Goal: Task Accomplishment & Management: Manage account settings

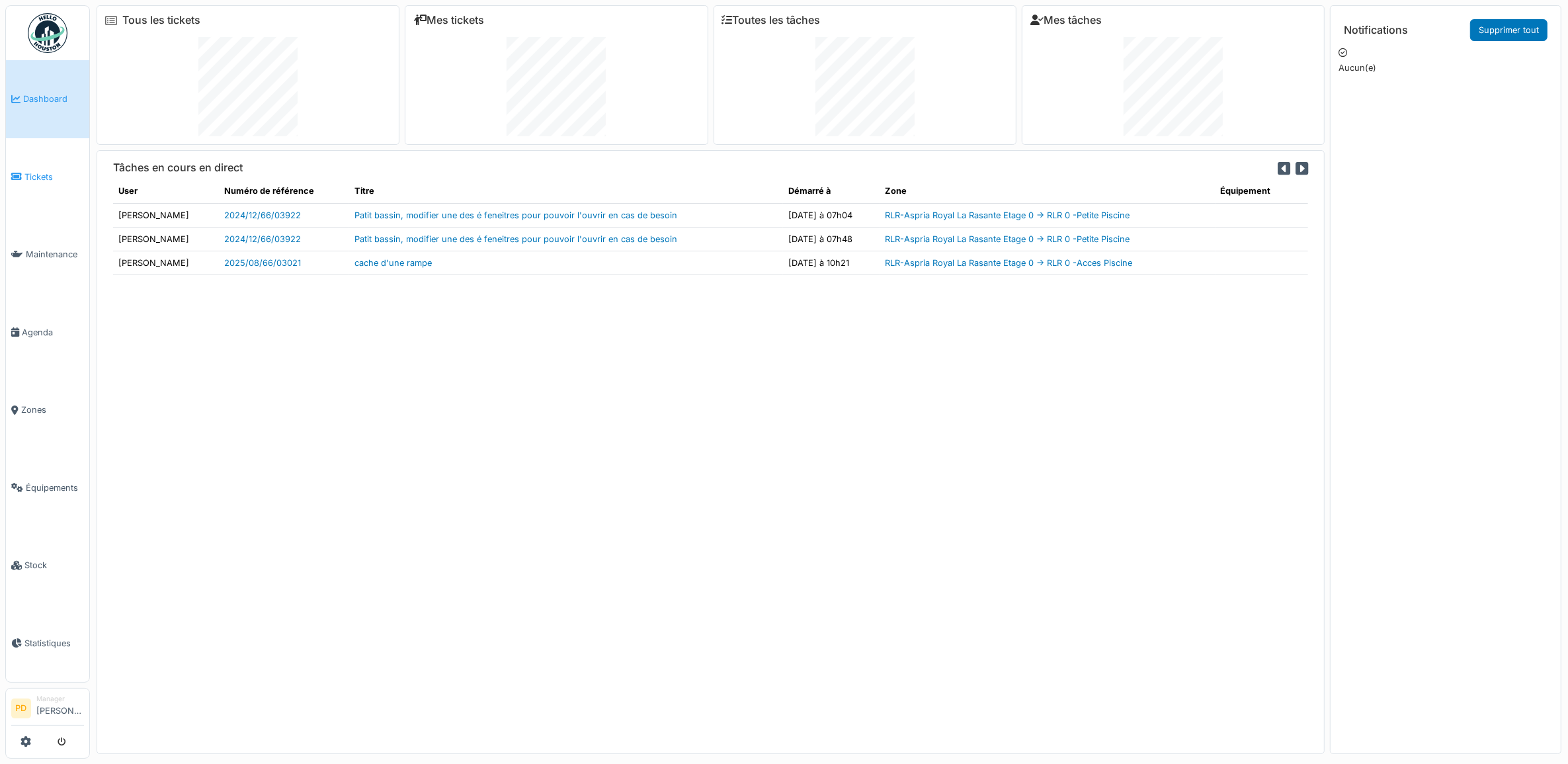
click at [10, 177] on link "Tickets" at bounding box center [47, 177] width 83 height 78
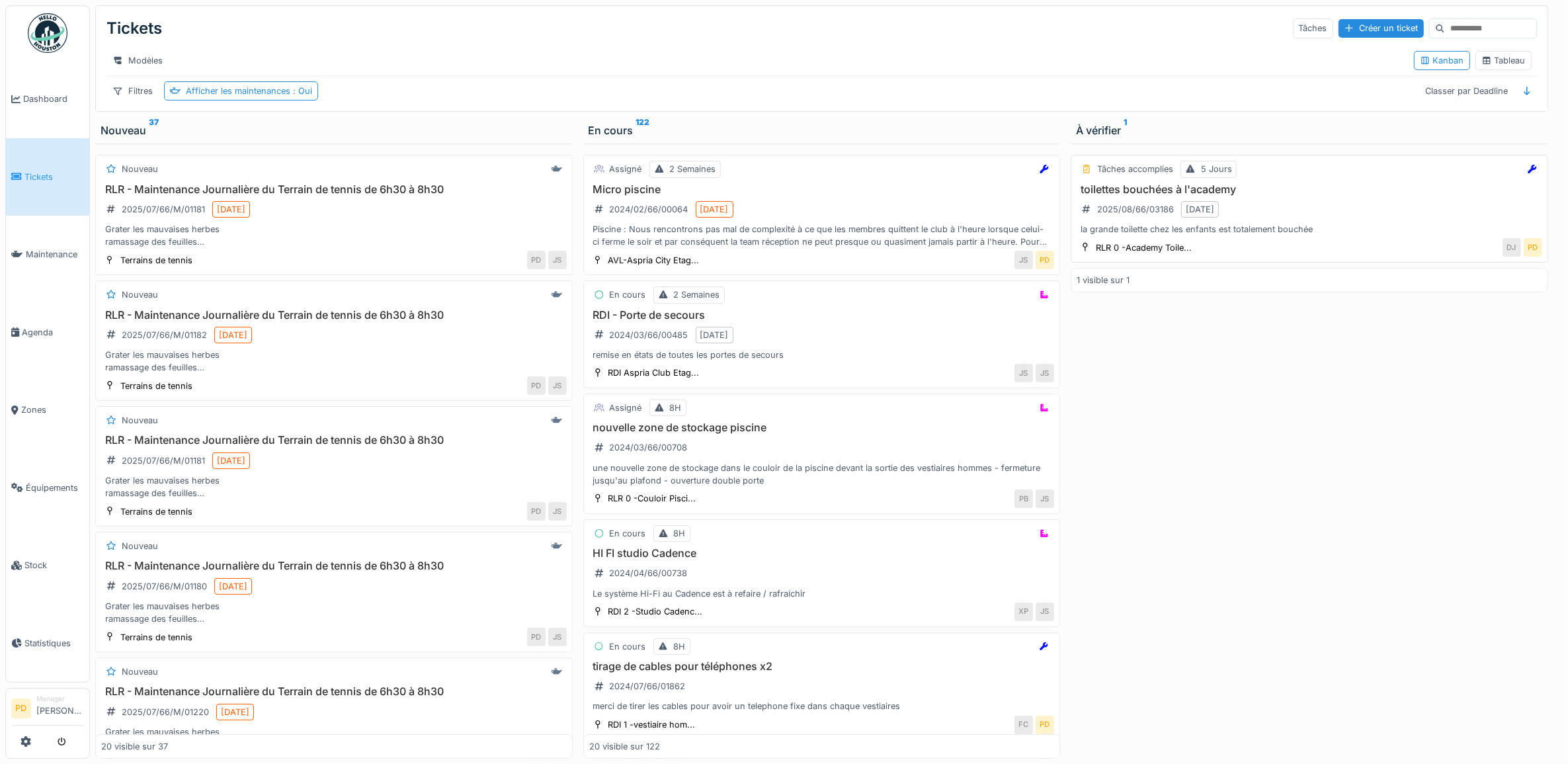
click at [1301, 232] on div "toilettes bouchées à l'academy 2025/08/66/03186 20/08/2025 la grande toilette c…" at bounding box center [1309, 209] width 466 height 53
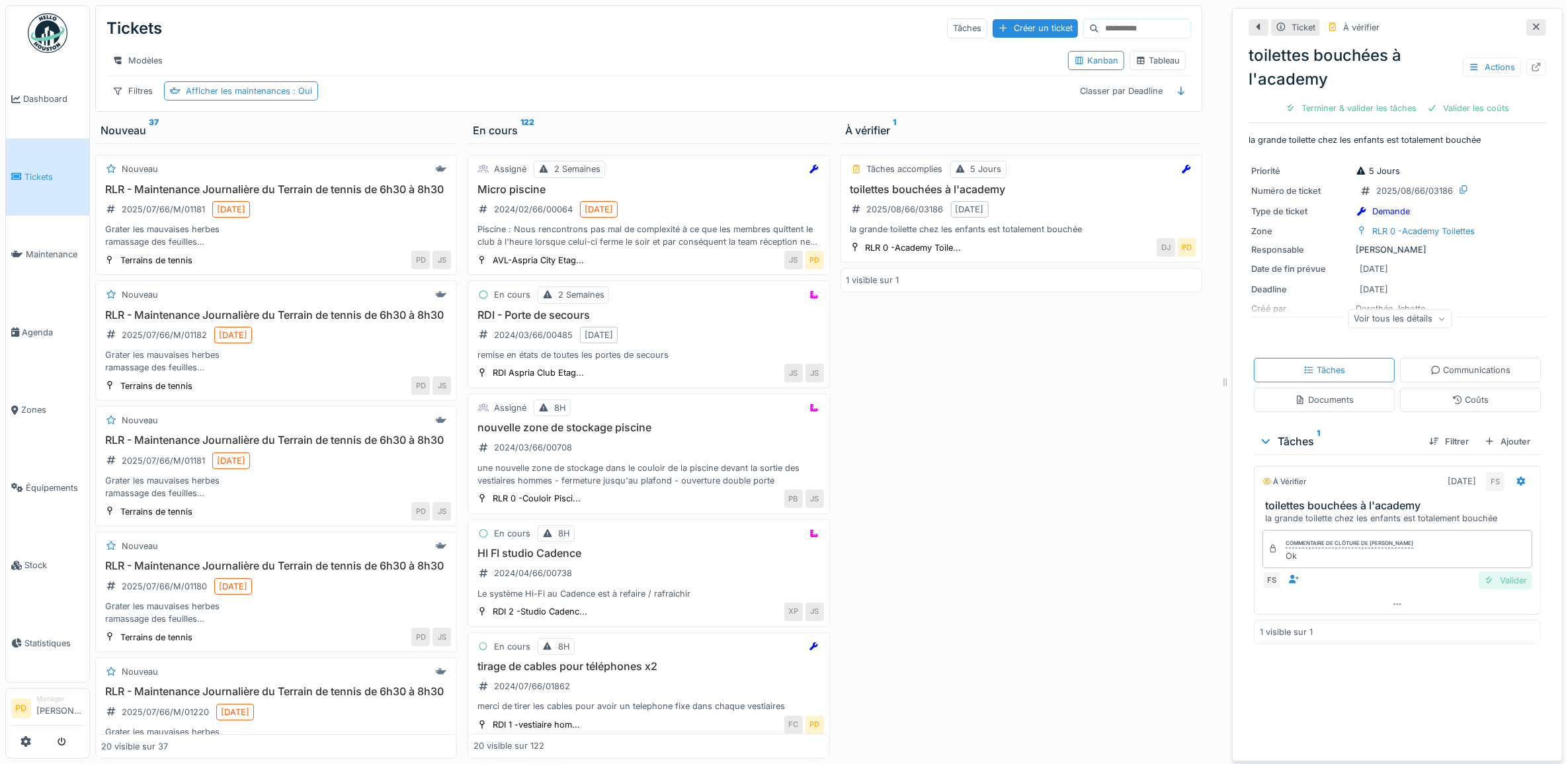
click at [1500, 577] on div "Valider" at bounding box center [1506, 579] width 54 height 18
click at [1442, 110] on div "Clôturer le ticket" at bounding box center [1444, 108] width 92 height 18
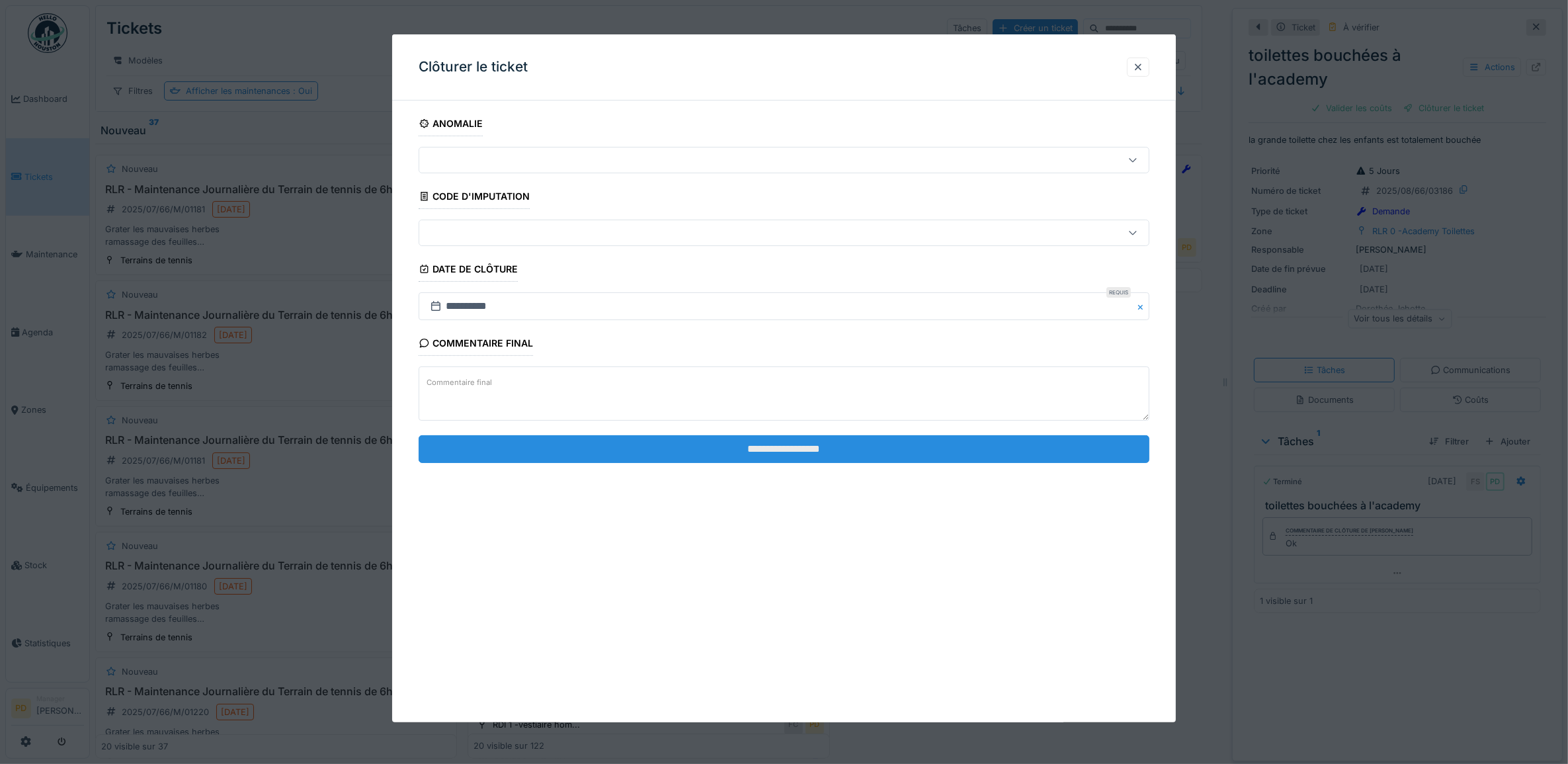
click at [934, 447] on input "**********" at bounding box center [785, 449] width 732 height 27
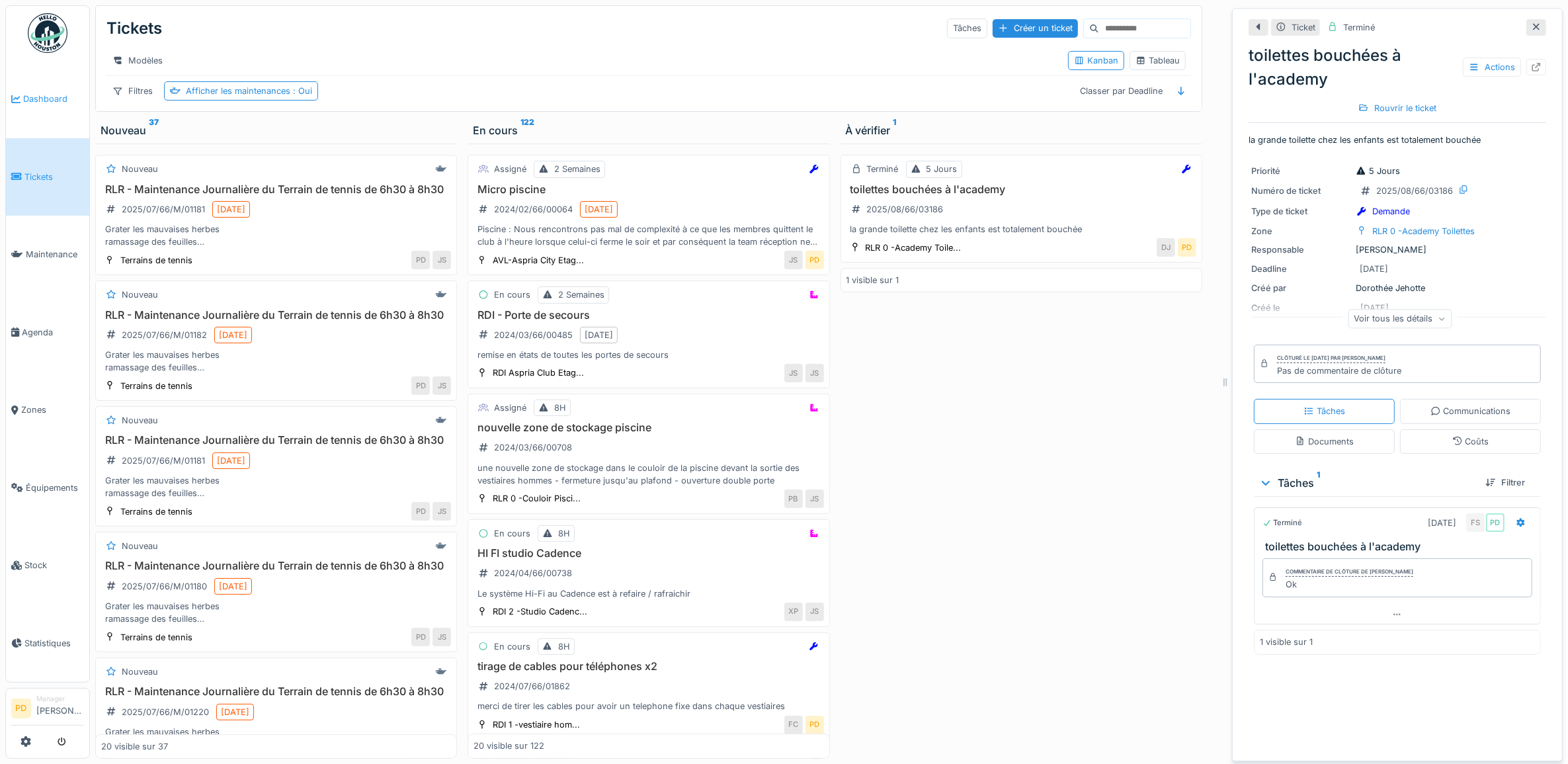
click at [50, 97] on span "Dashboard" at bounding box center [53, 98] width 61 height 13
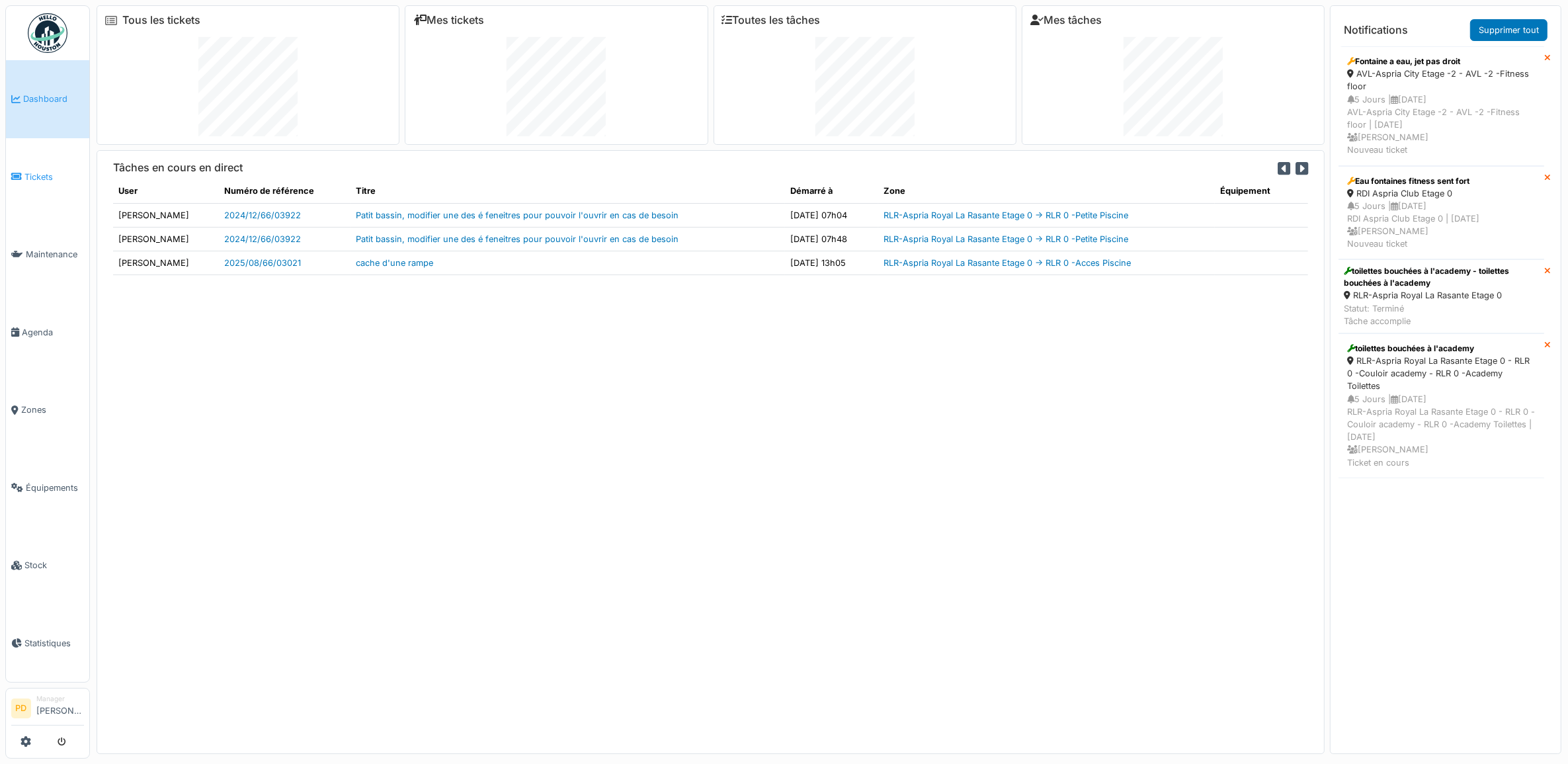
click at [32, 171] on span "Tickets" at bounding box center [55, 177] width 60 height 13
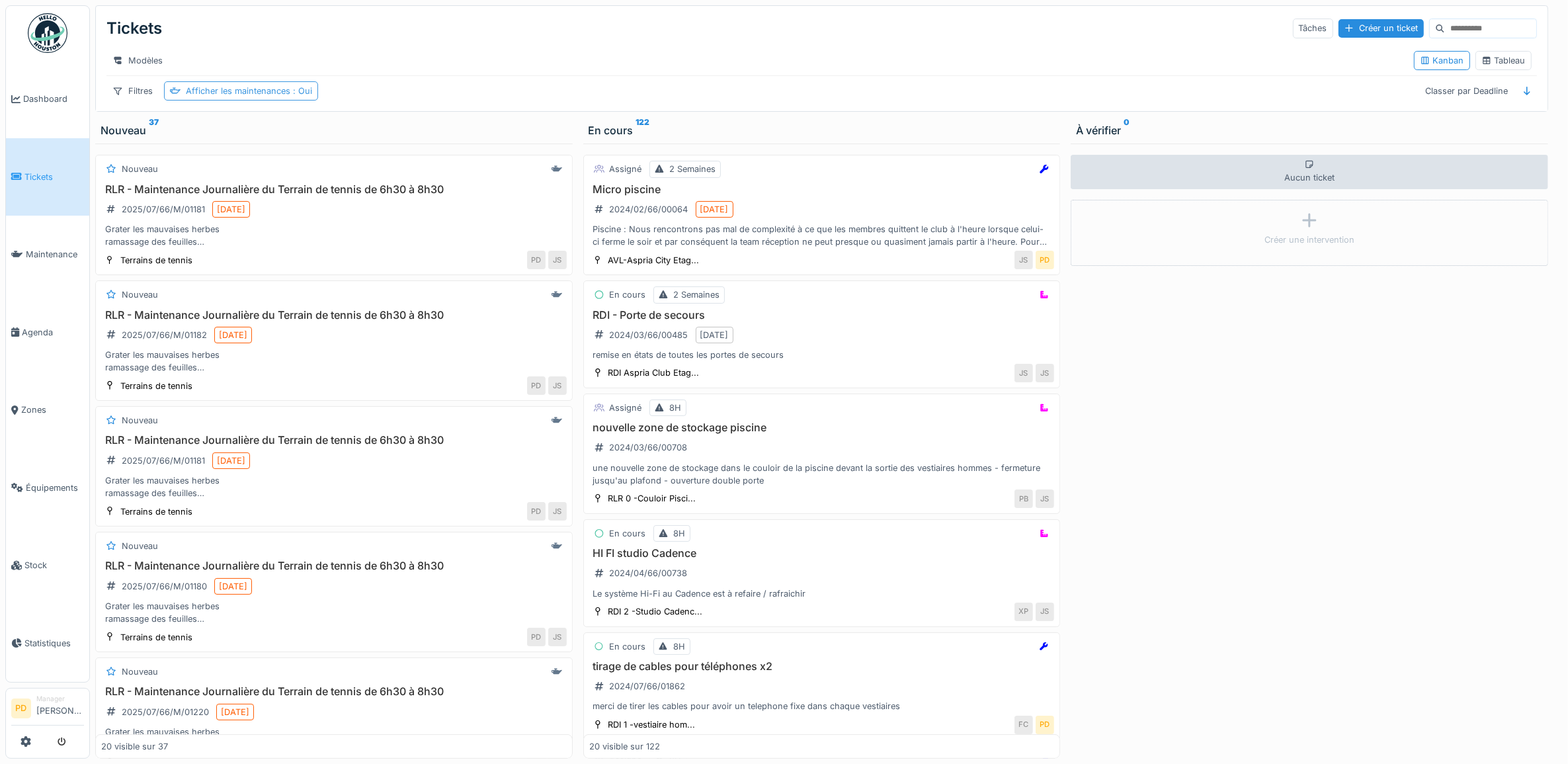
click at [271, 97] on div "Afficher les maintenances : Oui" at bounding box center [249, 91] width 127 height 13
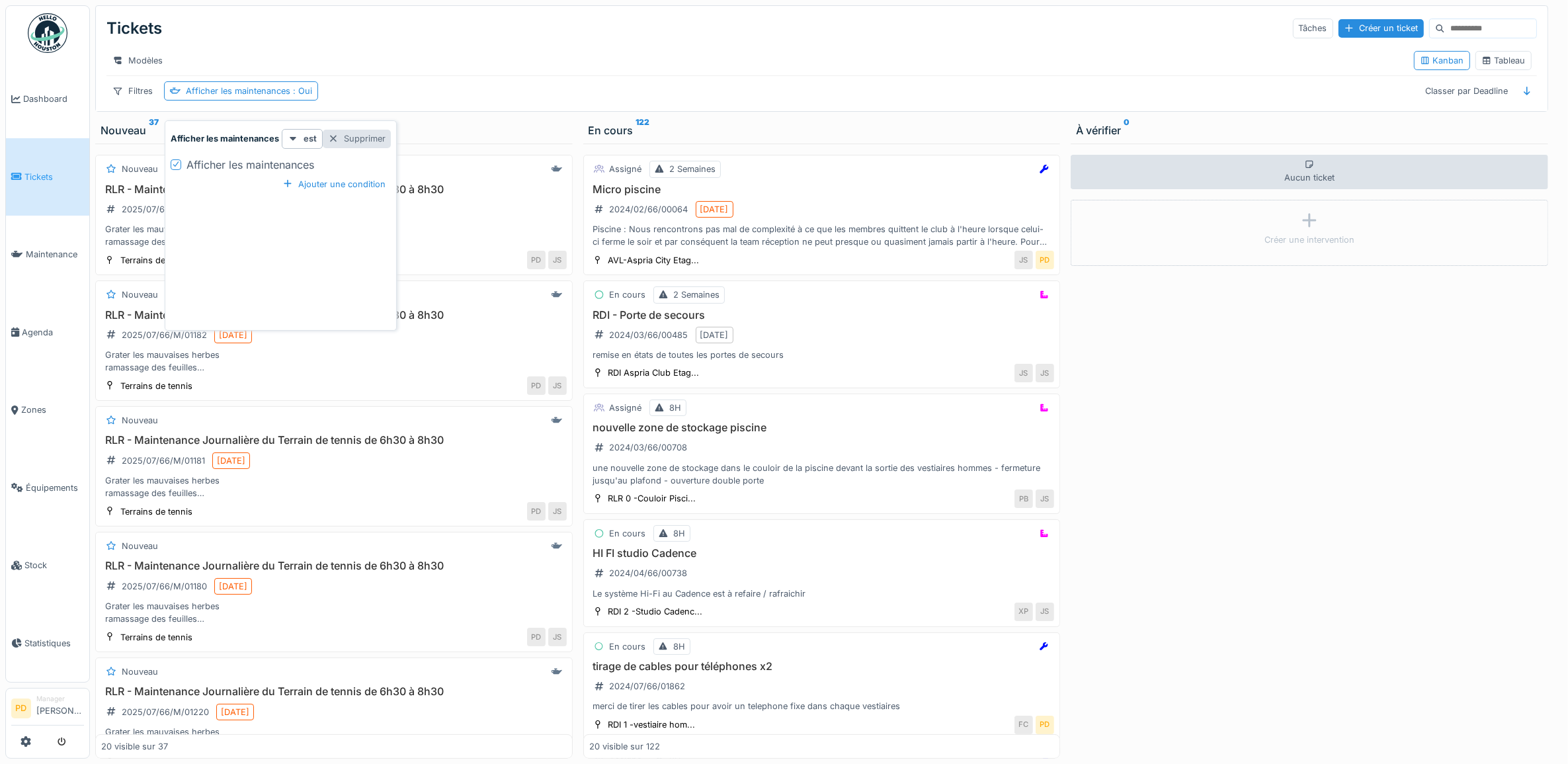
click at [377, 138] on div "Supprimer" at bounding box center [357, 138] width 68 height 18
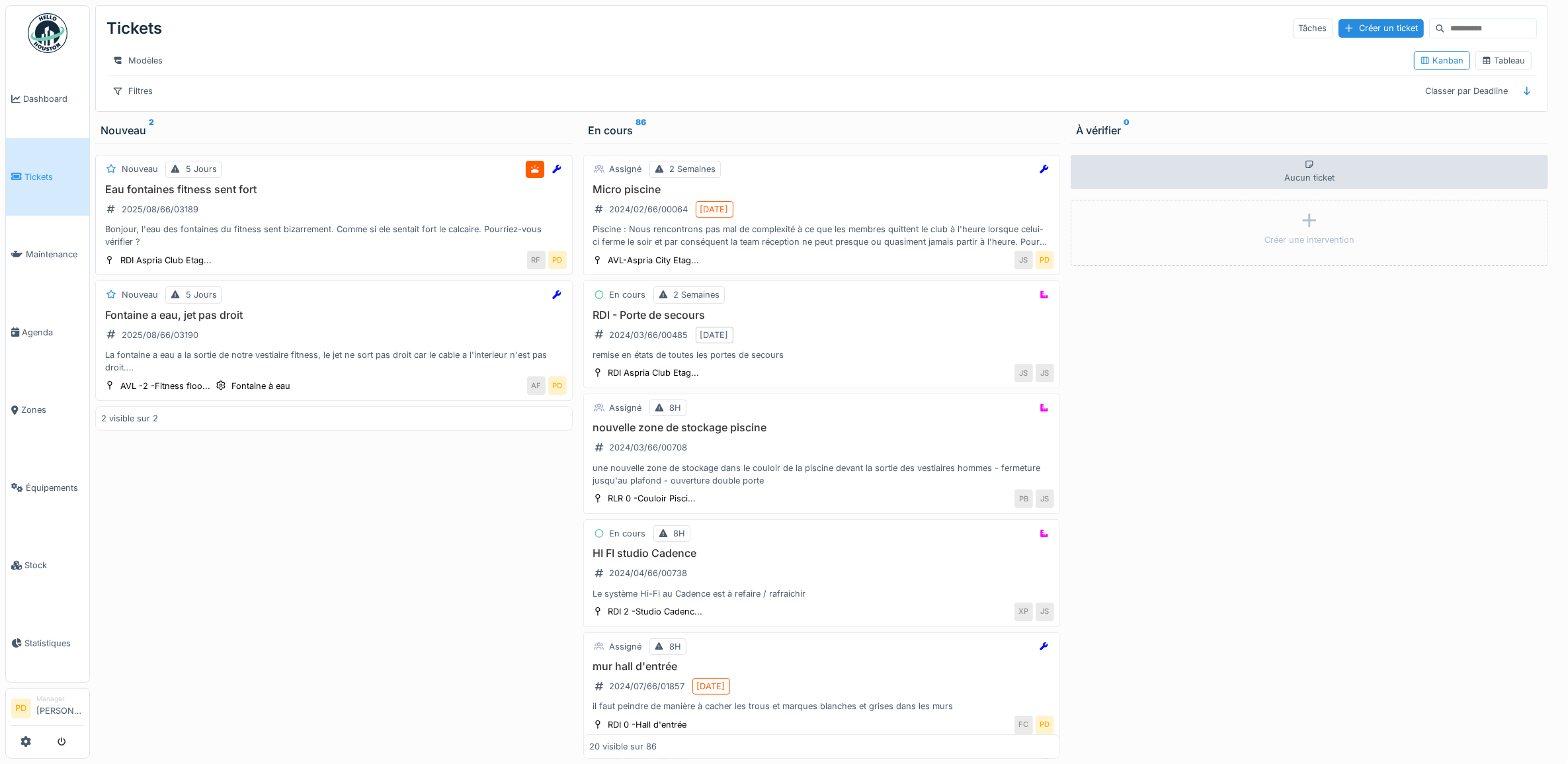
click at [286, 226] on div "Eau fontaines fitness sent fort 2025/08/66/03189 Bonjour, l'eau des fontaines d…" at bounding box center [333, 215] width 466 height 66
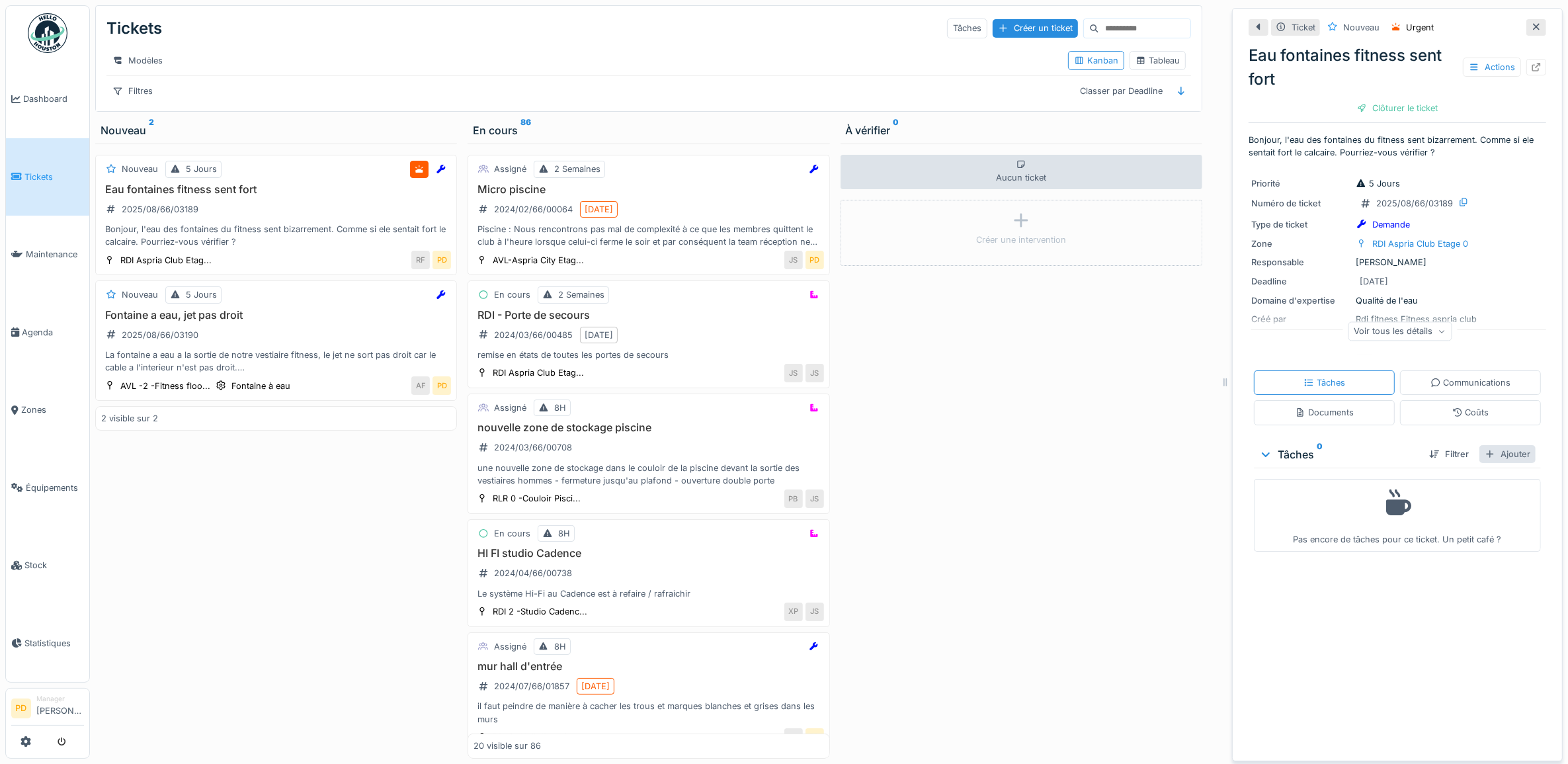
click at [1480, 451] on div "Ajouter" at bounding box center [1508, 454] width 56 height 18
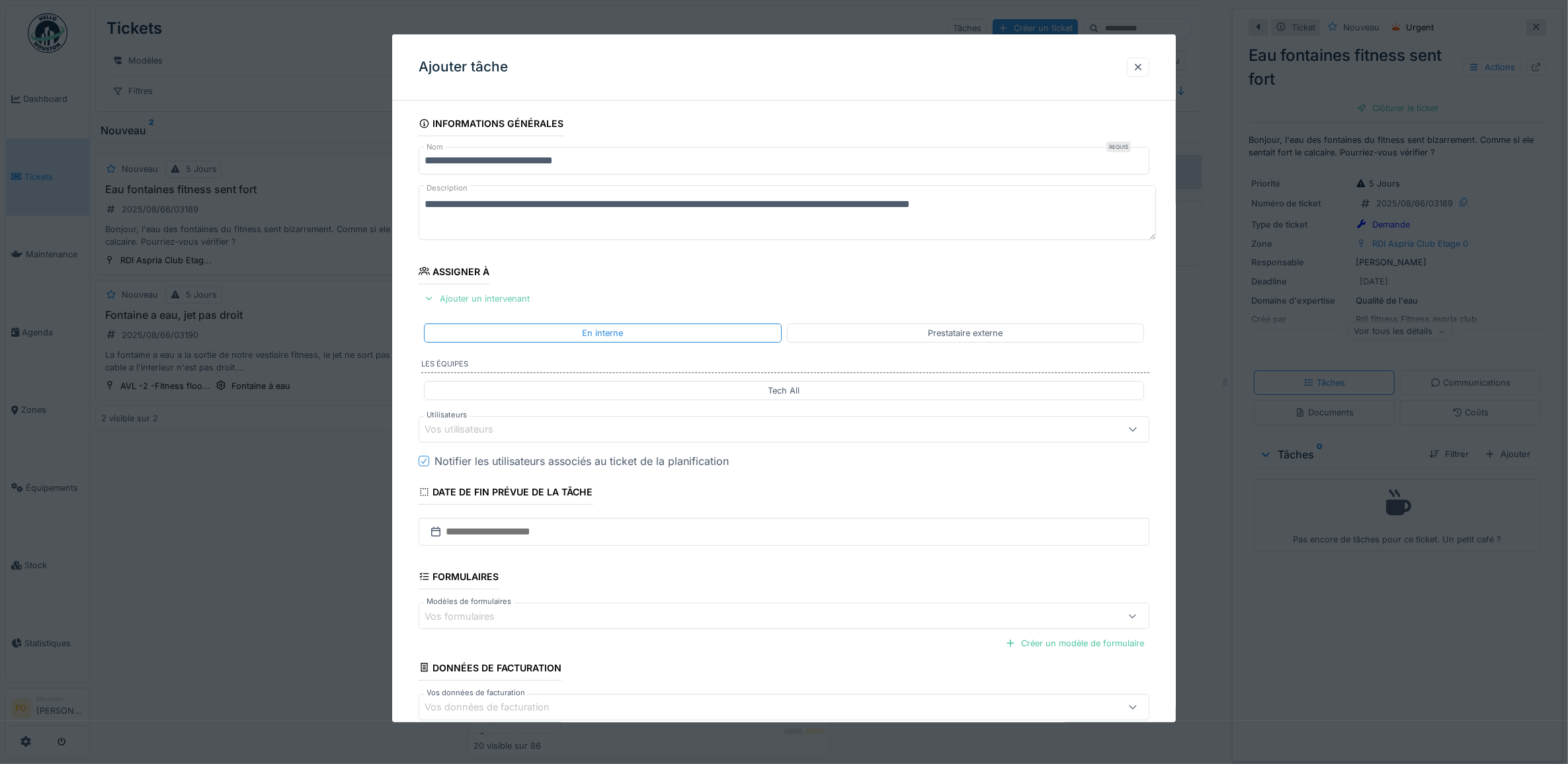
click at [516, 302] on div "Ajouter un intervenant" at bounding box center [477, 298] width 116 height 18
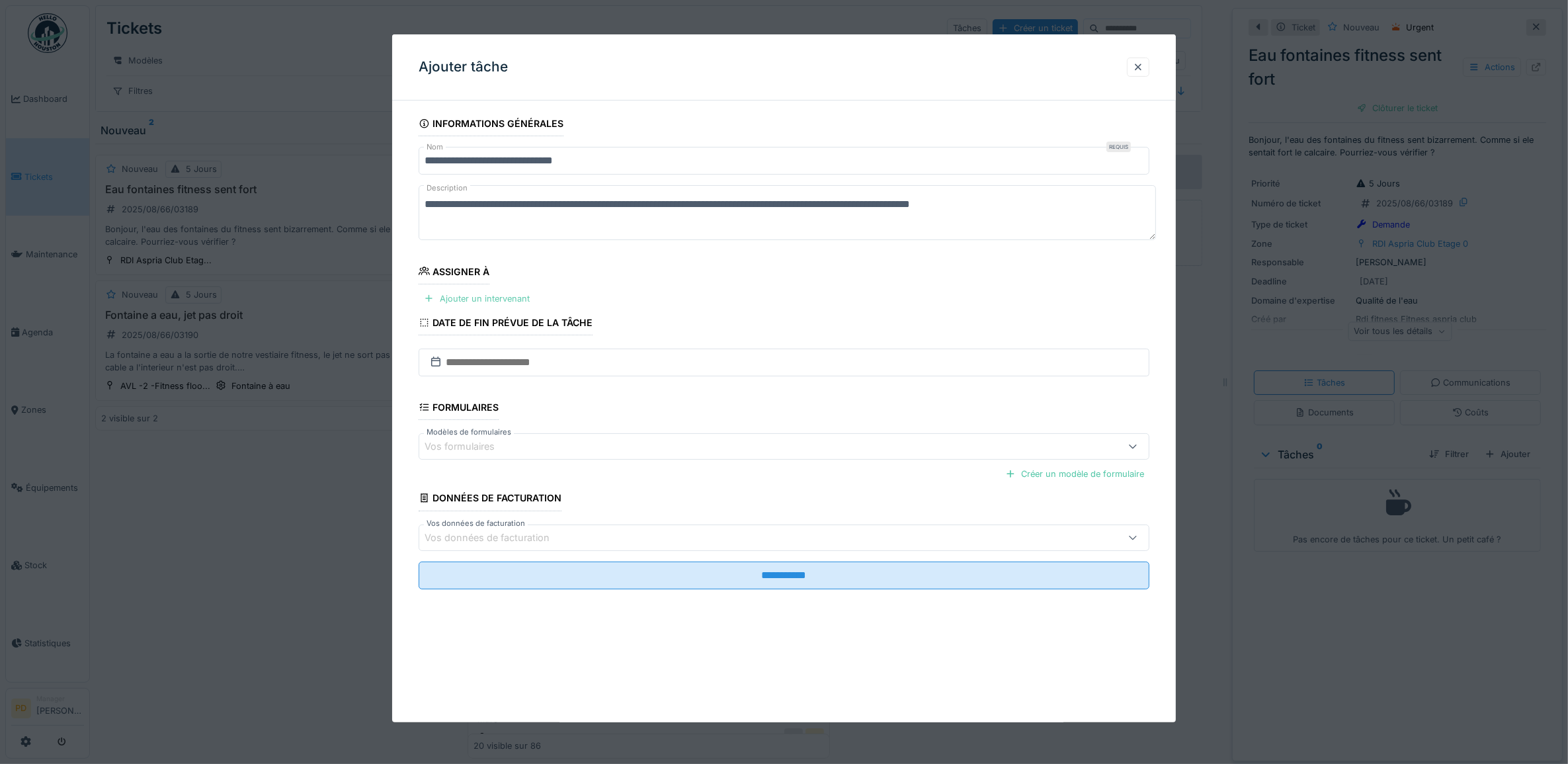
click at [515, 301] on div "Ajouter un intervenant" at bounding box center [477, 298] width 116 height 18
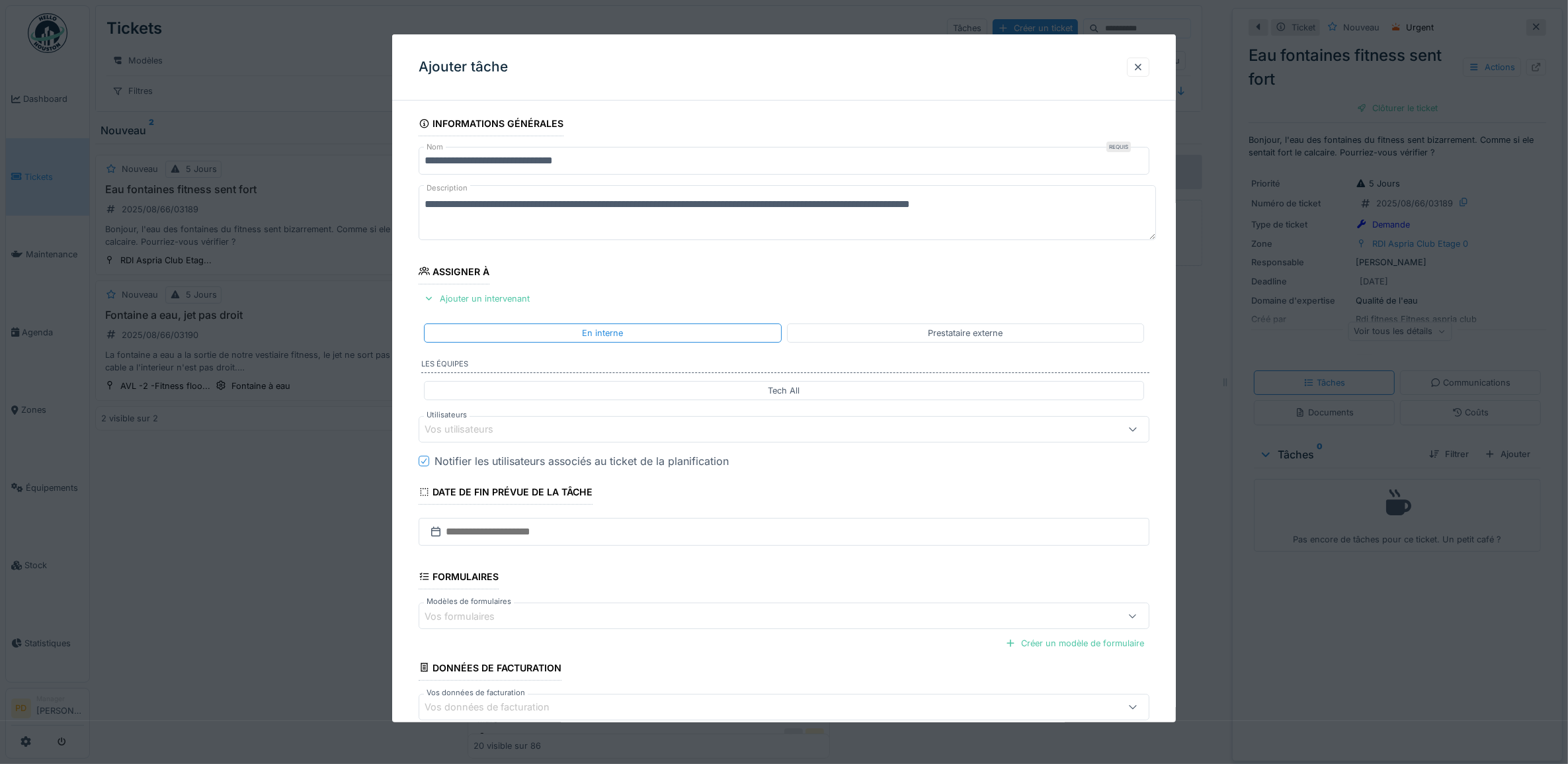
click at [539, 431] on div "Vos utilisateurs" at bounding box center [743, 429] width 637 height 15
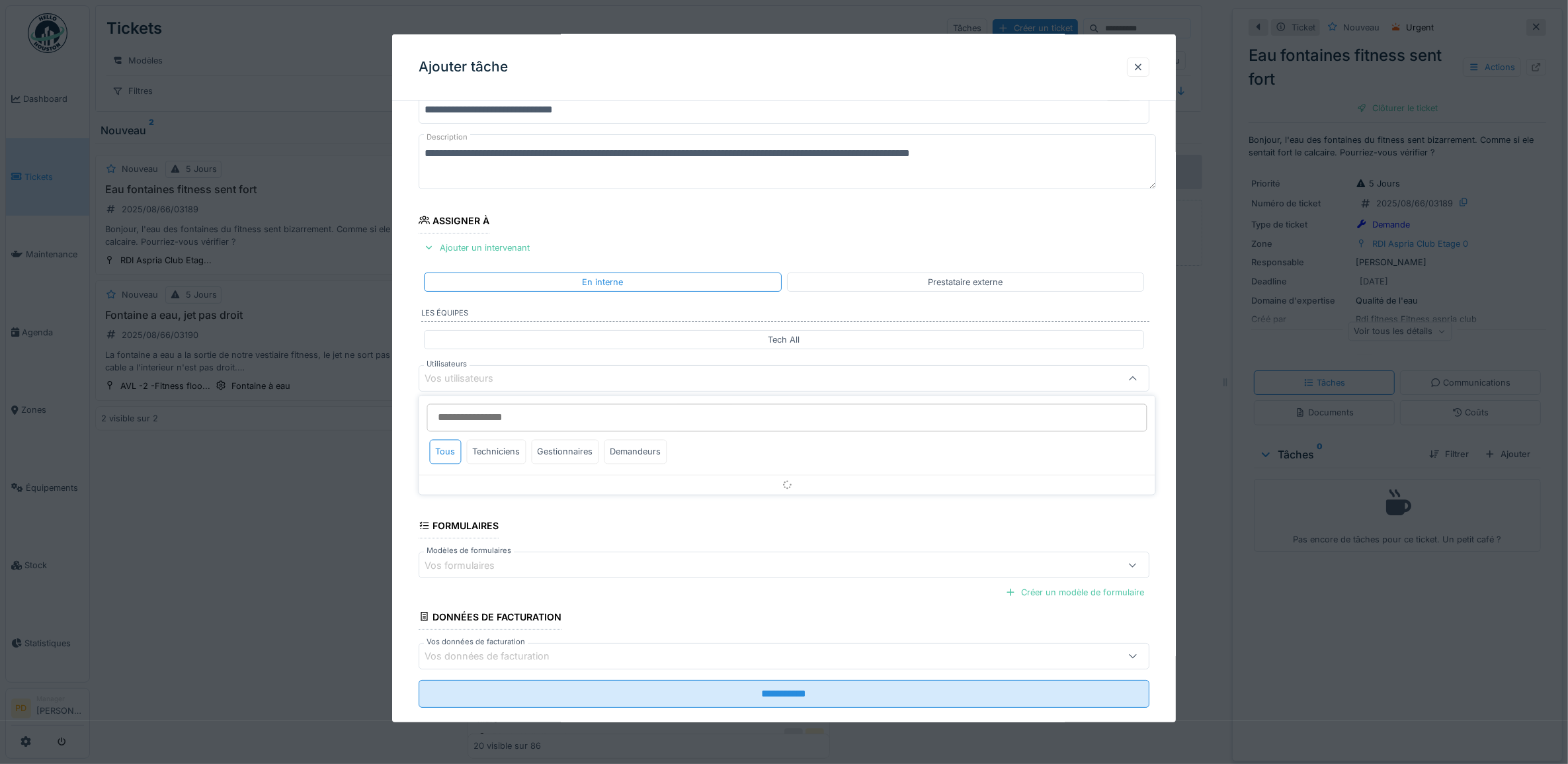
scroll to position [53, 0]
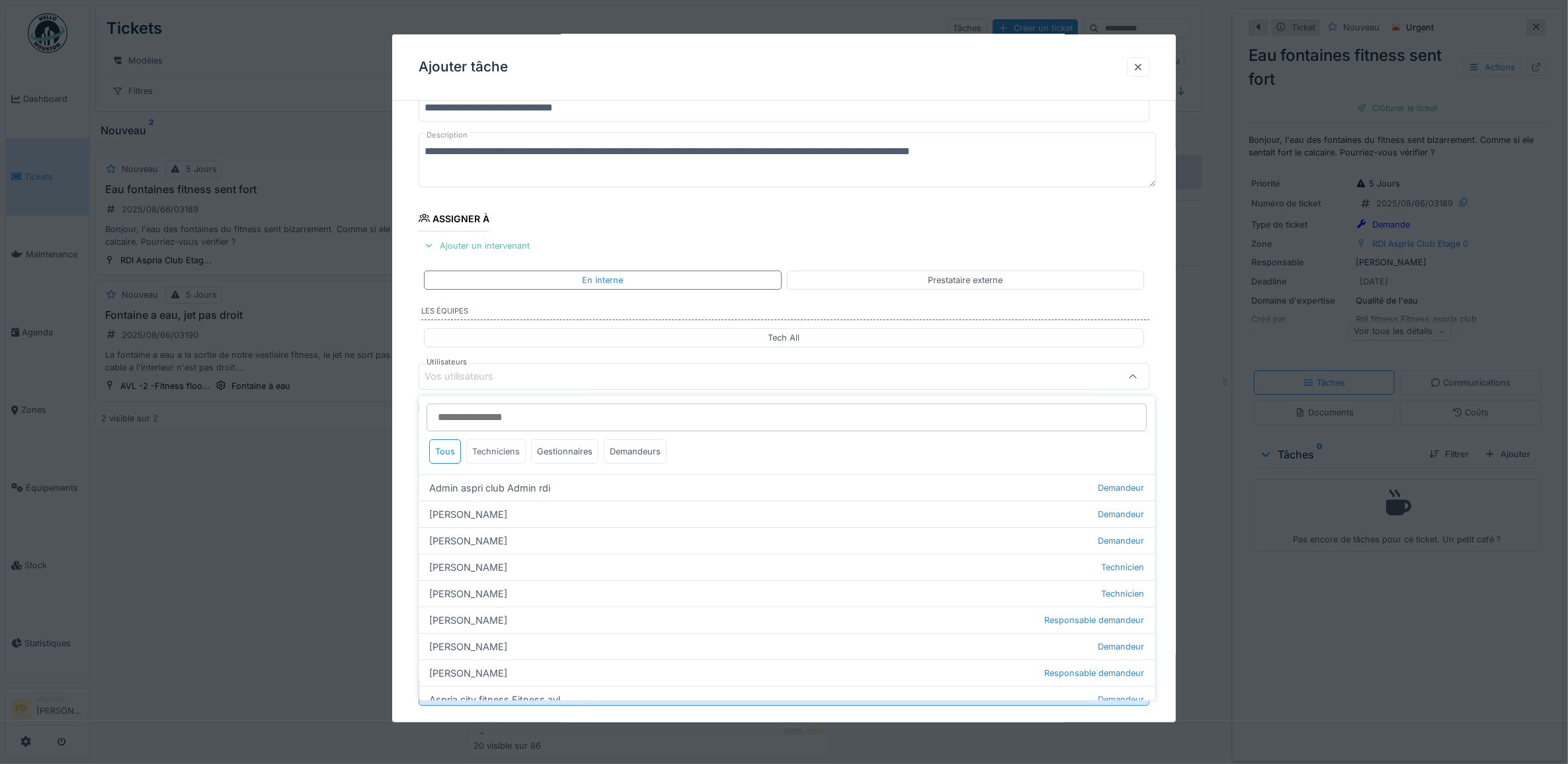
click at [521, 451] on div "Techniciens" at bounding box center [497, 451] width 60 height 25
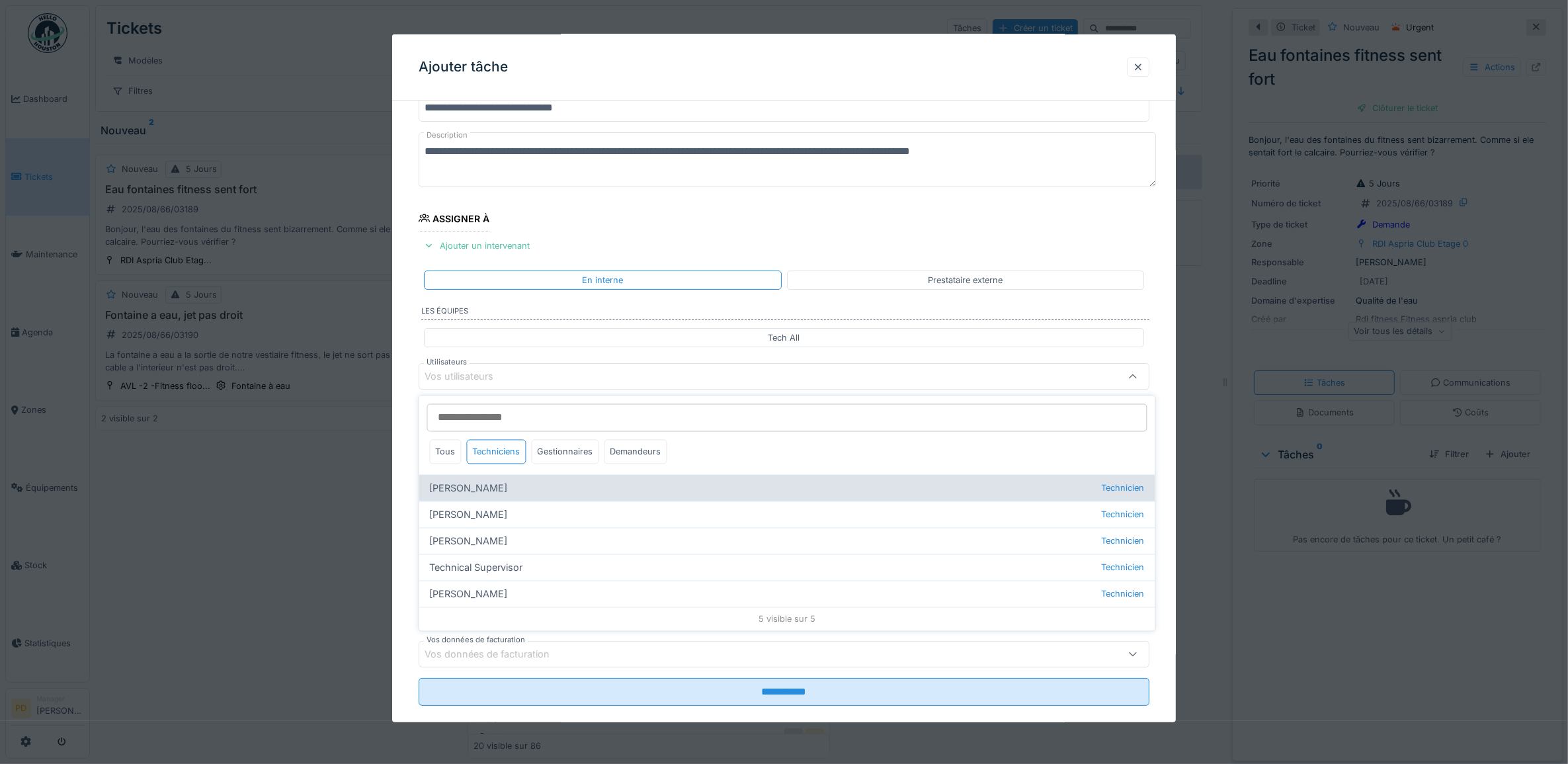
click at [487, 489] on div "Alexandre Michailidis Technicien" at bounding box center [787, 487] width 736 height 26
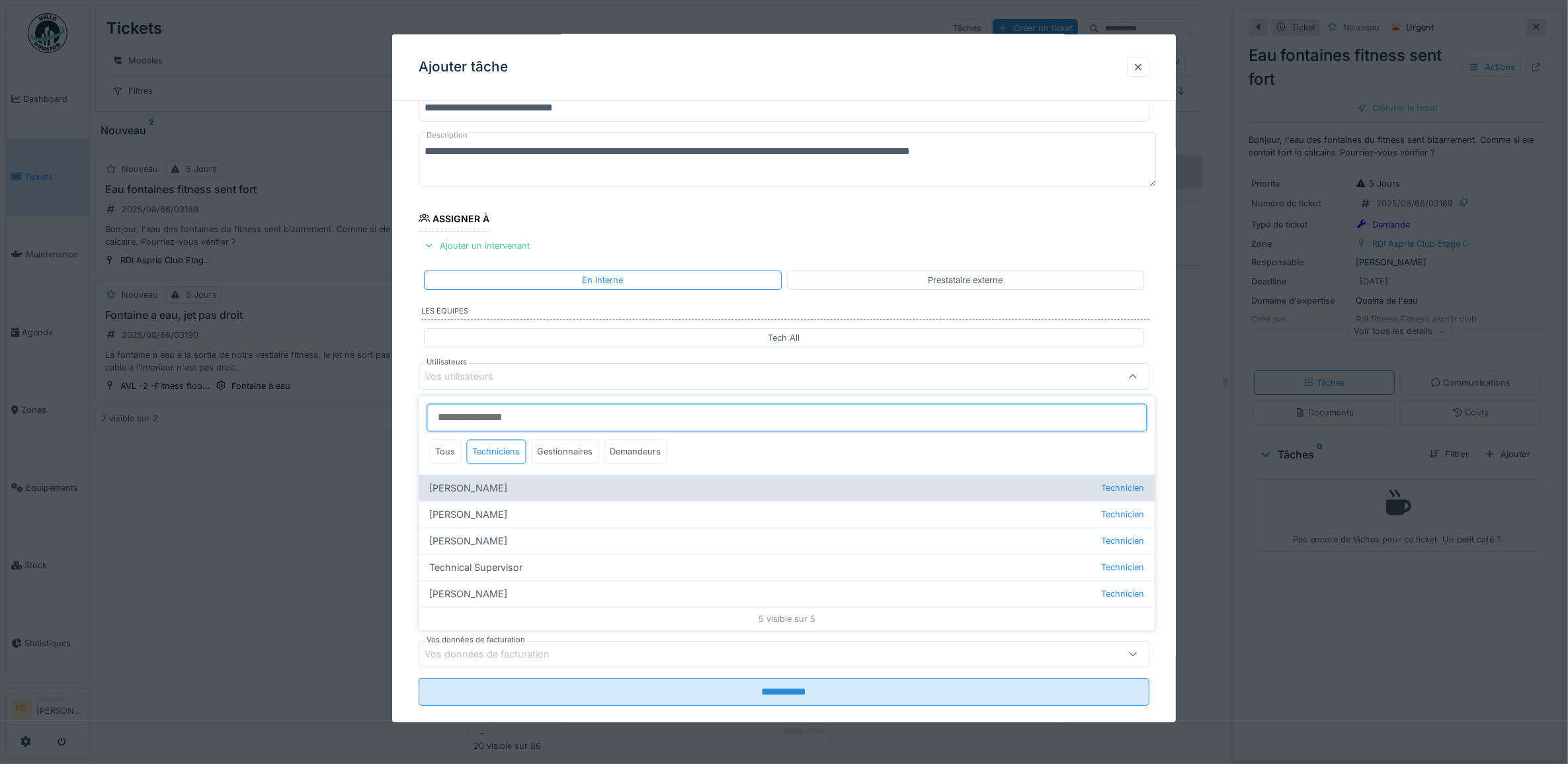
type input "*****"
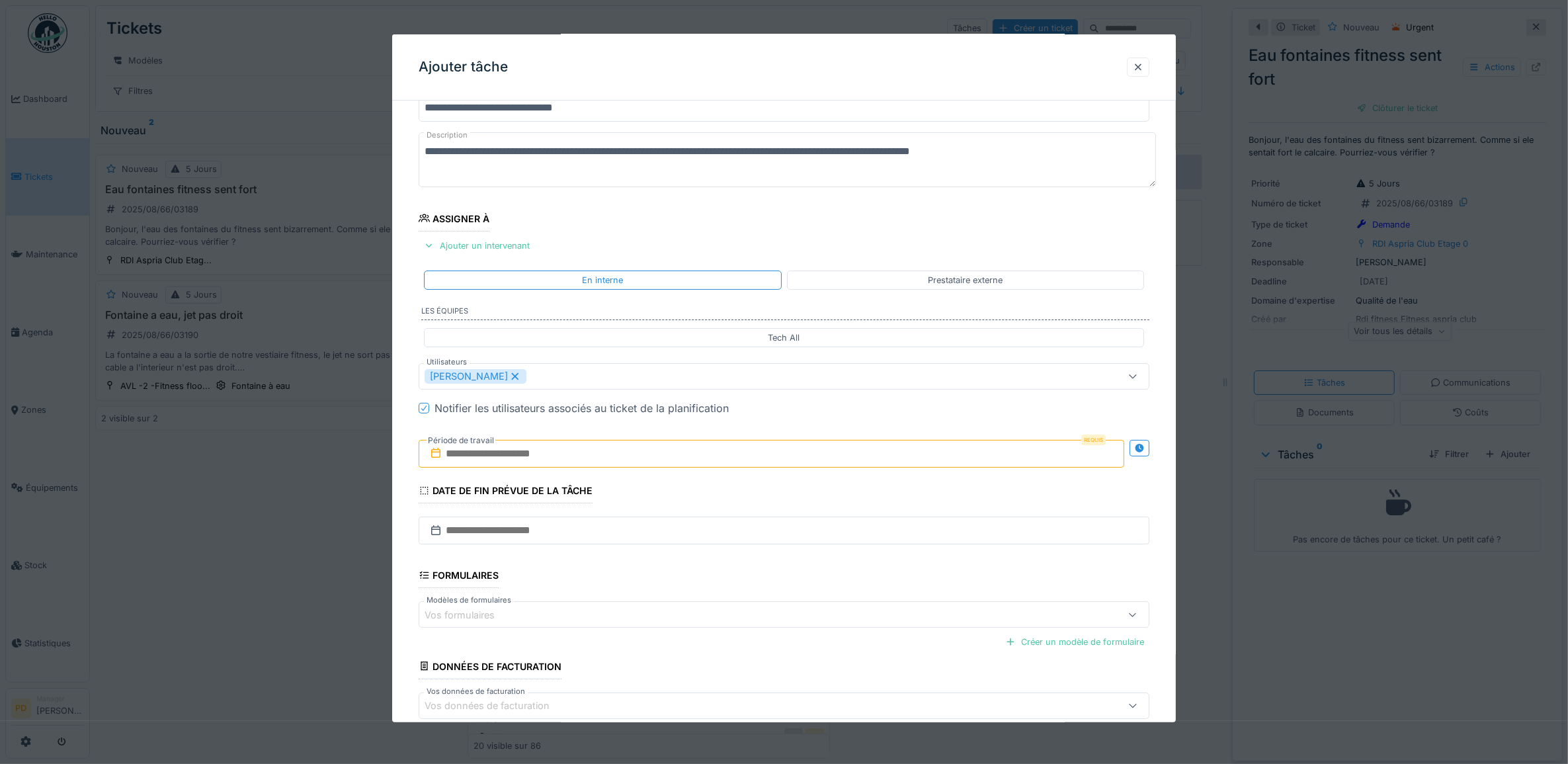
click at [400, 424] on div "**********" at bounding box center [785, 426] width 785 height 736
click at [575, 455] on input "text" at bounding box center [772, 453] width 706 height 27
click at [752, 600] on div "20" at bounding box center [752, 604] width 18 height 19
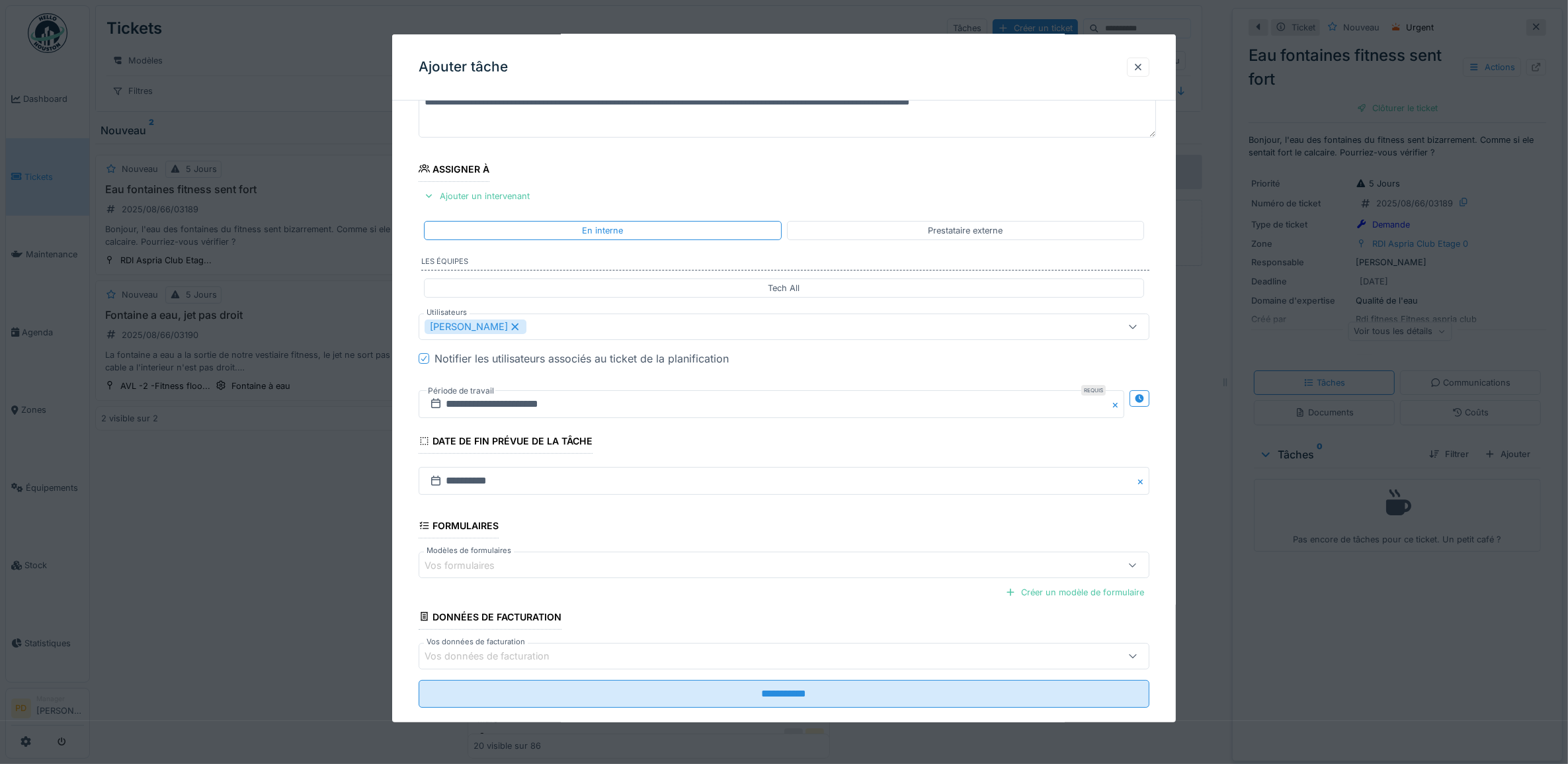
scroll to position [127, 0]
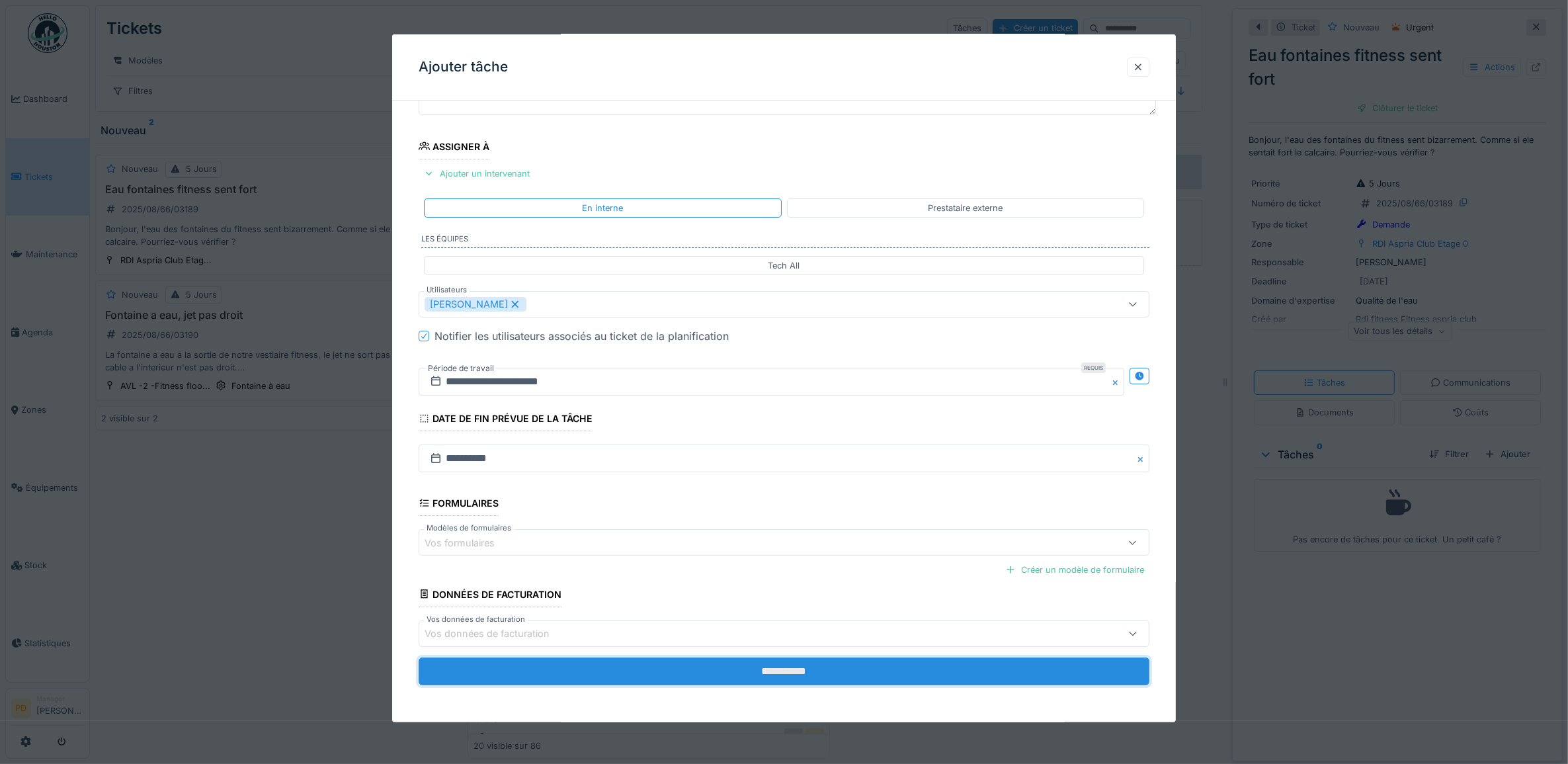
click at [781, 673] on input "**********" at bounding box center [785, 671] width 732 height 27
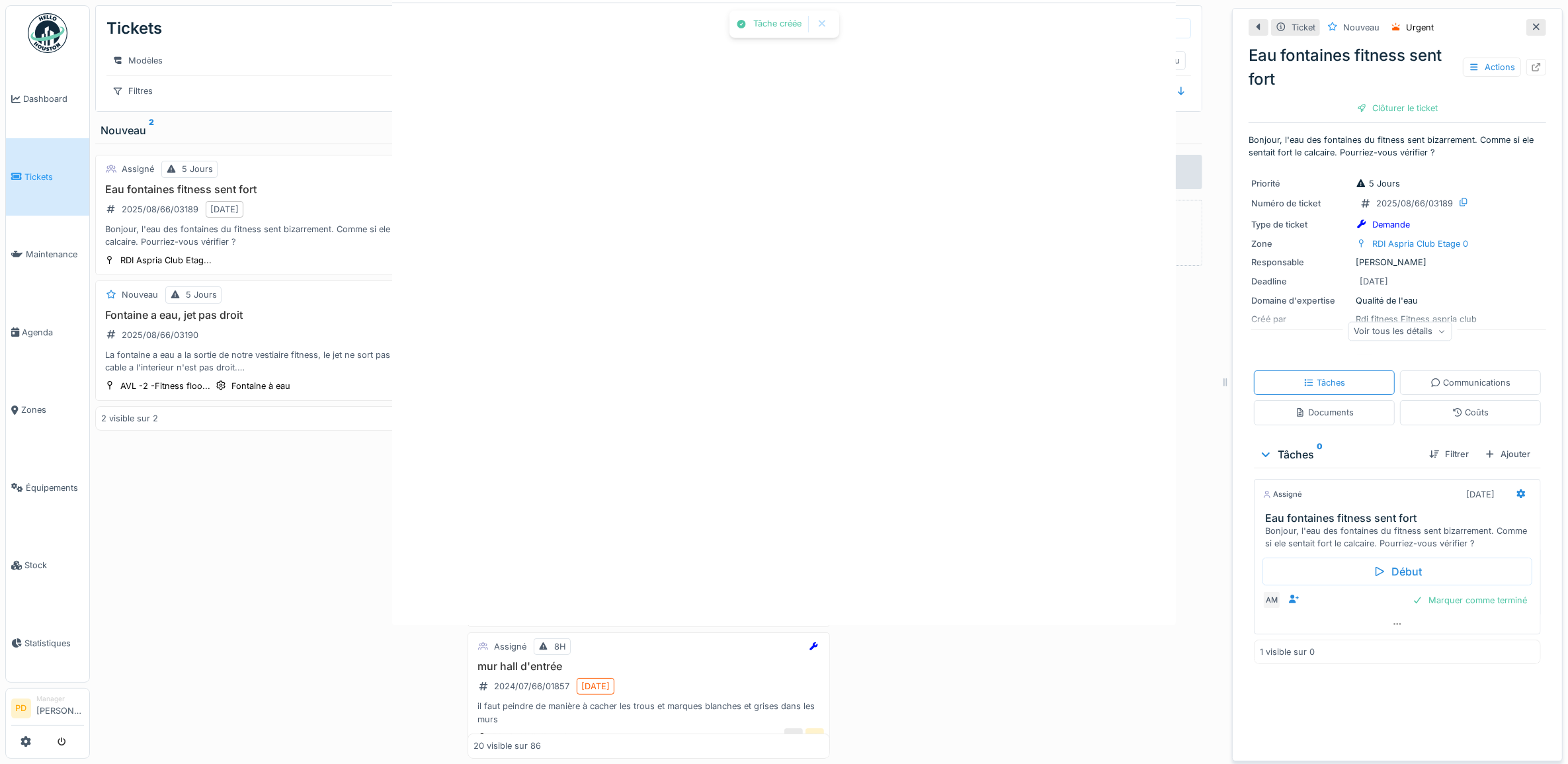
scroll to position [0, 0]
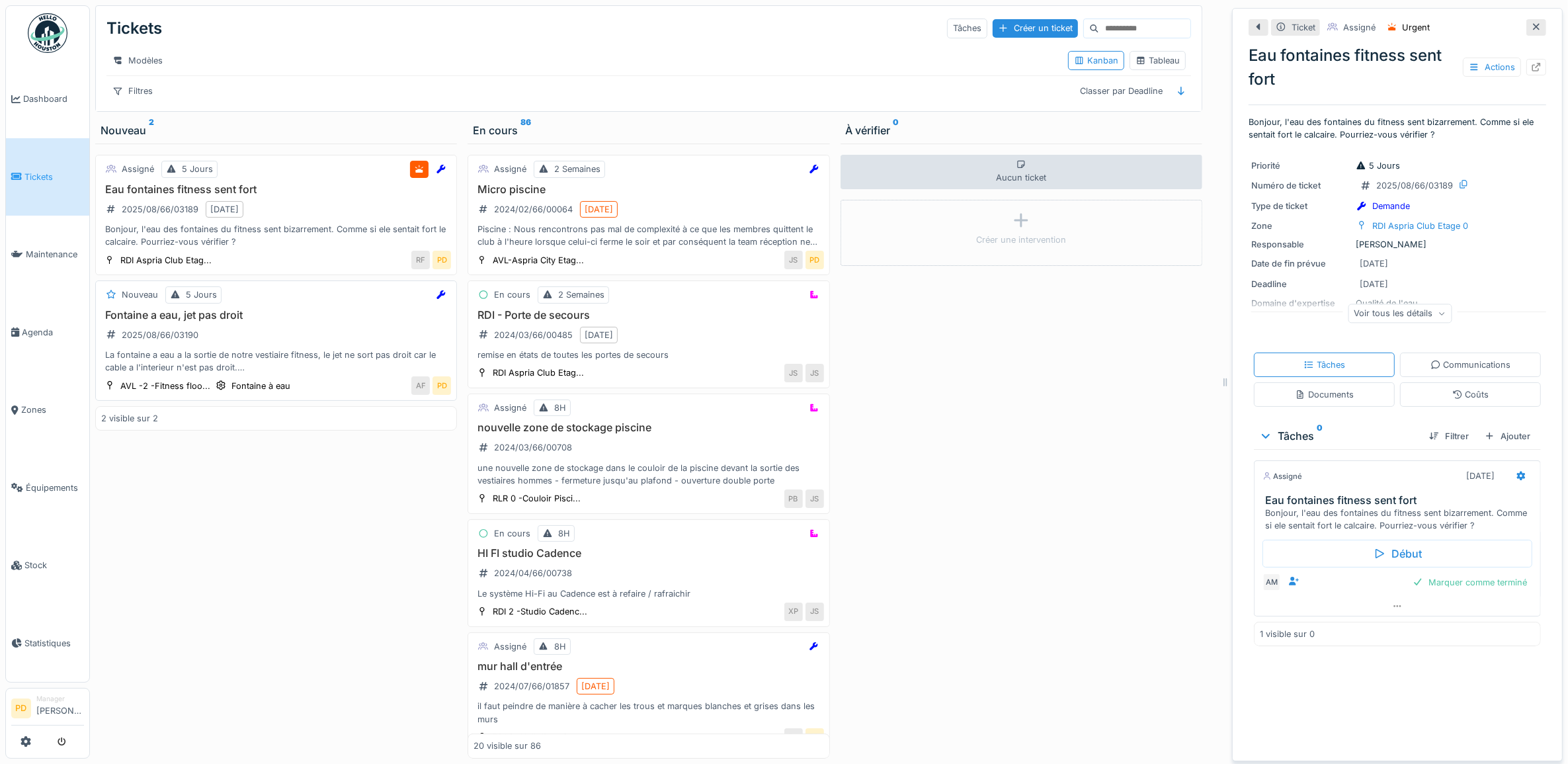
click at [309, 338] on div "Fontaine a eau, jet pas droit 2025/08/66/03190 La fontaine a eau a la sortie de…" at bounding box center [275, 341] width 350 height 66
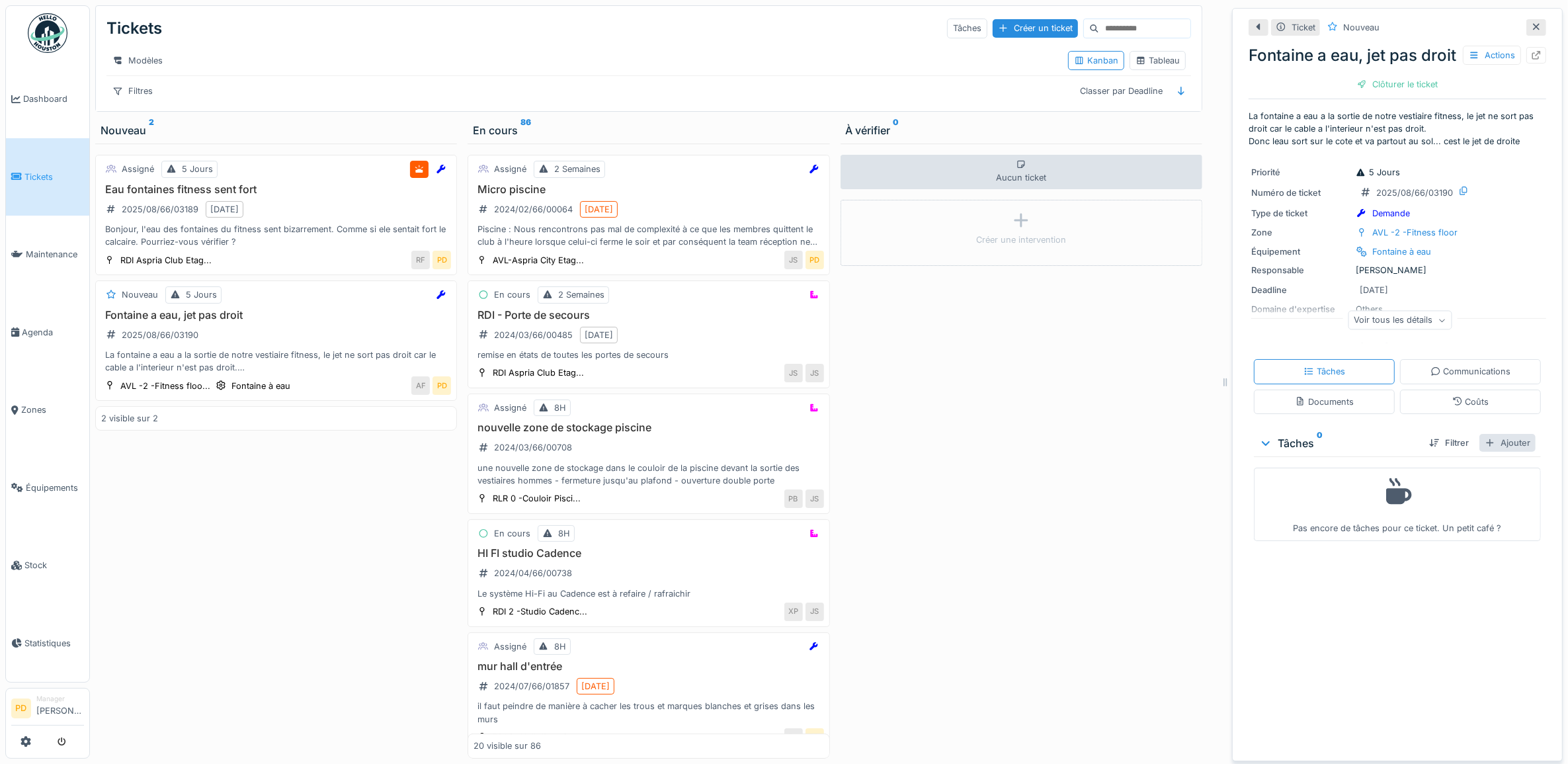
click at [1480, 451] on div "Ajouter" at bounding box center [1508, 442] width 56 height 18
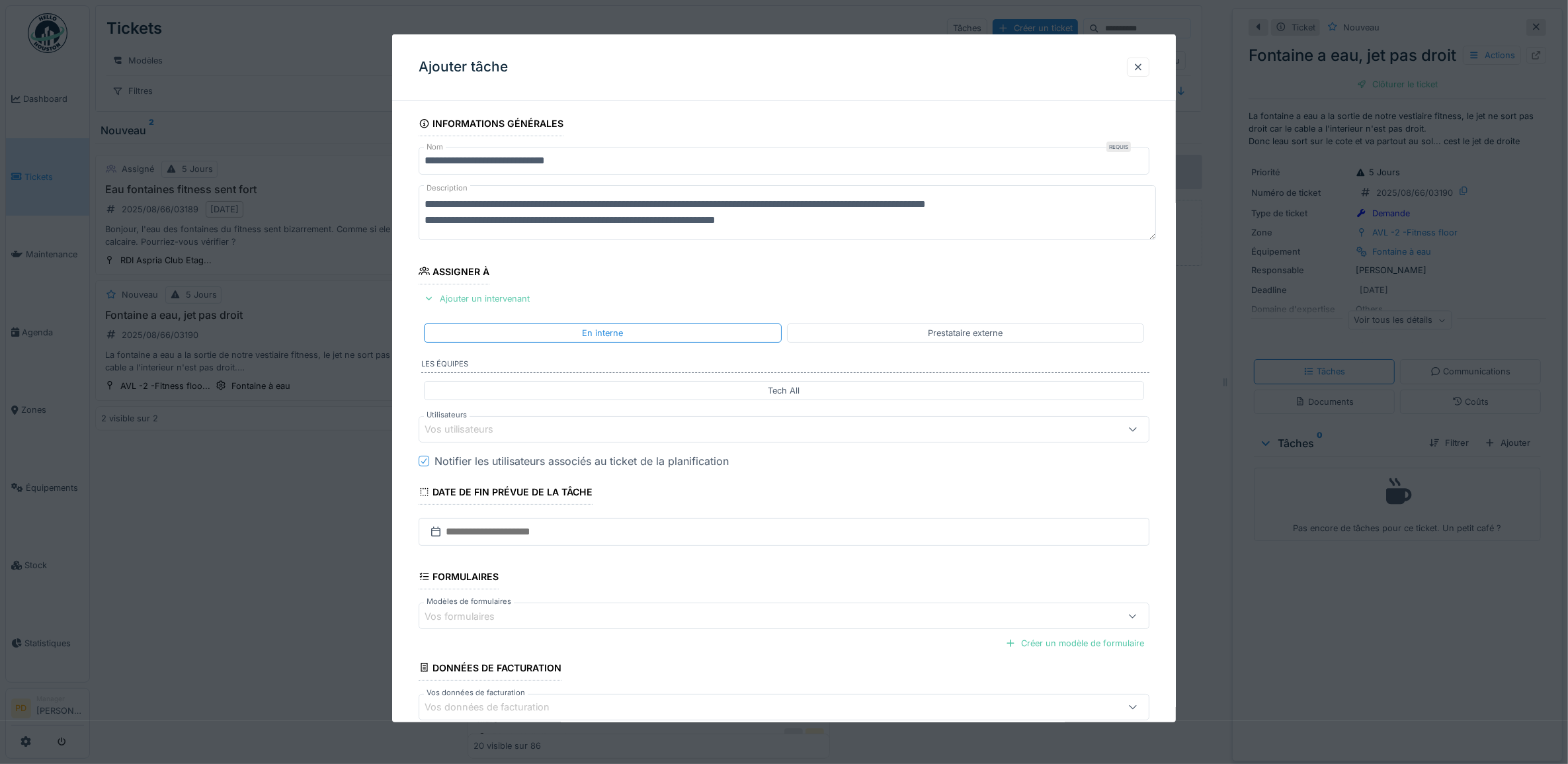
click at [515, 298] on div "Ajouter un intervenant" at bounding box center [477, 298] width 116 height 18
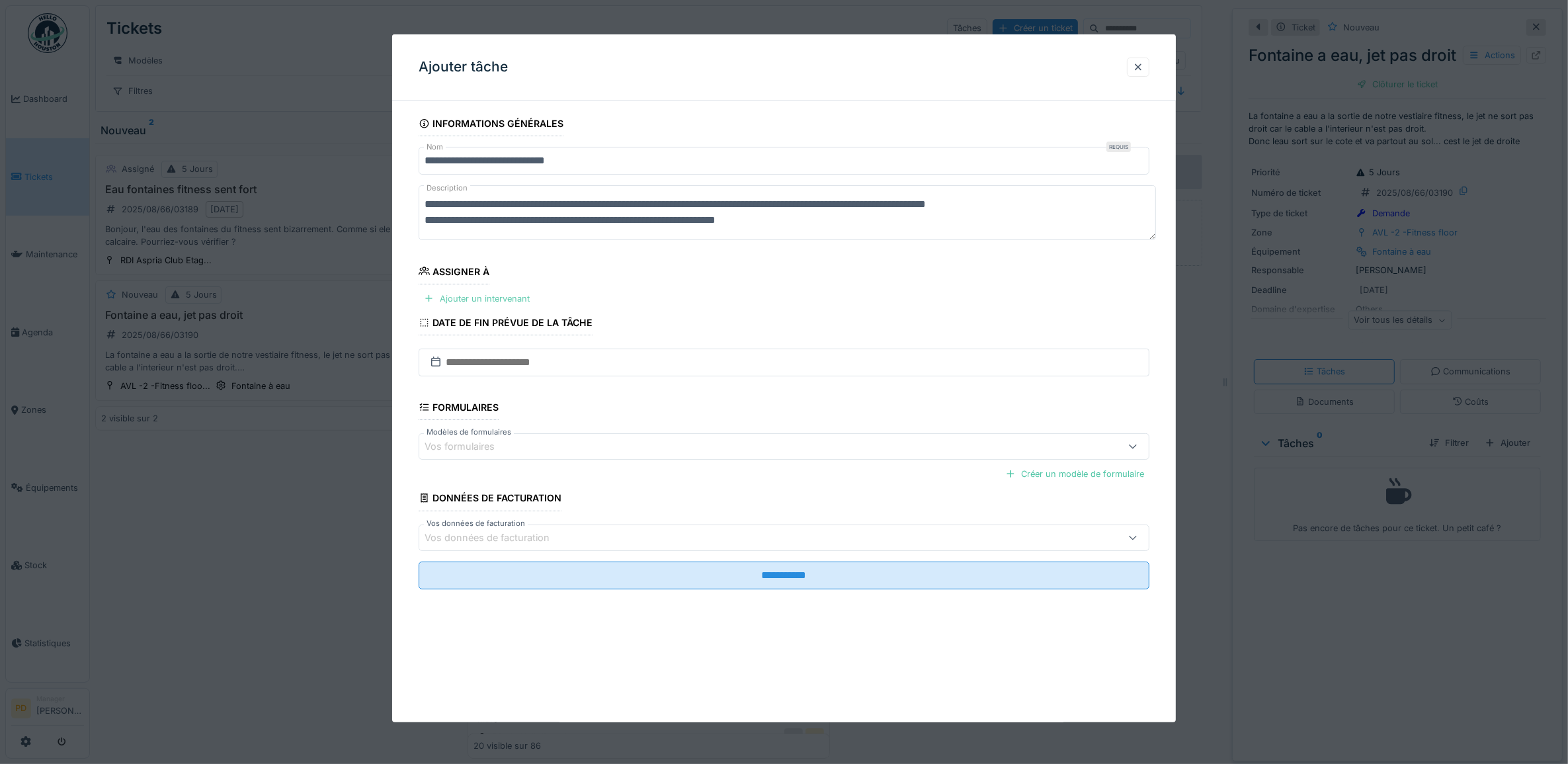
click at [521, 303] on div "Ajouter un intervenant" at bounding box center [477, 298] width 116 height 18
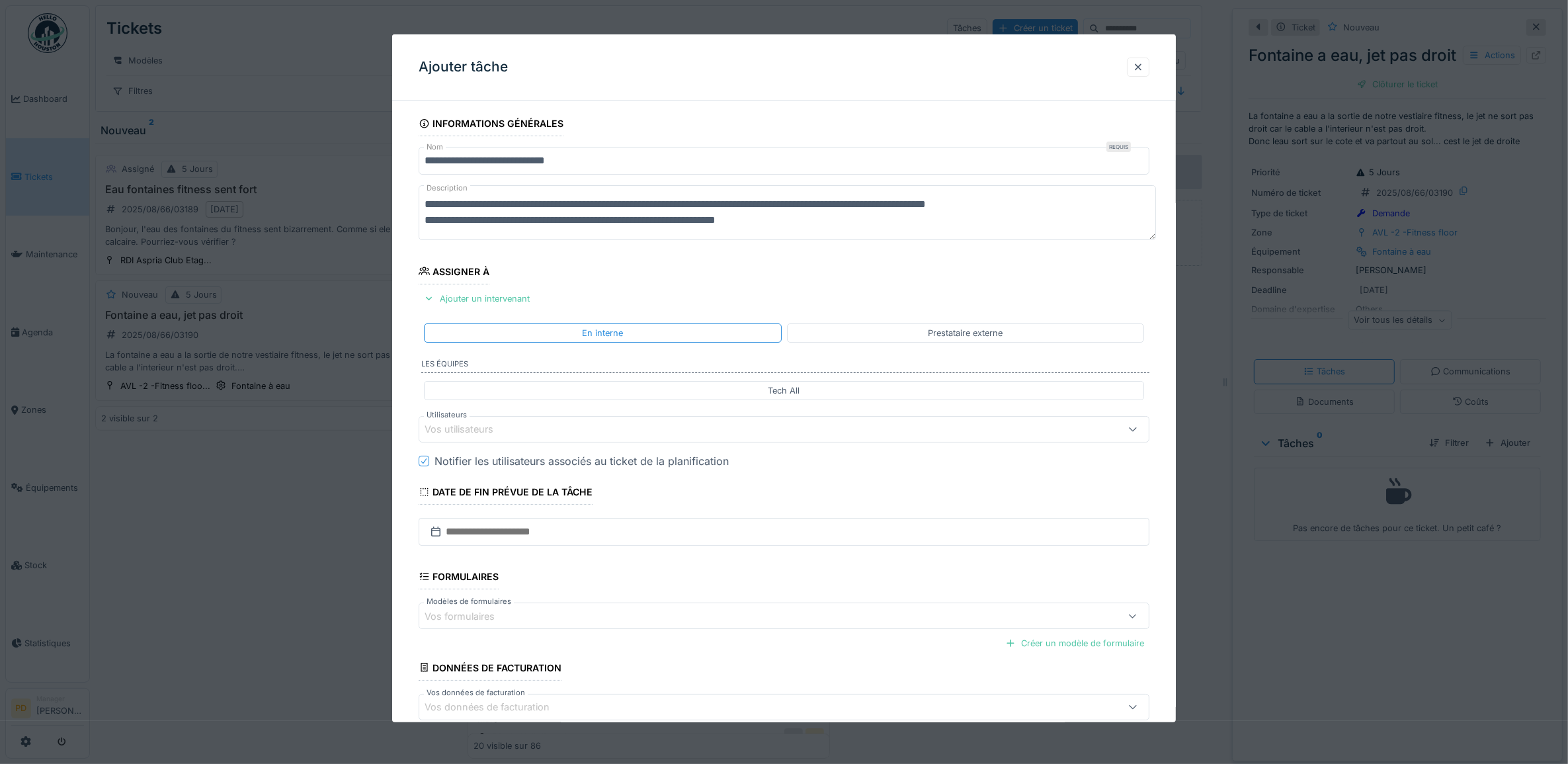
click at [528, 424] on div "Vos utilisateurs" at bounding box center [743, 429] width 637 height 15
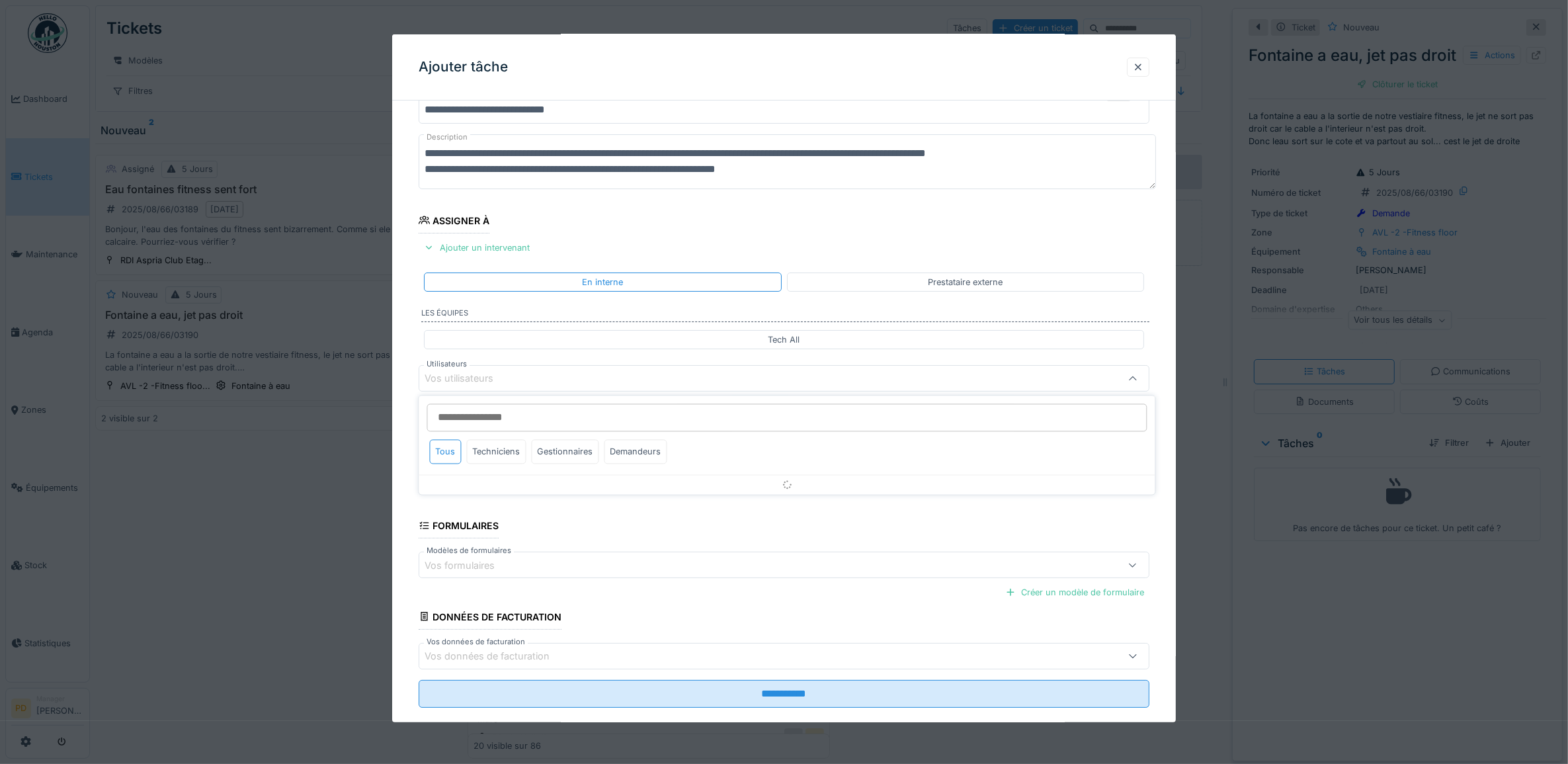
scroll to position [53, 0]
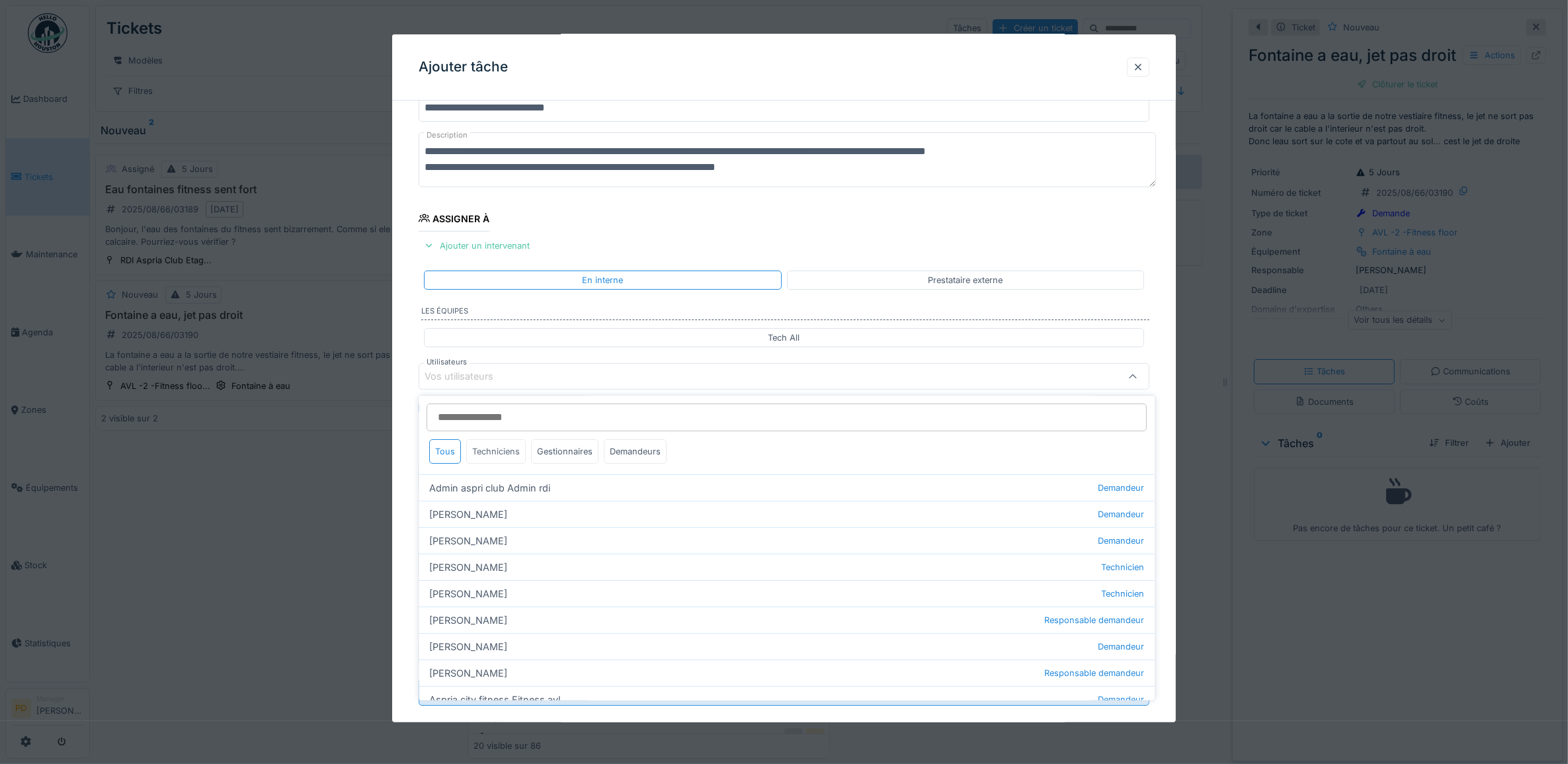
click at [500, 450] on div "Techniciens" at bounding box center [497, 451] width 60 height 25
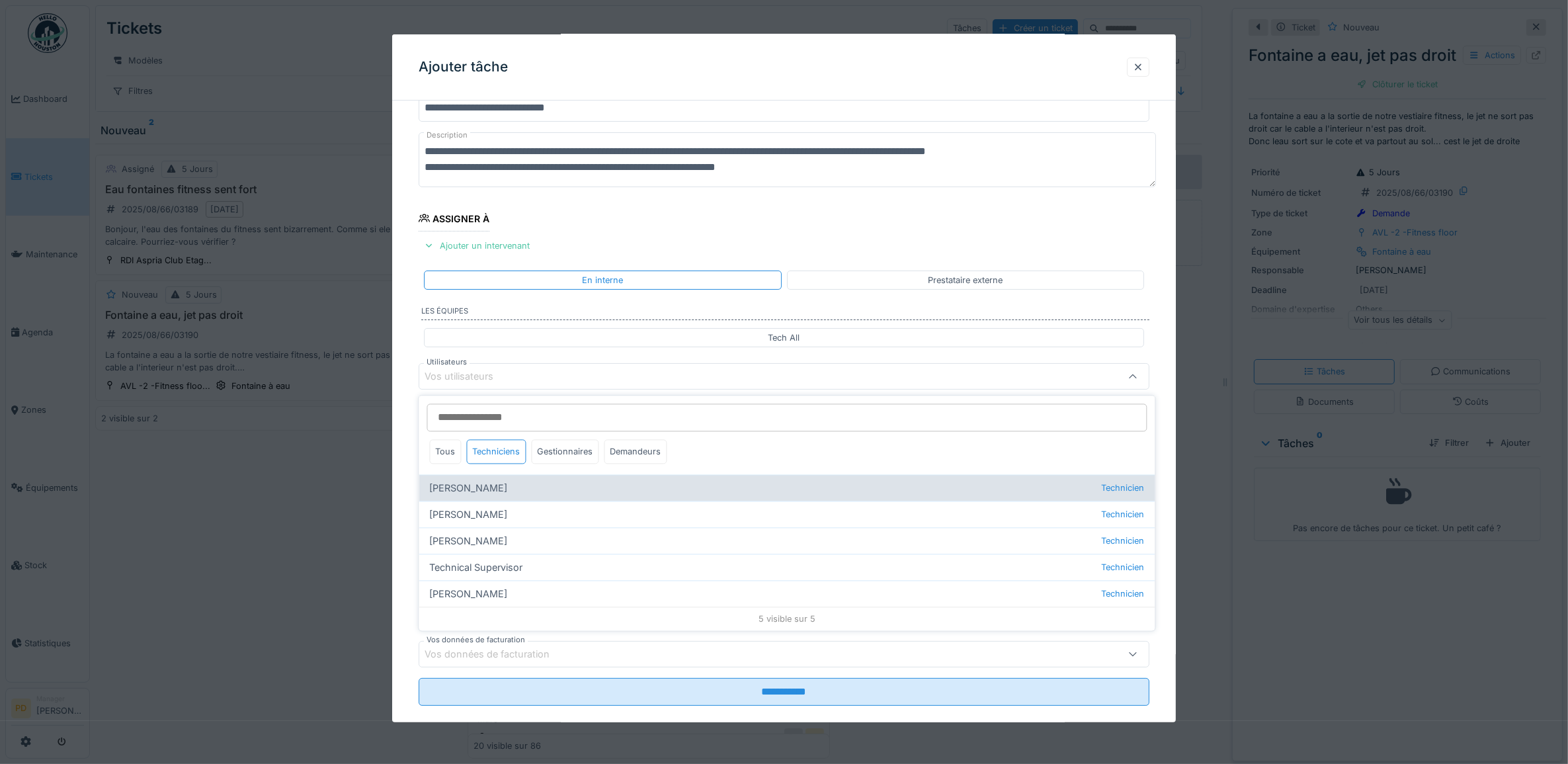
click at [510, 490] on div "Alexandre Michailidis Technicien" at bounding box center [787, 487] width 736 height 26
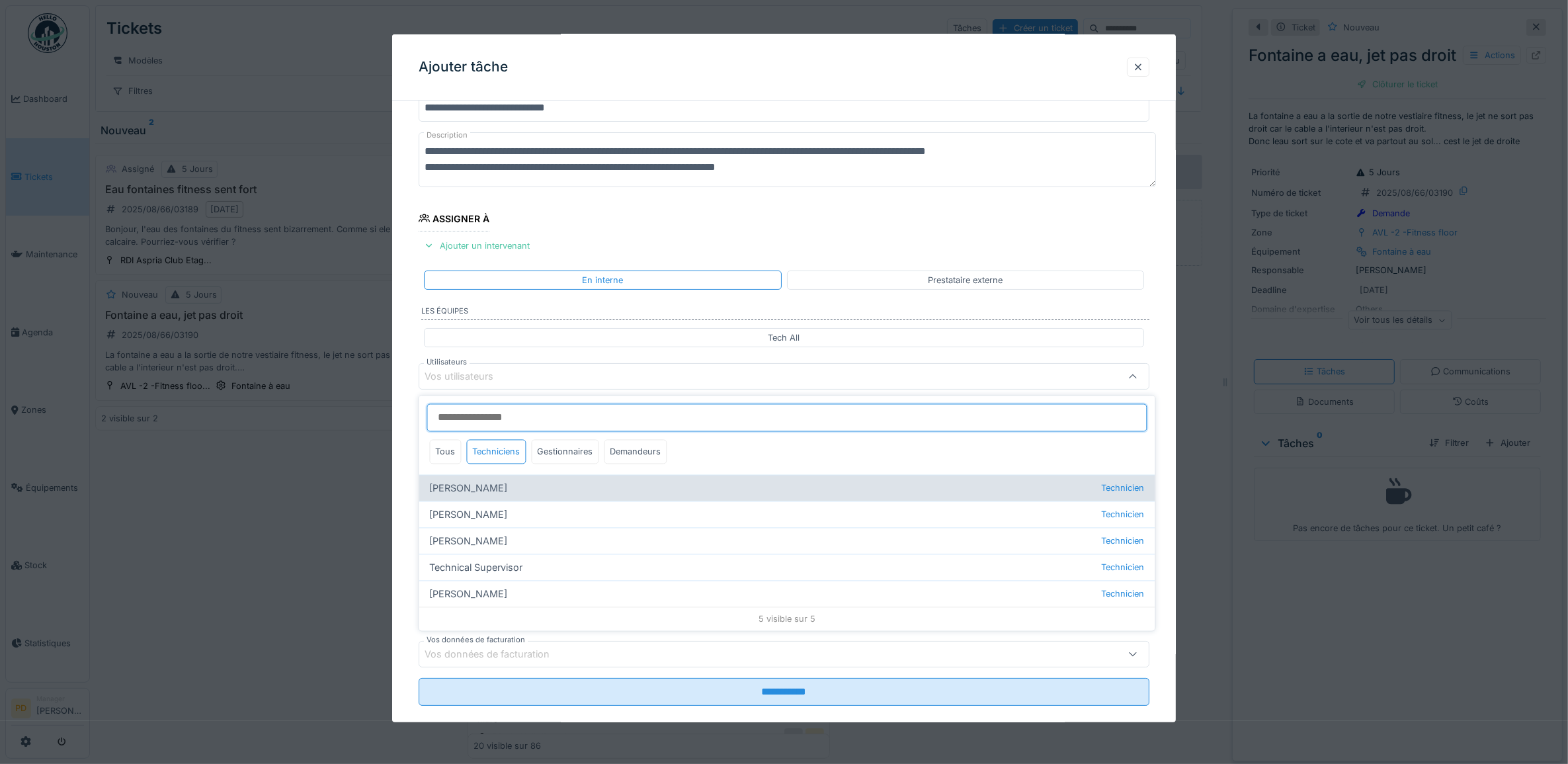
type input "*****"
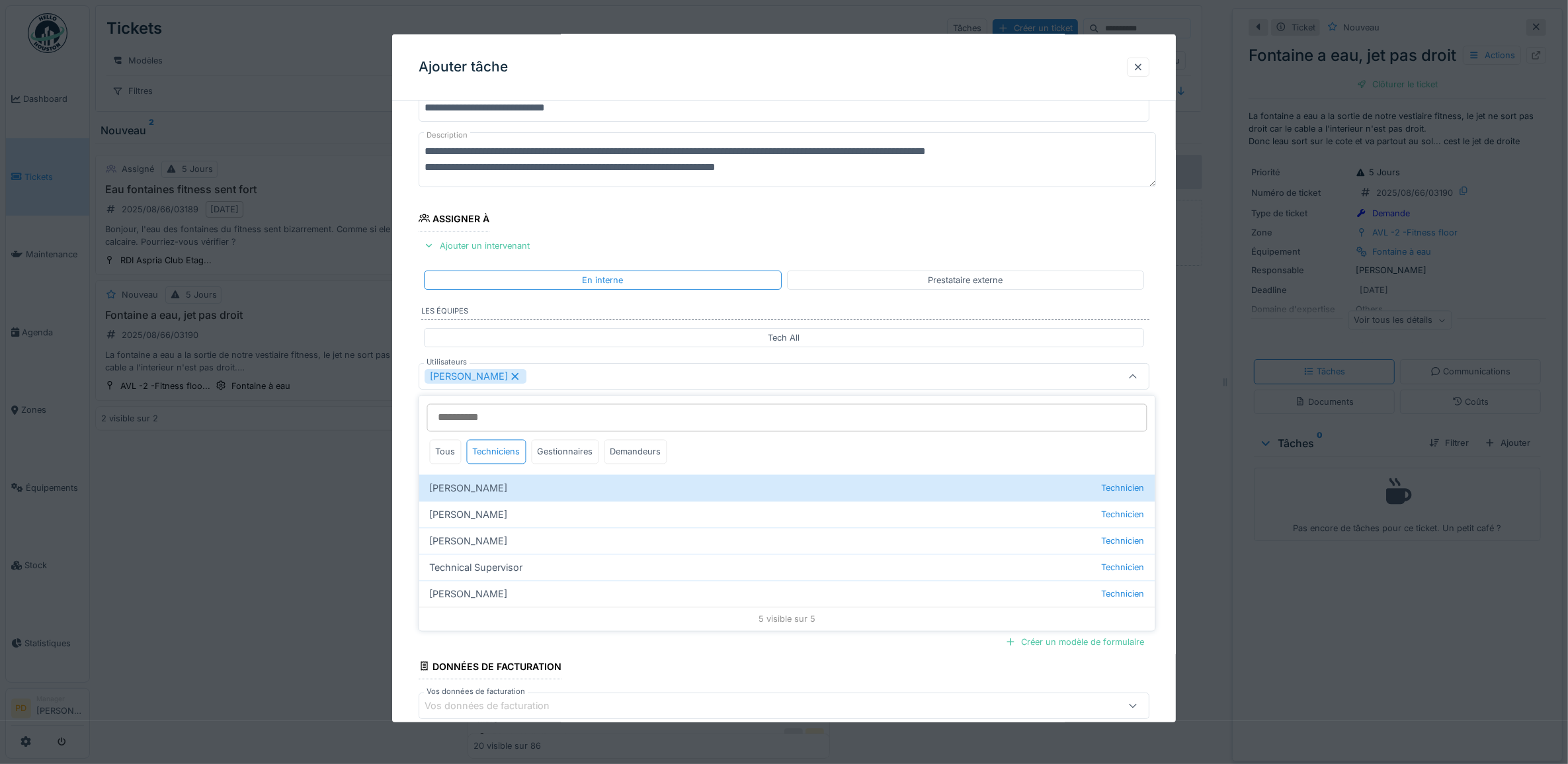
click at [408, 444] on div "**********" at bounding box center [785, 426] width 785 height 736
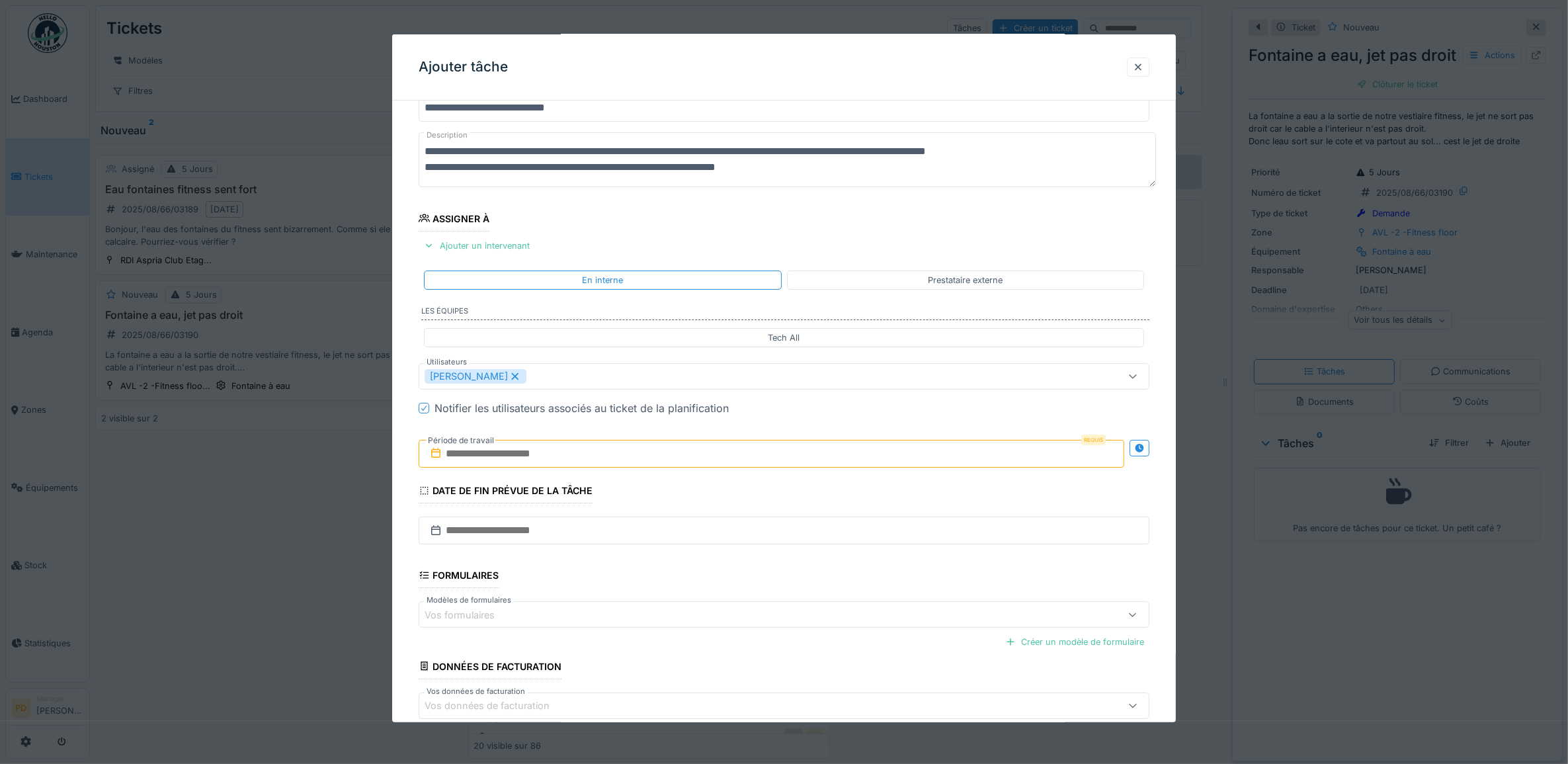
click at [515, 457] on input "text" at bounding box center [772, 453] width 706 height 27
click at [766, 605] on div "21" at bounding box center [775, 604] width 18 height 18
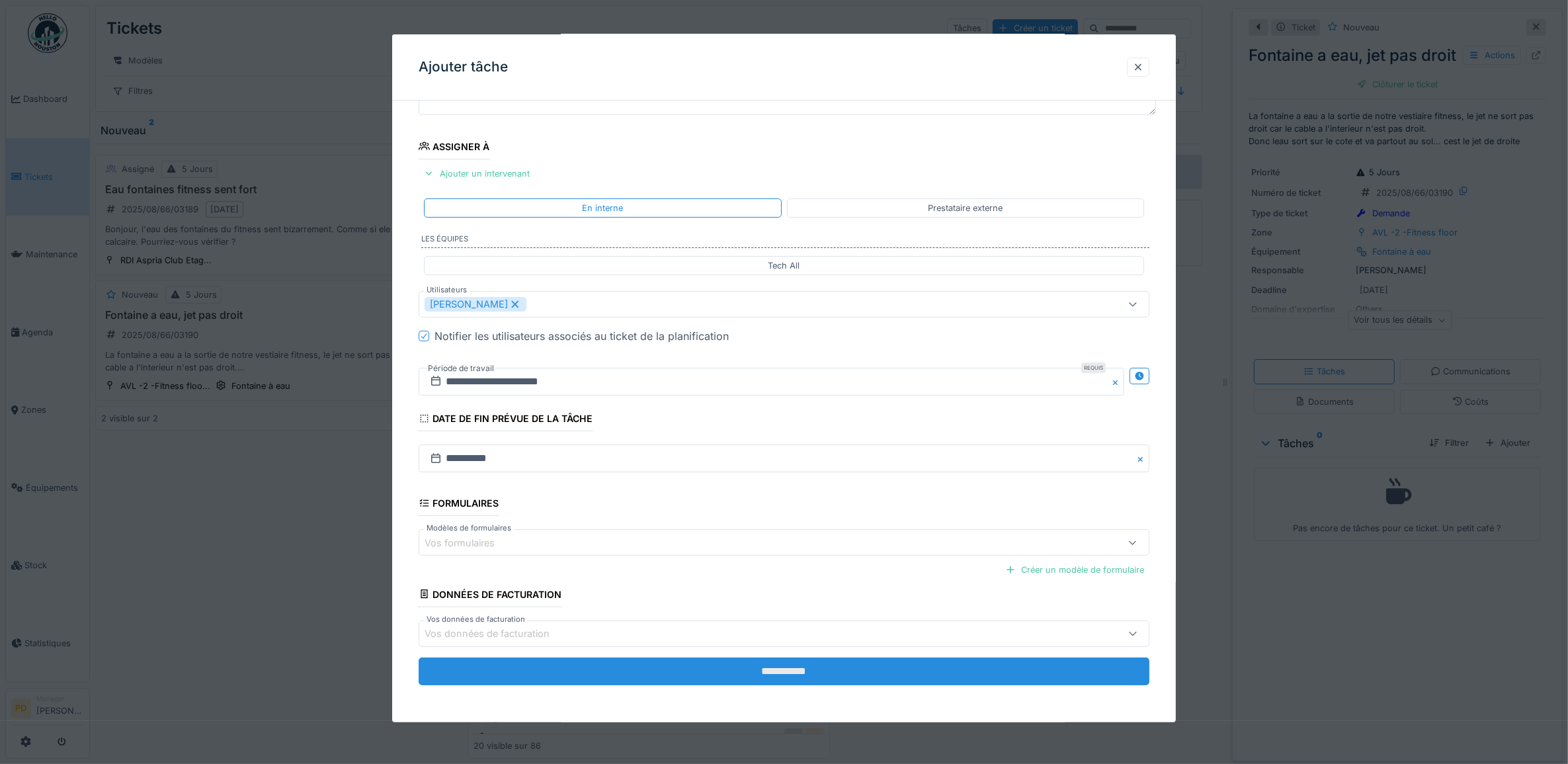
click at [798, 675] on input "**********" at bounding box center [785, 671] width 732 height 27
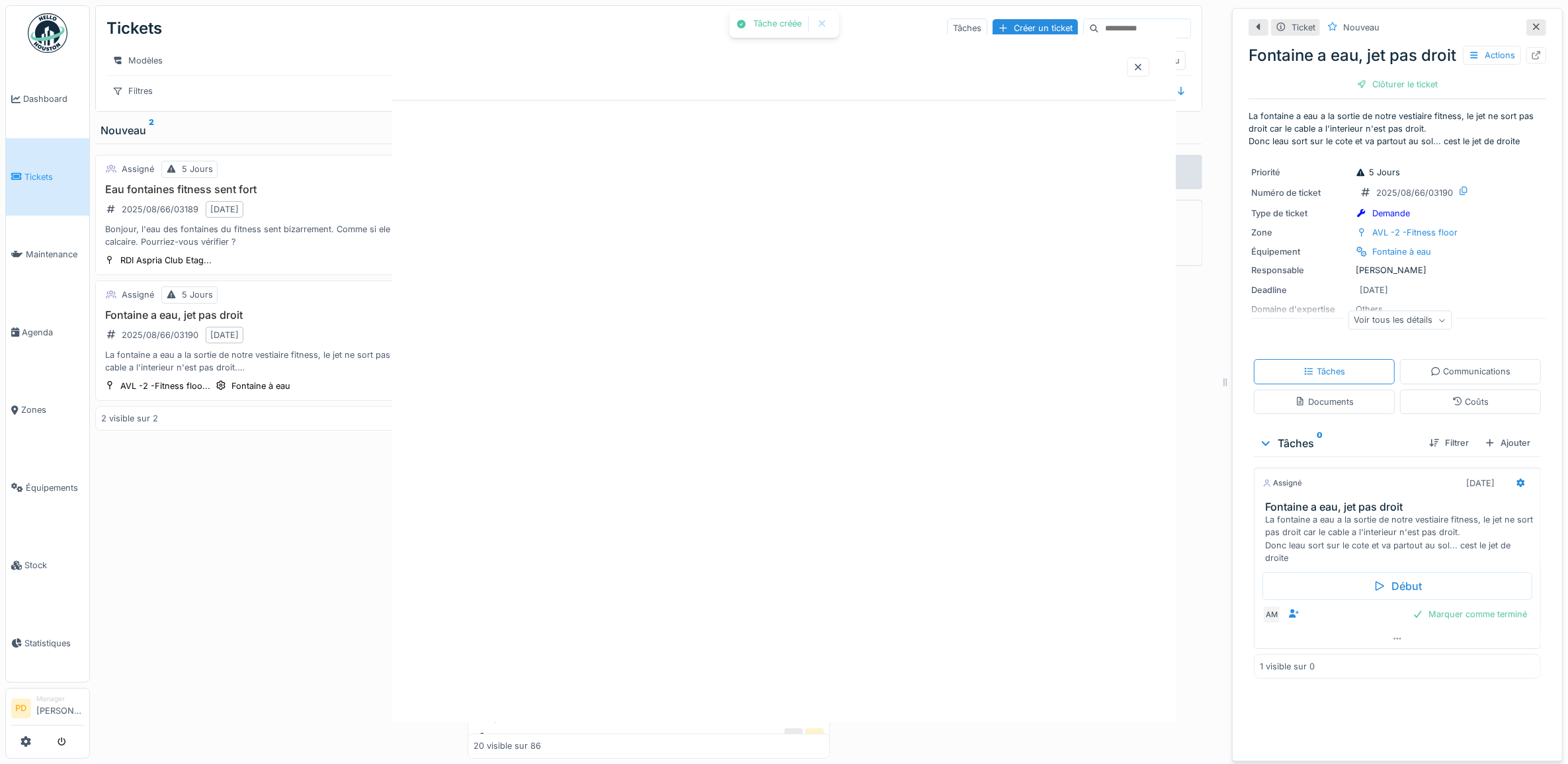
scroll to position [0, 0]
click at [773, 670] on div at bounding box center [784, 382] width 1568 height 764
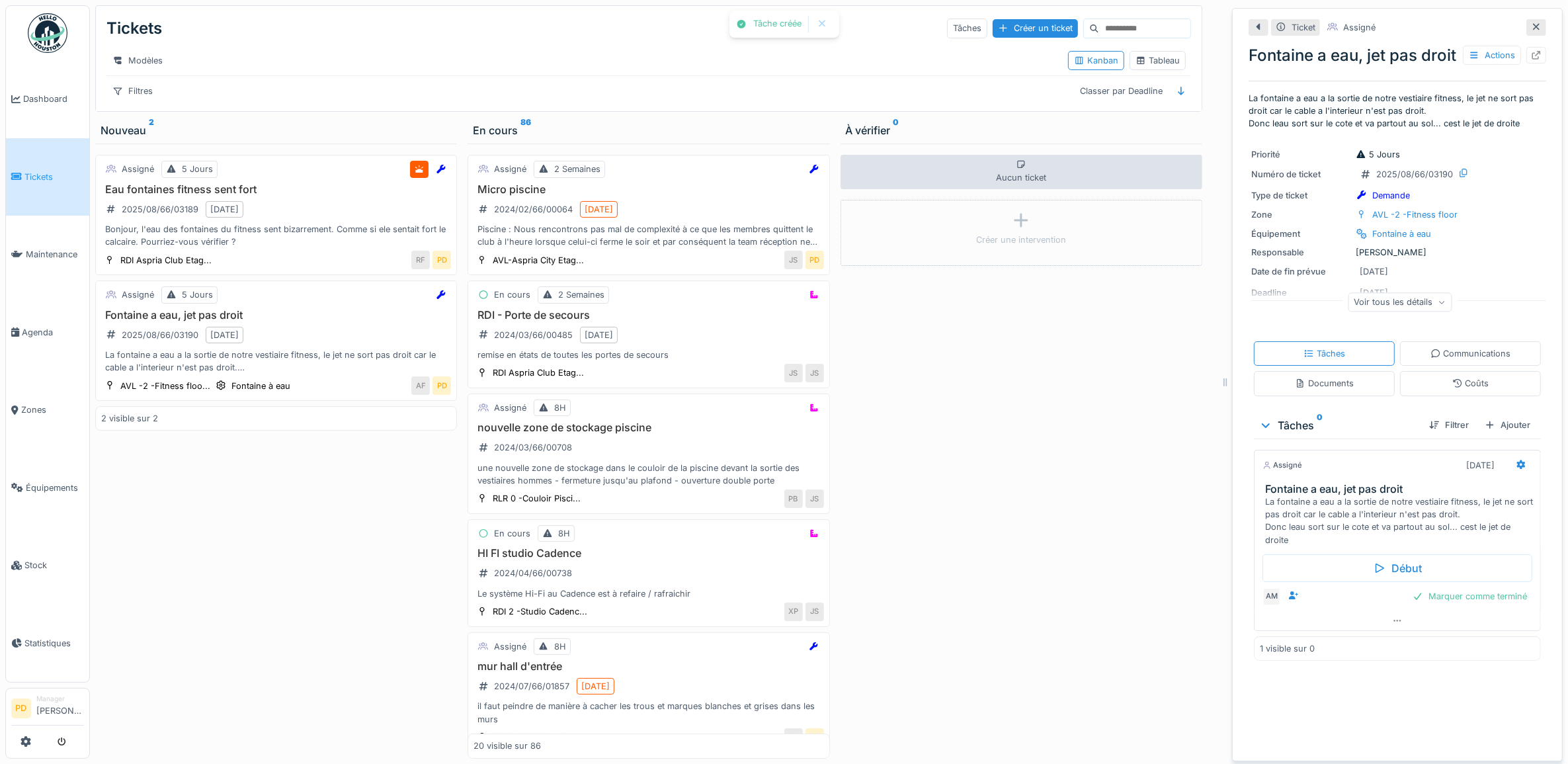
click at [50, 171] on span "Tickets" at bounding box center [55, 177] width 60 height 13
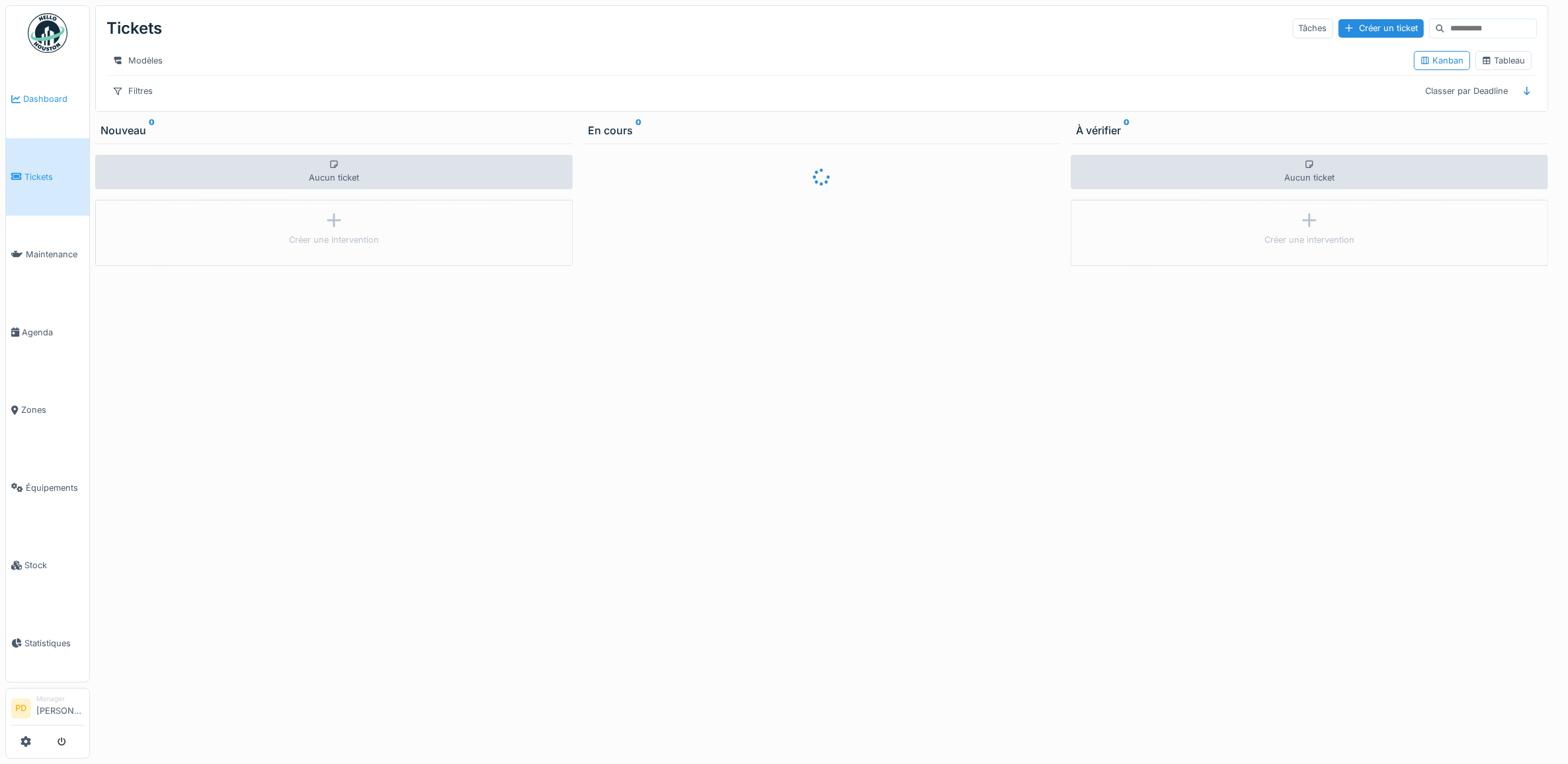
click at [37, 96] on span "Dashboard" at bounding box center [53, 98] width 61 height 13
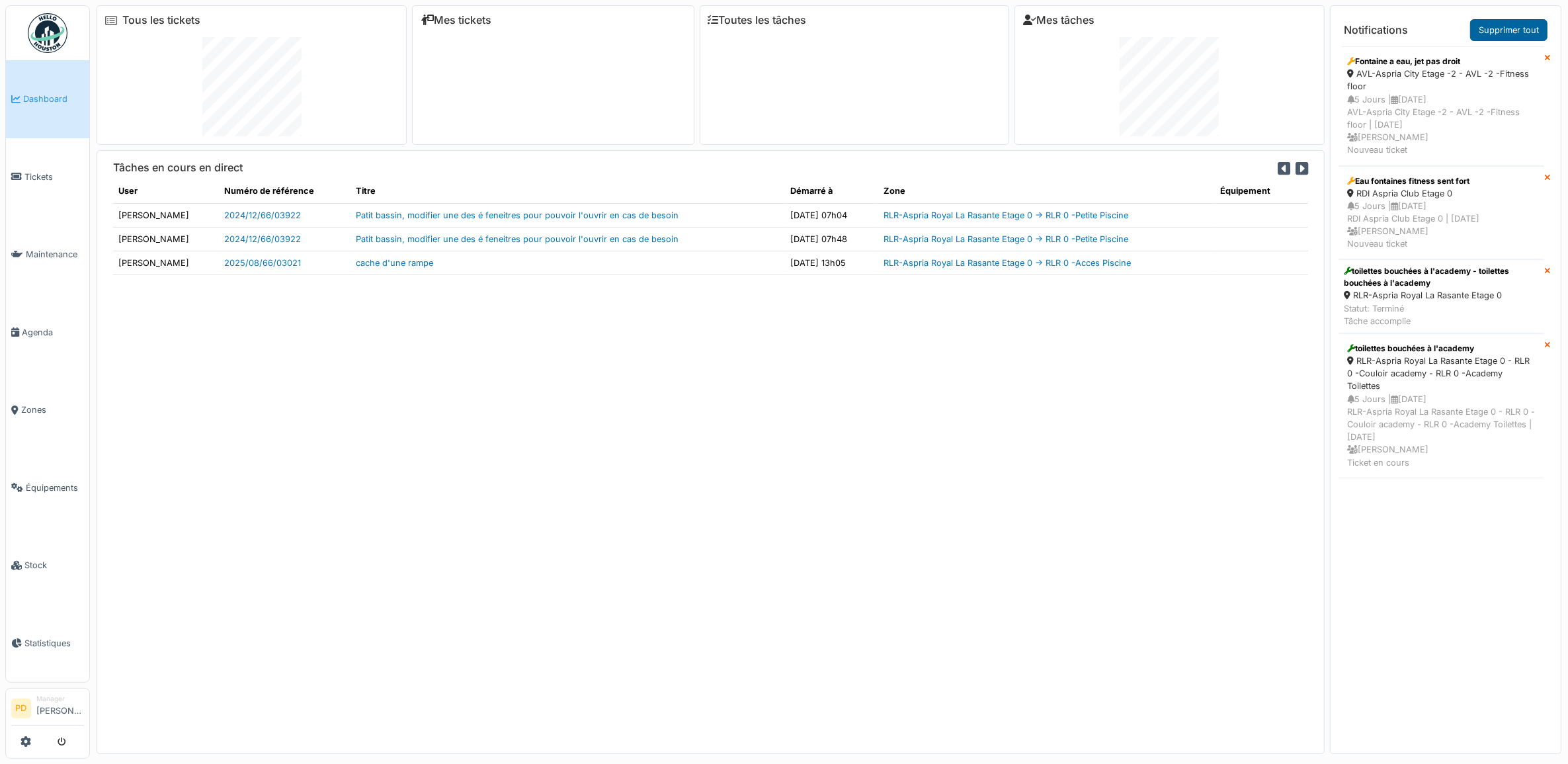
click at [1513, 34] on link "Supprimer tout" at bounding box center [1509, 30] width 78 height 22
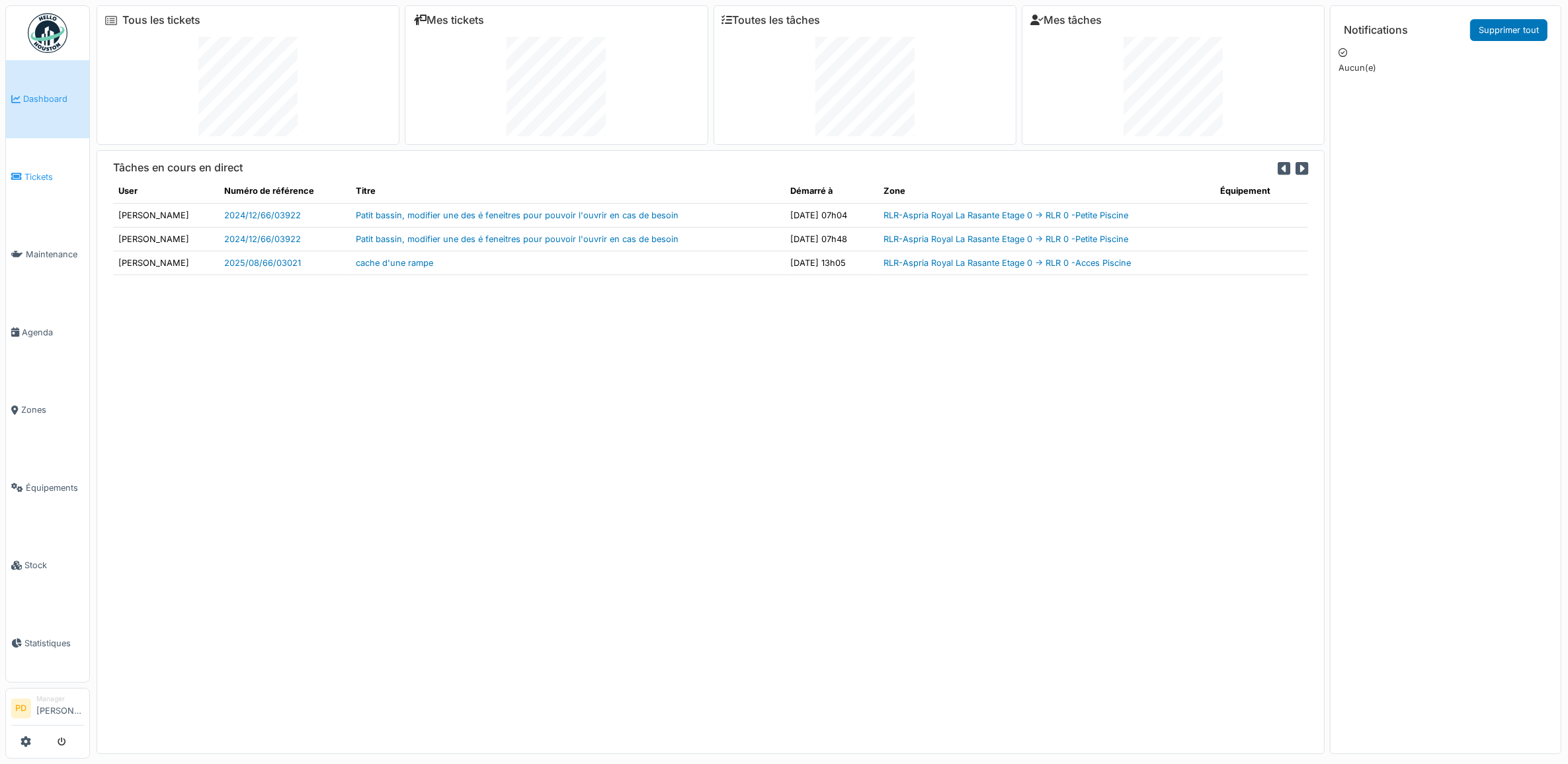
click at [42, 173] on span "Tickets" at bounding box center [55, 177] width 60 height 13
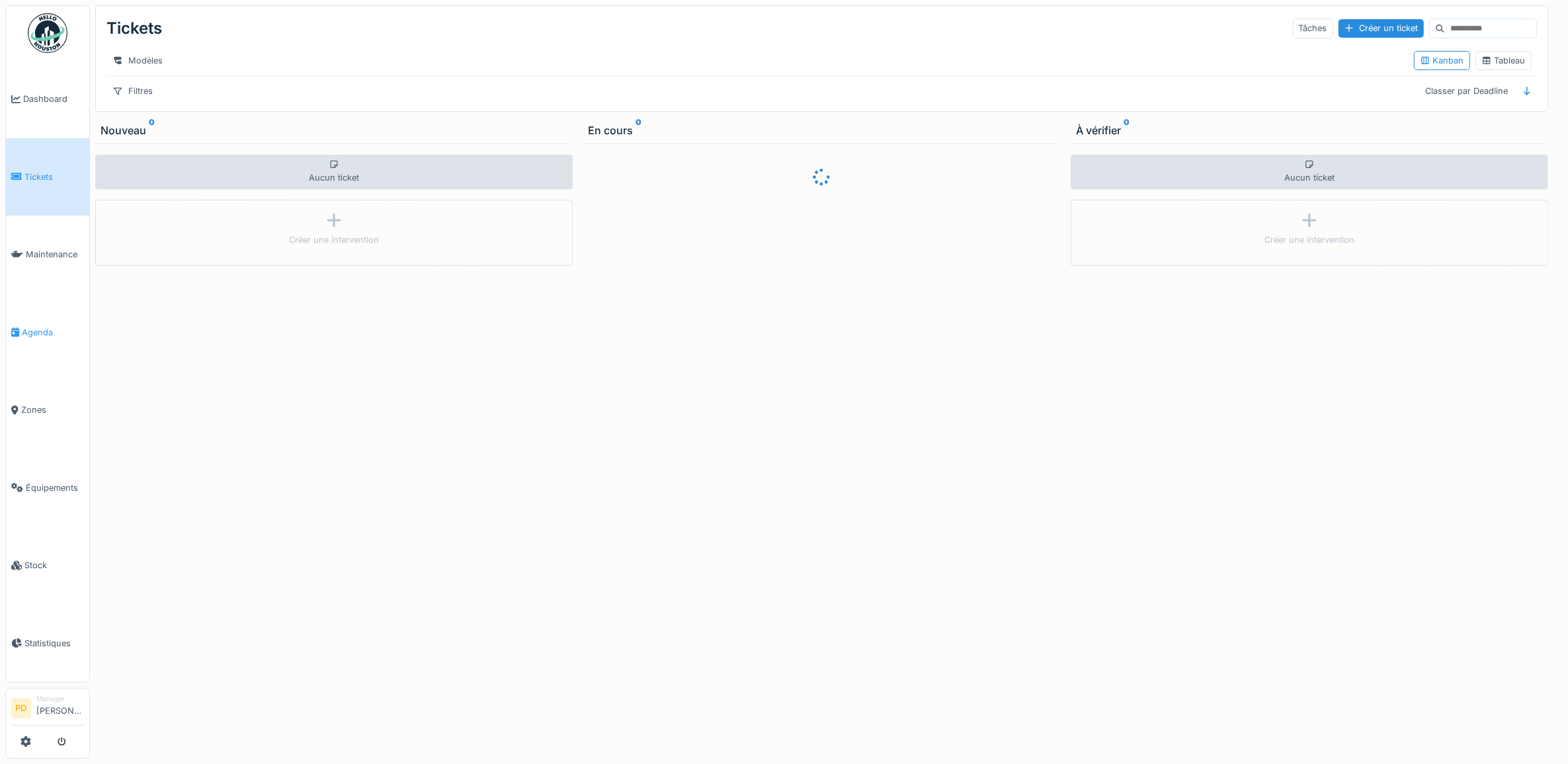
click at [47, 326] on span "Agenda" at bounding box center [53, 332] width 62 height 13
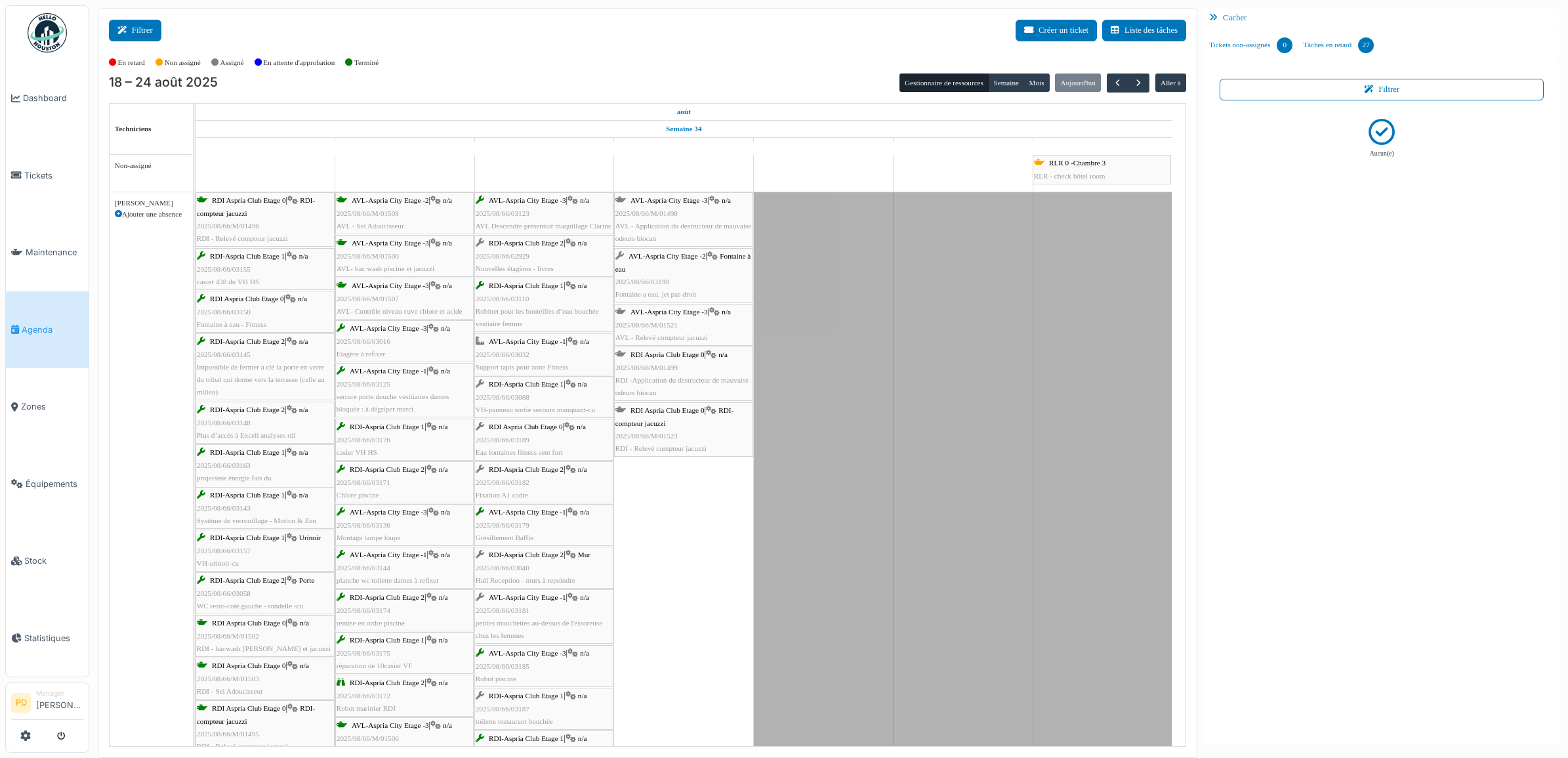
click at [131, 28] on icon at bounding box center [124, 31] width 14 height 8
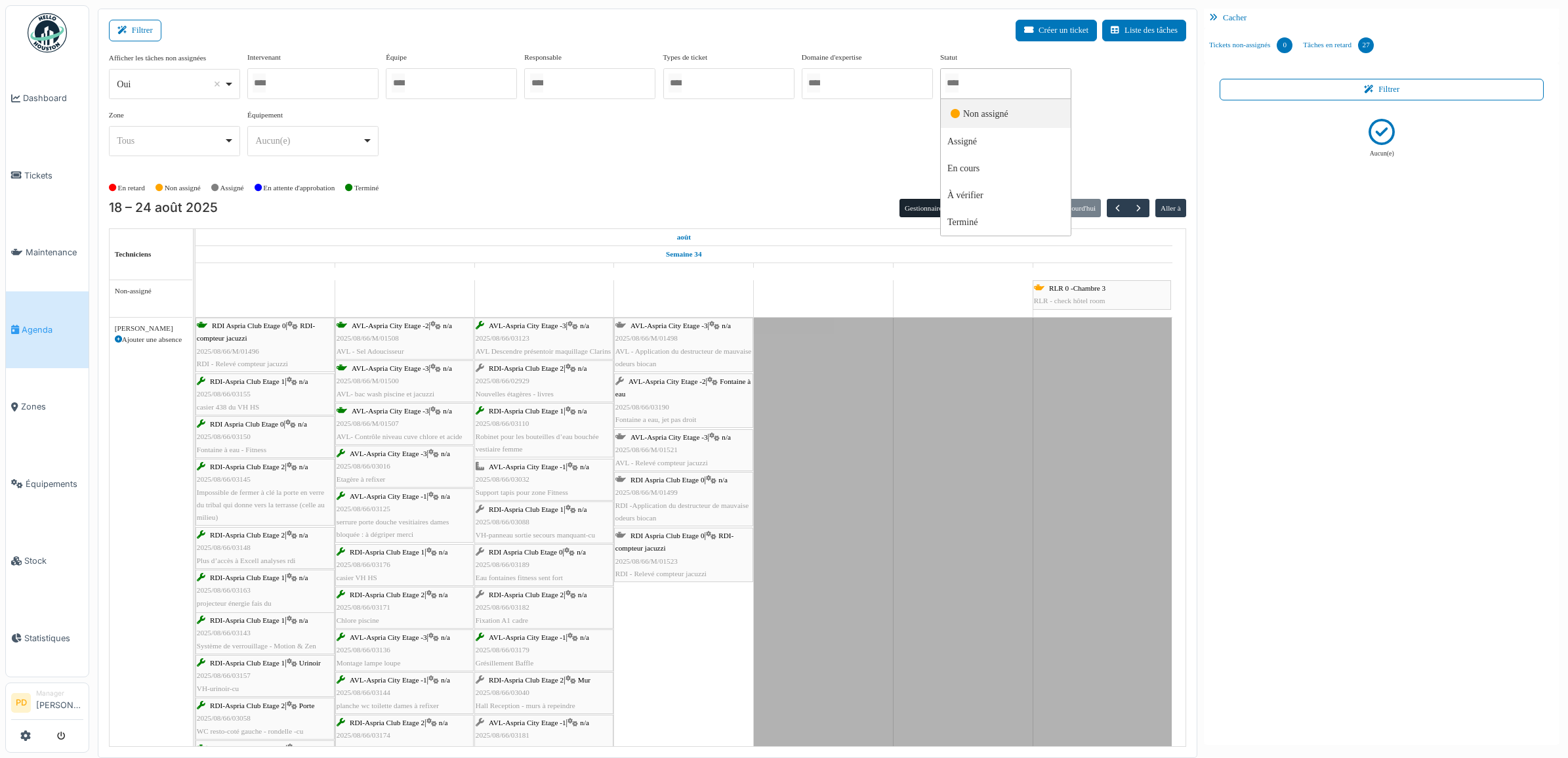
click at [955, 84] on input "Tous" at bounding box center [951, 83] width 13 height 19
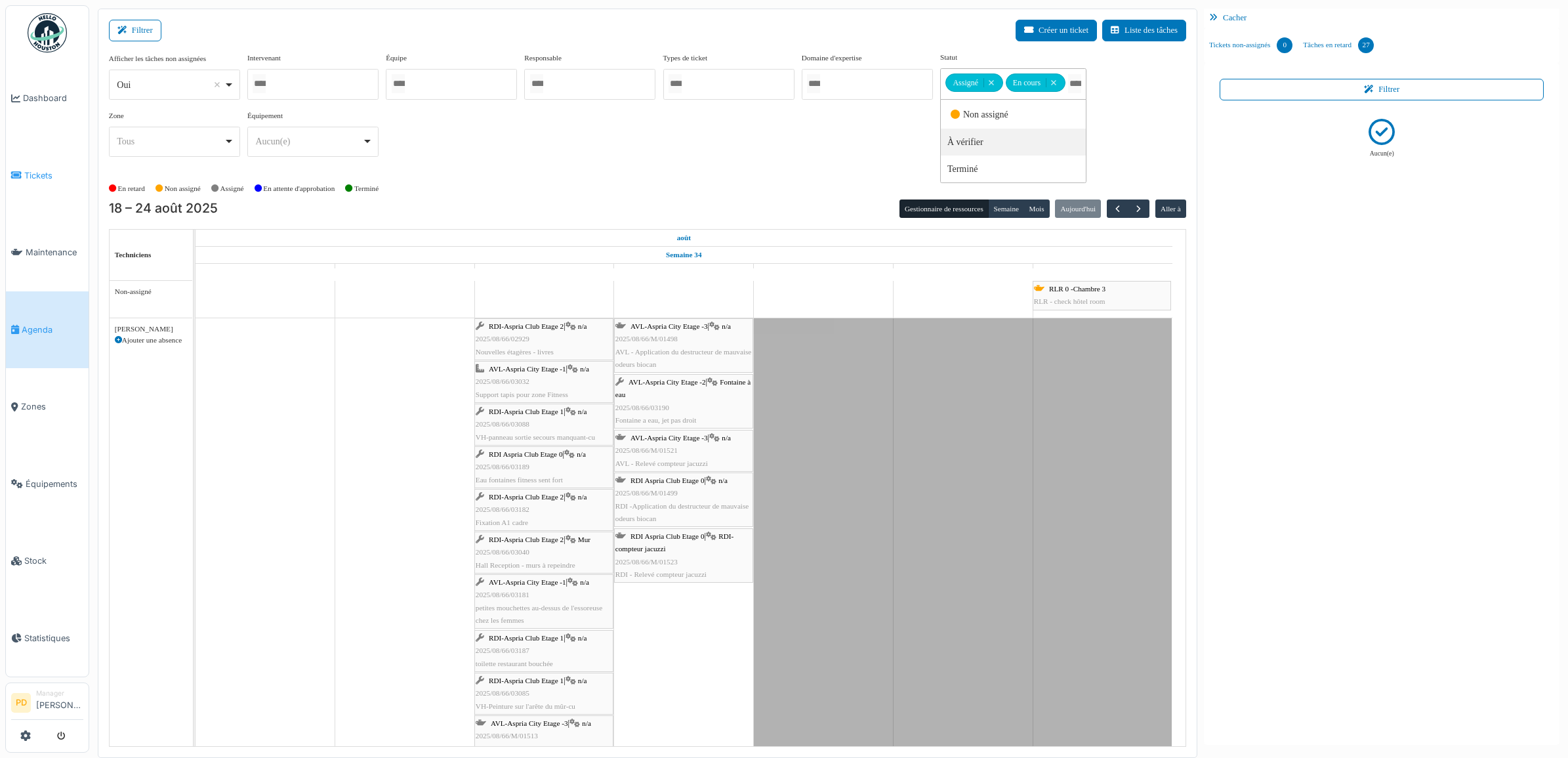
click at [47, 174] on span "Tickets" at bounding box center [54, 176] width 59 height 13
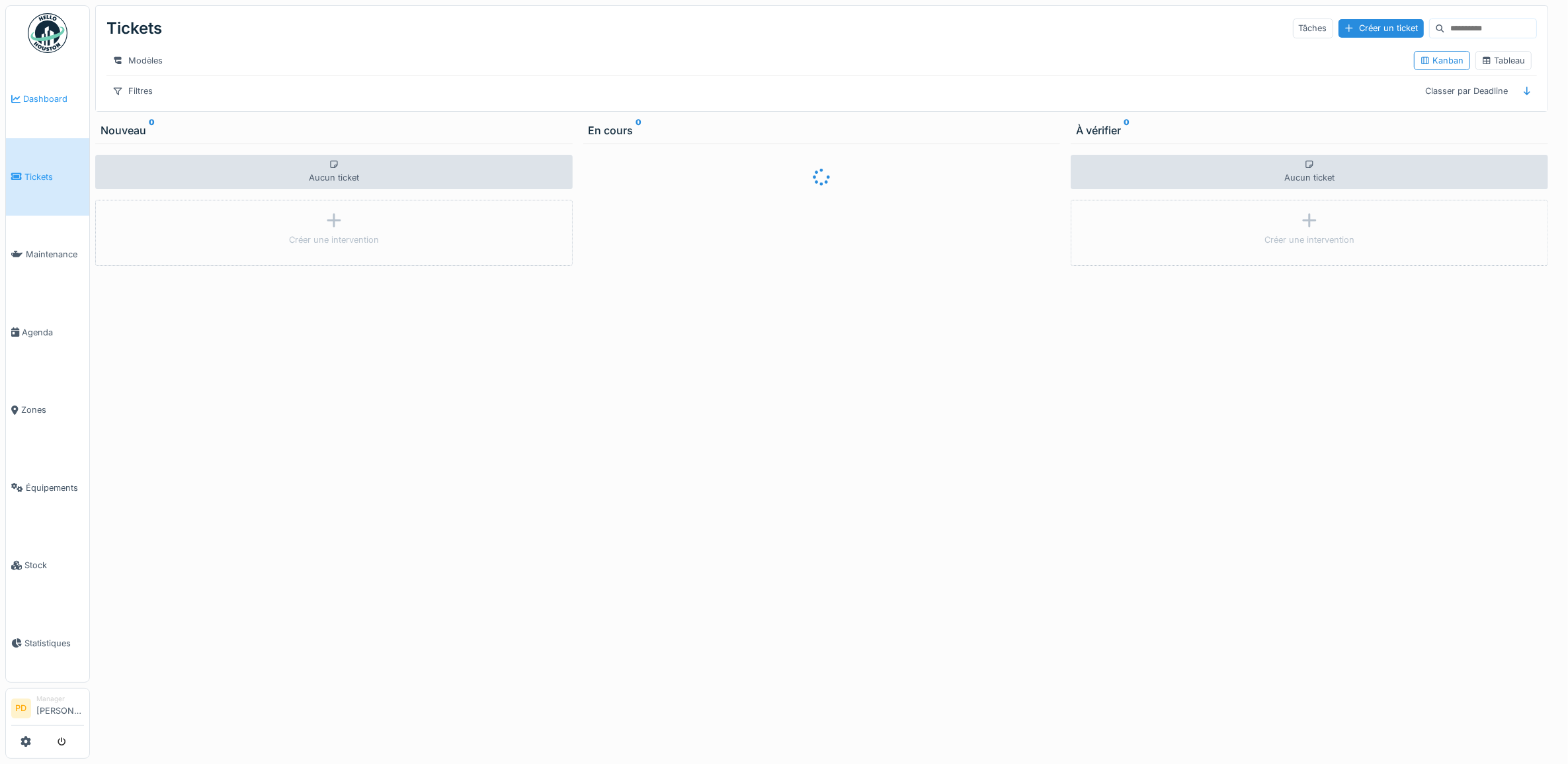
click at [51, 99] on span "Dashboard" at bounding box center [53, 98] width 61 height 13
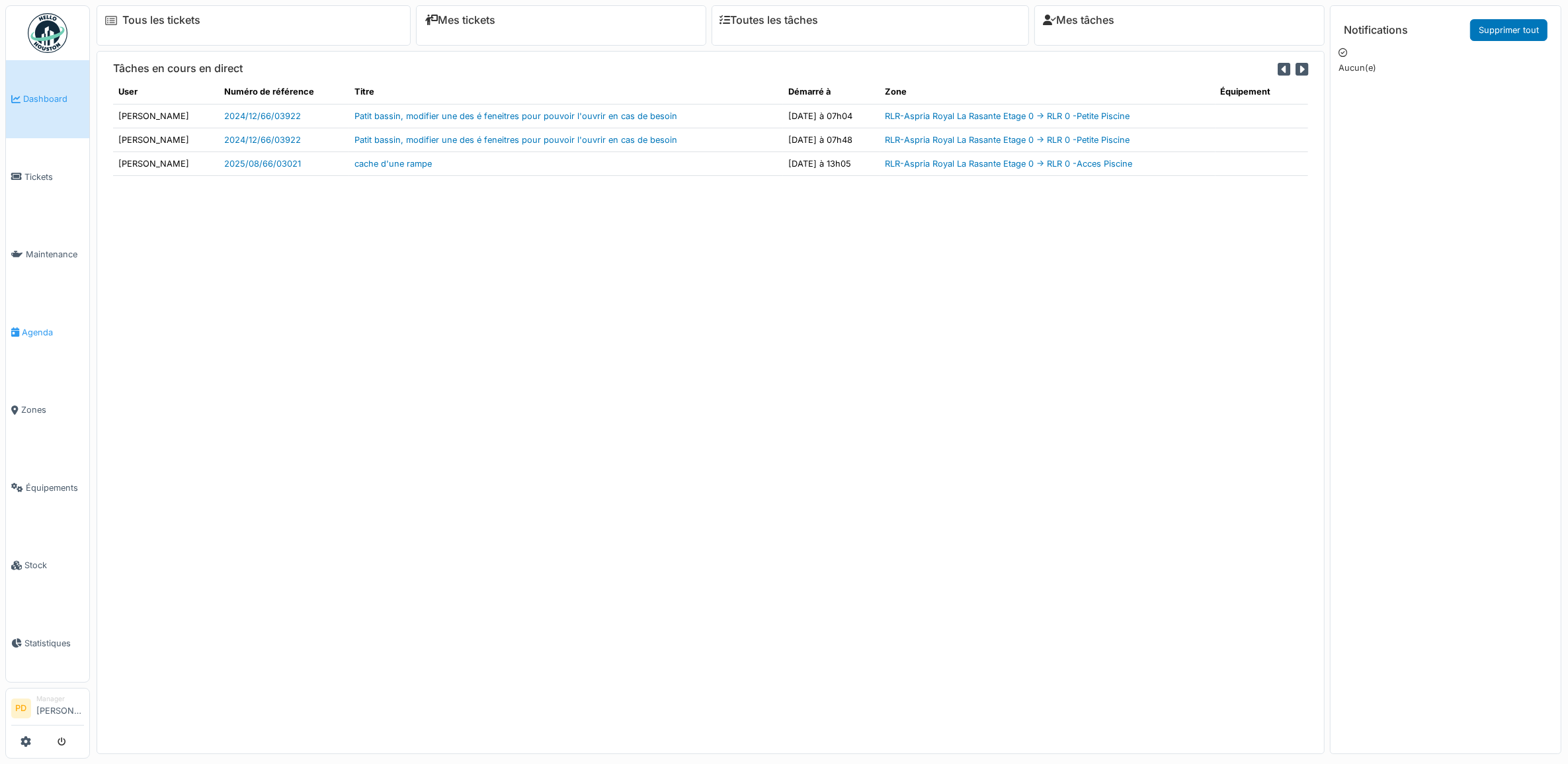
click at [44, 326] on span "Agenda" at bounding box center [53, 332] width 62 height 13
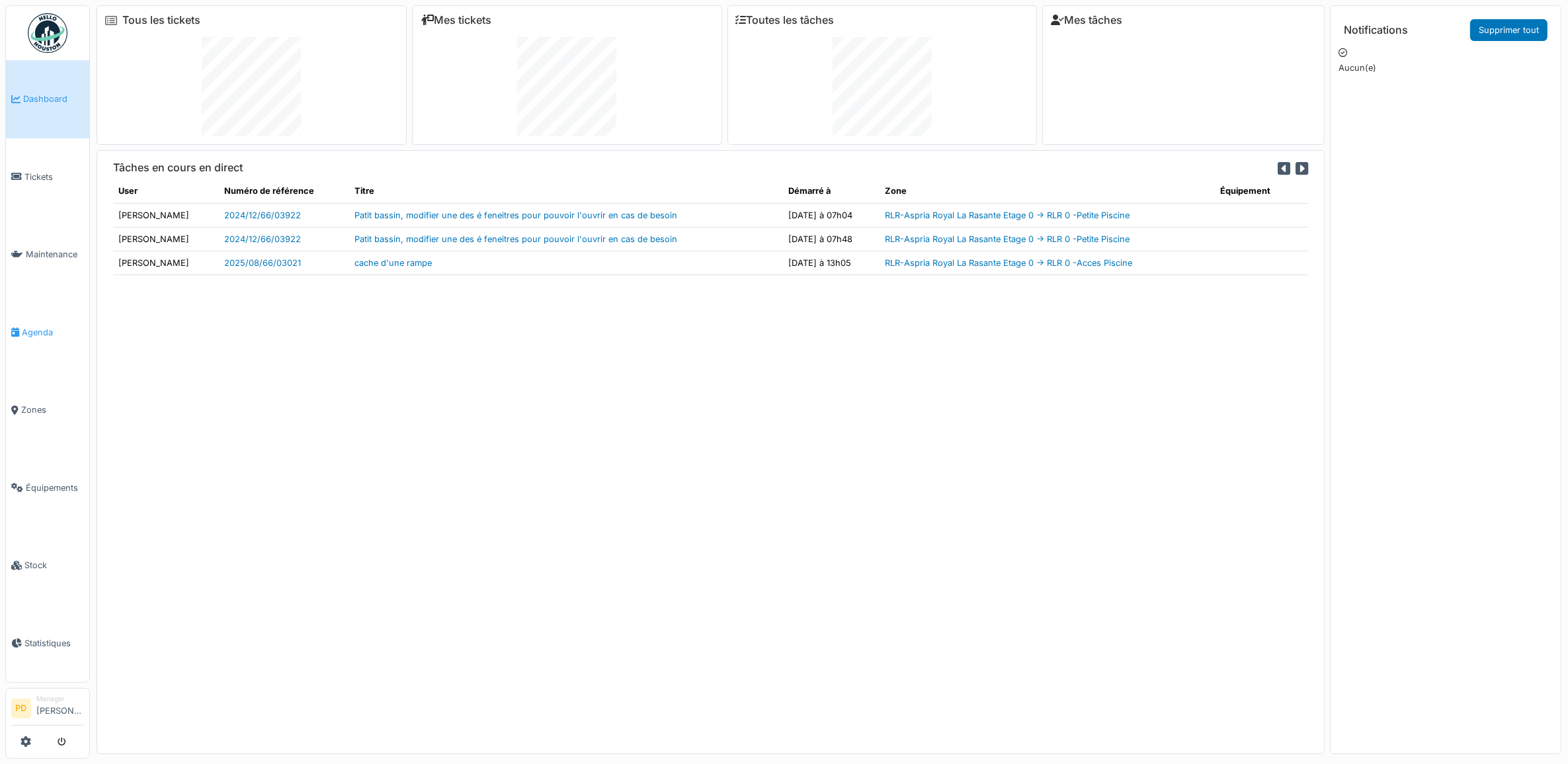
click at [38, 328] on span "Agenda" at bounding box center [53, 332] width 62 height 13
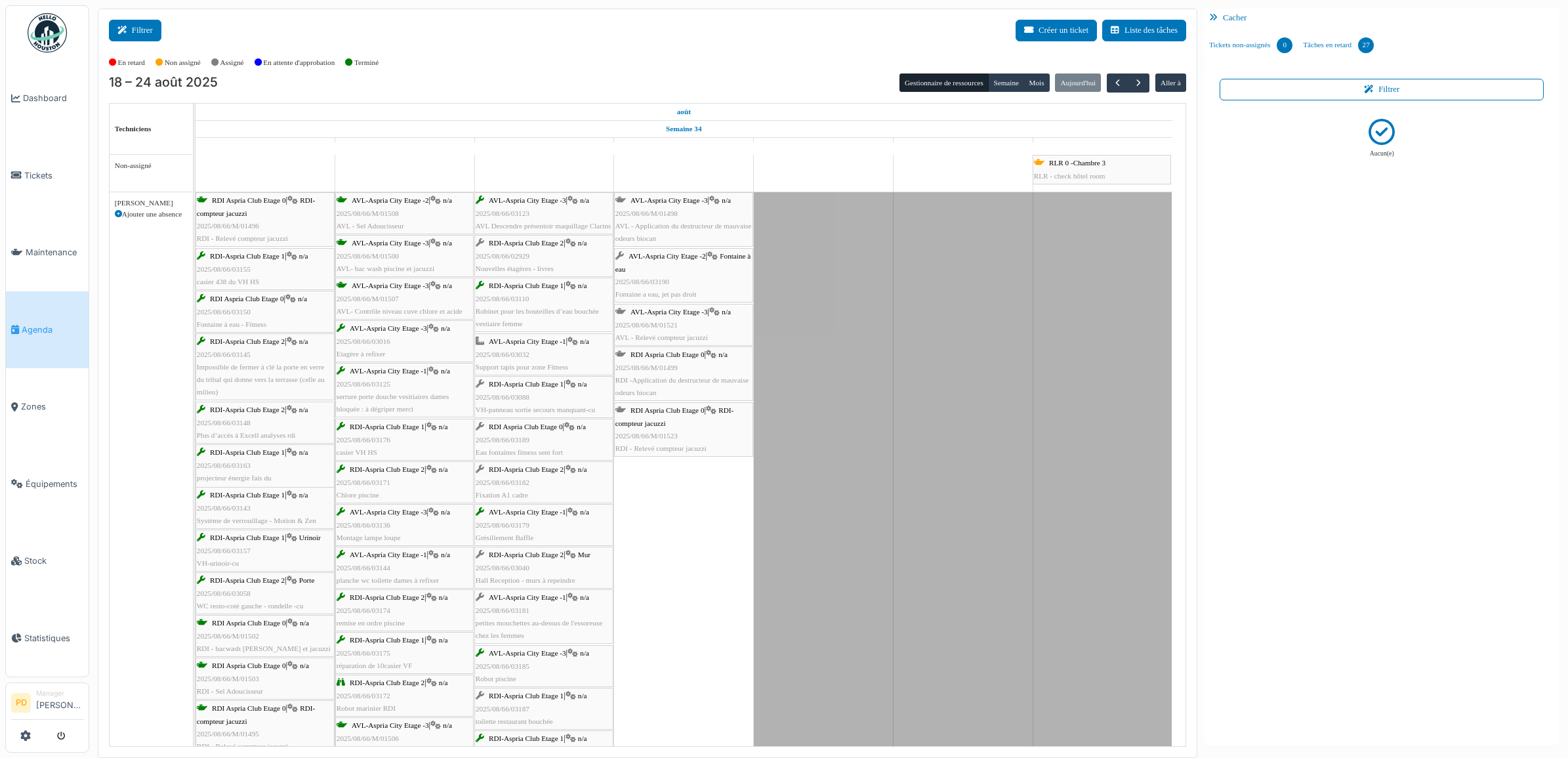
click at [142, 31] on button "Filtrer" at bounding box center [135, 31] width 53 height 22
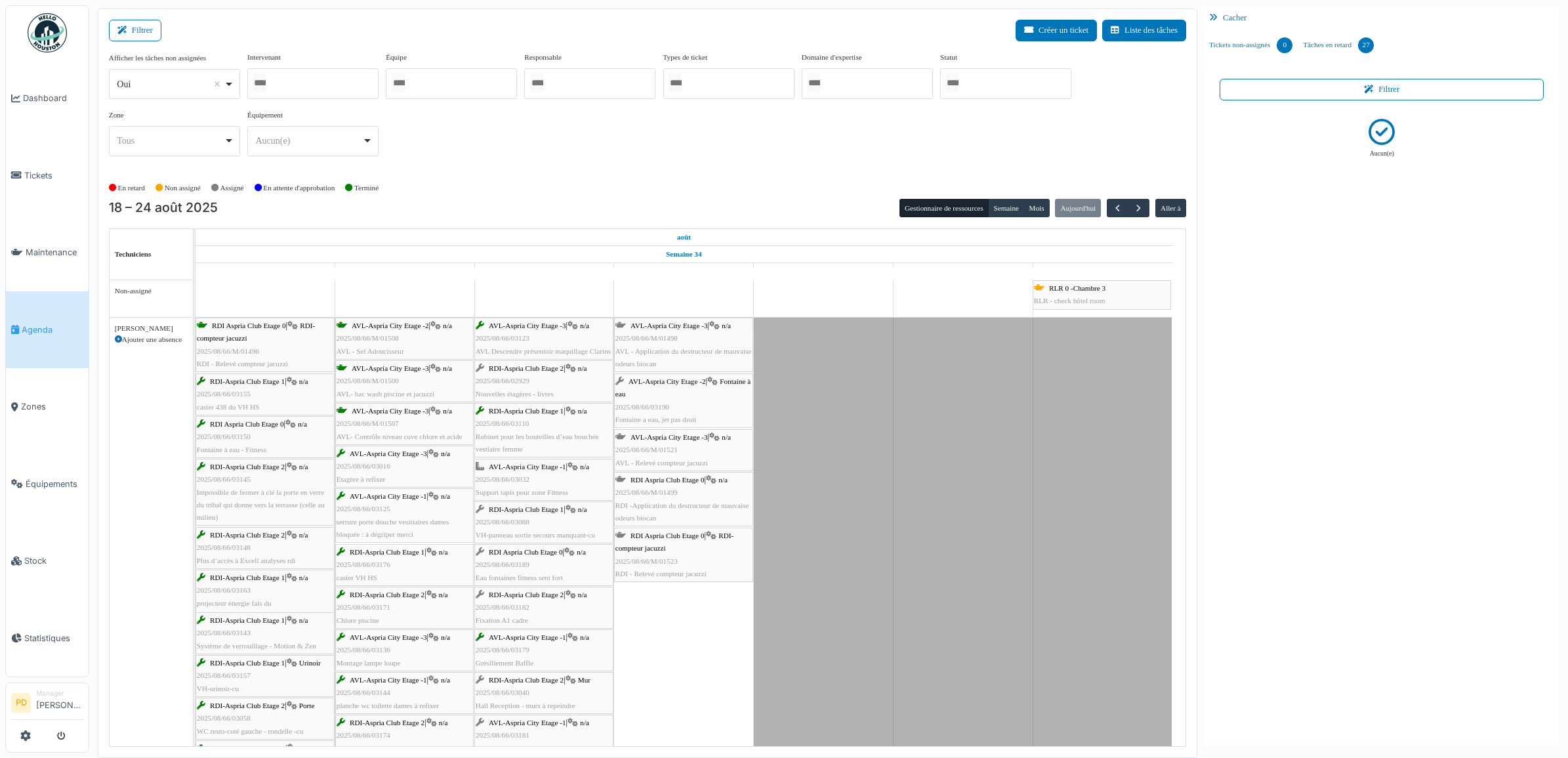
click at [981, 92] on div at bounding box center [1006, 83] width 131 height 31
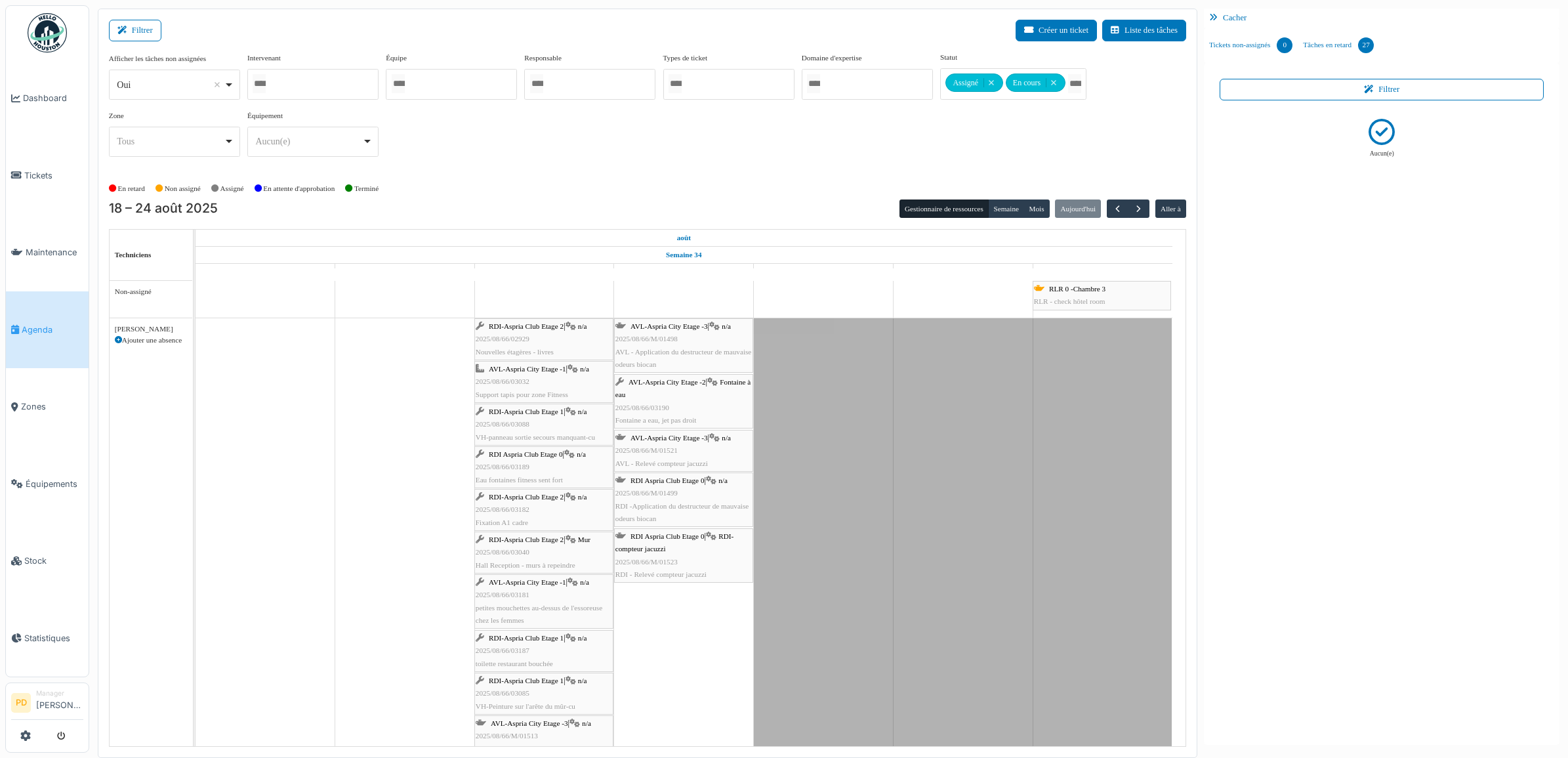
click at [614, 197] on div "En retard Non assigné Assigné En attente d'approbation Terminé" at bounding box center [647, 189] width 1077 height 22
drag, startPoint x: 548, startPoint y: 344, endPoint x: 622, endPoint y: 344, distance: 74.0
click at [196, 344] on div "RDI-Aspria Club Etage 2 | n/a 2025/08/66/02929 Nouvelles étagères - livres AVL-…" at bounding box center [196, 541] width 0 height 446
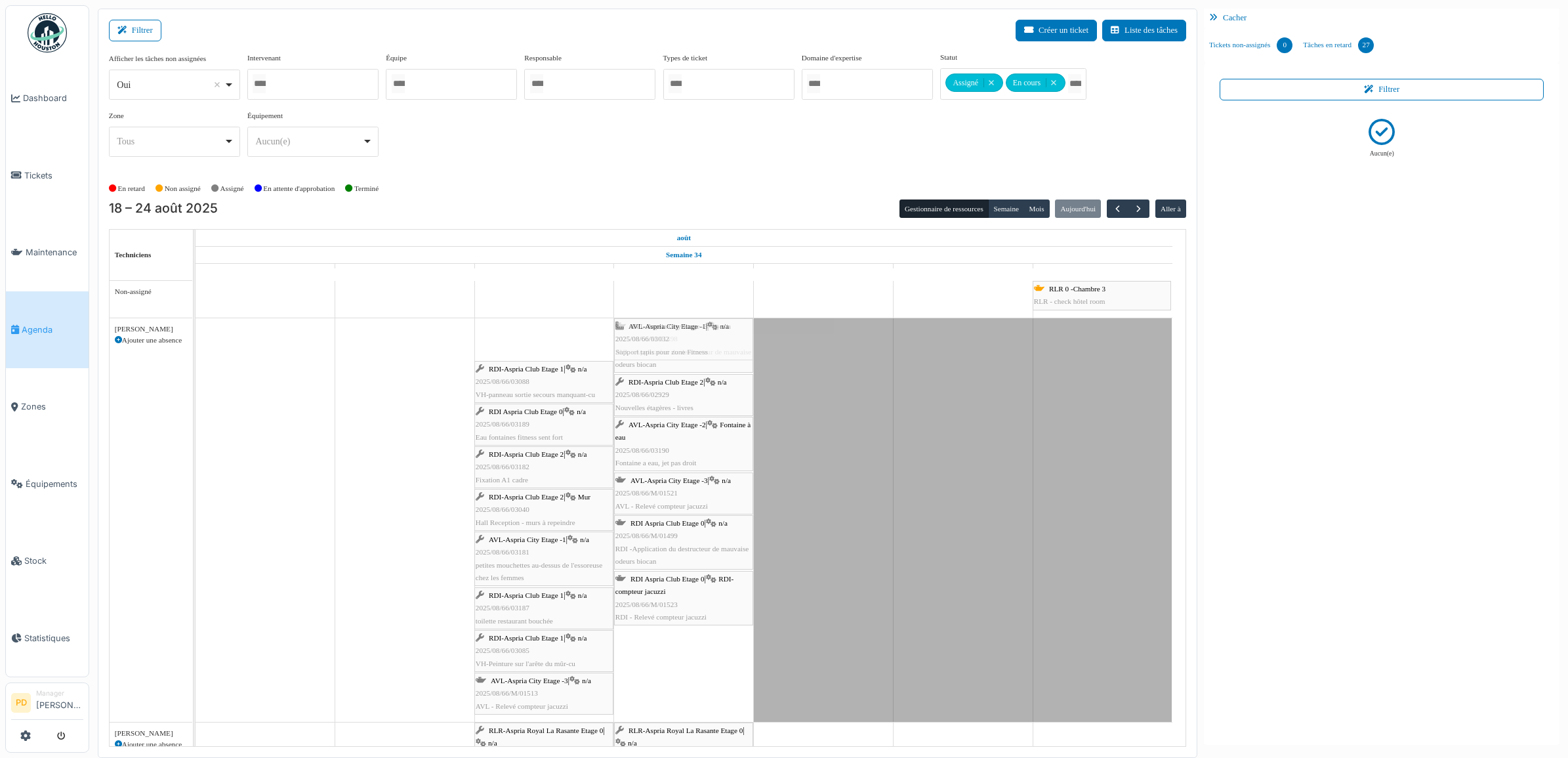
drag, startPoint x: 551, startPoint y: 352, endPoint x: 630, endPoint y: 349, distance: 79.1
click at [196, 349] on div "AVL-Aspria City Etage -1 | n/a 2025/08/66/03032 Support tapis pour zone Fitness…" at bounding box center [196, 520] width 0 height 404
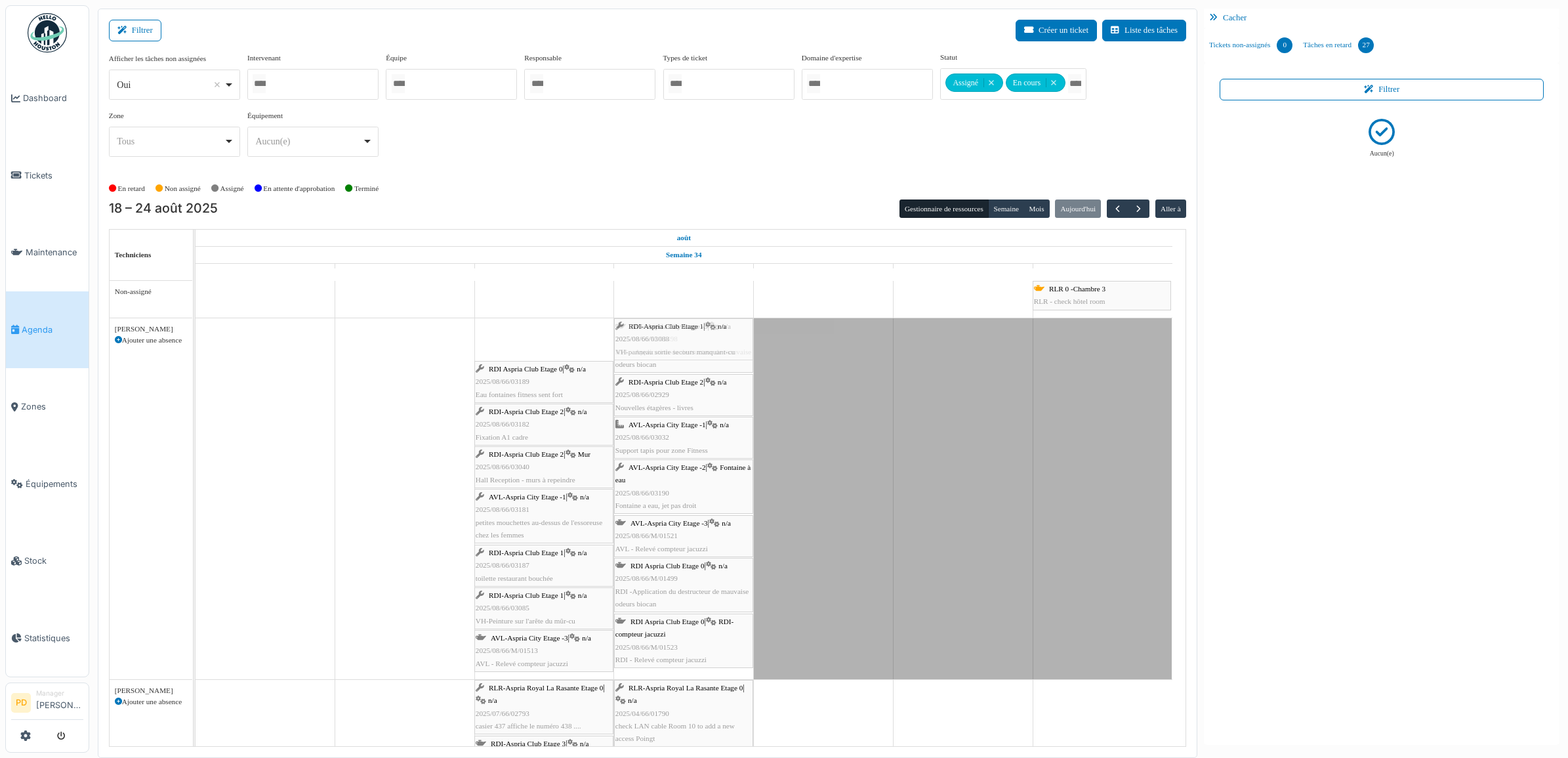
drag, startPoint x: 552, startPoint y: 346, endPoint x: 624, endPoint y: 345, distance: 72.0
click at [196, 345] on div "RDI-Aspria Club Etage 1 | n/a 2025/08/66/03088 VH-panneau sortie secours manqua…" at bounding box center [196, 498] width 0 height 360
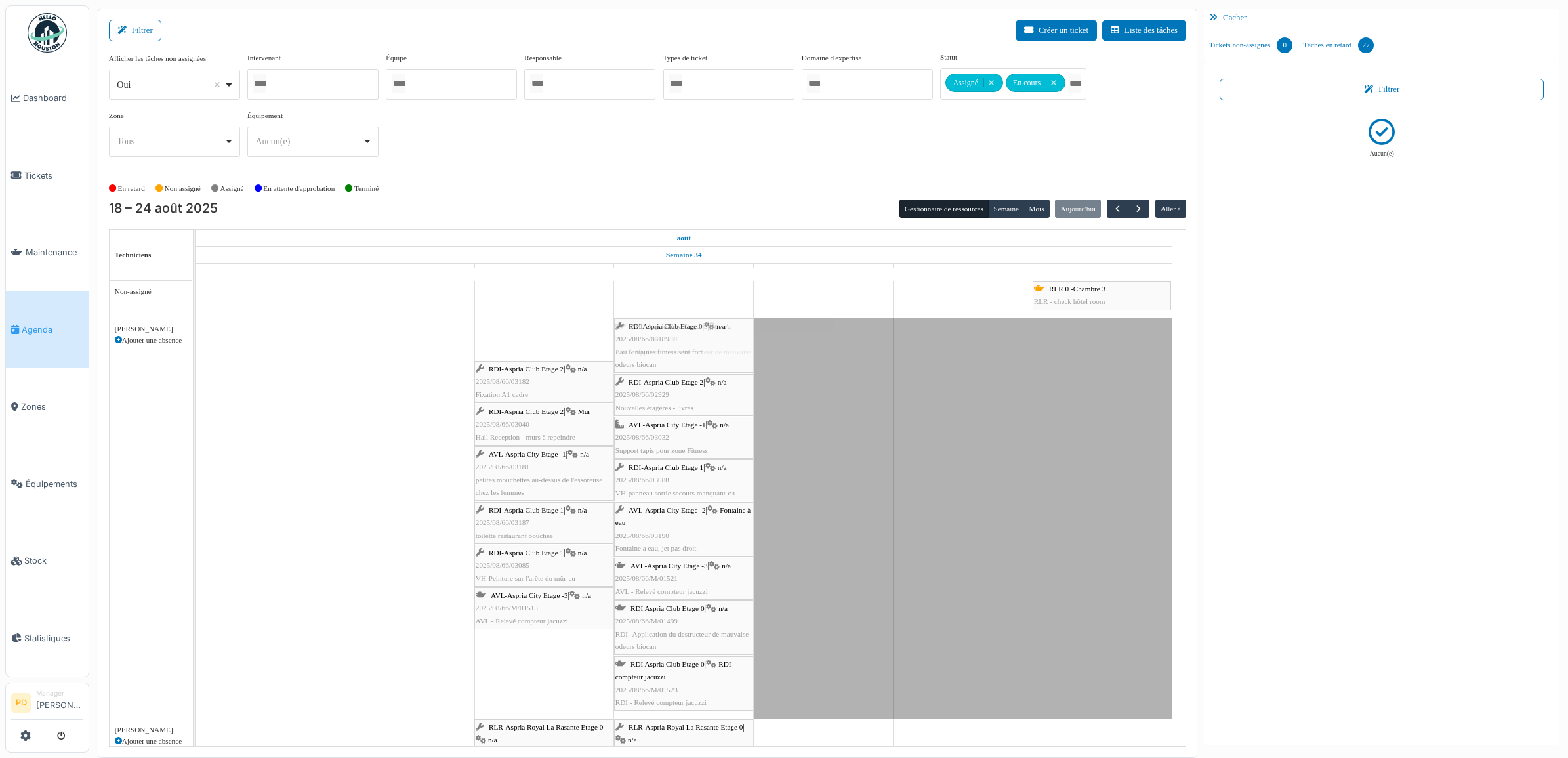
drag, startPoint x: 550, startPoint y: 344, endPoint x: 627, endPoint y: 344, distance: 77.0
click at [196, 344] on div "RDI Aspria Club Etage 0 | n/a 2025/08/66/03189 Eau fontaines fitness sent fort …" at bounding box center [196, 518] width 0 height 400
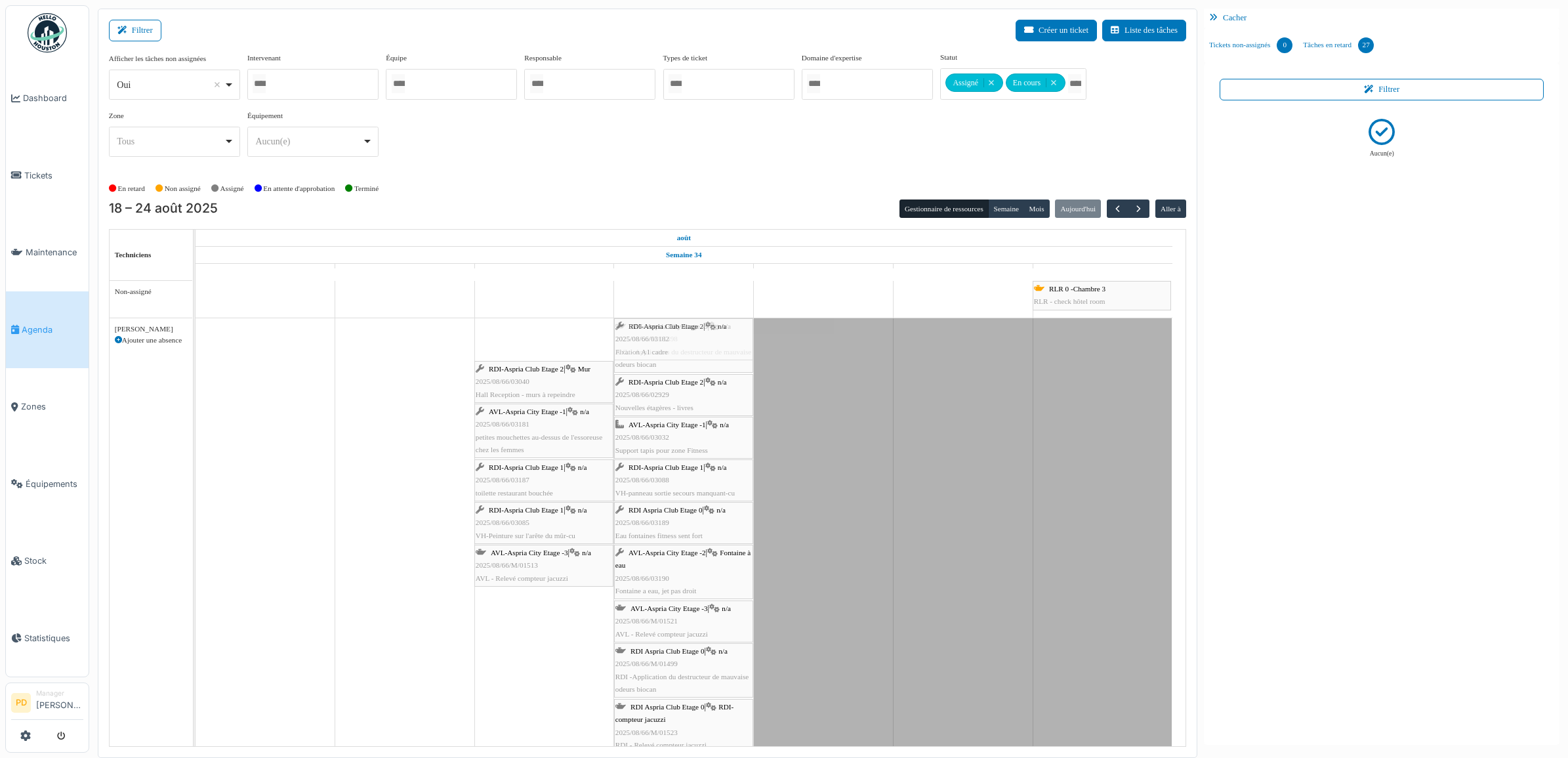
drag, startPoint x: 560, startPoint y: 344, endPoint x: 581, endPoint y: 344, distance: 21.0
click at [196, 343] on div "RDI-Aspria Club Etage 2 | n/a 2025/08/66/03182 Fixation A1 cadre AVL-Aspria Cit…" at bounding box center [196, 539] width 0 height 443
drag, startPoint x: 552, startPoint y: 345, endPoint x: 639, endPoint y: 345, distance: 87.0
click at [196, 345] on div "RDI-Aspria Club Etage 2 | Mur 2025/08/66/03040 Hall Reception - murs à repeindr…" at bounding box center [196, 560] width 0 height 485
drag, startPoint x: 552, startPoint y: 345, endPoint x: 630, endPoint y: 344, distance: 78.0
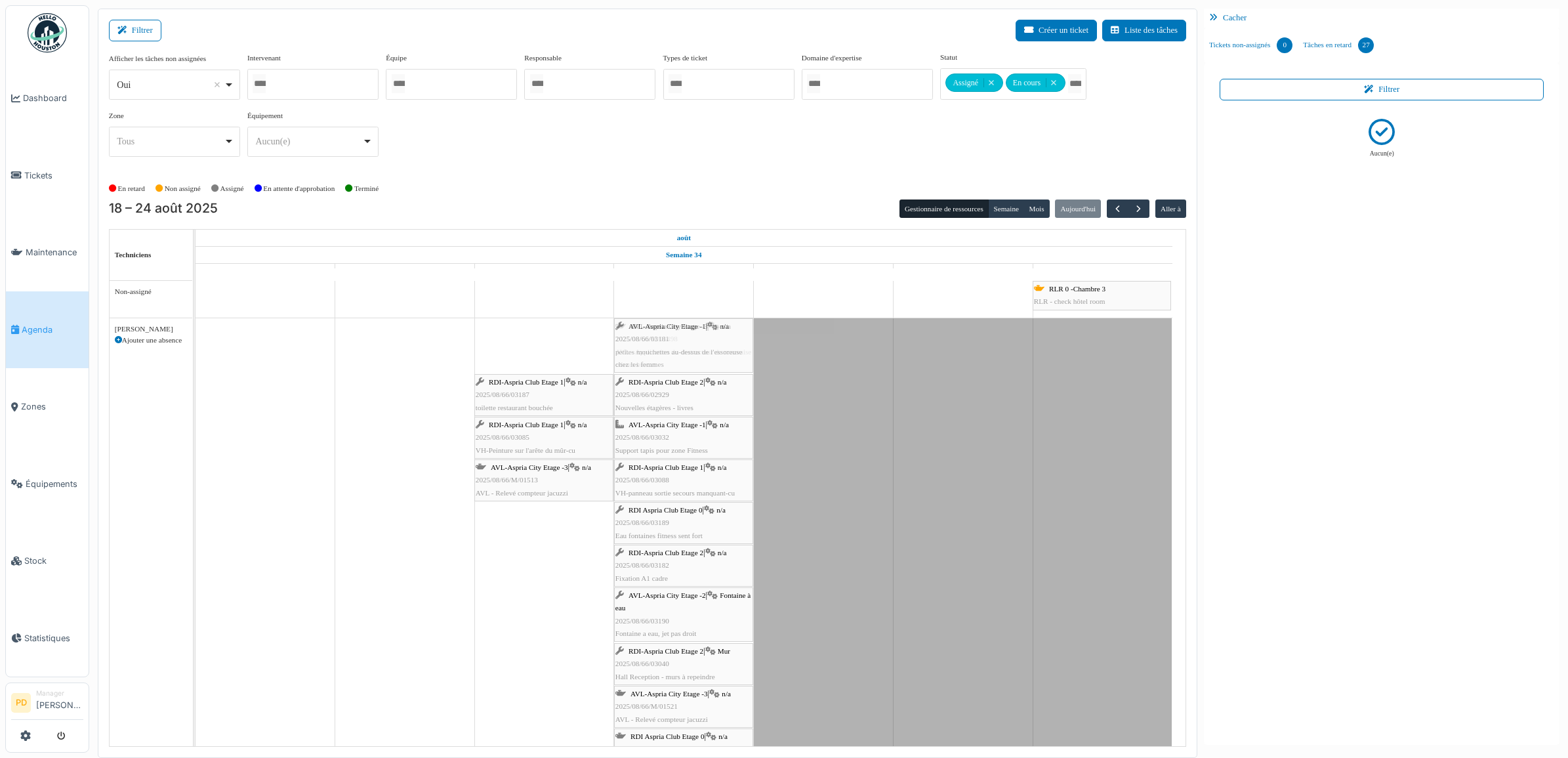
click at [196, 344] on div "AVL-Aspria City Etage -1 | n/a 2025/08/66/03181 petites mouchettes au-dessus de…" at bounding box center [196, 582] width 0 height 528
drag, startPoint x: 561, startPoint y: 346, endPoint x: 638, endPoint y: 346, distance: 77.0
click at [196, 346] on div "RDI-Aspria Club Etage 1 | n/a 2025/08/66/03187 toilette restaurant bouchée AVL-…" at bounding box center [196, 610] width 0 height 584
drag, startPoint x: 565, startPoint y: 348, endPoint x: 602, endPoint y: 351, distance: 37.1
click at [196, 349] on div "RDI-Aspria Club Etage 1 | n/a 2025/08/66/03085 VH-Peinture sur l'arête du mûr-c…" at bounding box center [196, 631] width 0 height 627
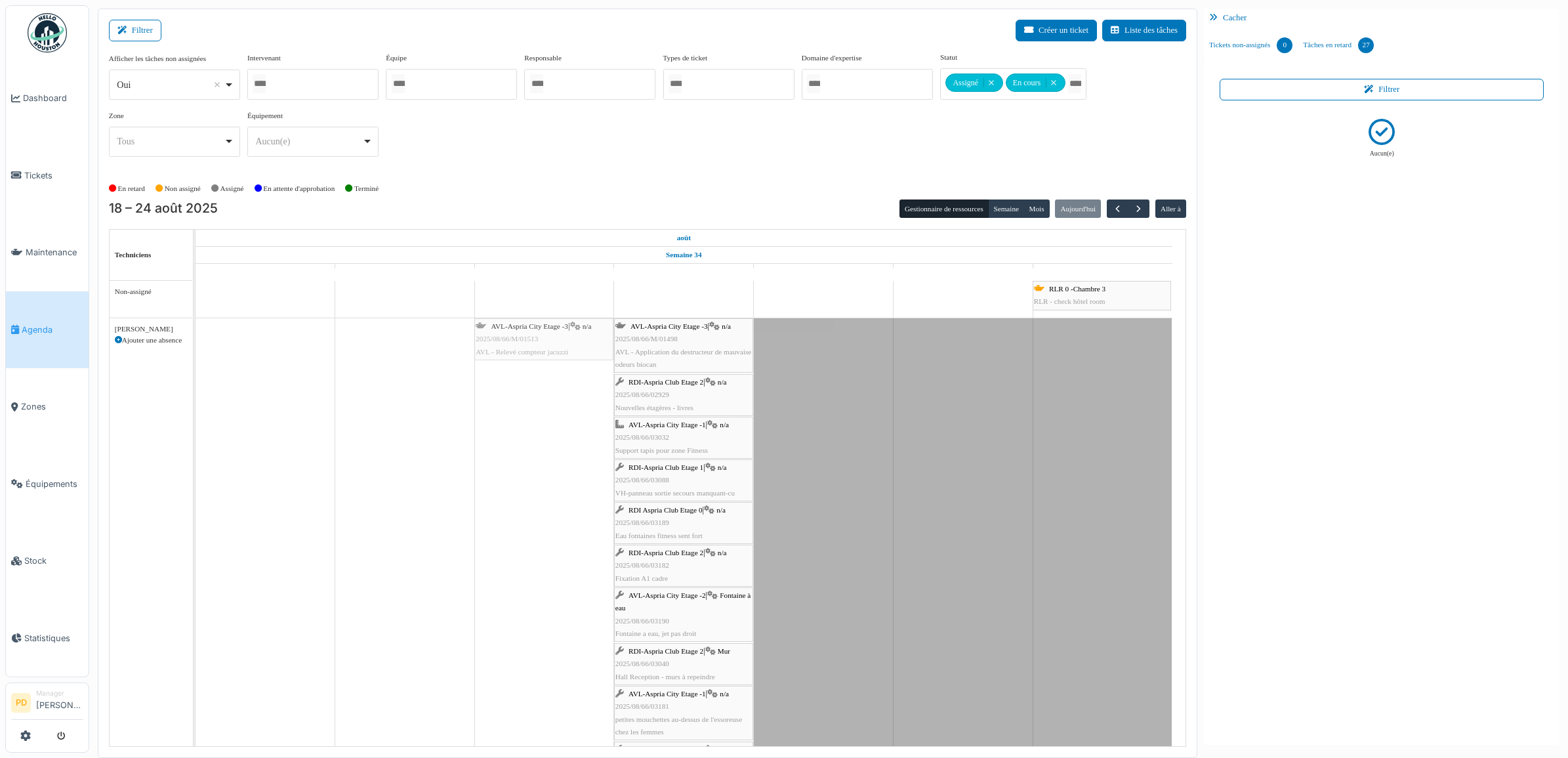
drag, startPoint x: 568, startPoint y: 351, endPoint x: 647, endPoint y: 351, distance: 79.0
click at [196, 351] on div "AVL-Aspria City Etage -3 | n/a 2025/08/66/M/01513 AVL - Relevé compteur jacuzzi…" at bounding box center [196, 652] width 0 height 669
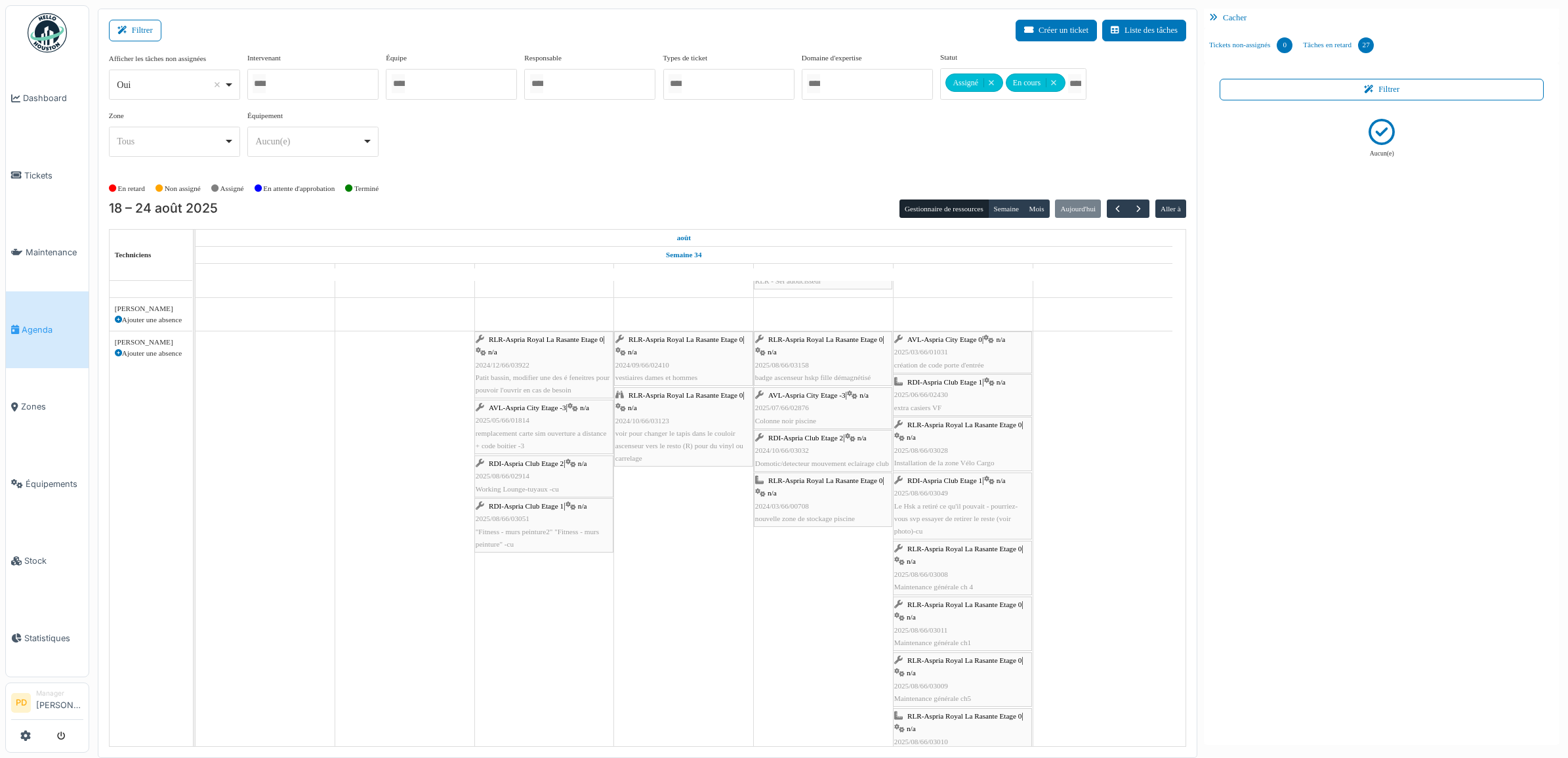
scroll to position [1273, 0]
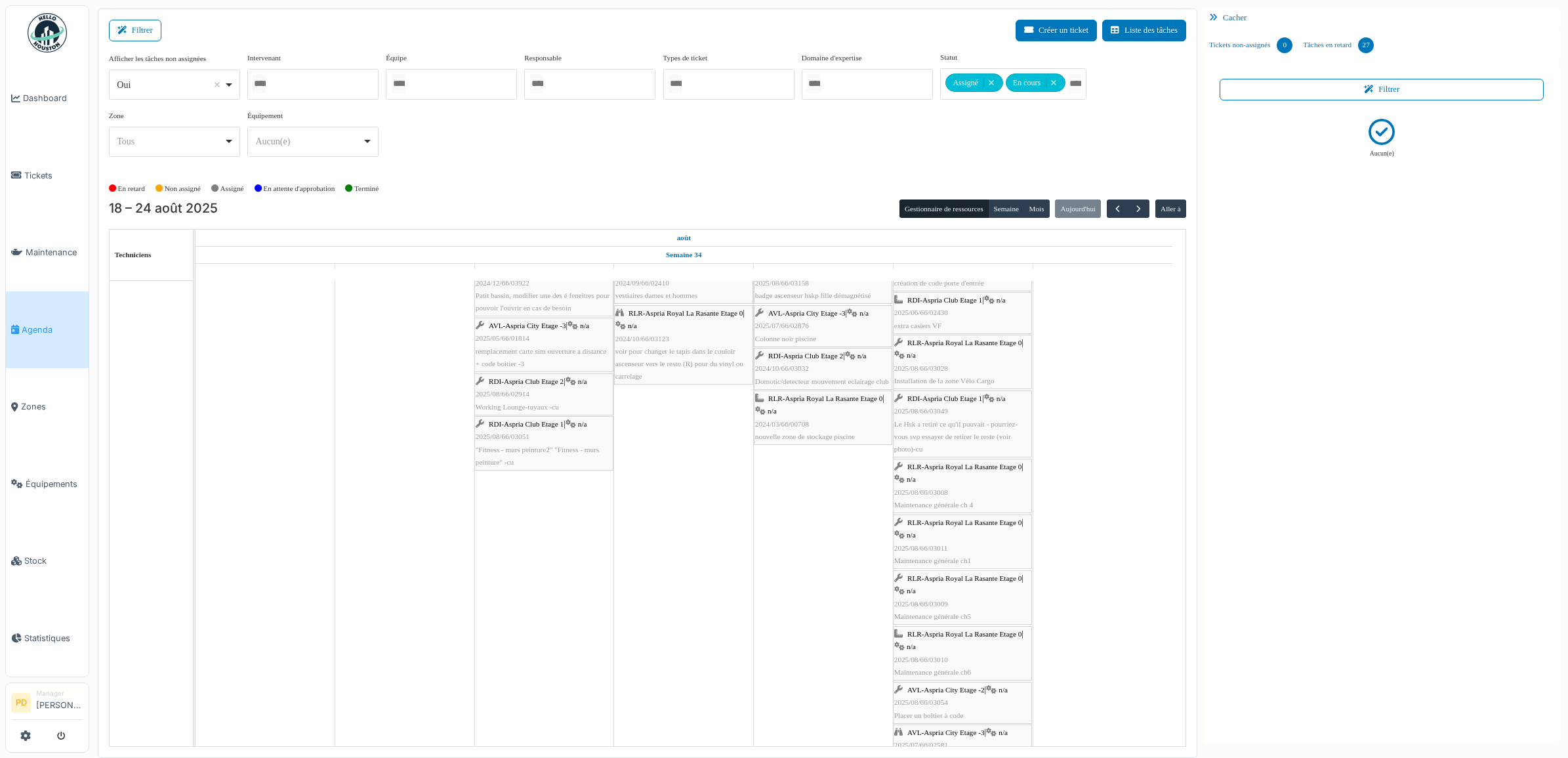
click at [570, 385] on icon at bounding box center [571, 382] width 10 height 8
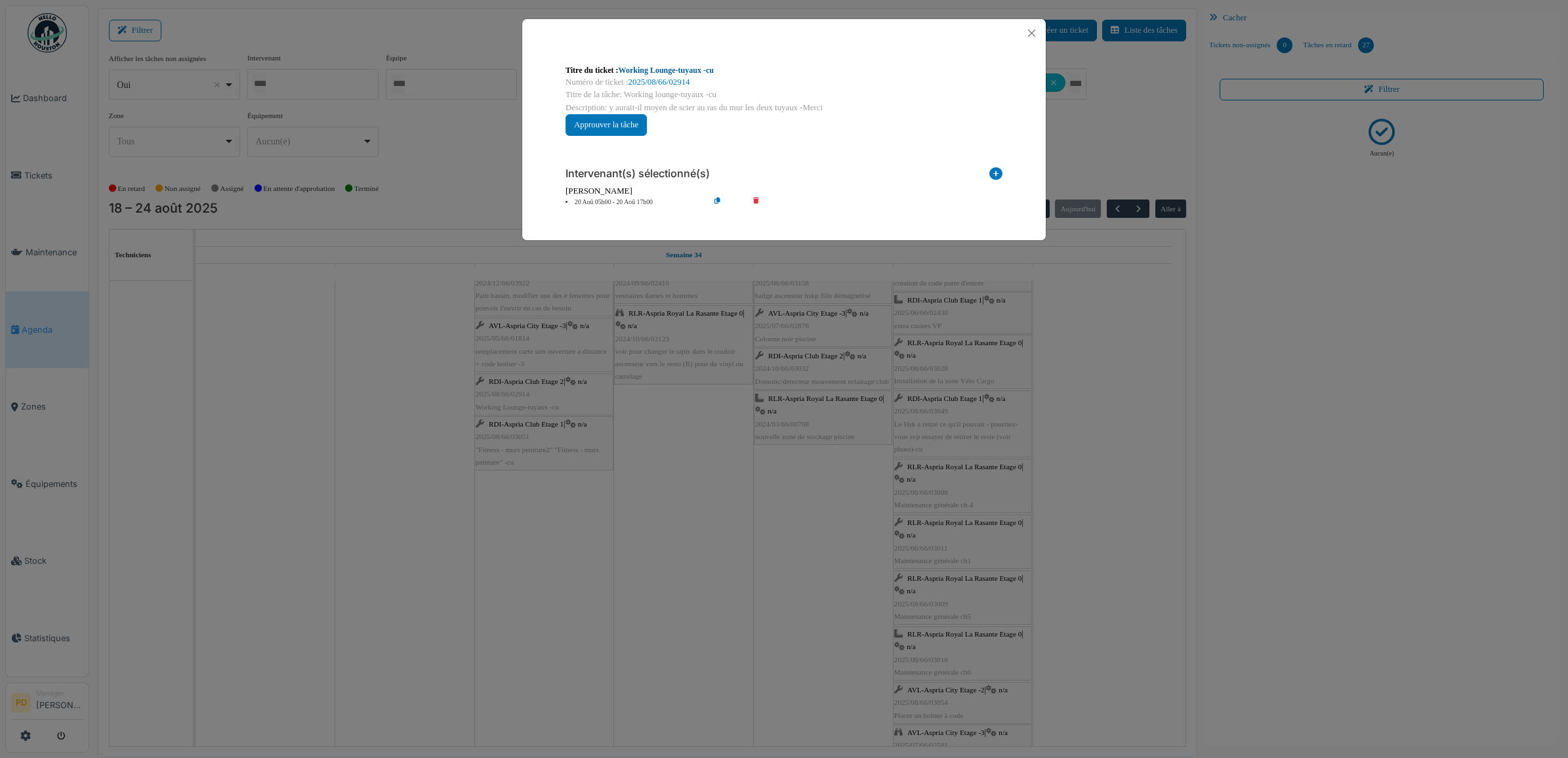
click at [671, 67] on link "Working Lounge-tuyaux -cu" at bounding box center [667, 70] width 95 height 9
click at [1033, 30] on button "Close" at bounding box center [1031, 33] width 18 height 18
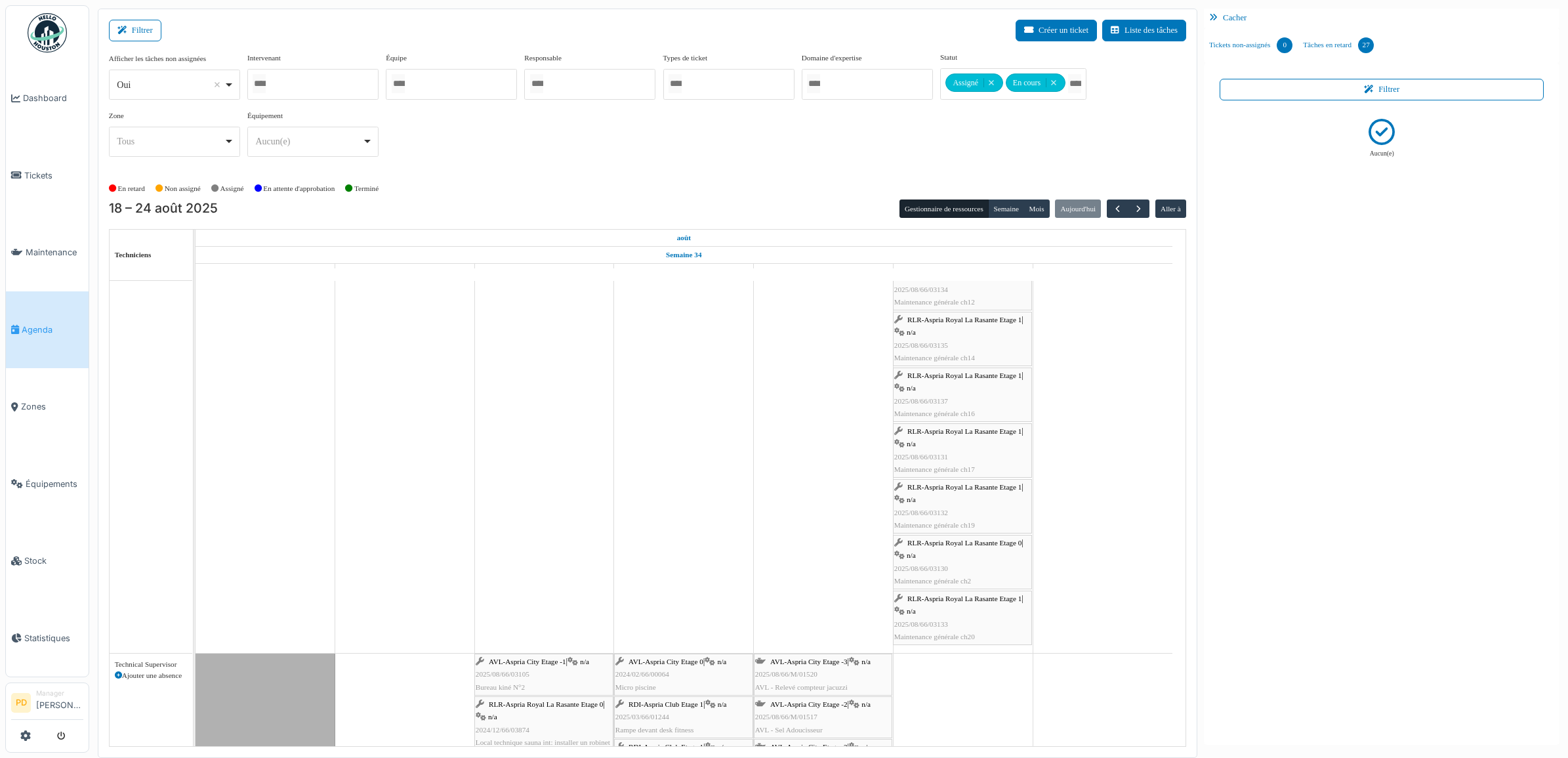
click at [959, 546] on span "RLR-Aspria Royal La Rasante Etage 0" at bounding box center [964, 542] width 114 height 8
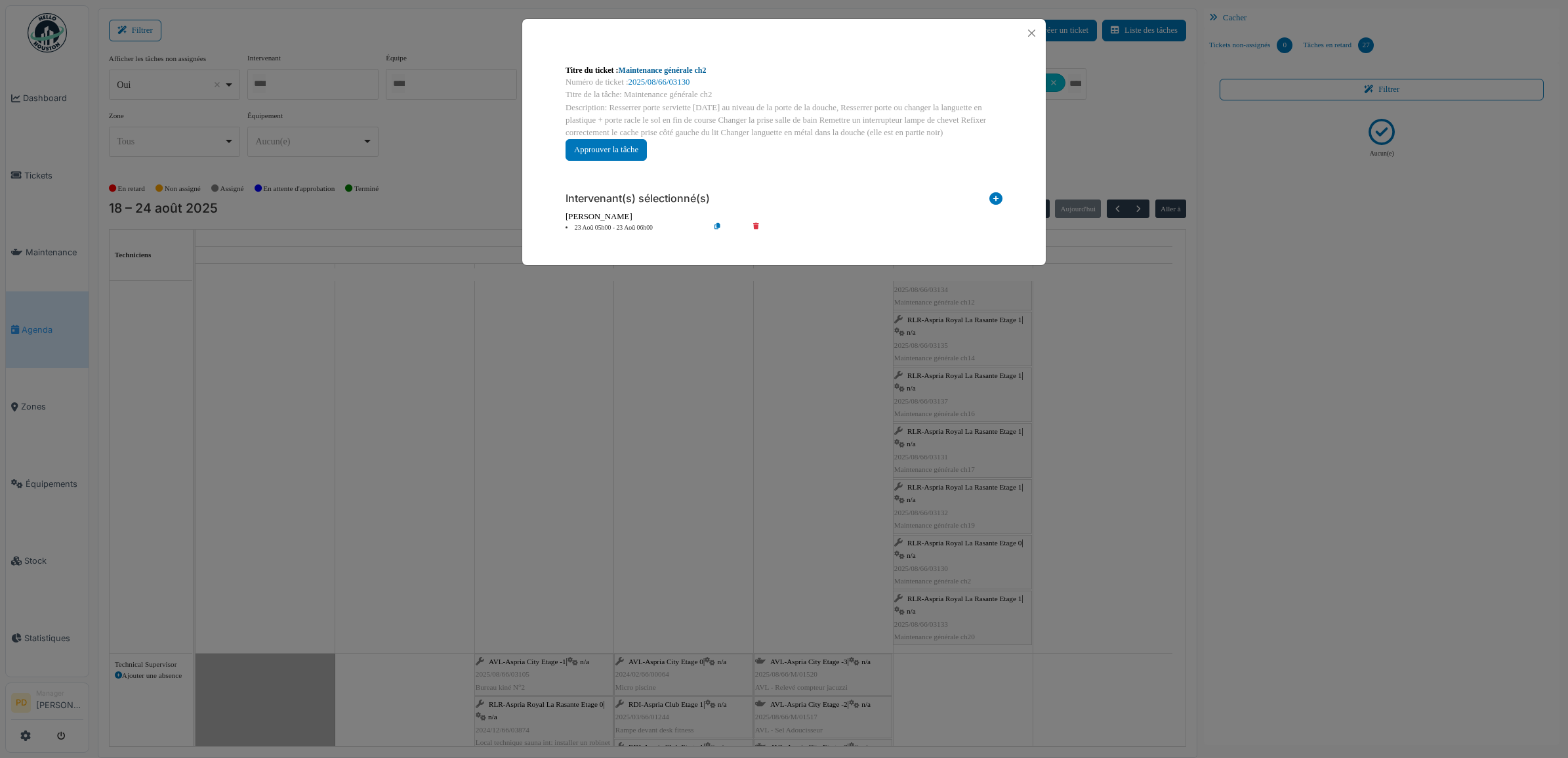
click at [674, 69] on link "Maintenance générale ch2" at bounding box center [663, 70] width 88 height 9
click at [1030, 33] on button "Close" at bounding box center [1031, 33] width 18 height 18
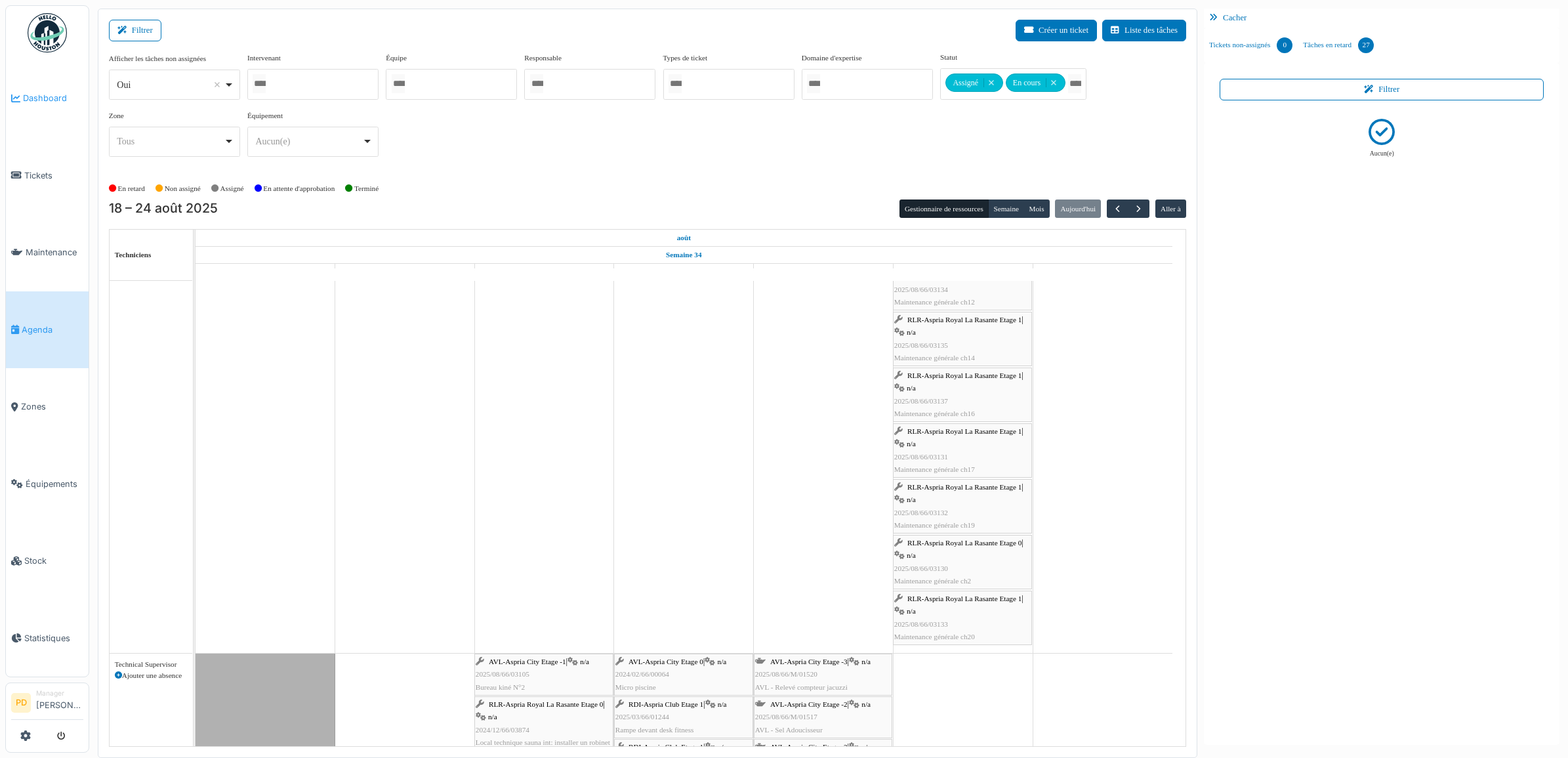
click at [50, 93] on span "Dashboard" at bounding box center [53, 98] width 60 height 13
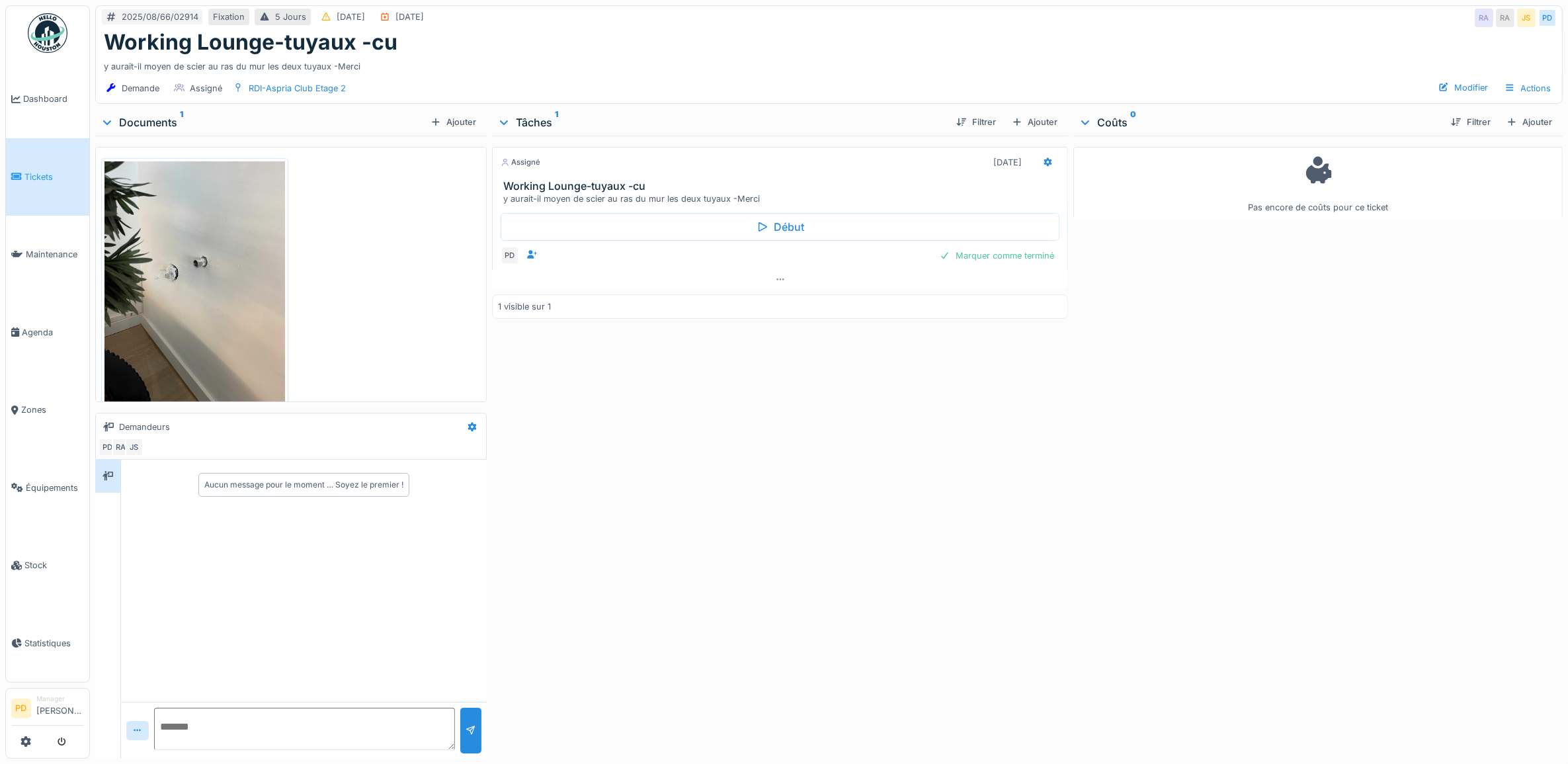
click at [172, 292] on img at bounding box center [194, 282] width 180 height 241
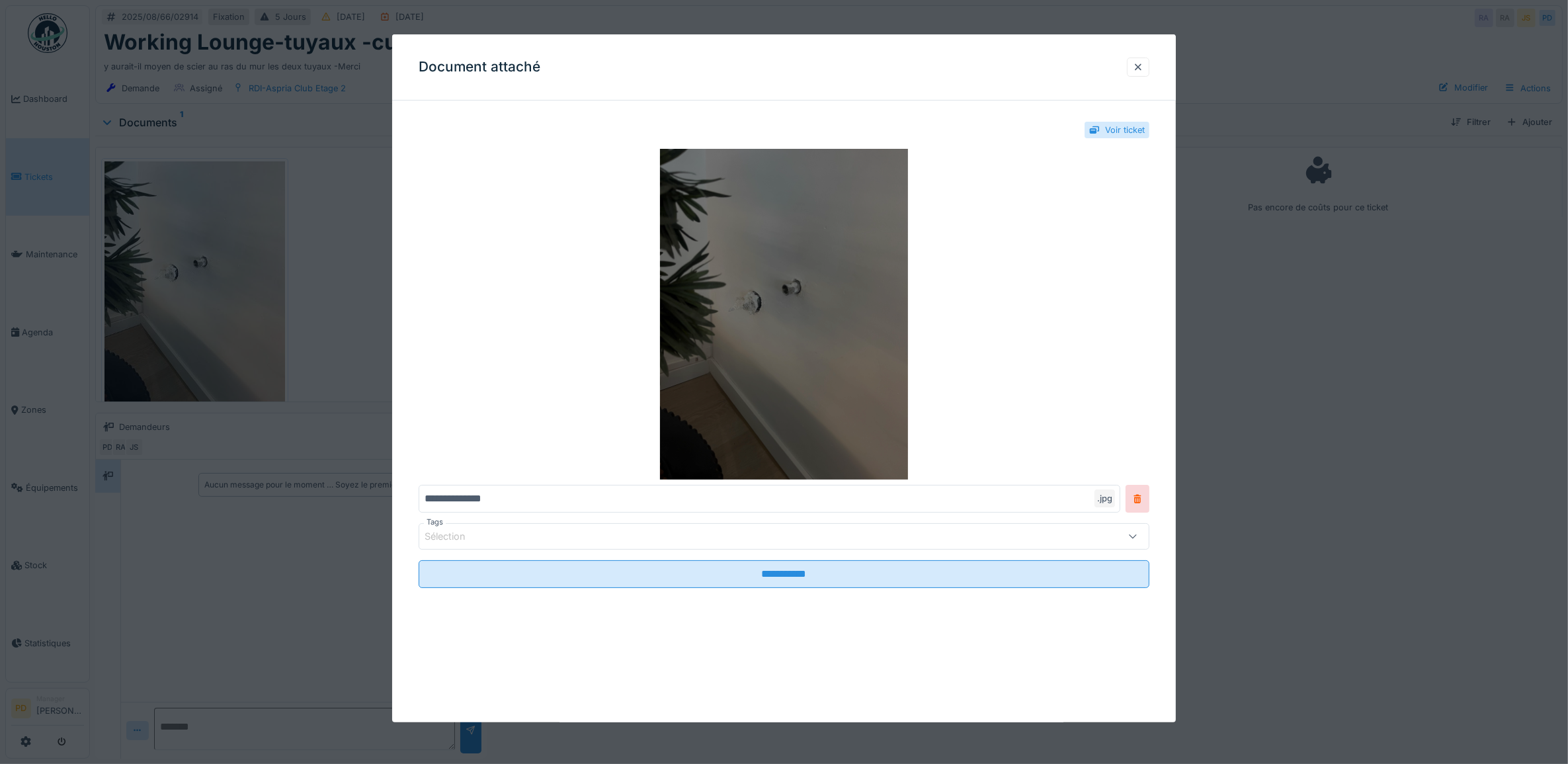
click at [772, 335] on img at bounding box center [785, 314] width 732 height 331
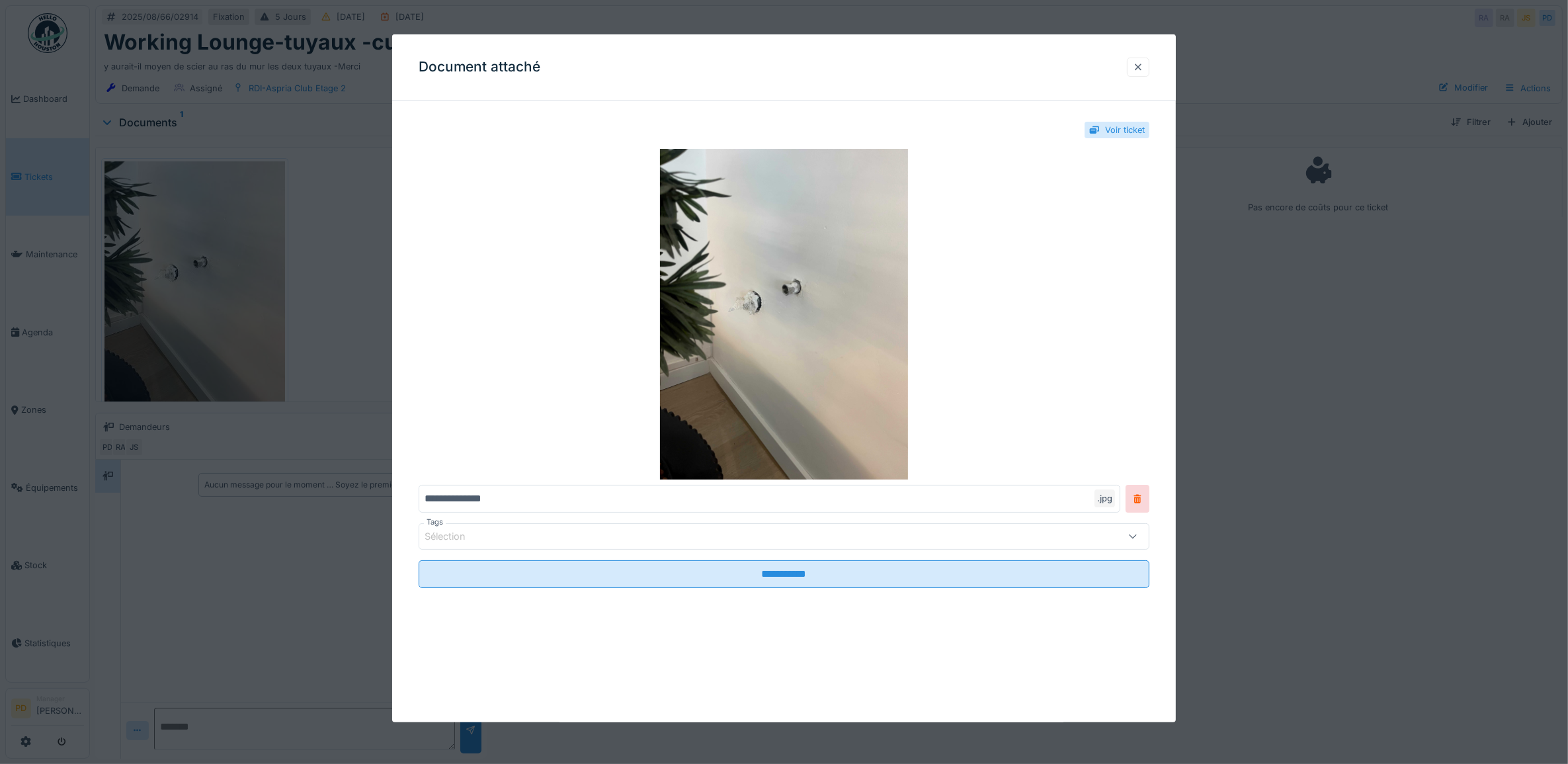
click at [1144, 70] on div at bounding box center [1138, 67] width 10 height 13
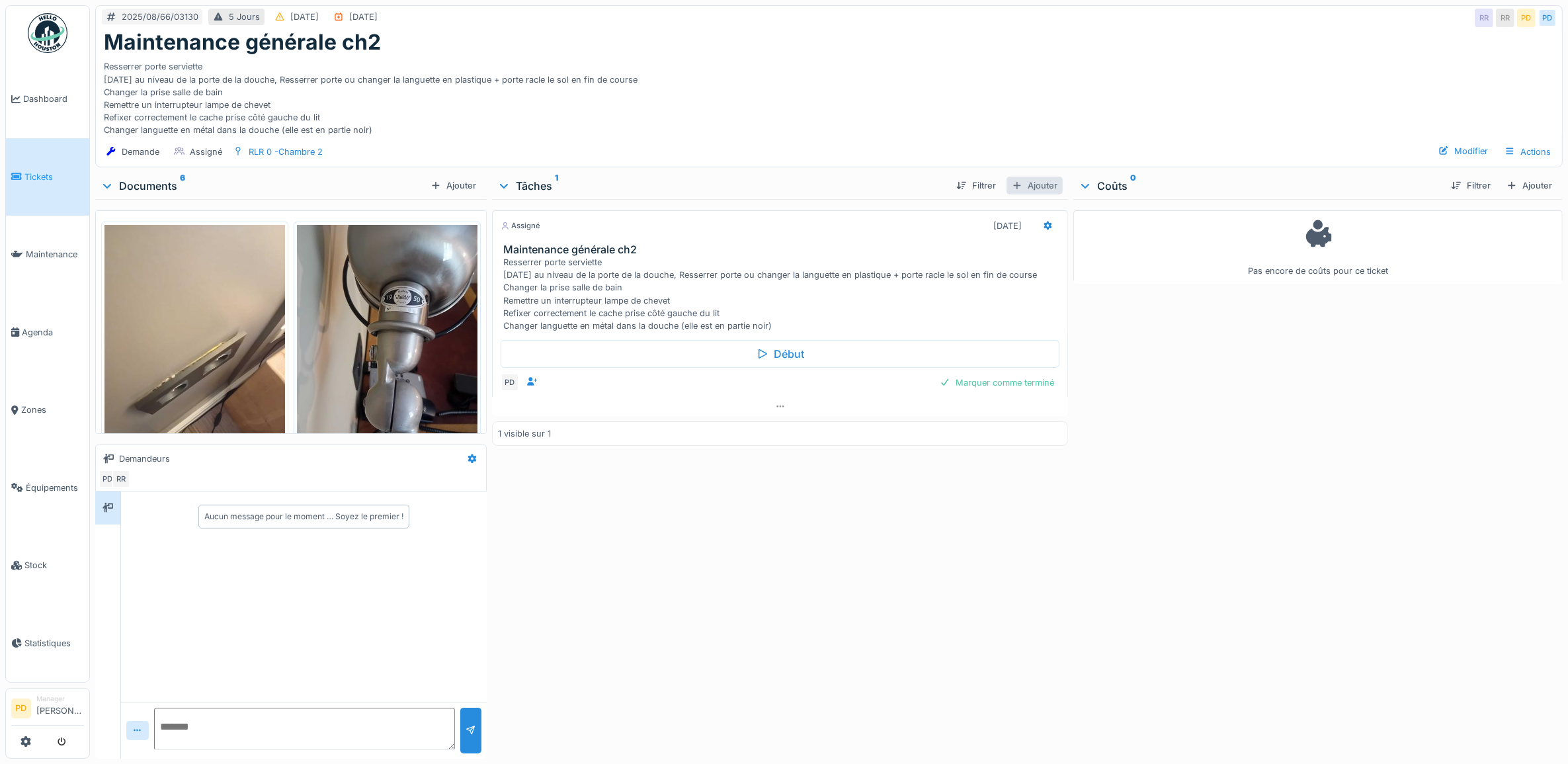
click at [1047, 187] on div "Ajouter" at bounding box center [1035, 185] width 56 height 18
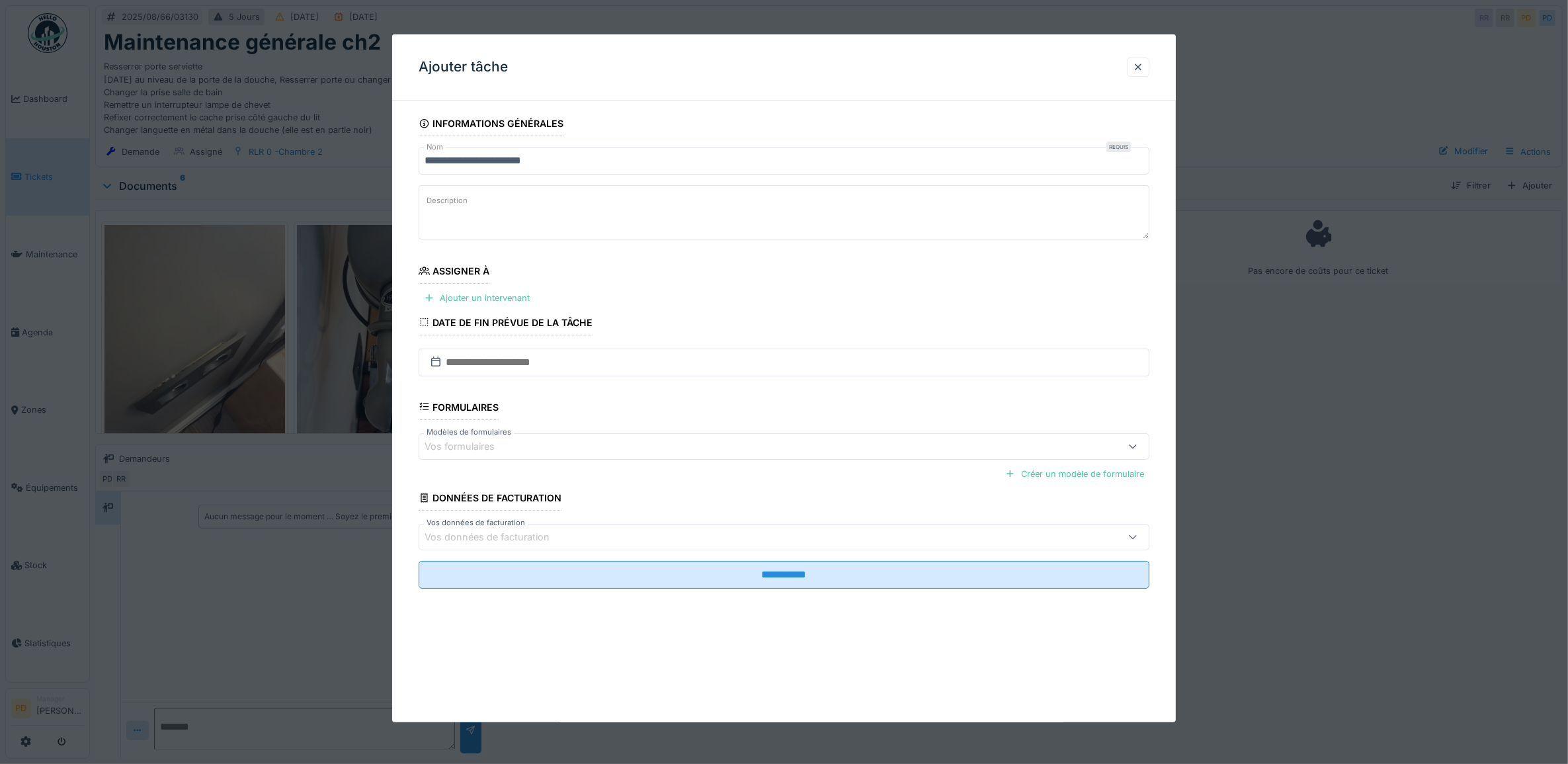
click at [604, 223] on textarea "Description" at bounding box center [785, 212] width 732 height 54
type textarea "**********"
click at [504, 297] on div "Ajouter un intervenant" at bounding box center [477, 297] width 116 height 18
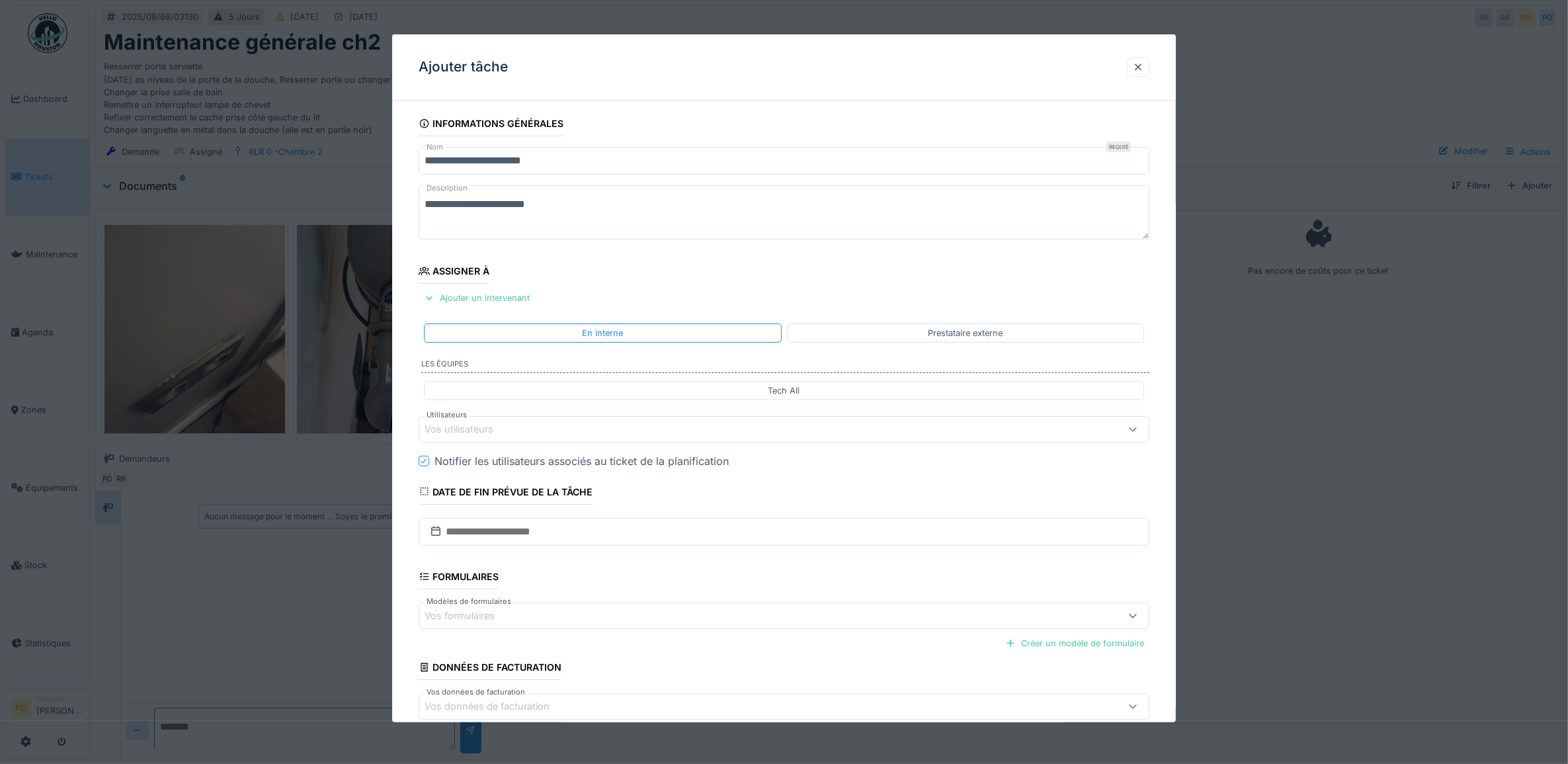
click at [489, 428] on div "Vos utilisateurs" at bounding box center [469, 429] width 87 height 15
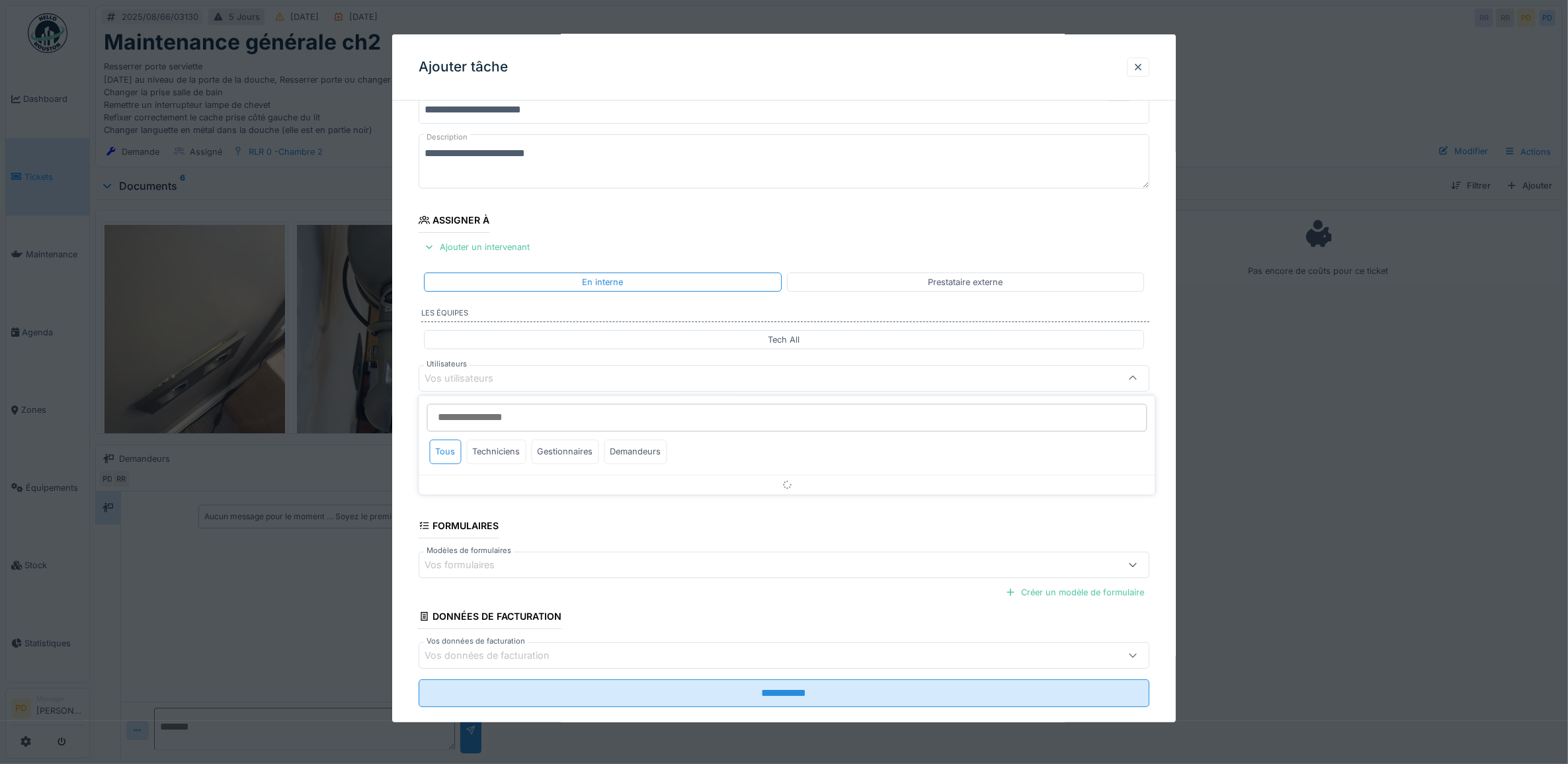
scroll to position [53, 0]
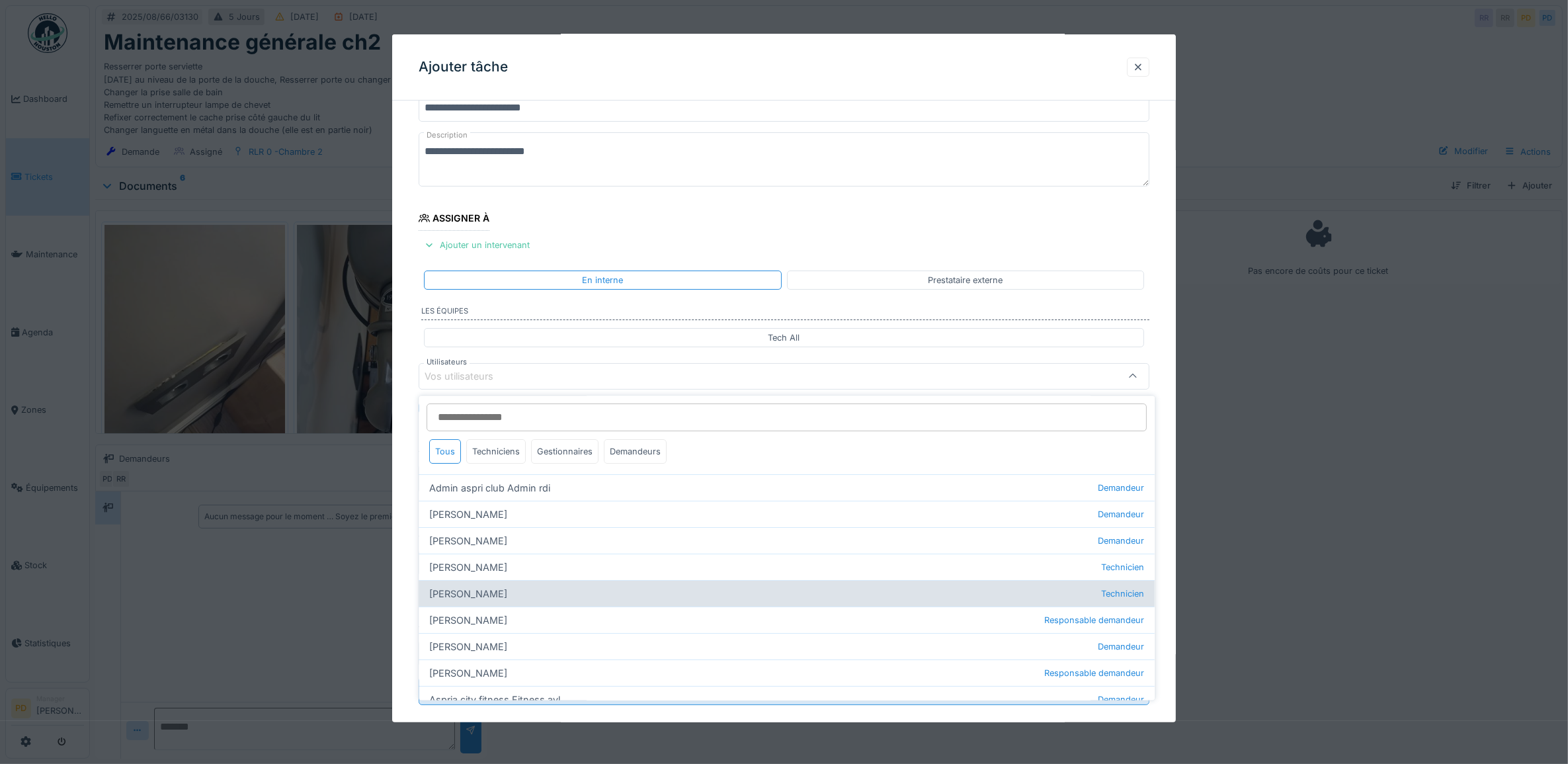
click at [516, 594] on div "[PERSON_NAME] Technicien" at bounding box center [787, 593] width 736 height 26
type input "*****"
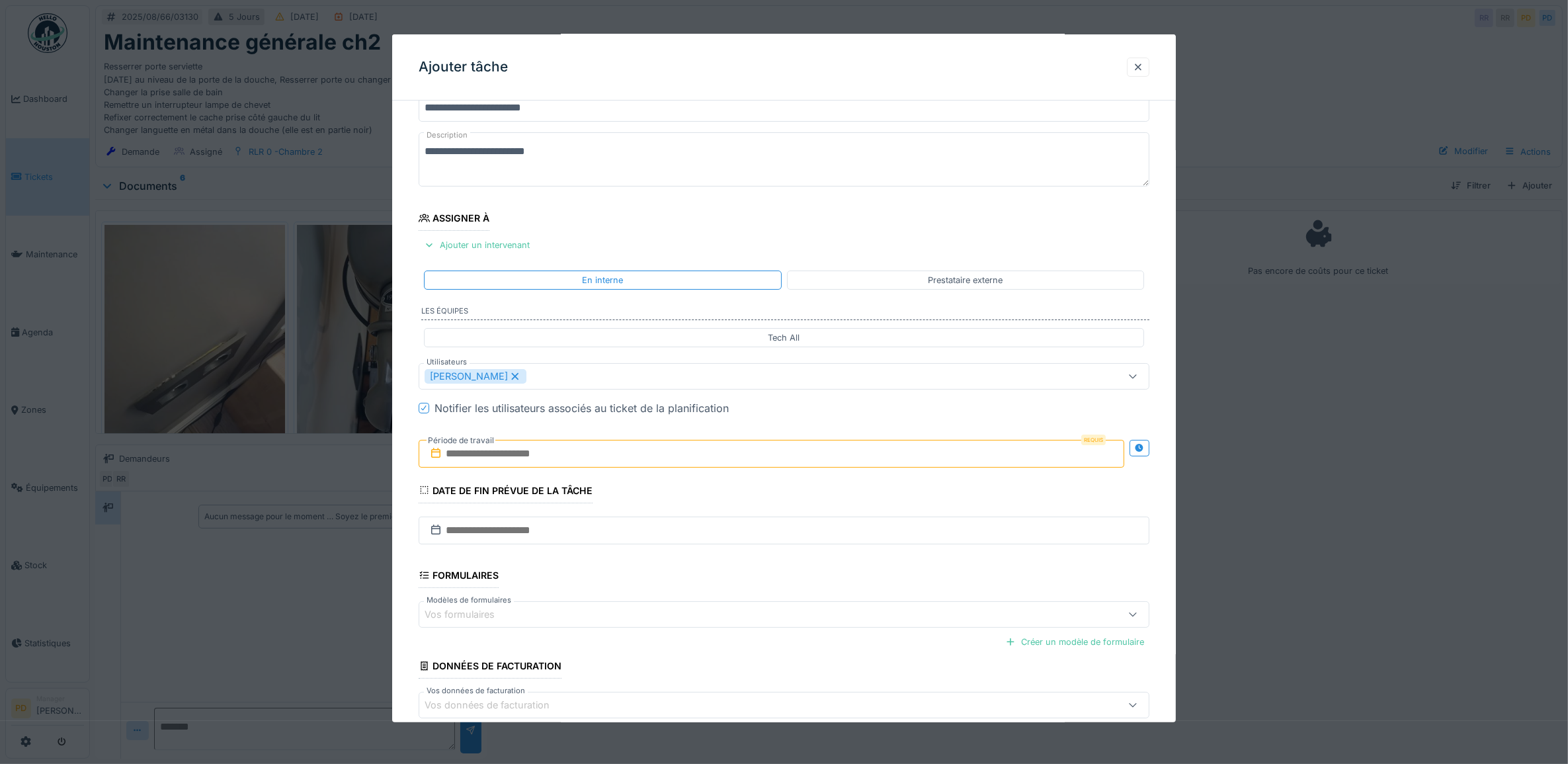
drag, startPoint x: 402, startPoint y: 370, endPoint x: 472, endPoint y: 445, distance: 102.6
click at [402, 373] on div "**********" at bounding box center [785, 426] width 785 height 735
click at [517, 457] on input "text" at bounding box center [772, 453] width 706 height 27
click at [768, 606] on div "21" at bounding box center [775, 604] width 18 height 18
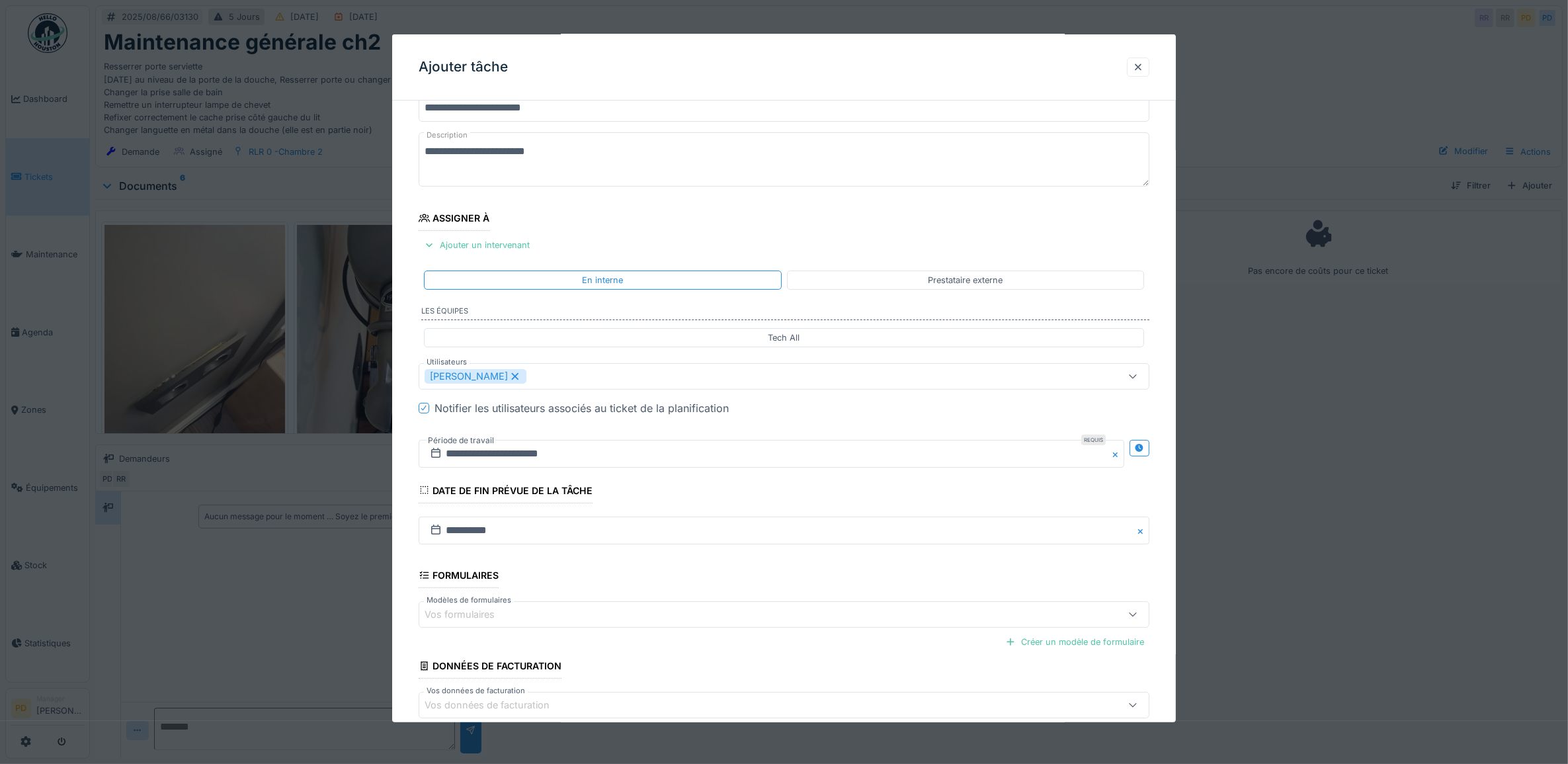
scroll to position [127, 0]
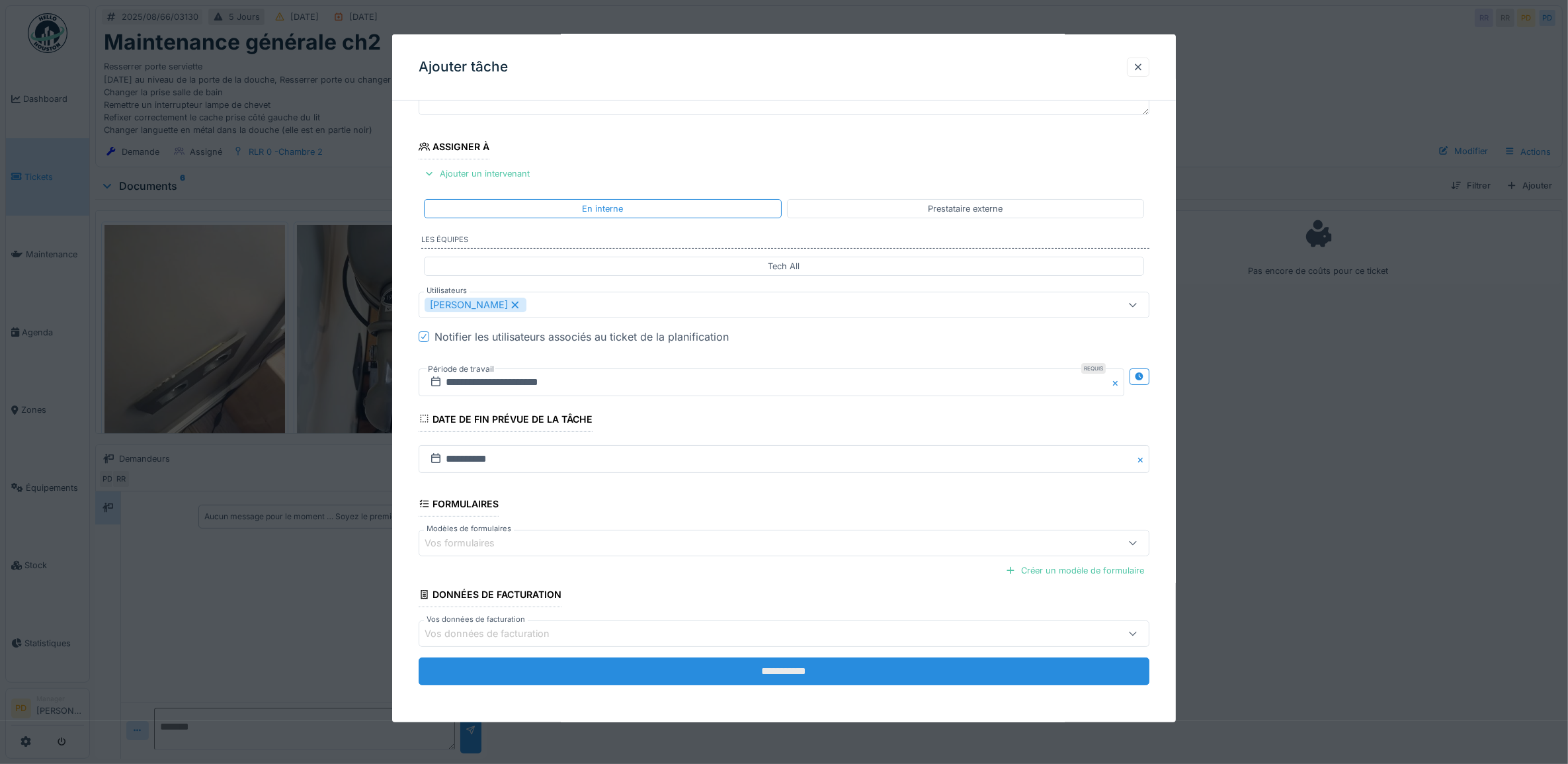
click at [814, 664] on input "**********" at bounding box center [785, 671] width 732 height 27
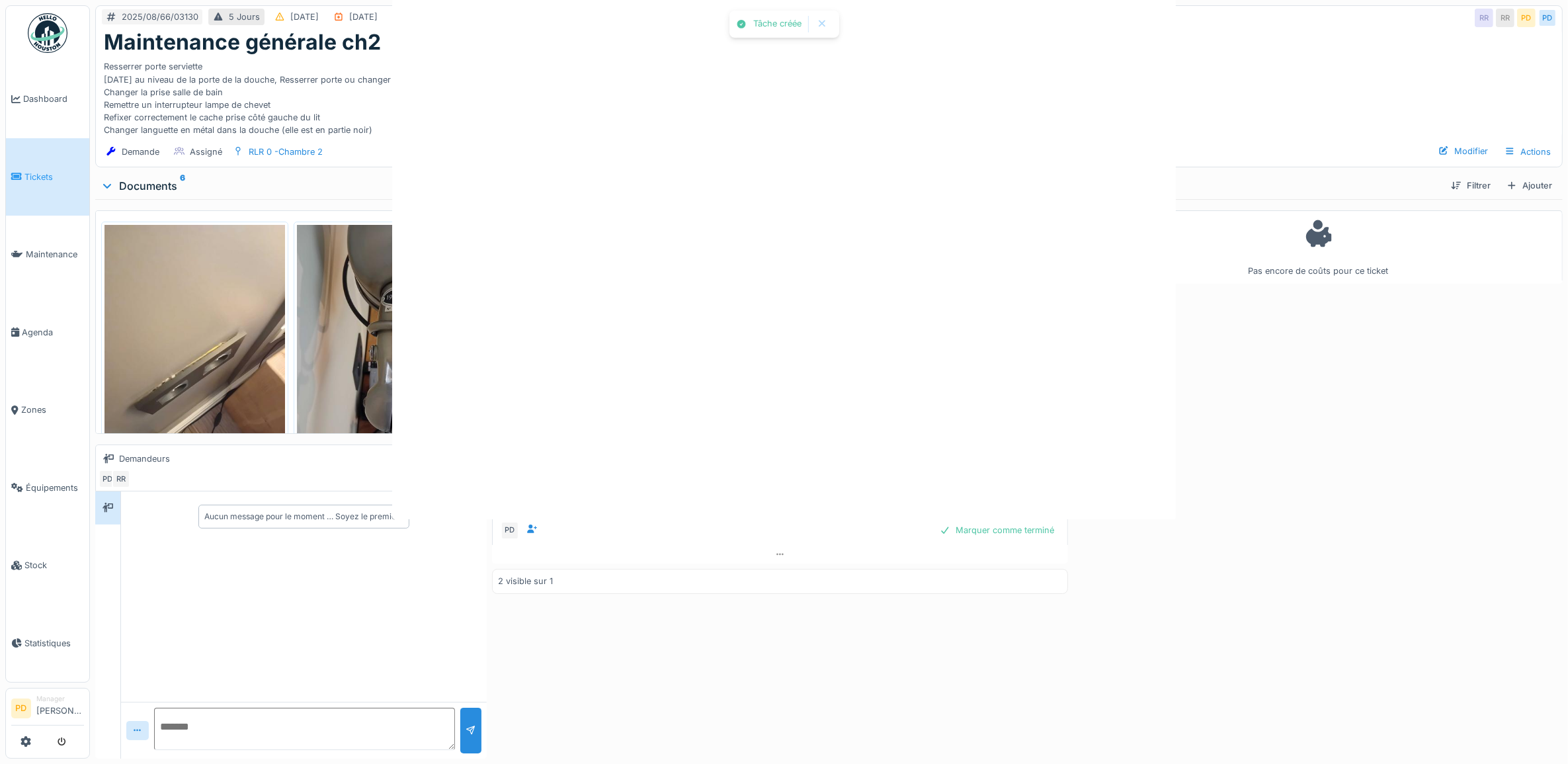
scroll to position [0, 0]
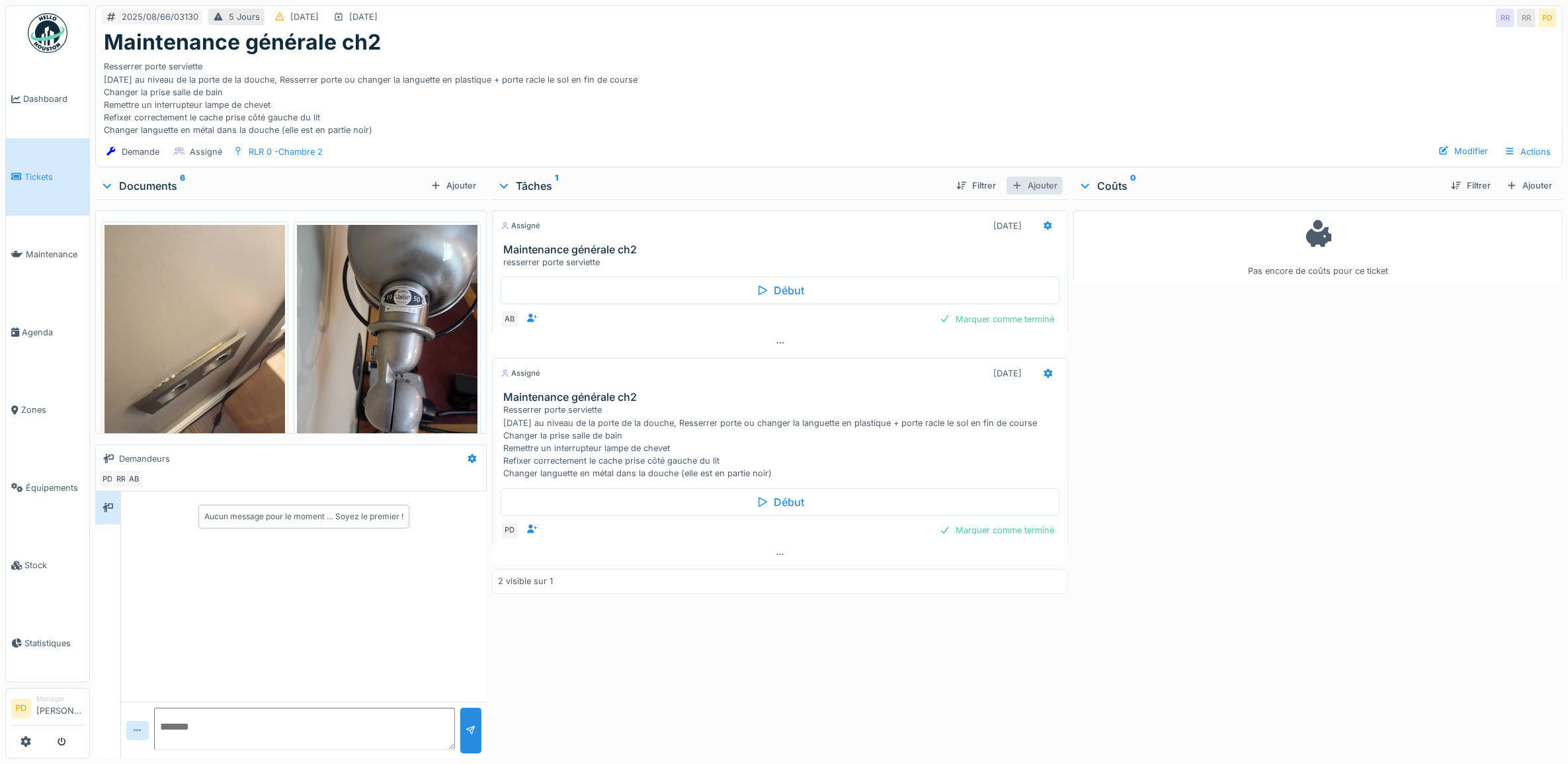
click at [1033, 187] on div "Ajouter" at bounding box center [1035, 185] width 56 height 18
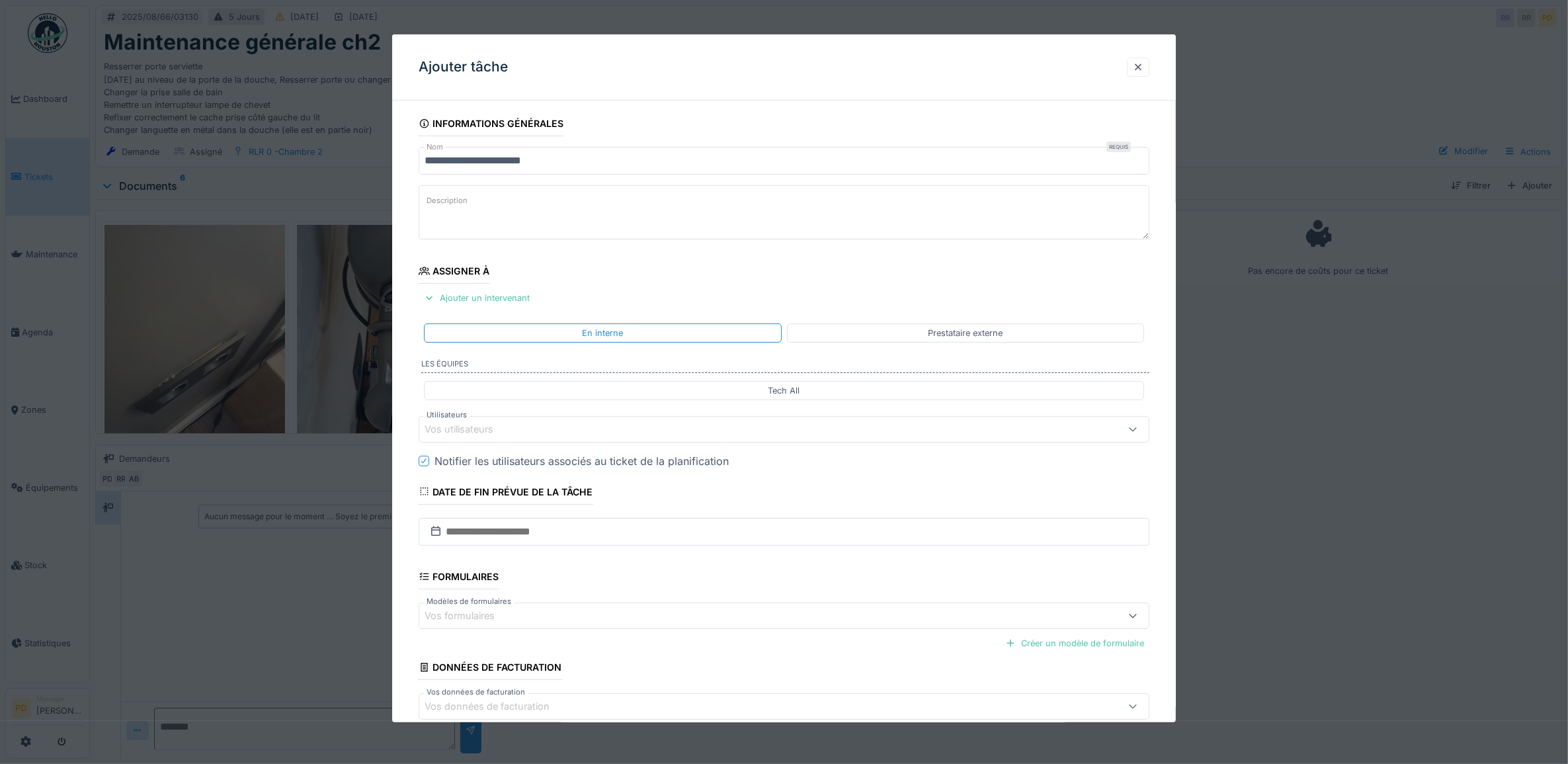
click at [539, 215] on textarea "Description" at bounding box center [785, 212] width 732 height 54
type textarea "**********"
click at [519, 305] on div "Ajouter un intervenant" at bounding box center [477, 297] width 116 height 18
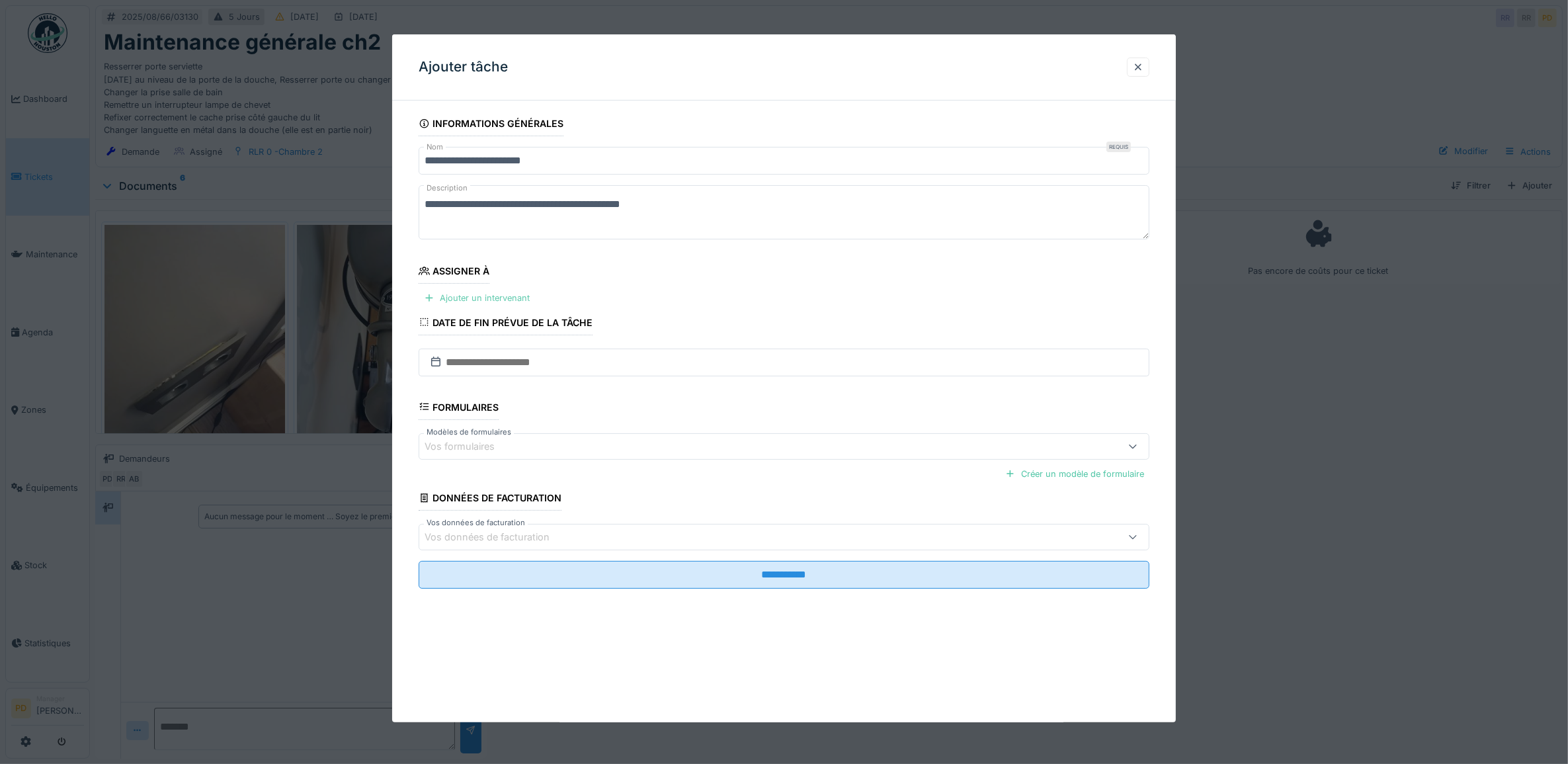
click at [474, 303] on div "Ajouter un intervenant" at bounding box center [477, 297] width 116 height 18
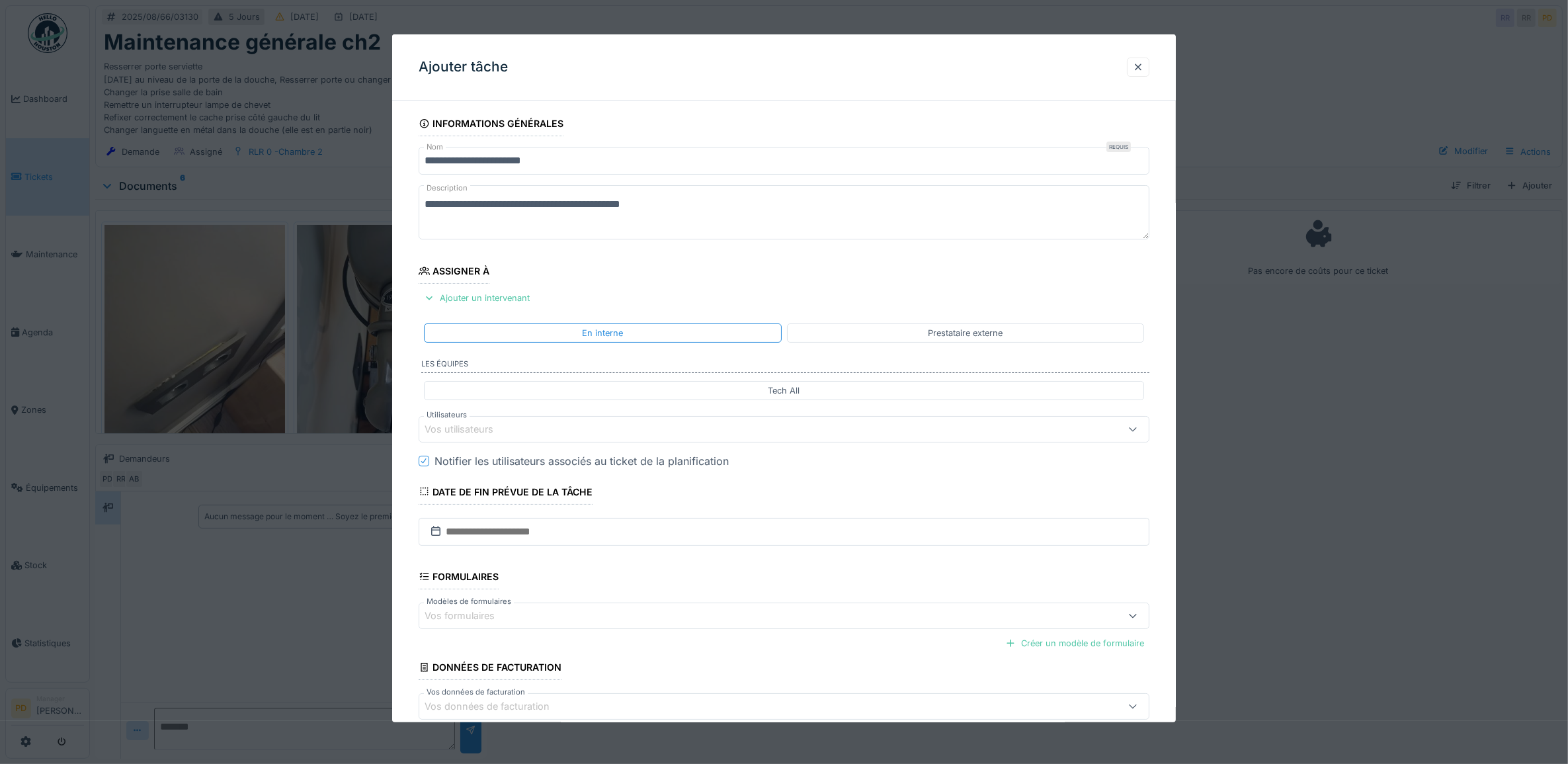
click at [519, 431] on div "Vos utilisateurs" at bounding box center [743, 429] width 637 height 15
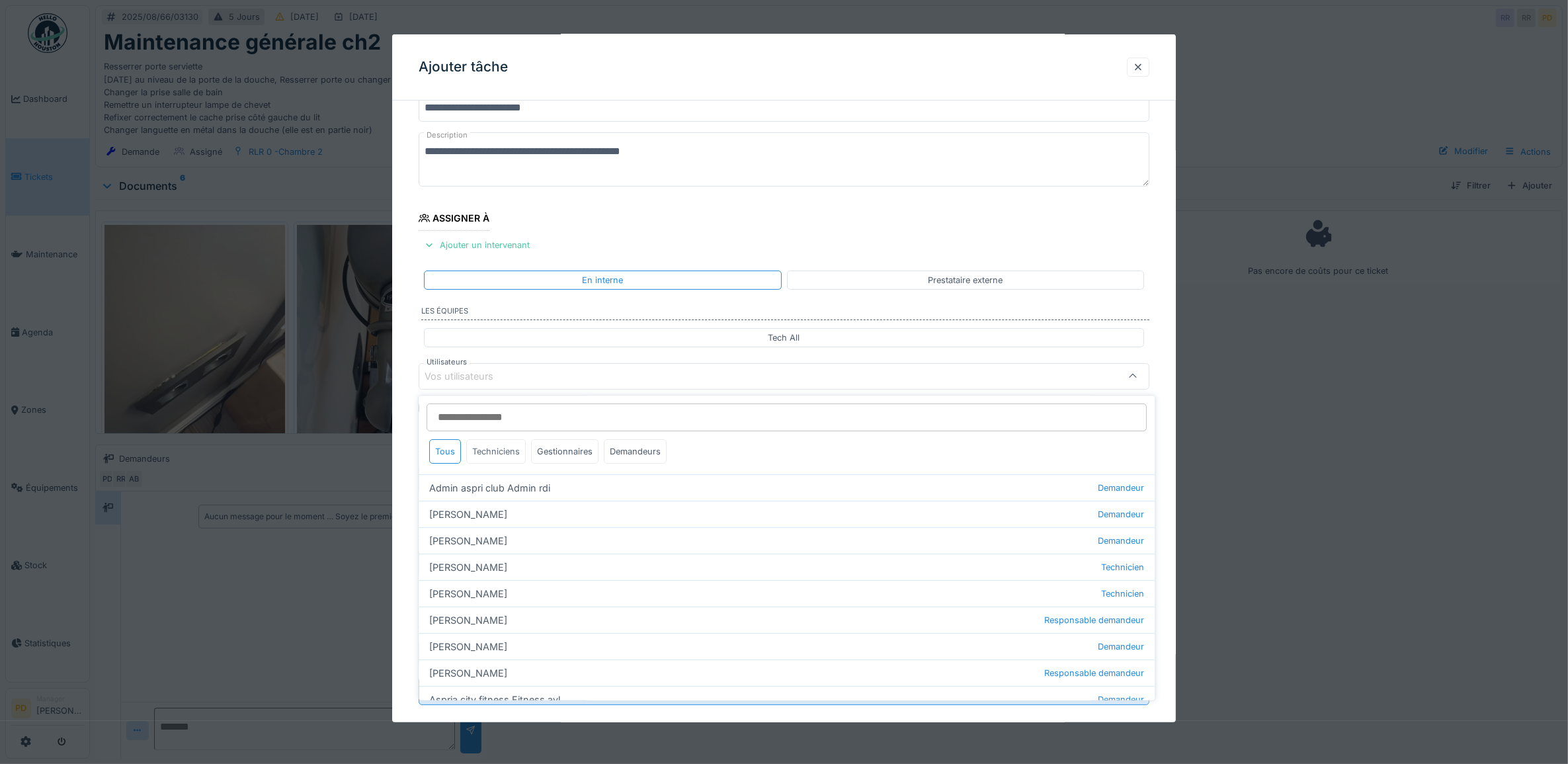
click at [499, 446] on div "Techniciens" at bounding box center [497, 451] width 60 height 25
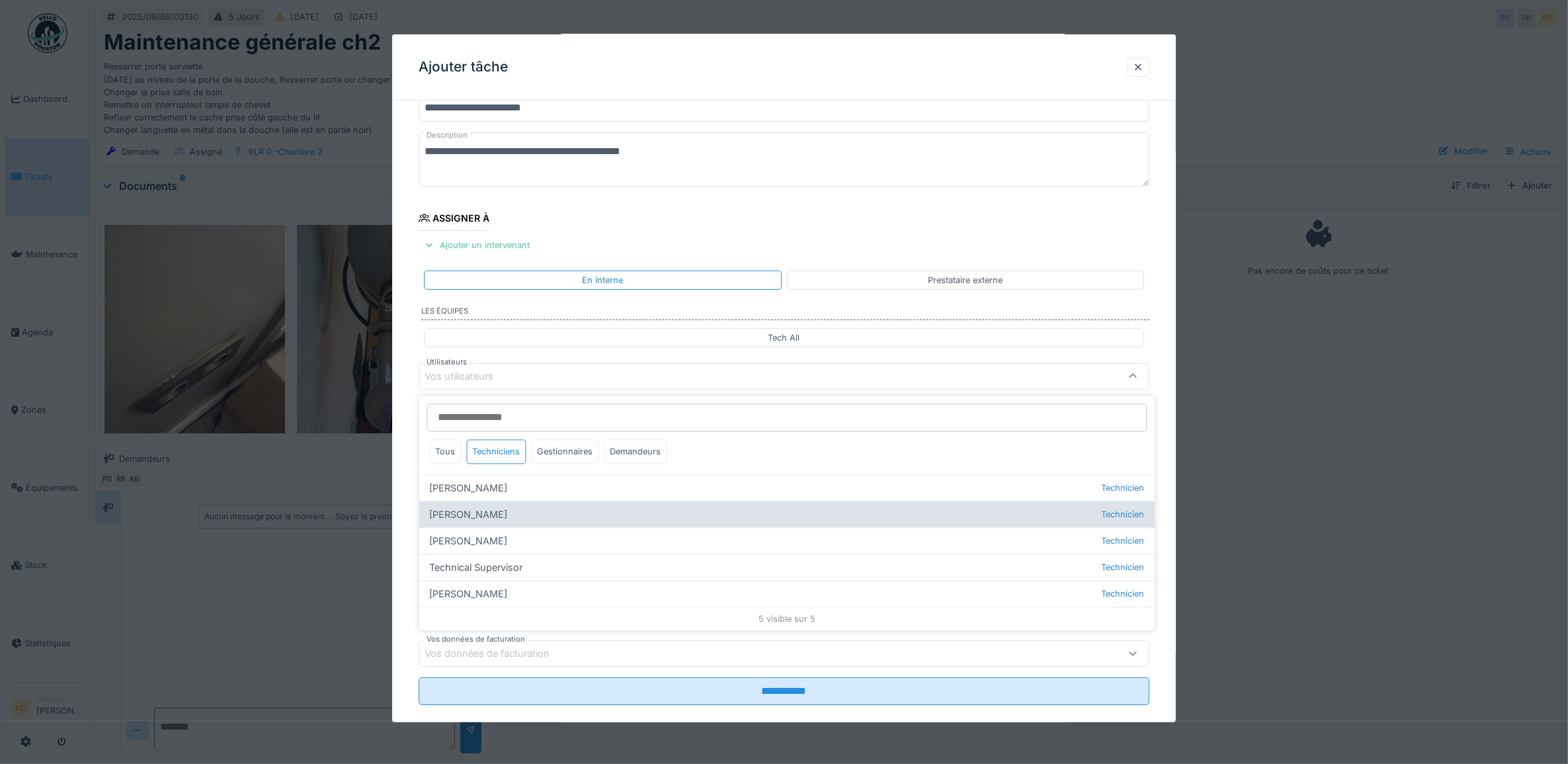
click at [498, 511] on div "Alexsander Batista Technicien" at bounding box center [787, 514] width 736 height 26
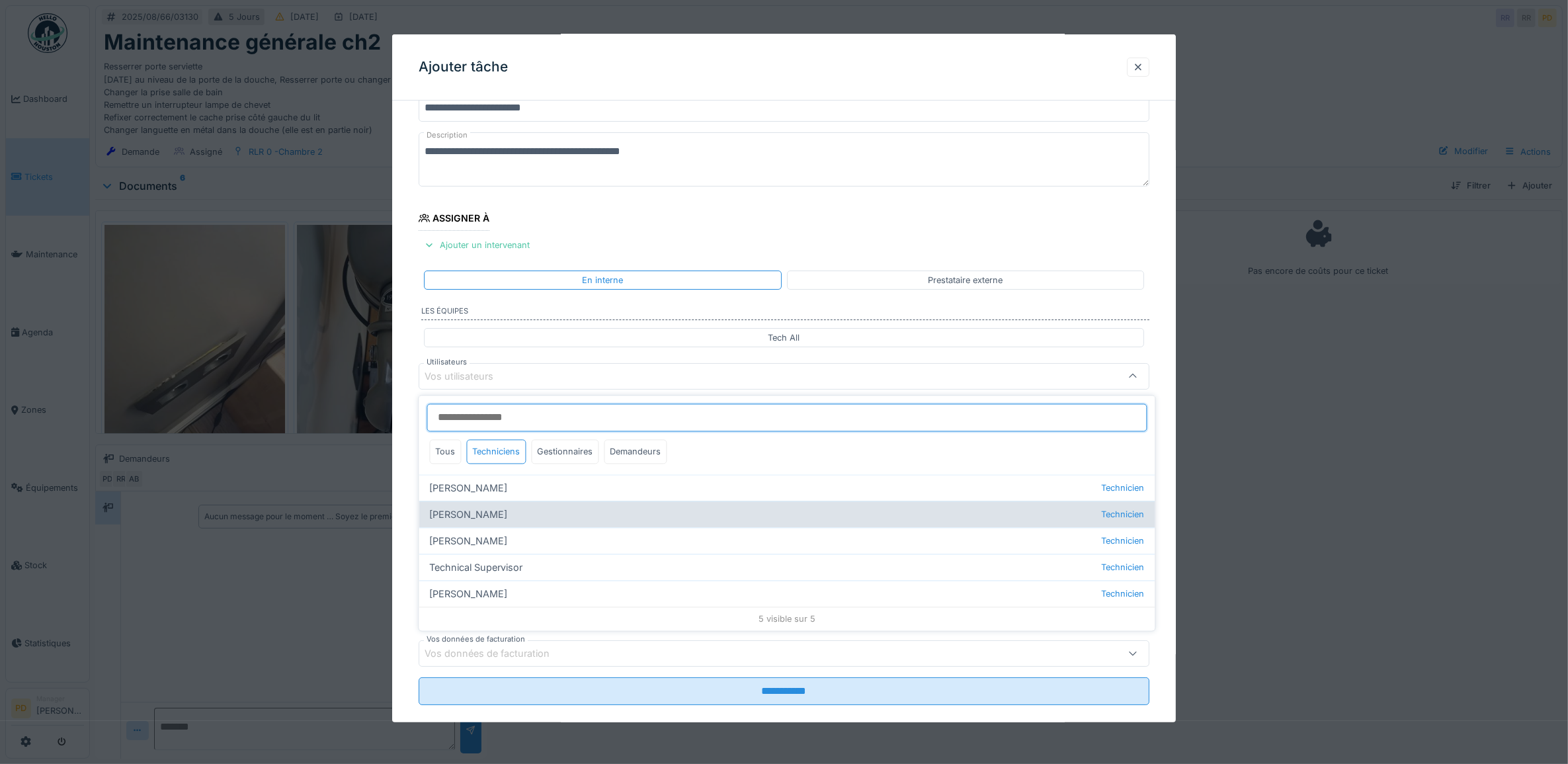
type input "*****"
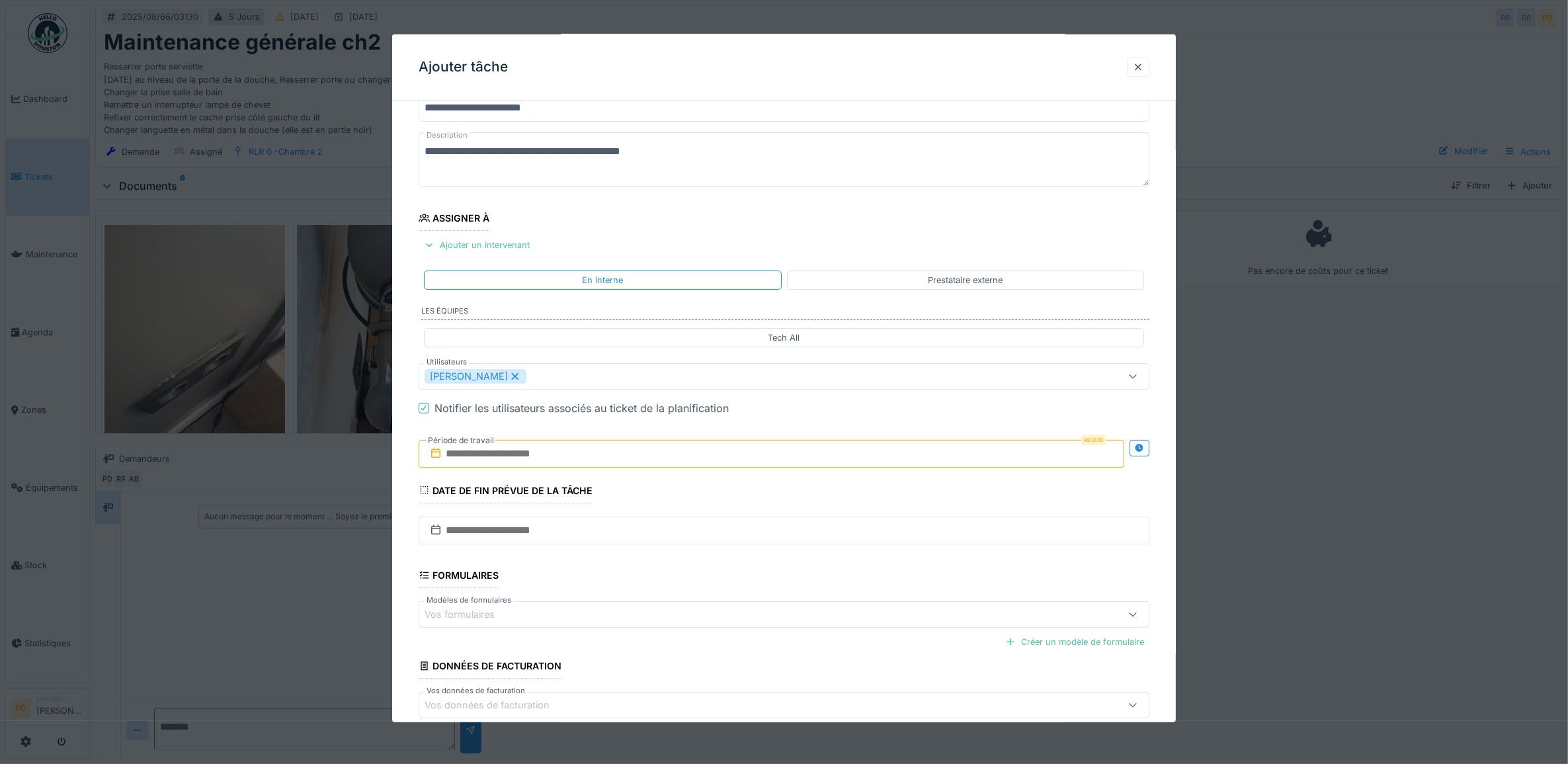
drag, startPoint x: 408, startPoint y: 404, endPoint x: 412, endPoint y: 414, distance: 10.8
click at [408, 408] on div "**********" at bounding box center [785, 426] width 785 height 735
click at [573, 457] on input "text" at bounding box center [772, 453] width 706 height 27
click at [771, 607] on div "21" at bounding box center [775, 604] width 18 height 18
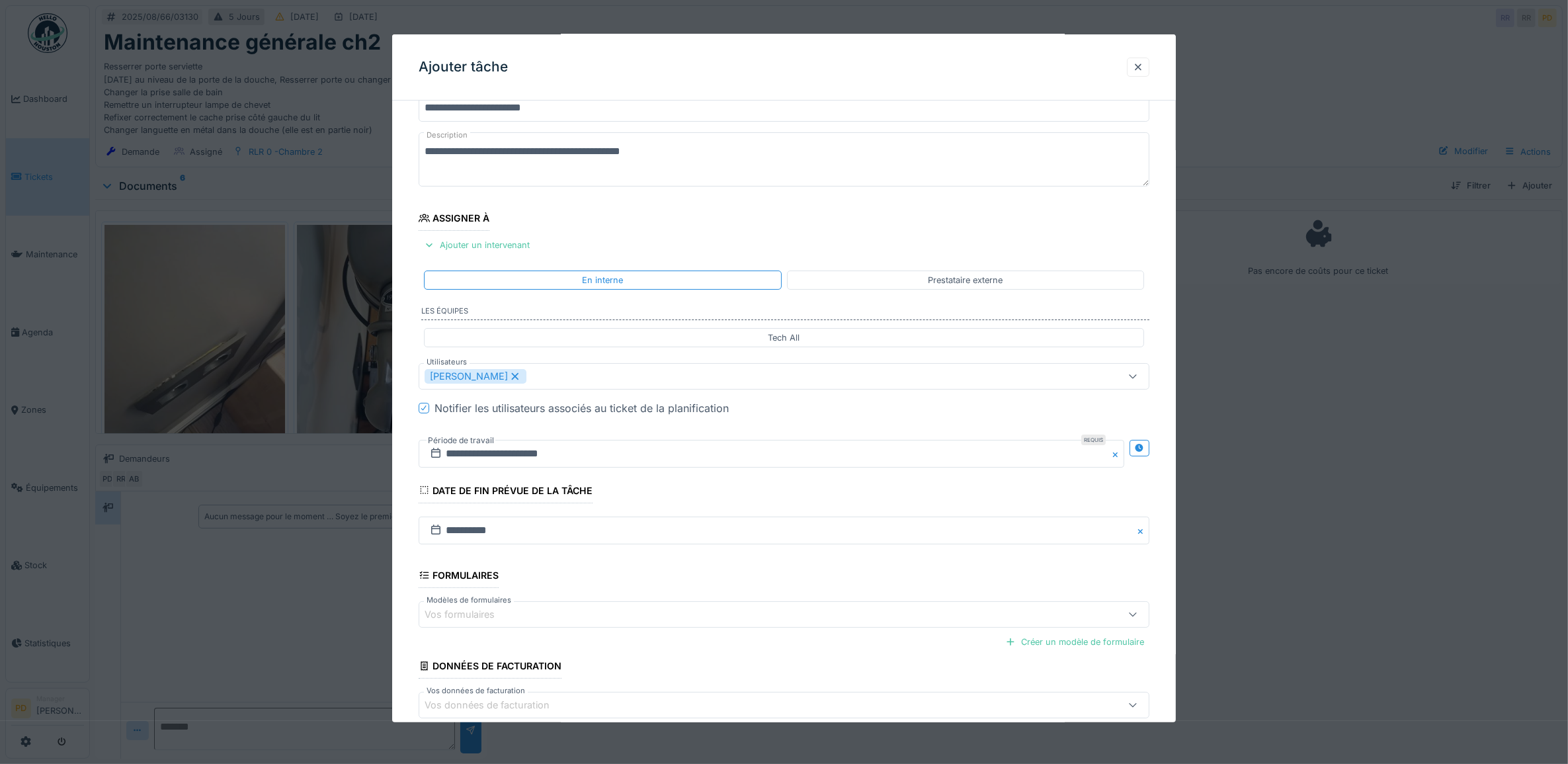
scroll to position [127, 0]
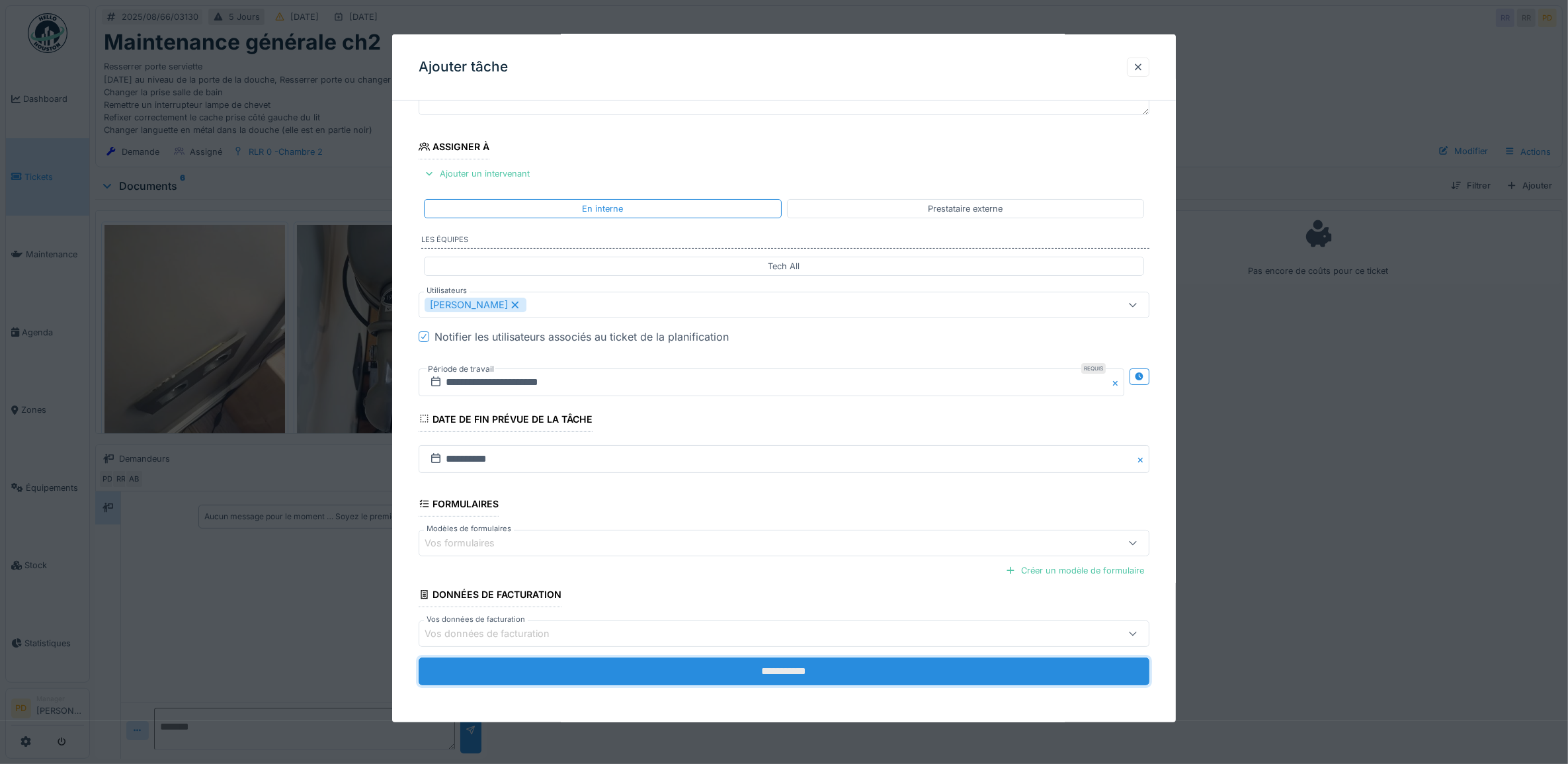
click at [787, 676] on input "**********" at bounding box center [785, 671] width 732 height 27
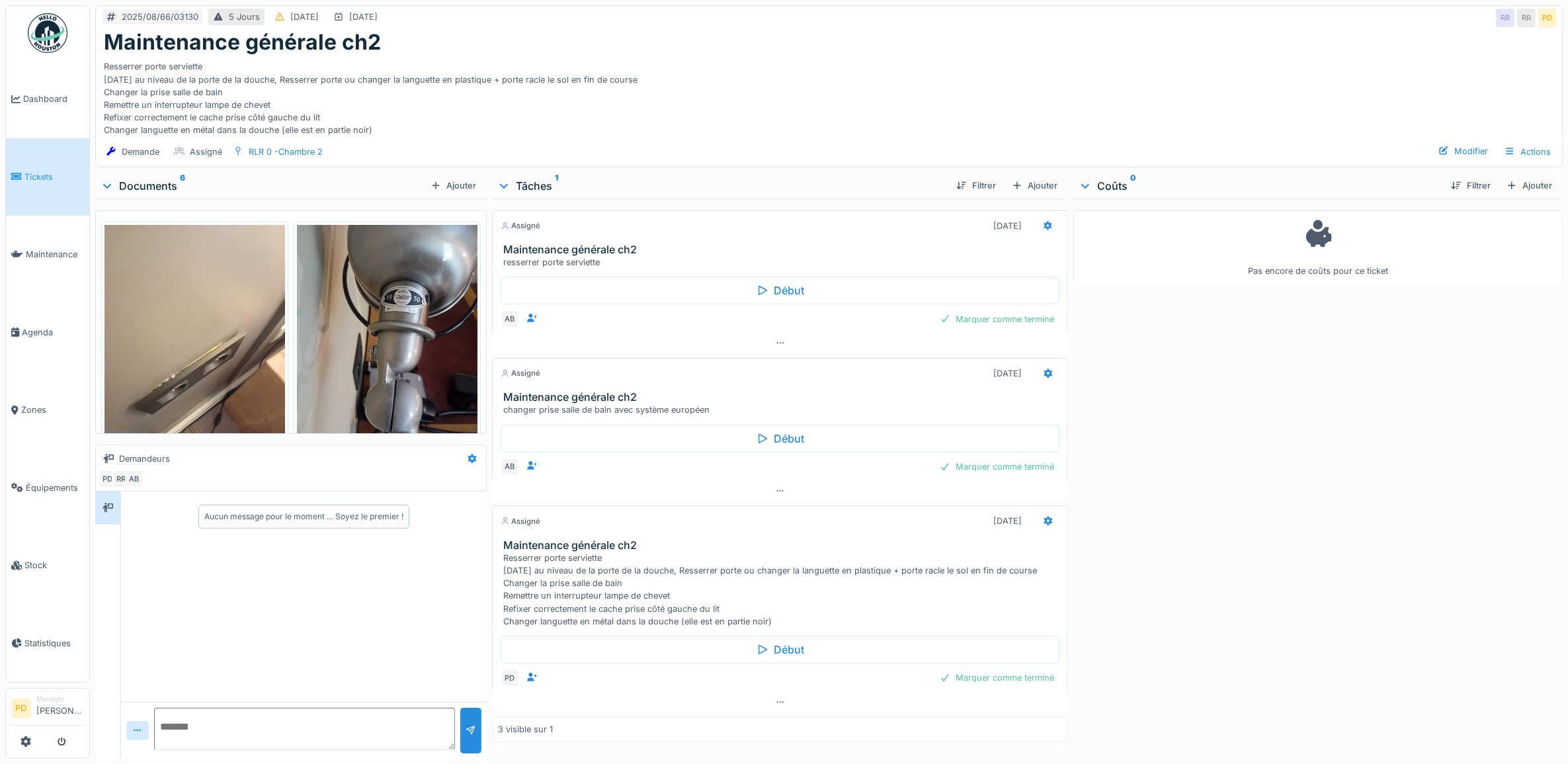
scroll to position [12, 0]
click at [1033, 177] on div "Ajouter" at bounding box center [1035, 185] width 56 height 18
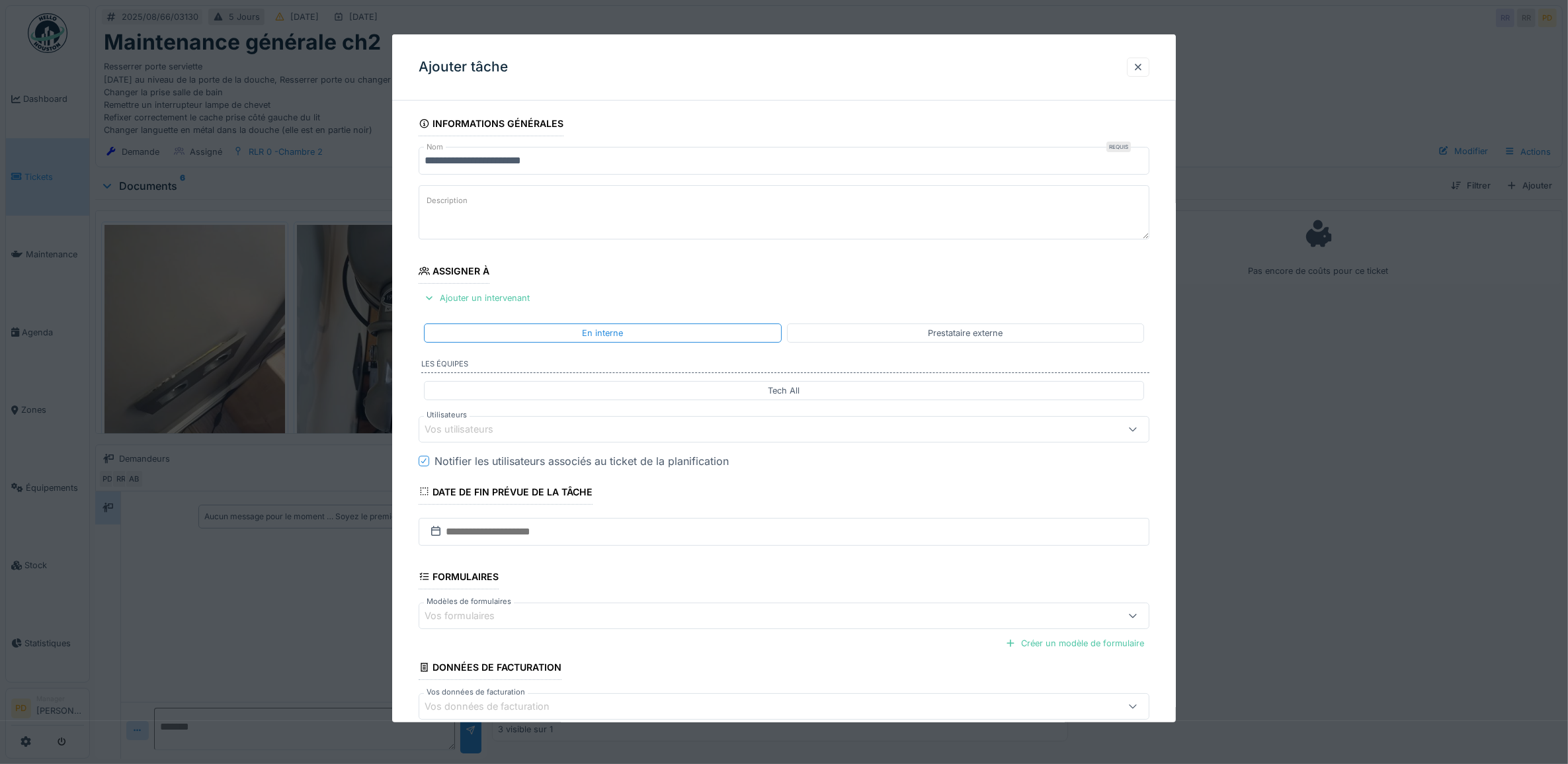
click at [582, 216] on textarea "Description" at bounding box center [785, 212] width 732 height 54
drag, startPoint x: 508, startPoint y: 207, endPoint x: 501, endPoint y: 209, distance: 7.3
click at [504, 212] on textarea "**********" at bounding box center [785, 212] width 732 height 54
click at [513, 207] on textarea "**********" at bounding box center [785, 212] width 732 height 54
type textarea "**********"
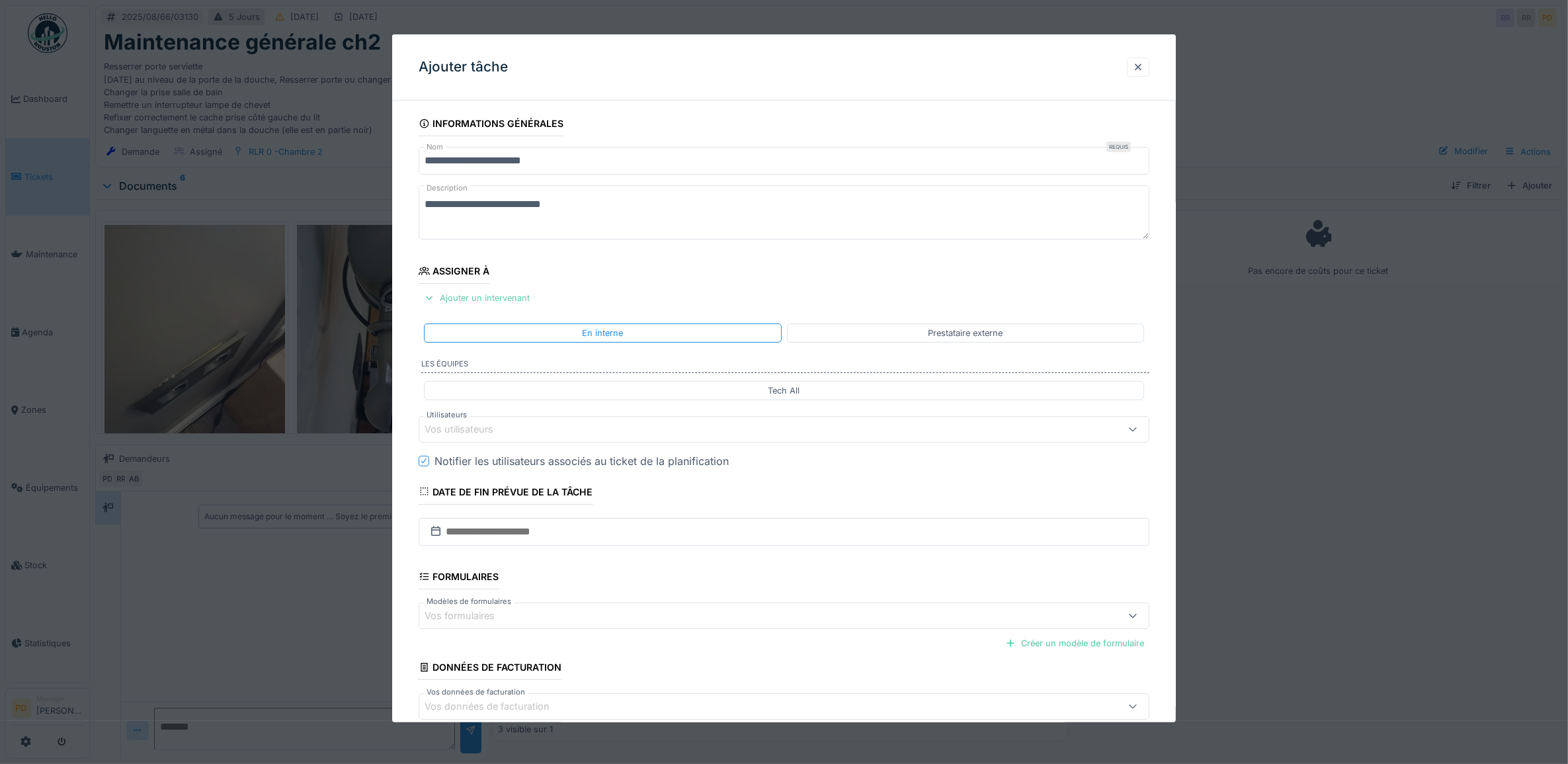
click at [520, 299] on div "Ajouter un intervenant" at bounding box center [477, 297] width 116 height 18
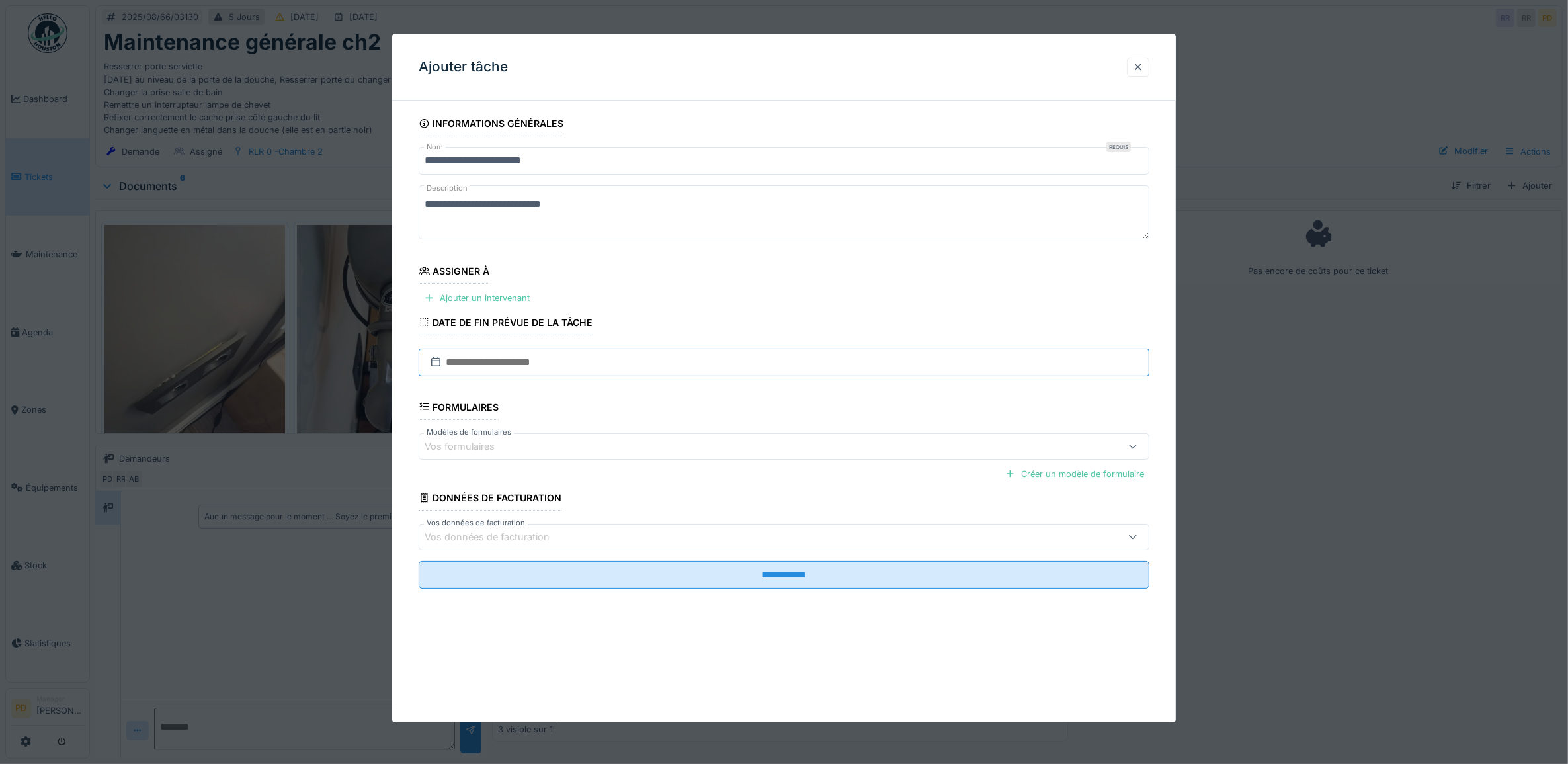
click at [510, 358] on input "text" at bounding box center [785, 362] width 732 height 27
click at [788, 516] on div "21" at bounding box center [787, 513] width 18 height 18
click at [788, 516] on fieldset "**********" at bounding box center [785, 355] width 732 height 488
click at [490, 299] on div "Ajouter un intervenant" at bounding box center [477, 297] width 116 height 18
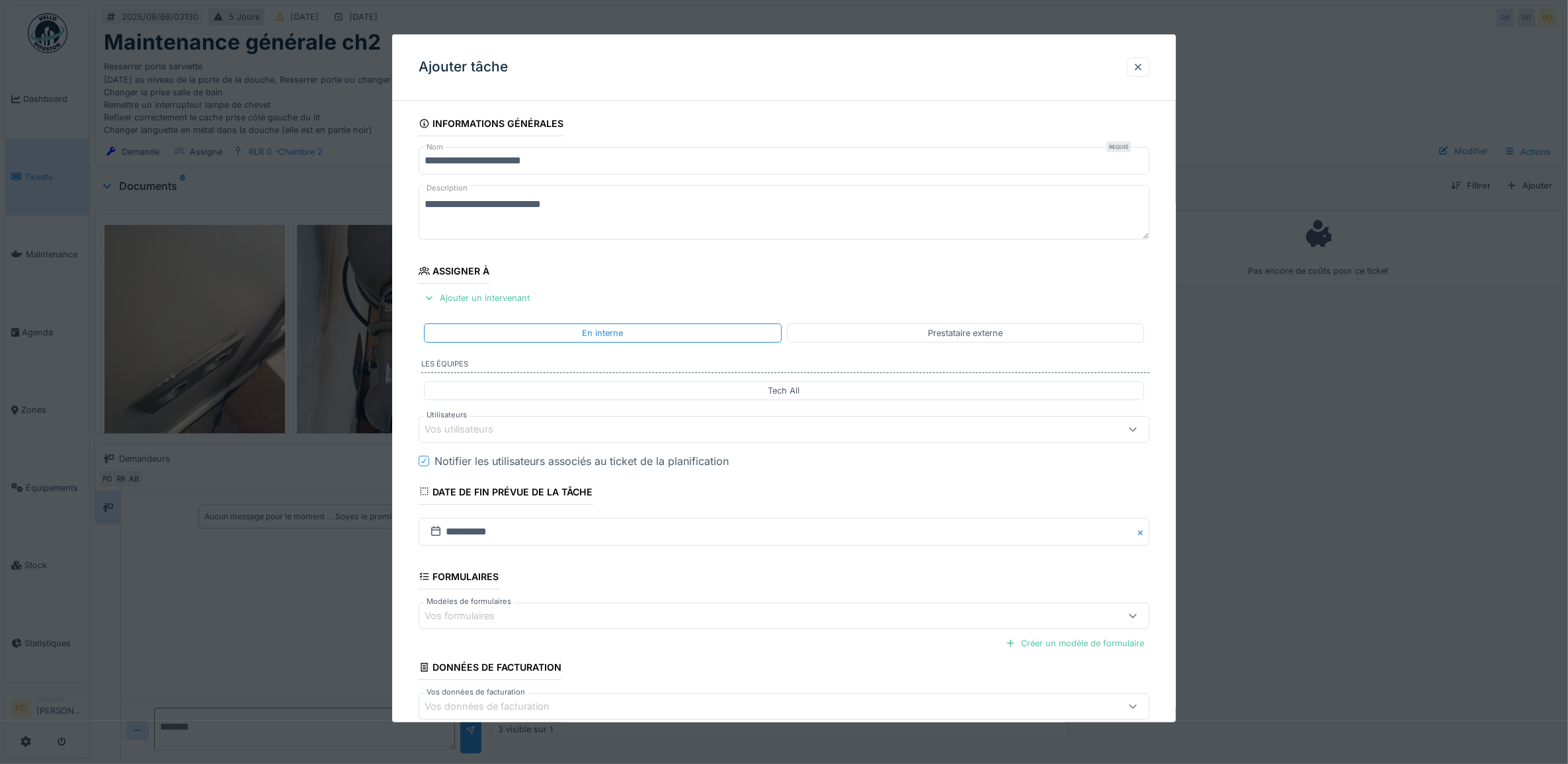
click at [504, 433] on div "Vos utilisateurs" at bounding box center [469, 429] width 87 height 15
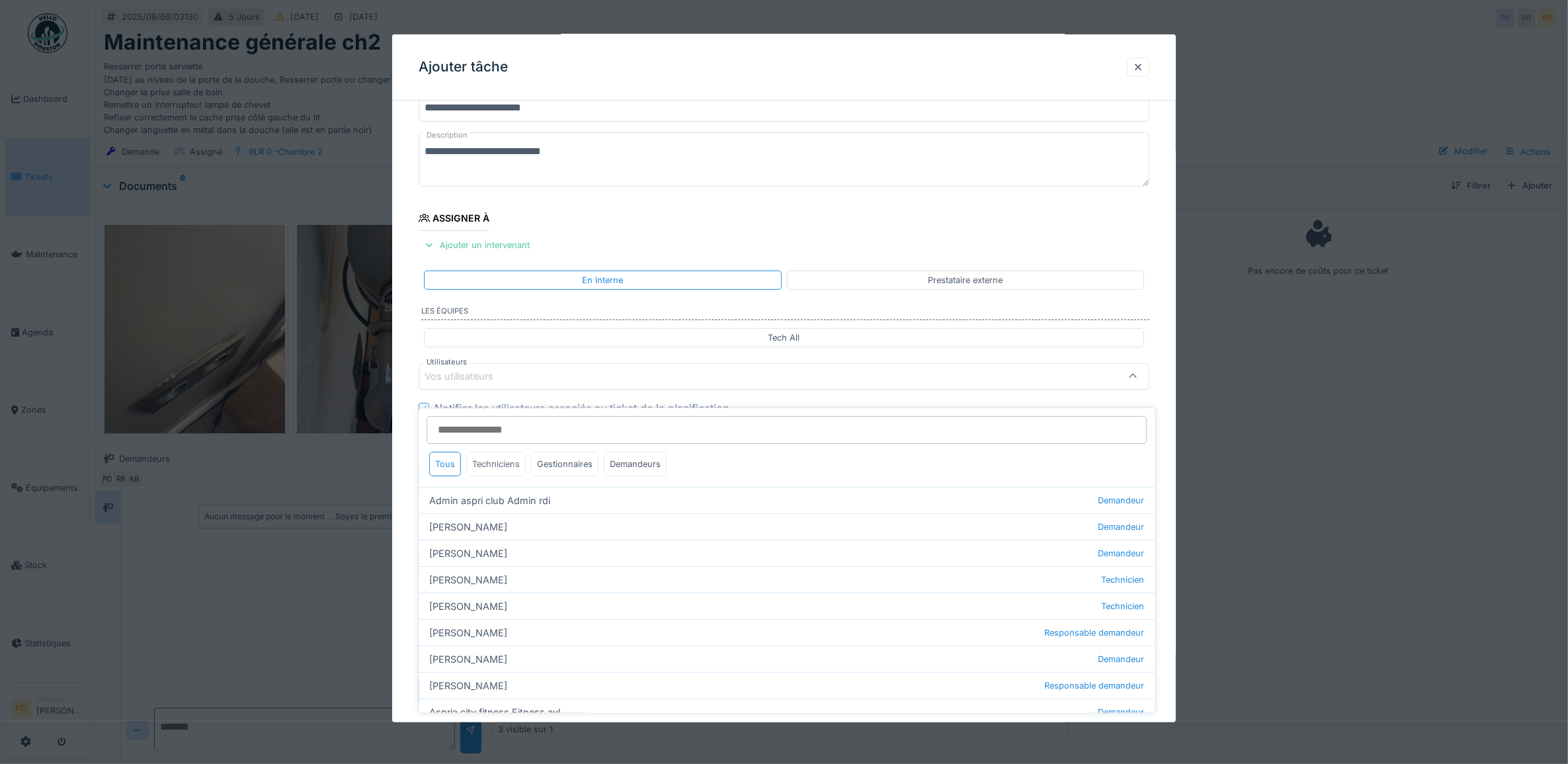
click at [513, 453] on div "Techniciens" at bounding box center [497, 463] width 60 height 25
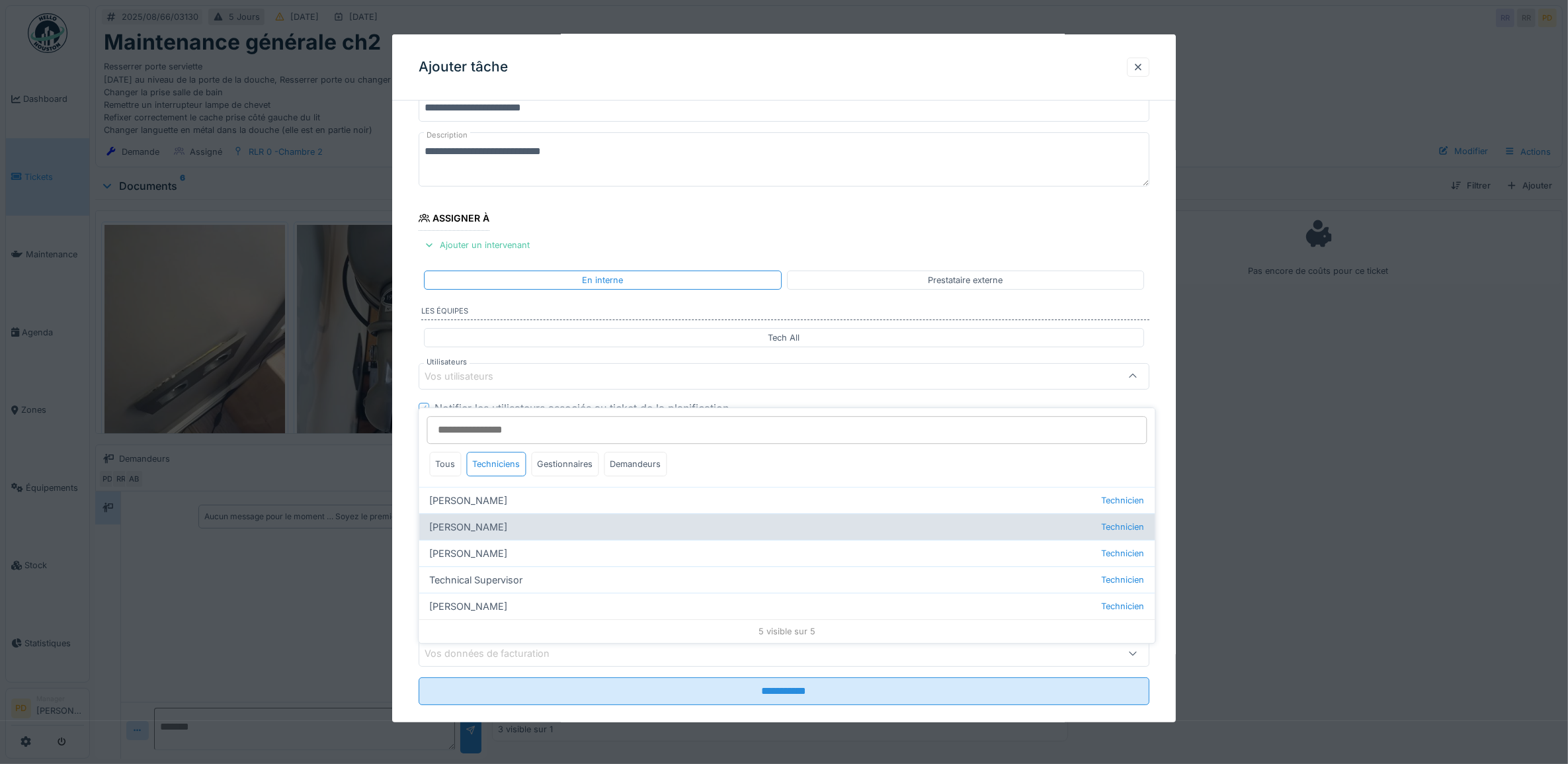
click at [516, 517] on div "Alexsander Batista Technicien" at bounding box center [787, 526] width 736 height 26
type input "*****"
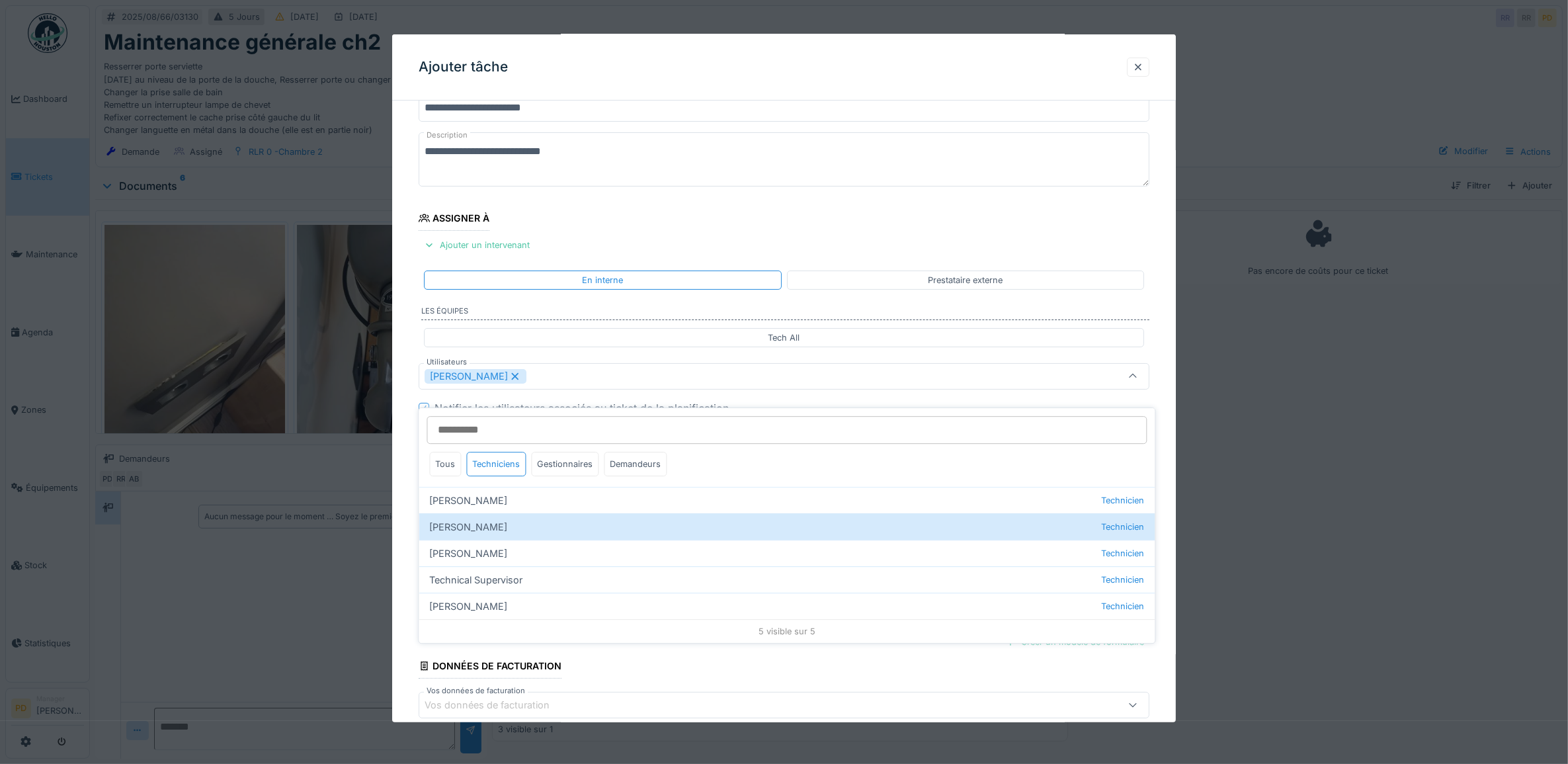
click at [407, 338] on div "**********" at bounding box center [785, 426] width 785 height 735
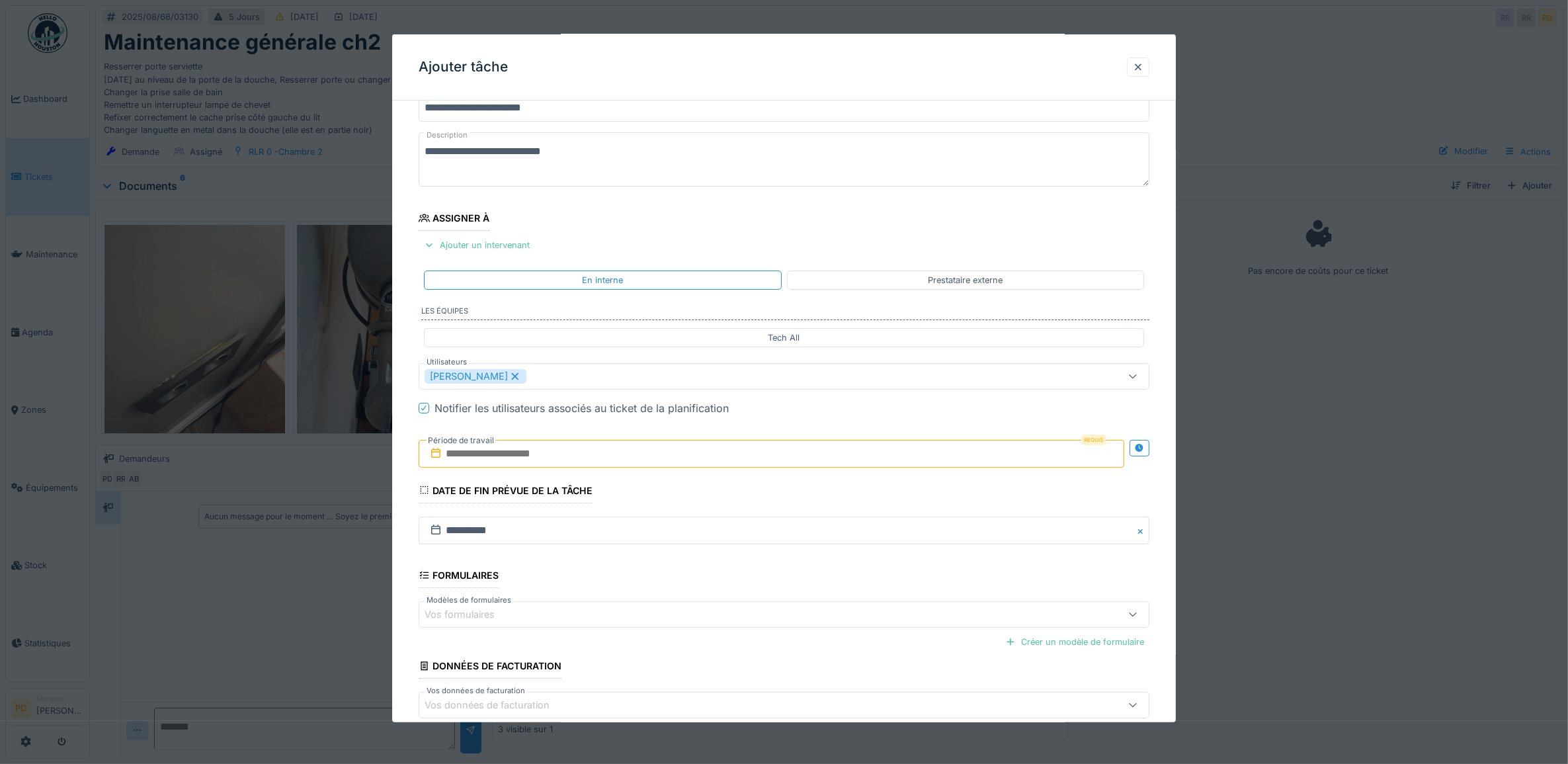
click at [474, 451] on input "text" at bounding box center [772, 453] width 706 height 27
click at [773, 606] on div "21" at bounding box center [775, 604] width 18 height 18
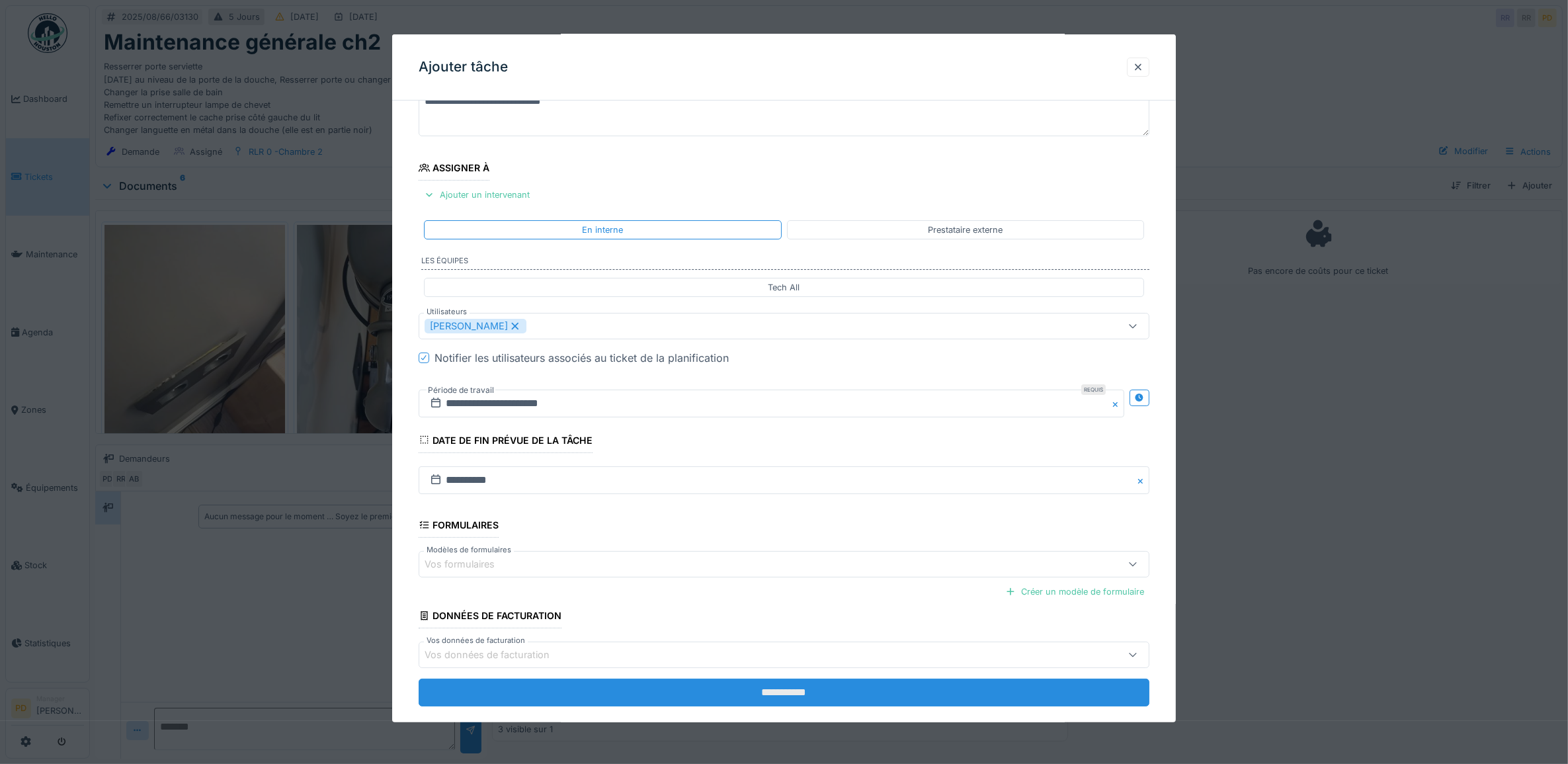
scroll to position [127, 0]
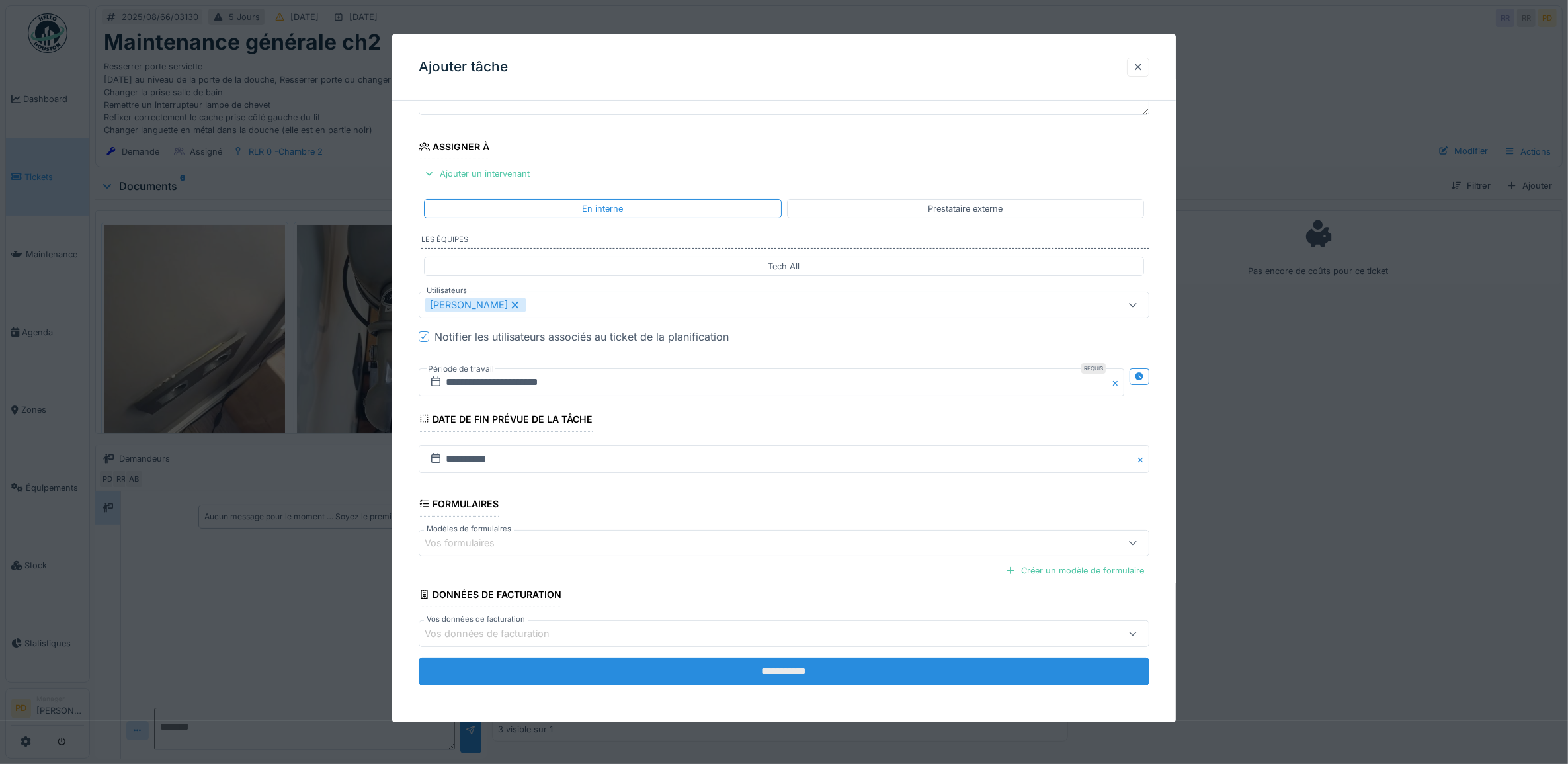
click at [781, 674] on input "**********" at bounding box center [785, 671] width 732 height 27
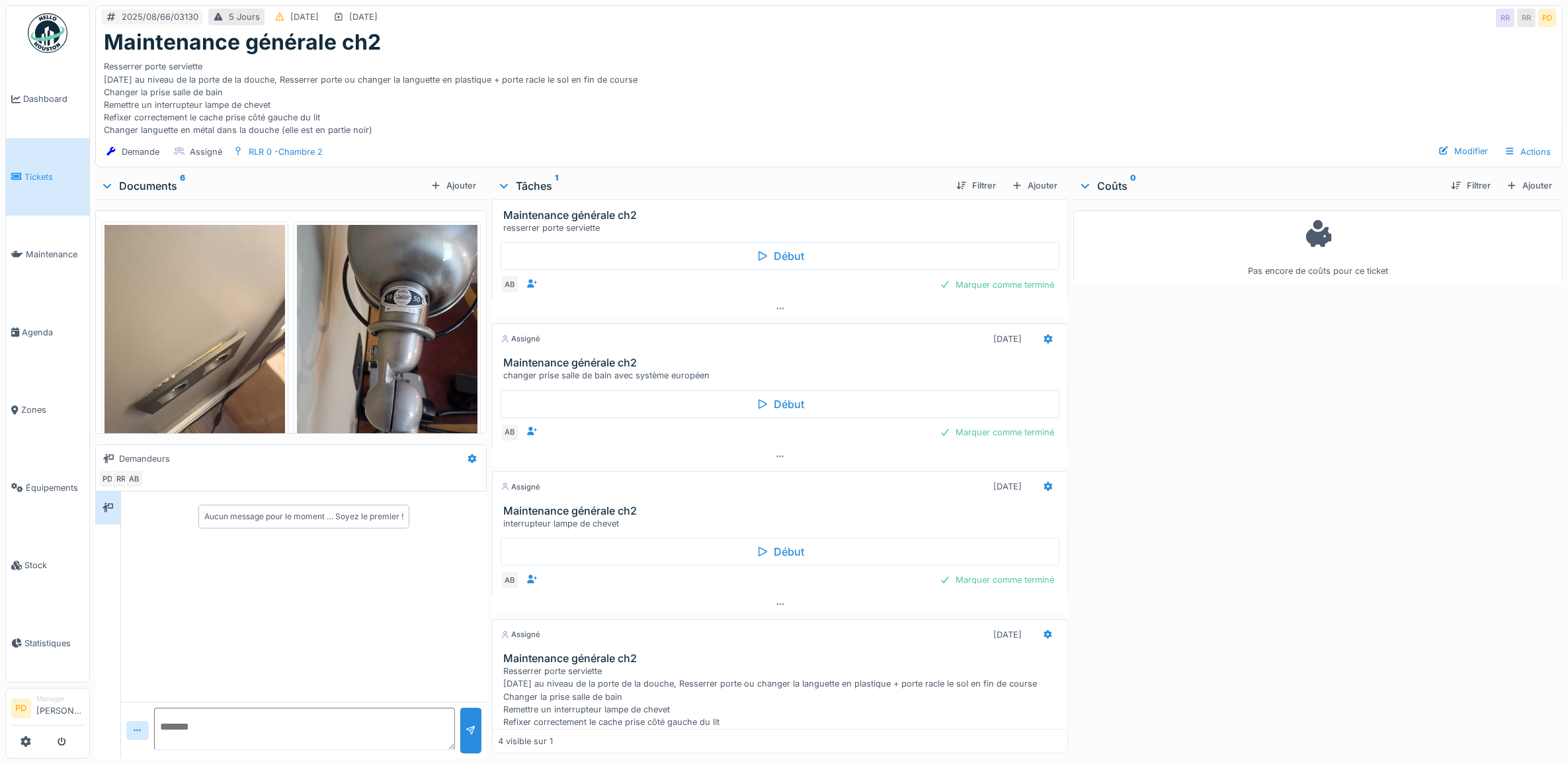
scroll to position [0, 0]
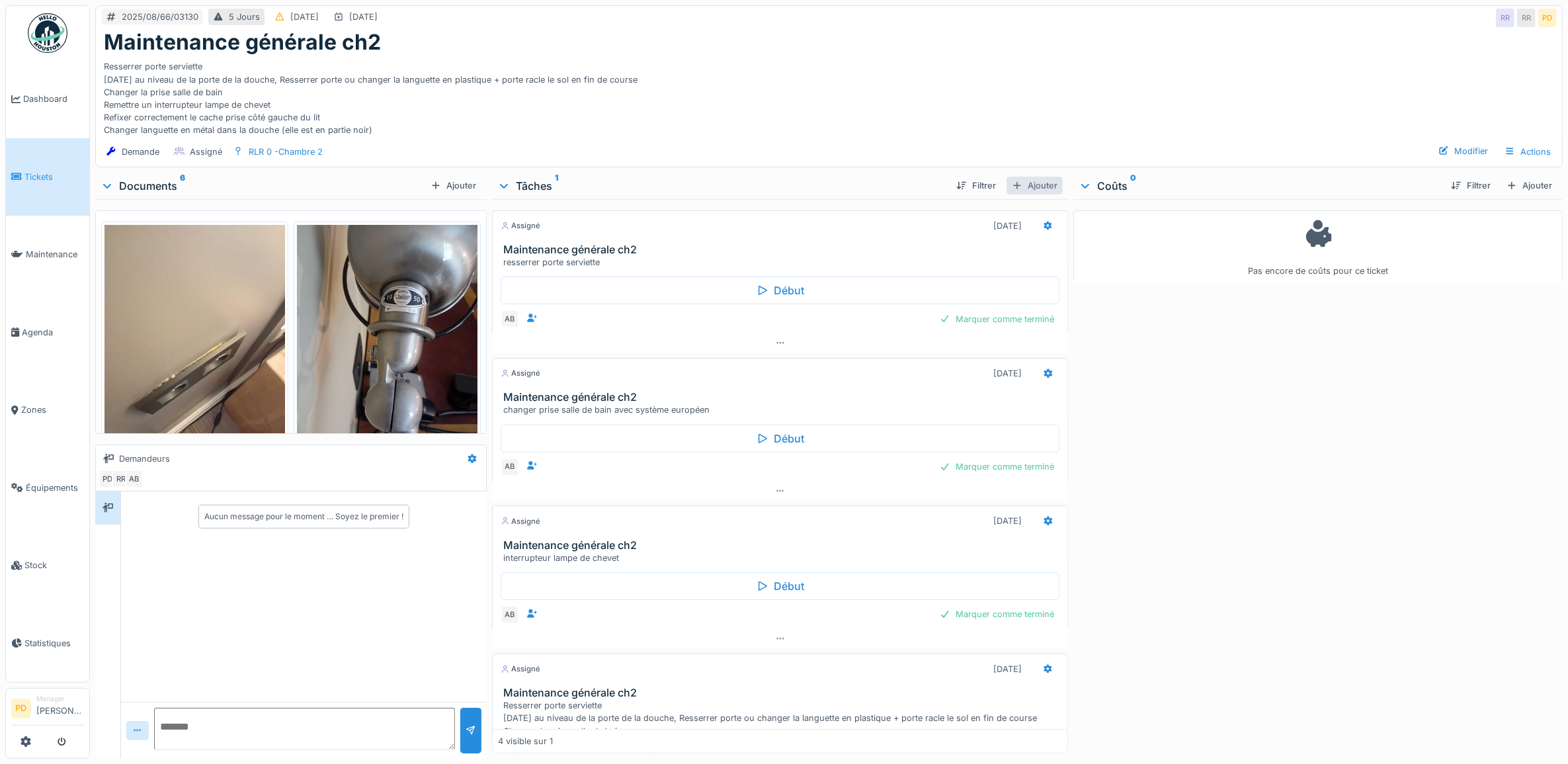
click at [1030, 177] on div "Ajouter" at bounding box center [1035, 185] width 56 height 18
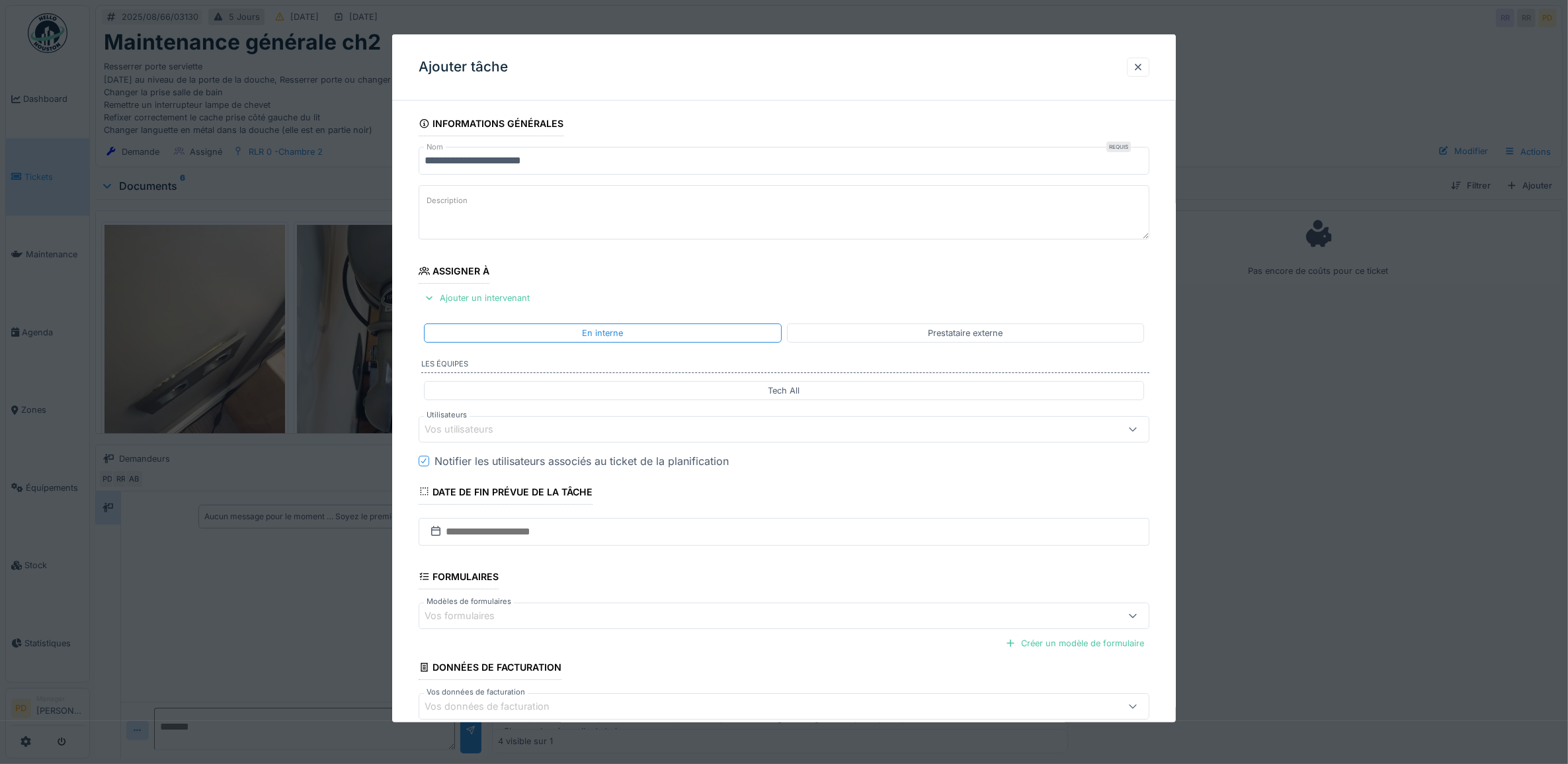
click at [545, 209] on textarea "Description" at bounding box center [785, 212] width 732 height 54
type textarea "**********"
click at [518, 297] on div "Ajouter un intervenant" at bounding box center [477, 297] width 116 height 18
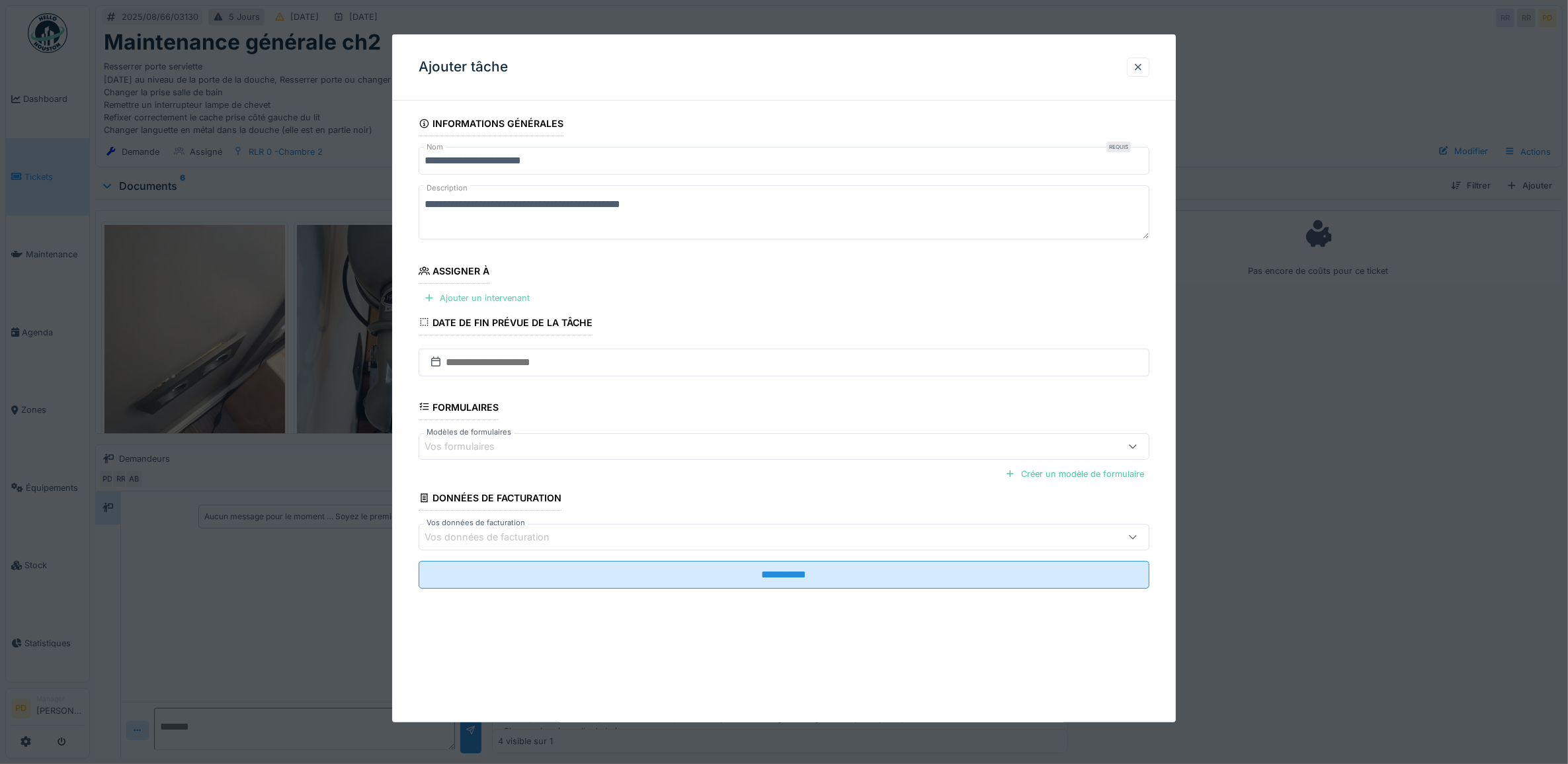
drag, startPoint x: 523, startPoint y: 295, endPoint x: 522, endPoint y: 309, distance: 14.0
click at [523, 296] on div "Ajouter un intervenant" at bounding box center [477, 297] width 116 height 18
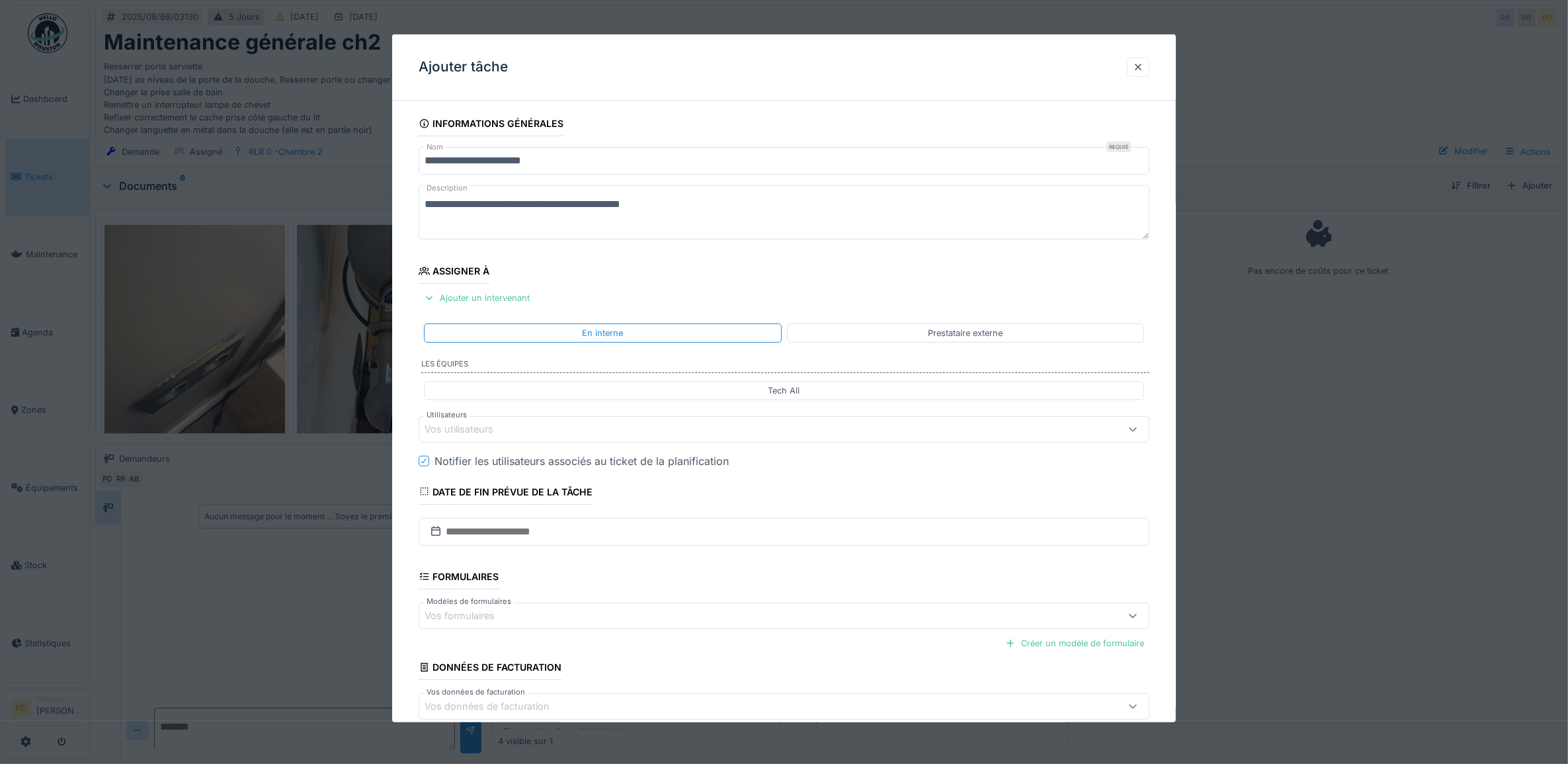
click at [557, 426] on div "Vos utilisateurs" at bounding box center [743, 429] width 637 height 15
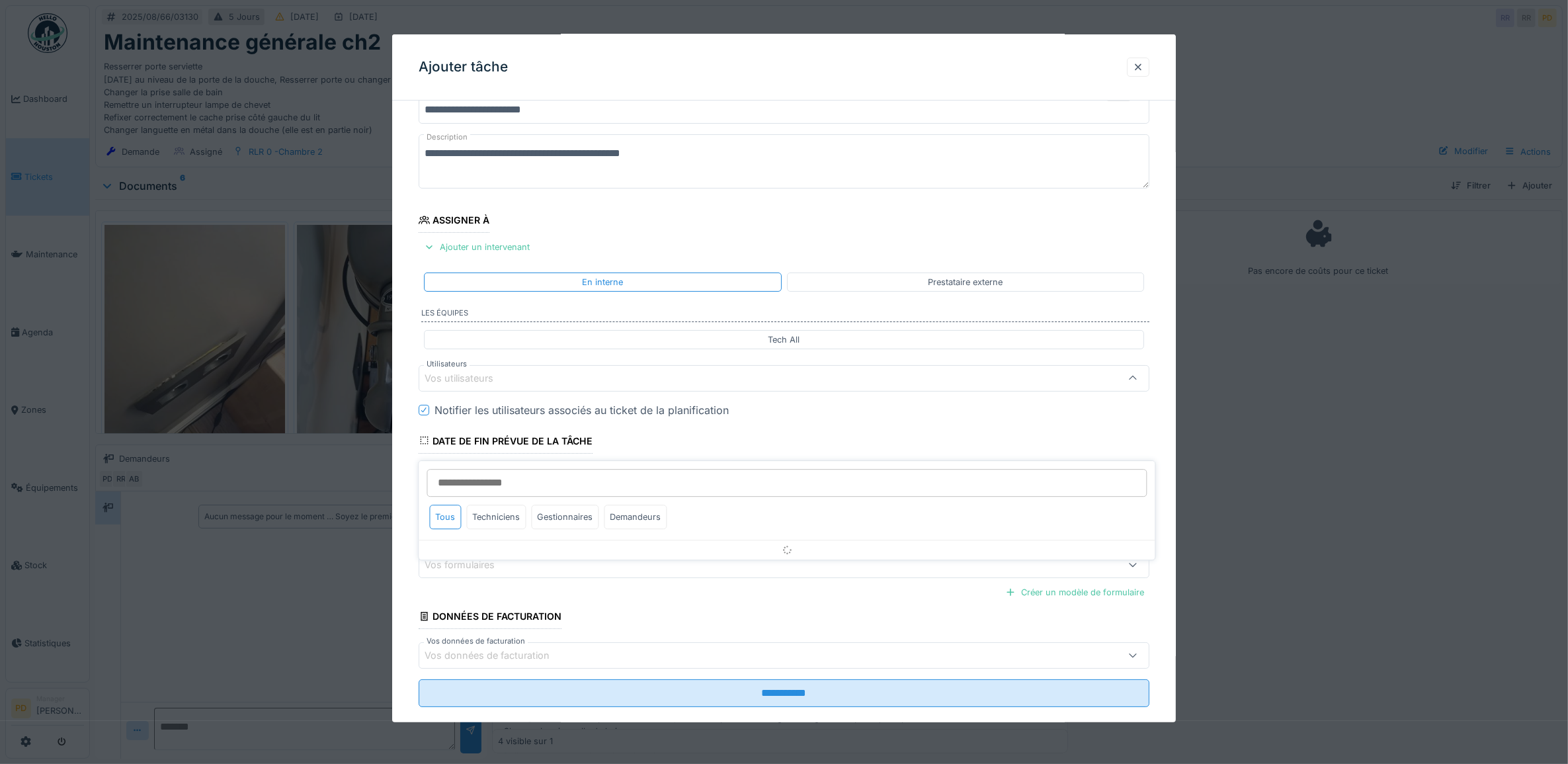
scroll to position [53, 0]
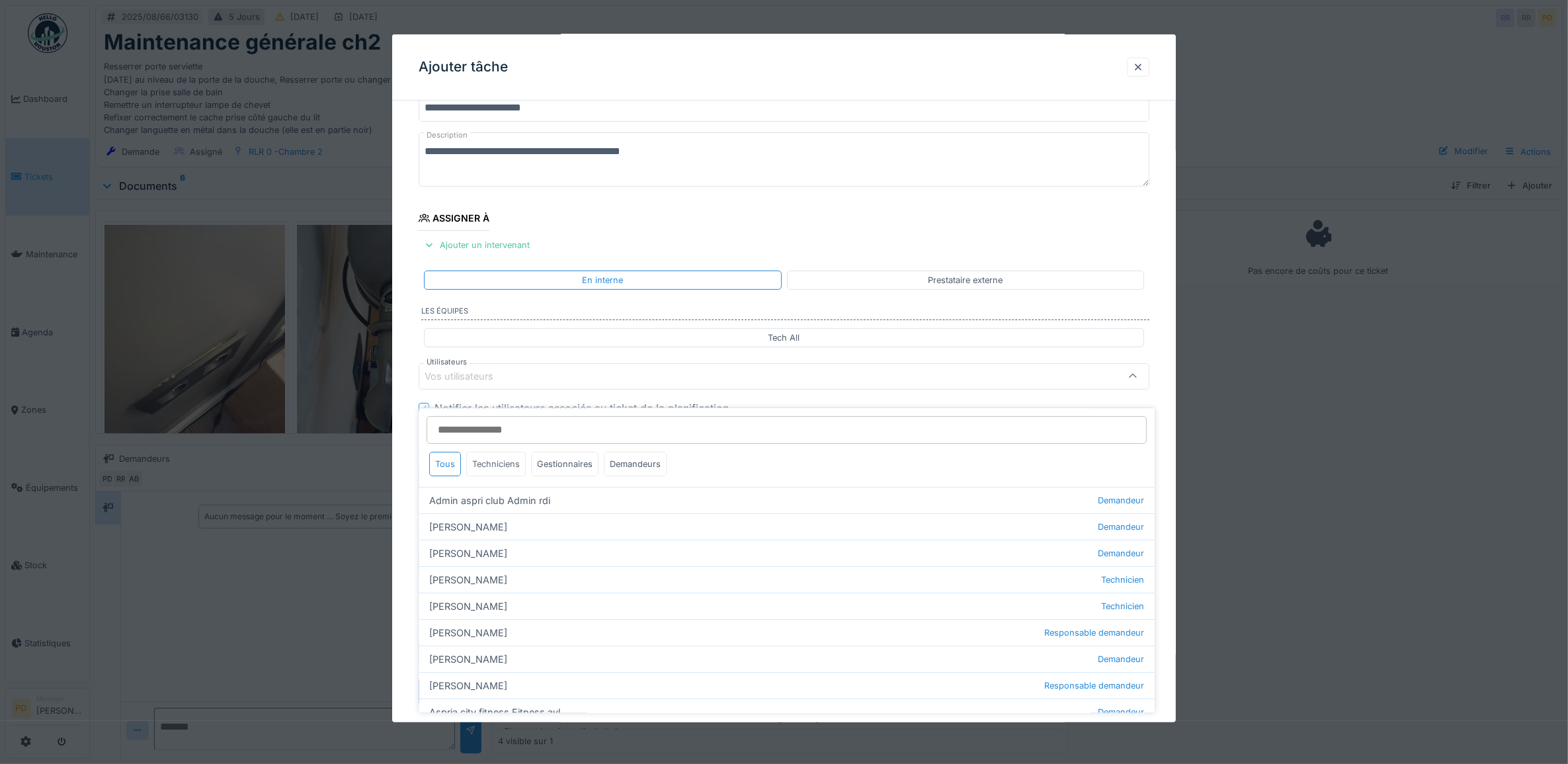
click at [507, 451] on div "Techniciens" at bounding box center [497, 463] width 60 height 25
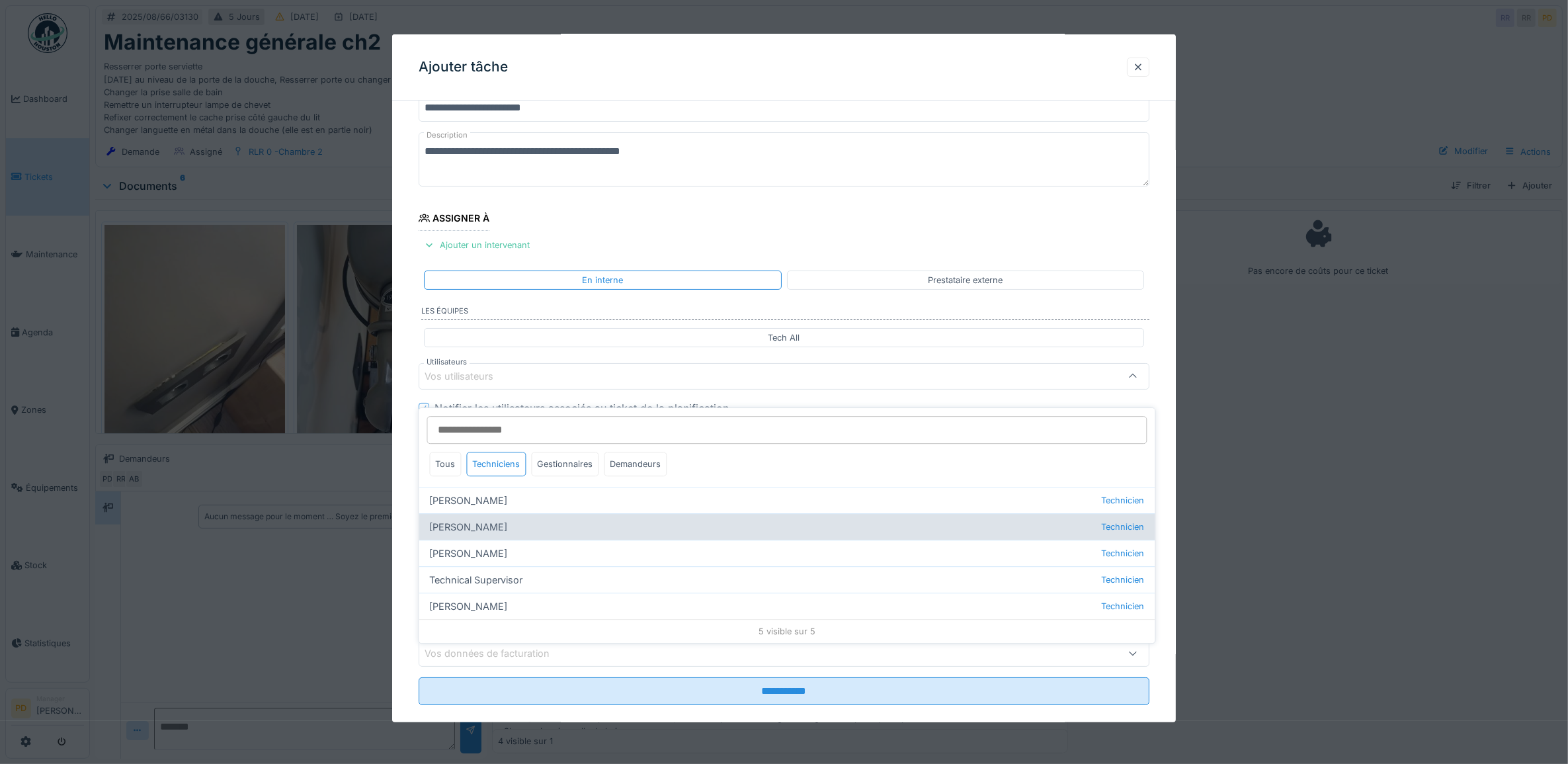
click at [511, 513] on div "Alexsander Batista Technicien" at bounding box center [787, 526] width 736 height 26
type input "*****"
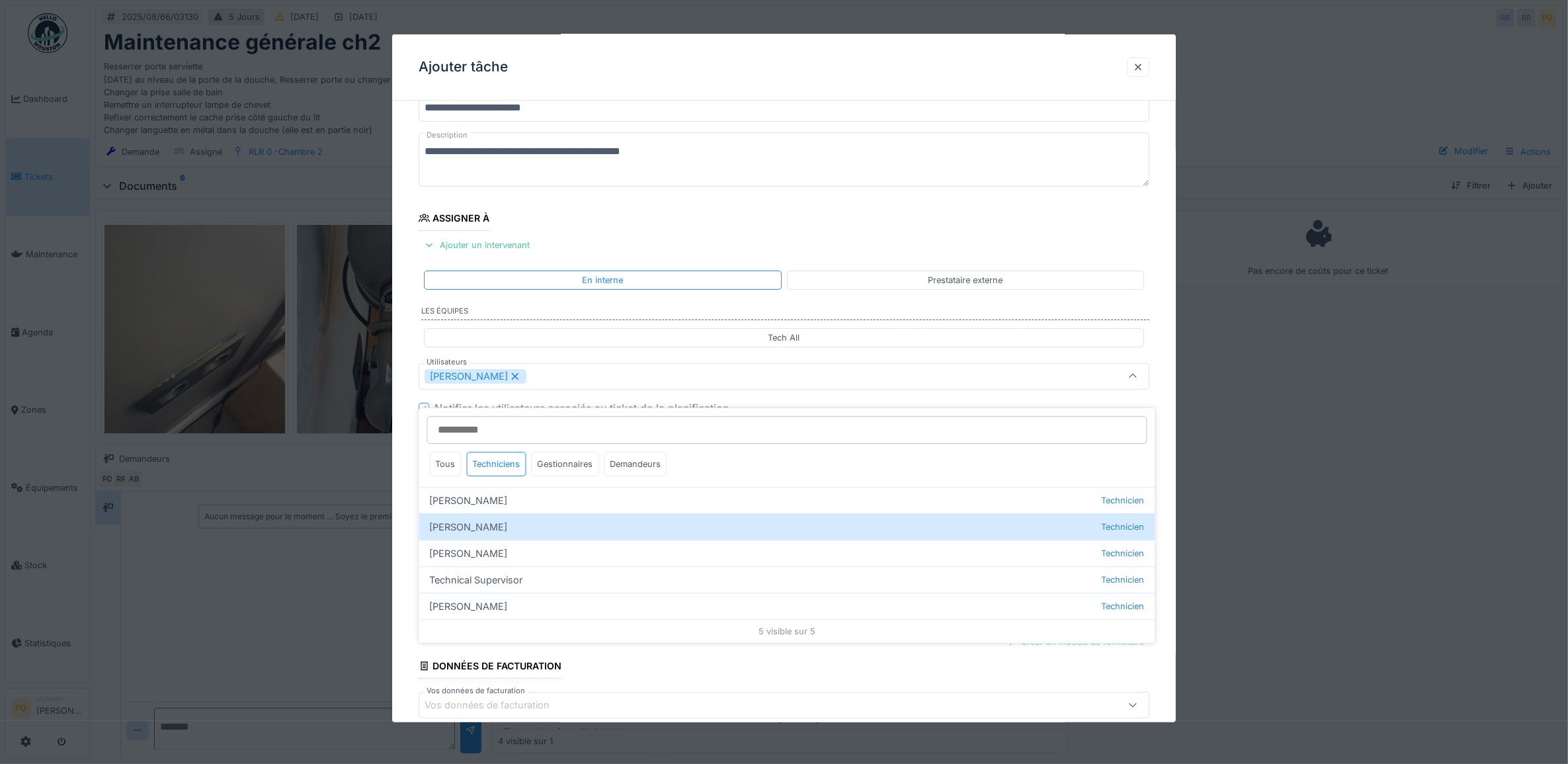
click at [408, 415] on div "**********" at bounding box center [785, 426] width 785 height 735
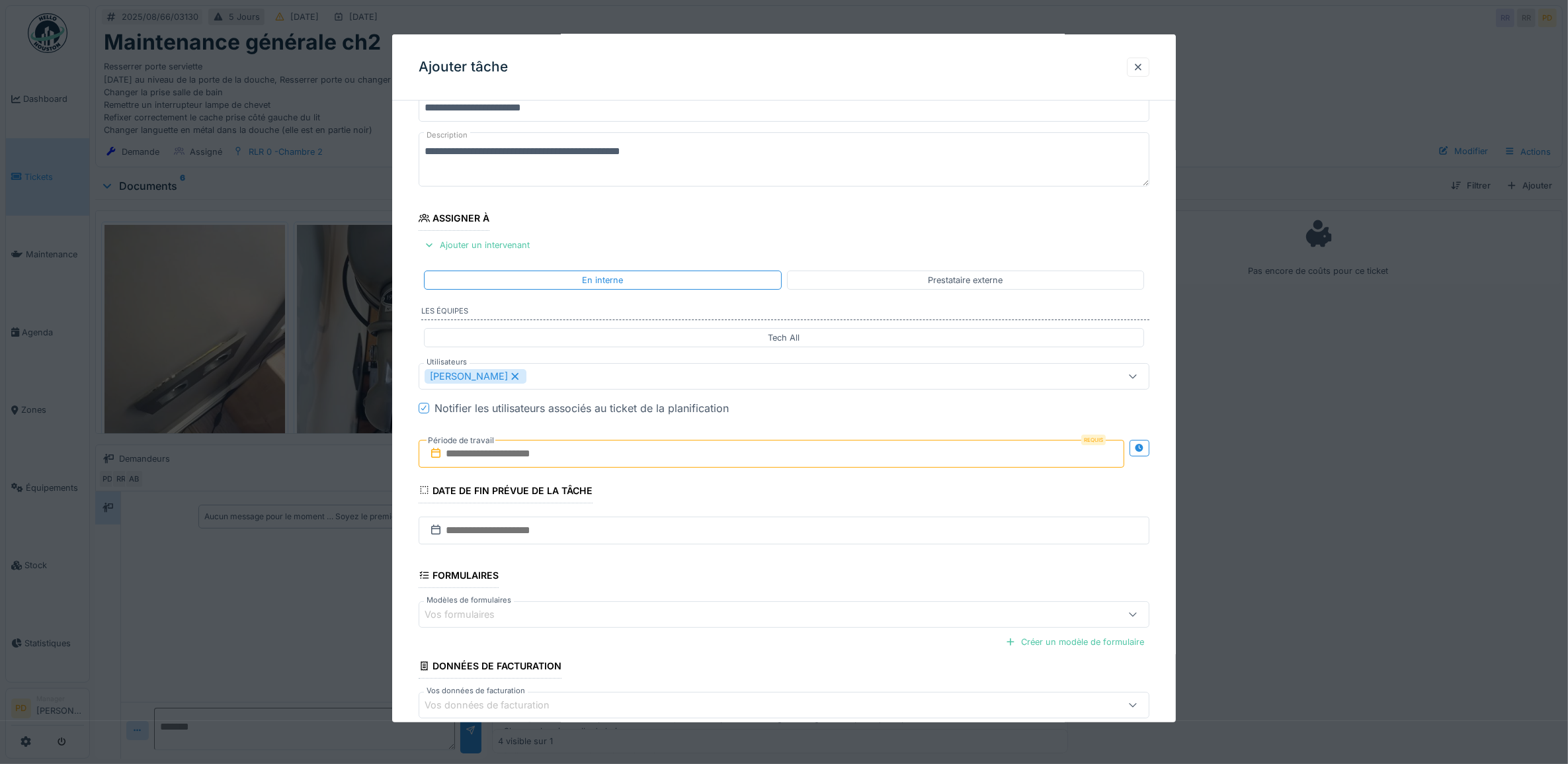
click at [499, 453] on input "text" at bounding box center [772, 453] width 706 height 27
click at [750, 609] on div "20" at bounding box center [752, 604] width 18 height 19
click at [773, 603] on div "21" at bounding box center [775, 604] width 18 height 18
click at [559, 451] on input "**********" at bounding box center [772, 453] width 706 height 27
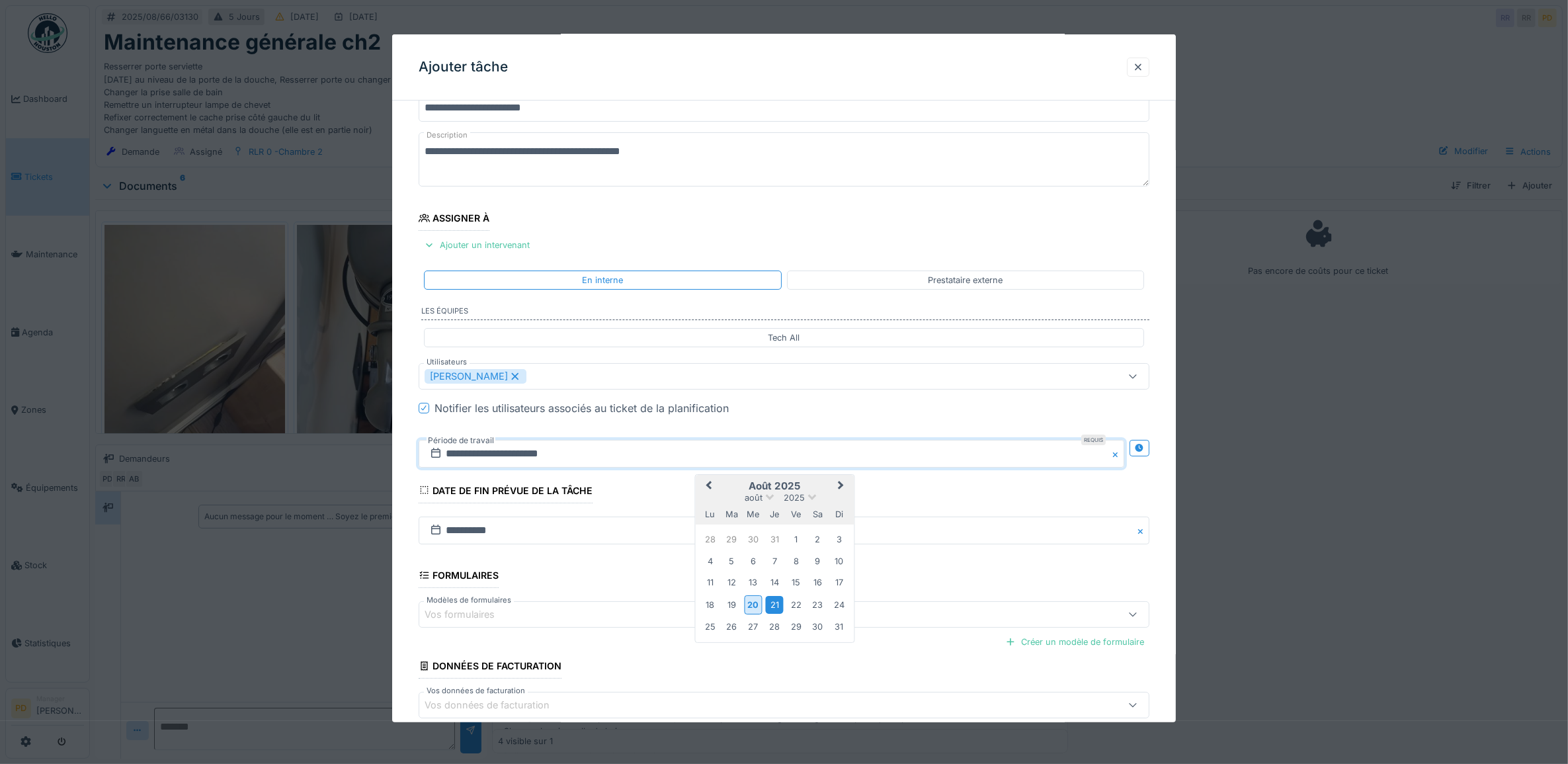
click at [769, 602] on div "21" at bounding box center [775, 604] width 18 height 18
click at [771, 602] on div "21" at bounding box center [775, 604] width 18 height 18
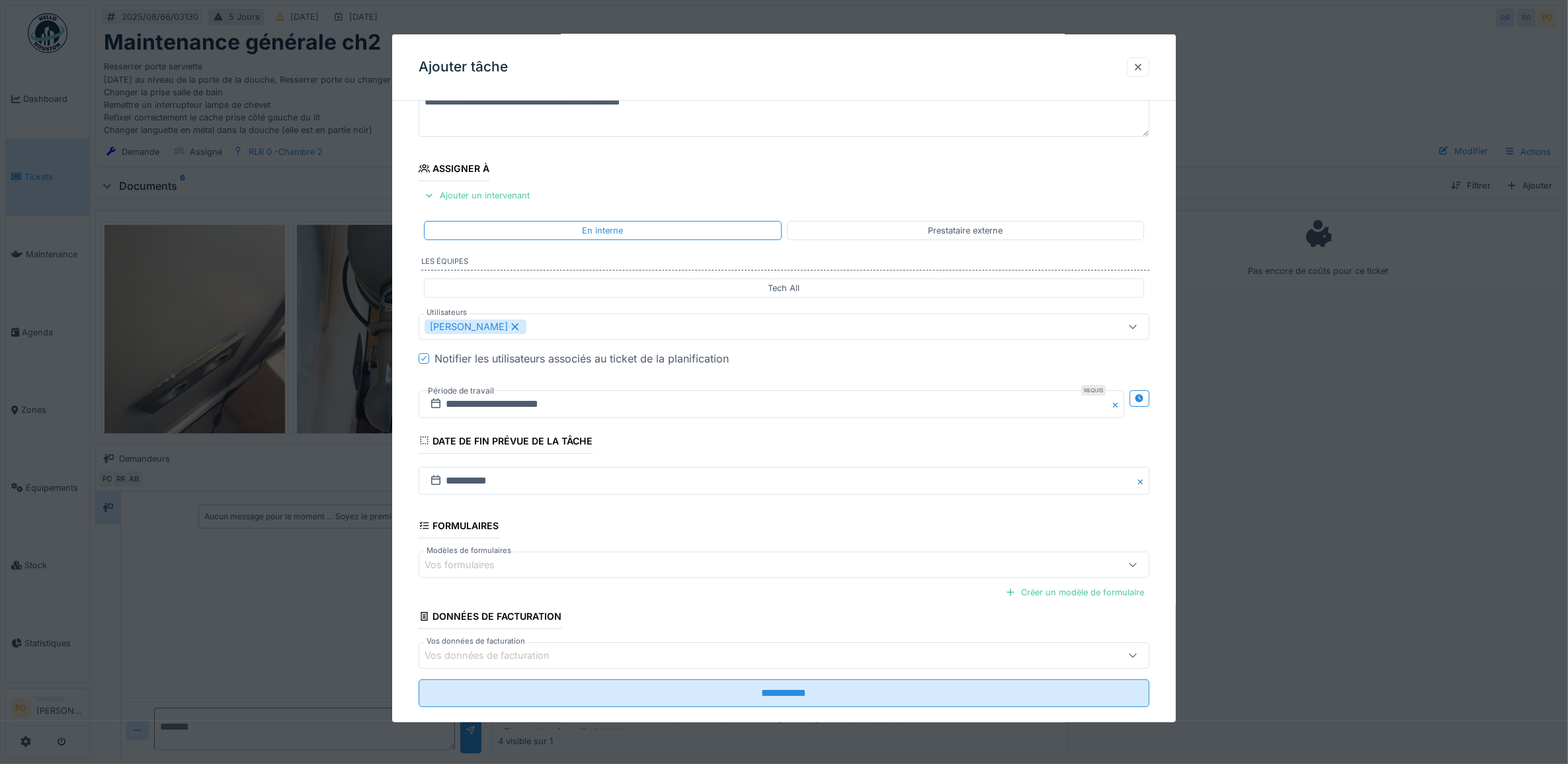
scroll to position [127, 0]
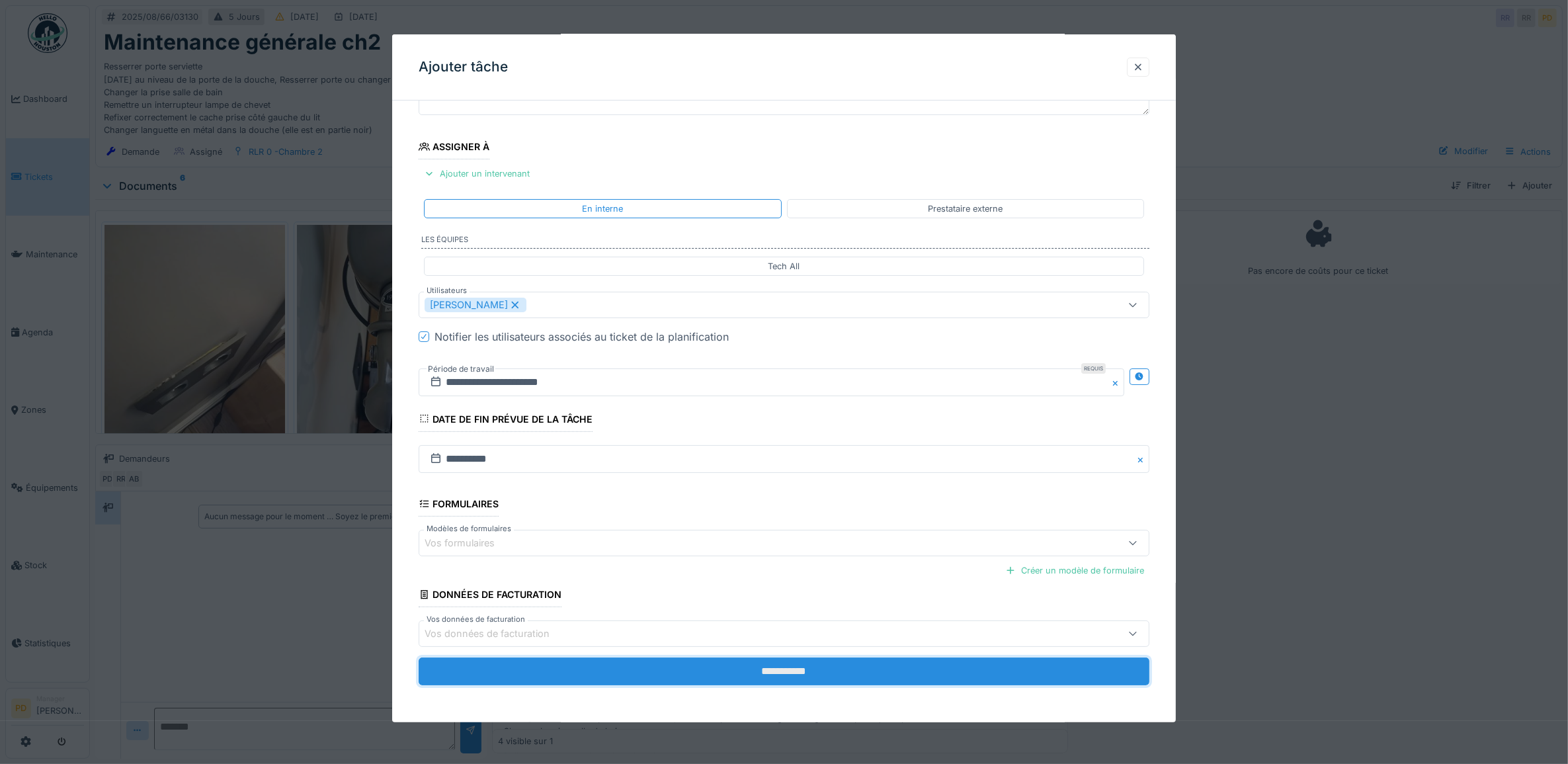
click at [781, 675] on input "**********" at bounding box center [785, 671] width 732 height 27
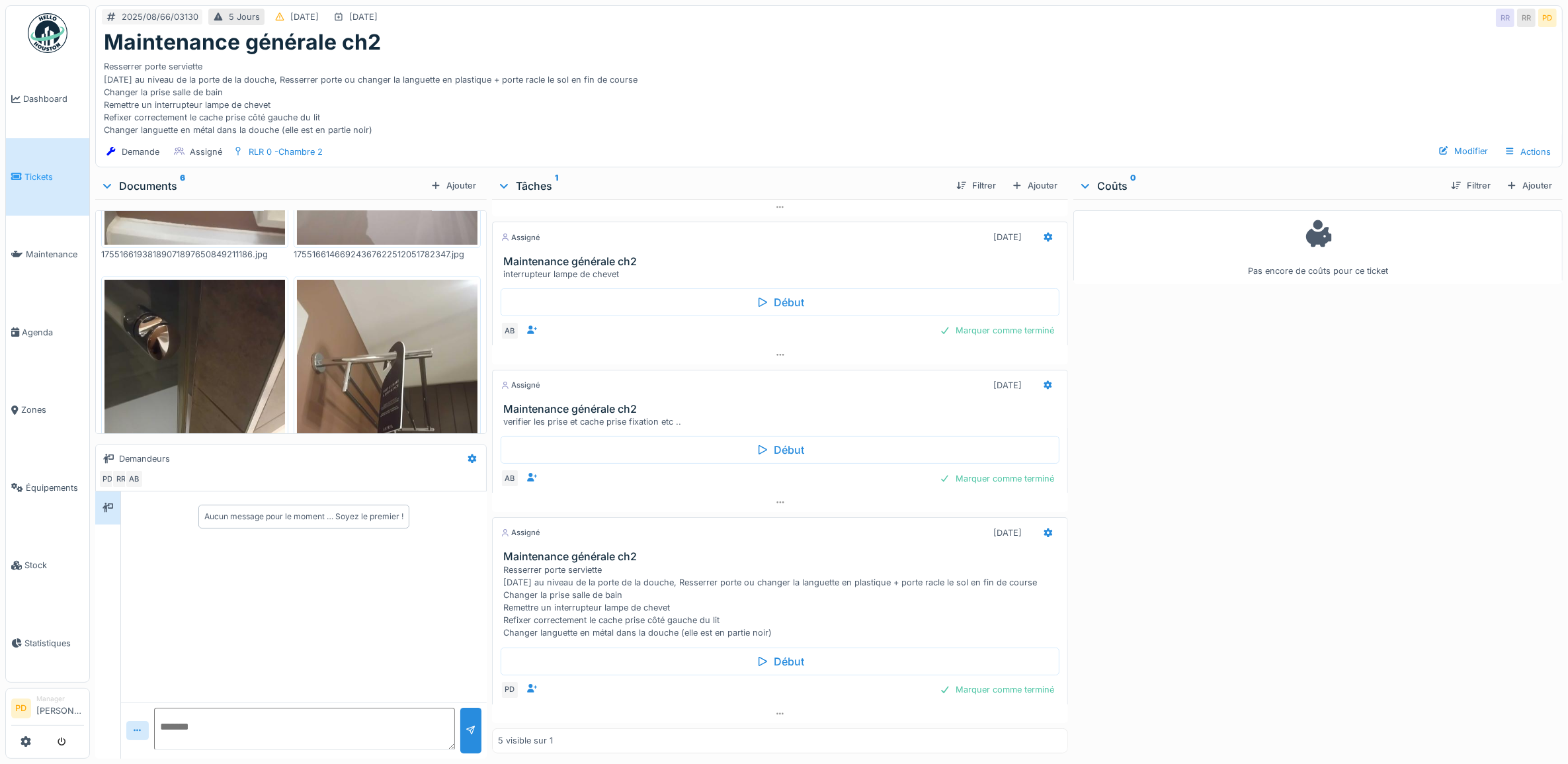
scroll to position [579, 0]
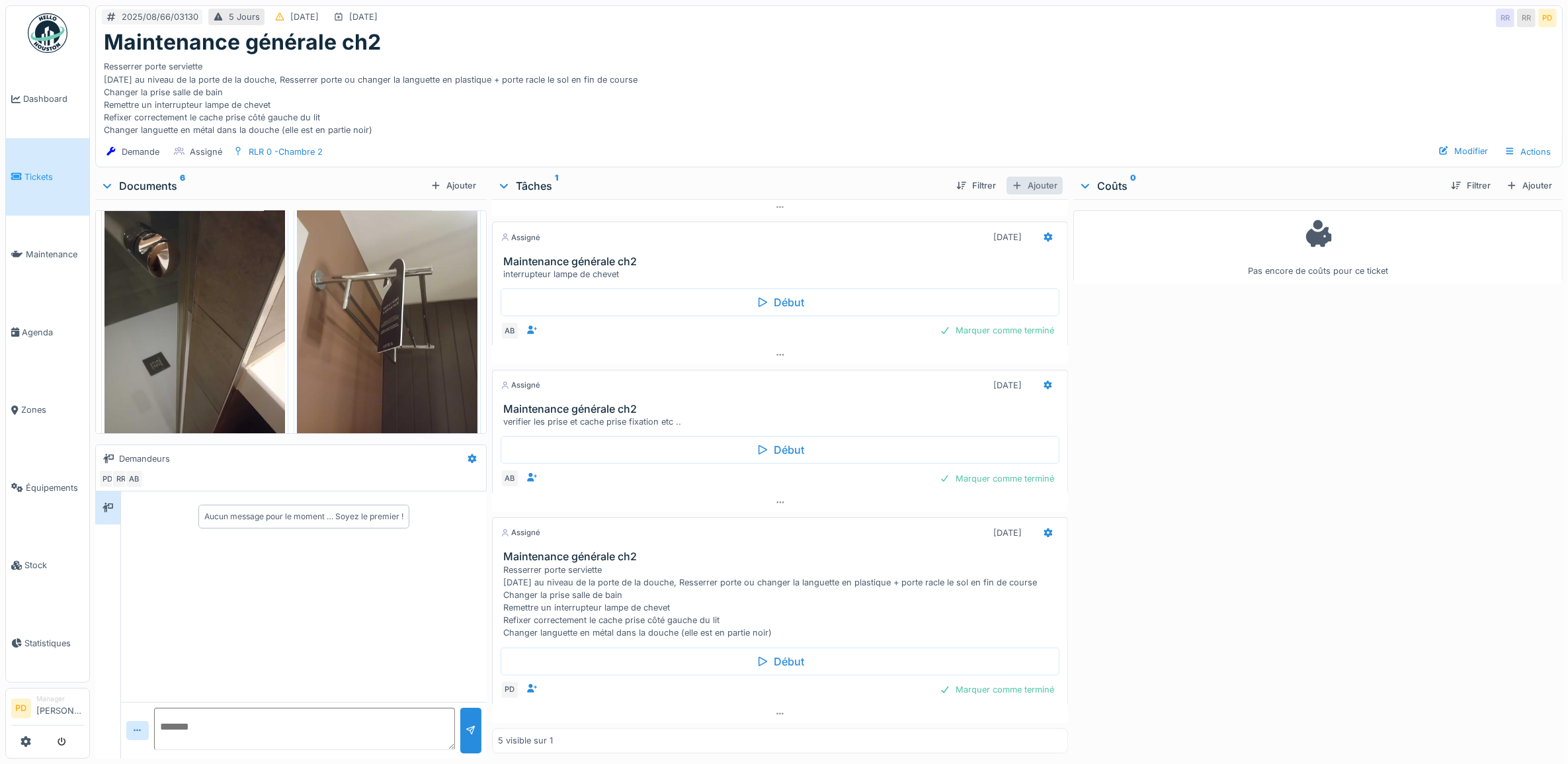
click at [1035, 185] on div "Ajouter" at bounding box center [1035, 185] width 56 height 18
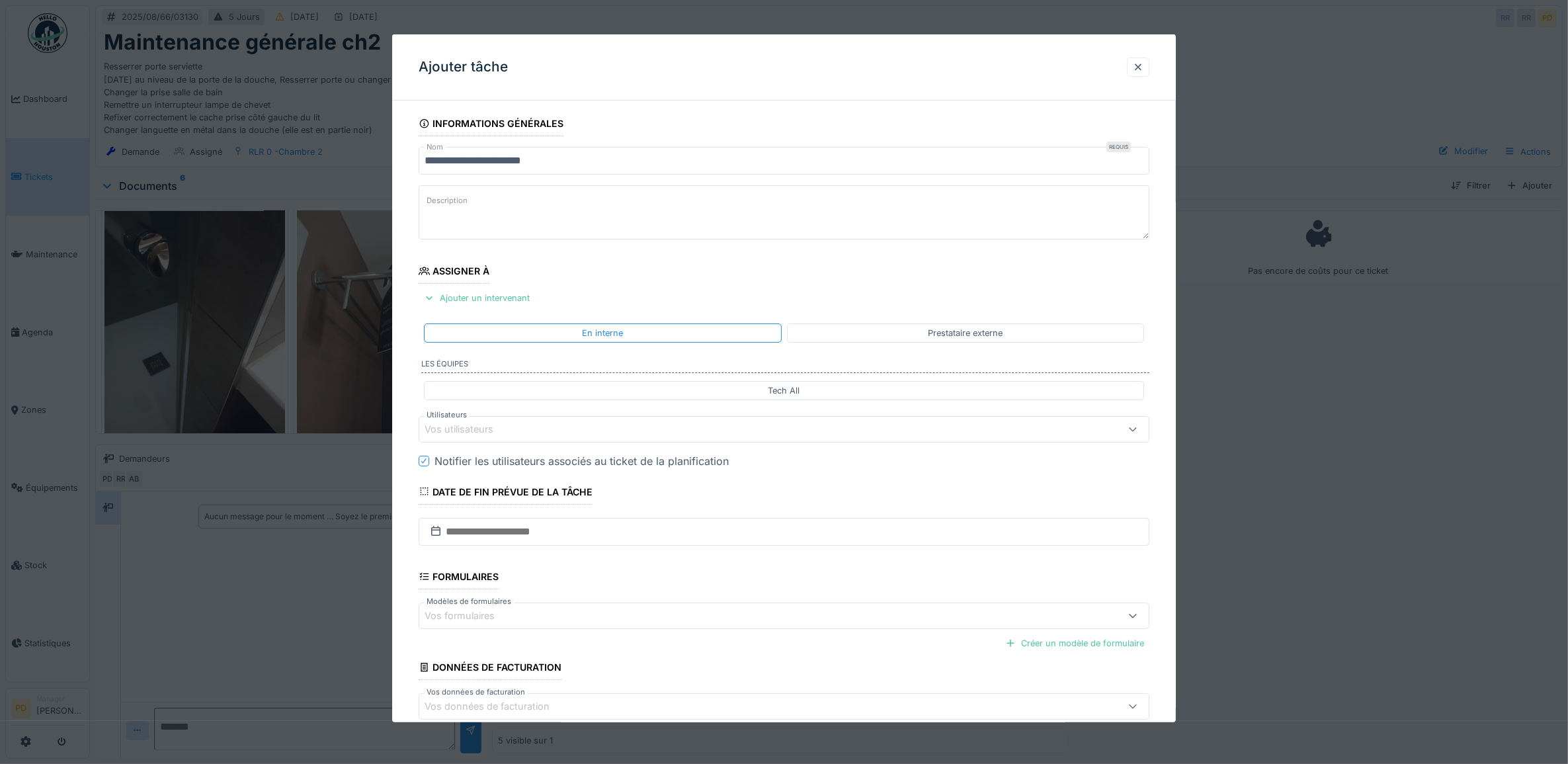
click at [600, 213] on textarea "Description" at bounding box center [785, 212] width 732 height 54
type textarea "**********"
click at [473, 294] on div "Ajouter un intervenant" at bounding box center [477, 297] width 116 height 18
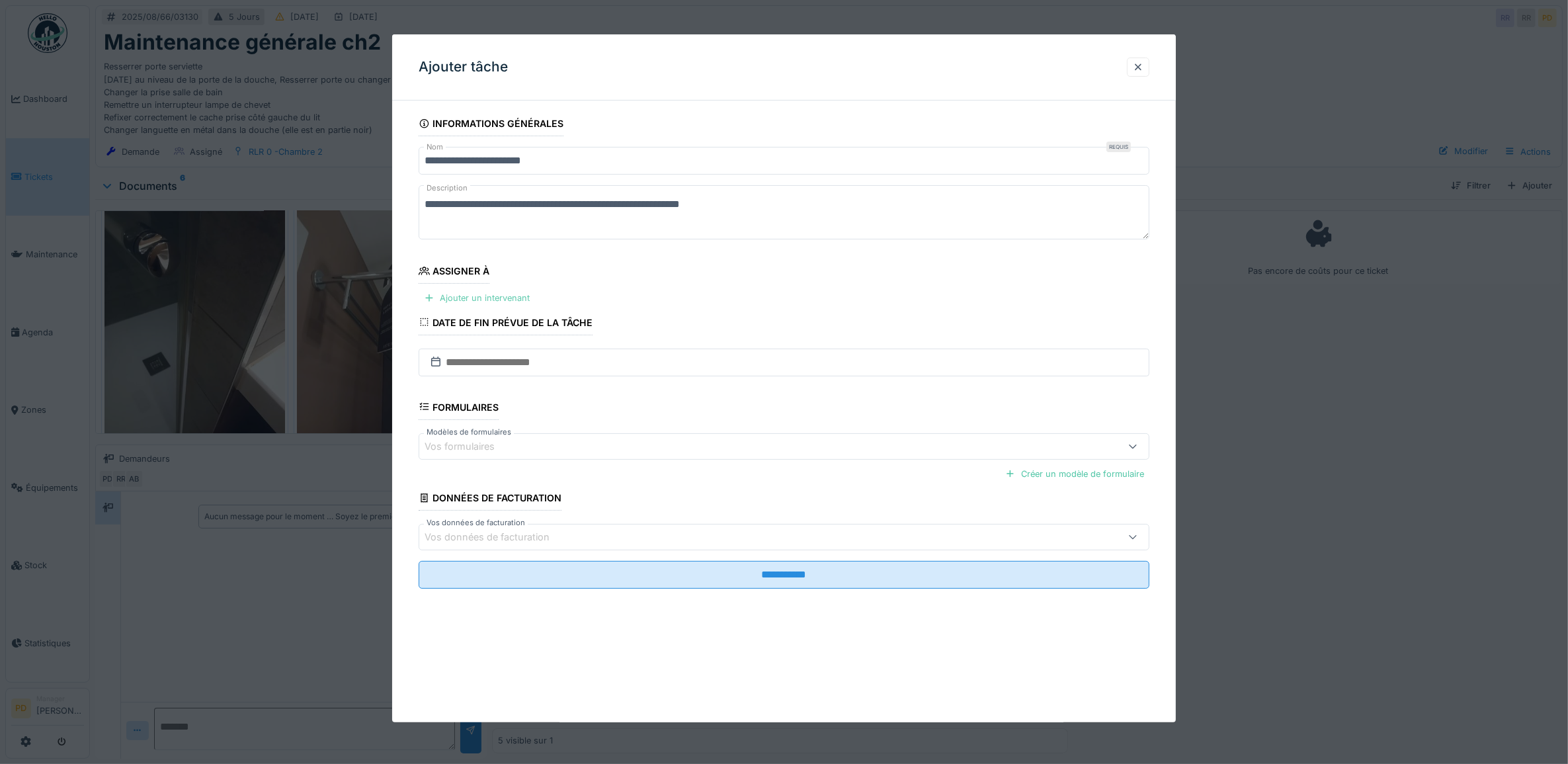
click at [495, 301] on div "Ajouter un intervenant" at bounding box center [477, 297] width 116 height 18
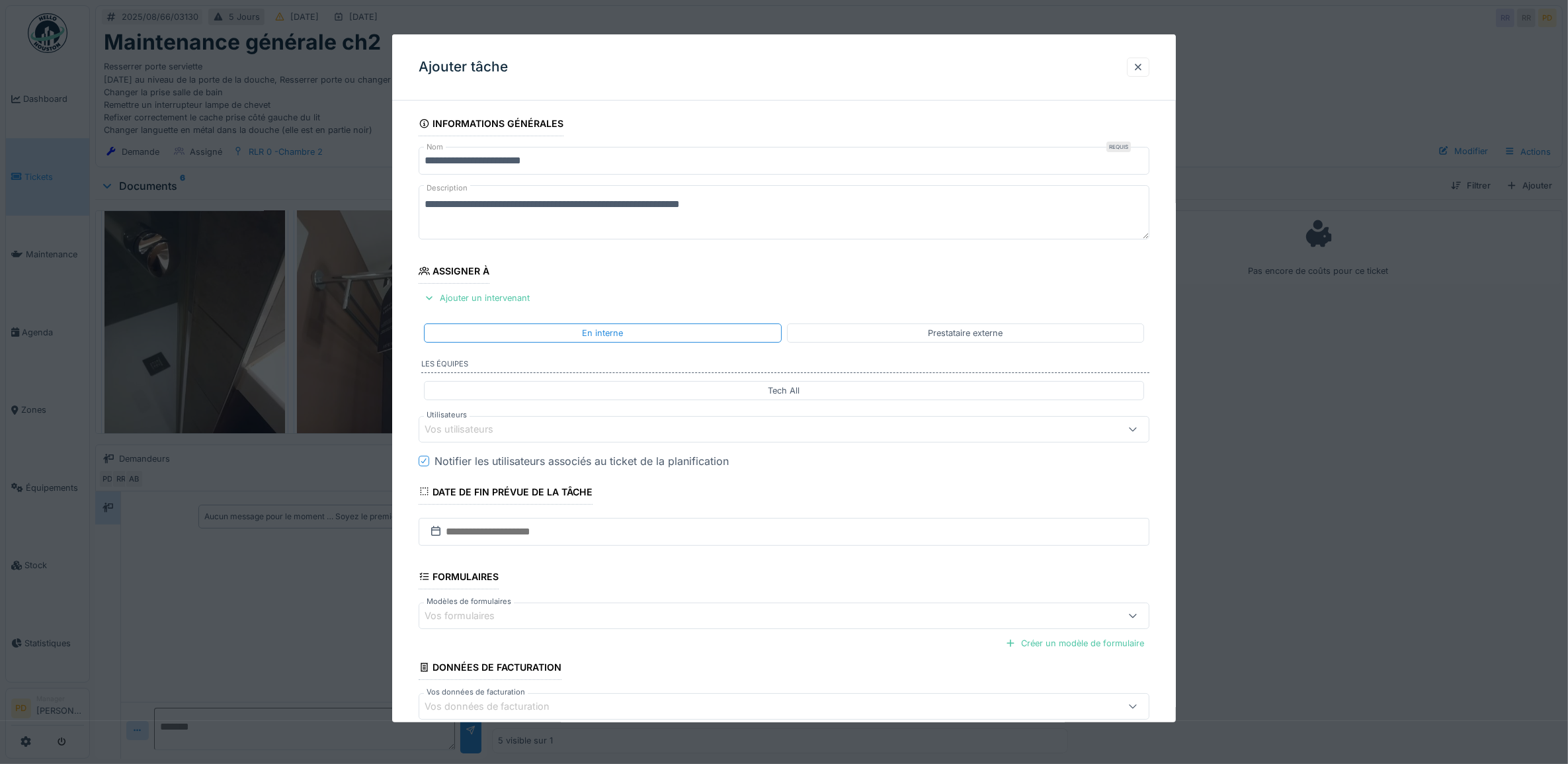
click at [483, 425] on div "Vos utilisateurs" at bounding box center [469, 429] width 87 height 15
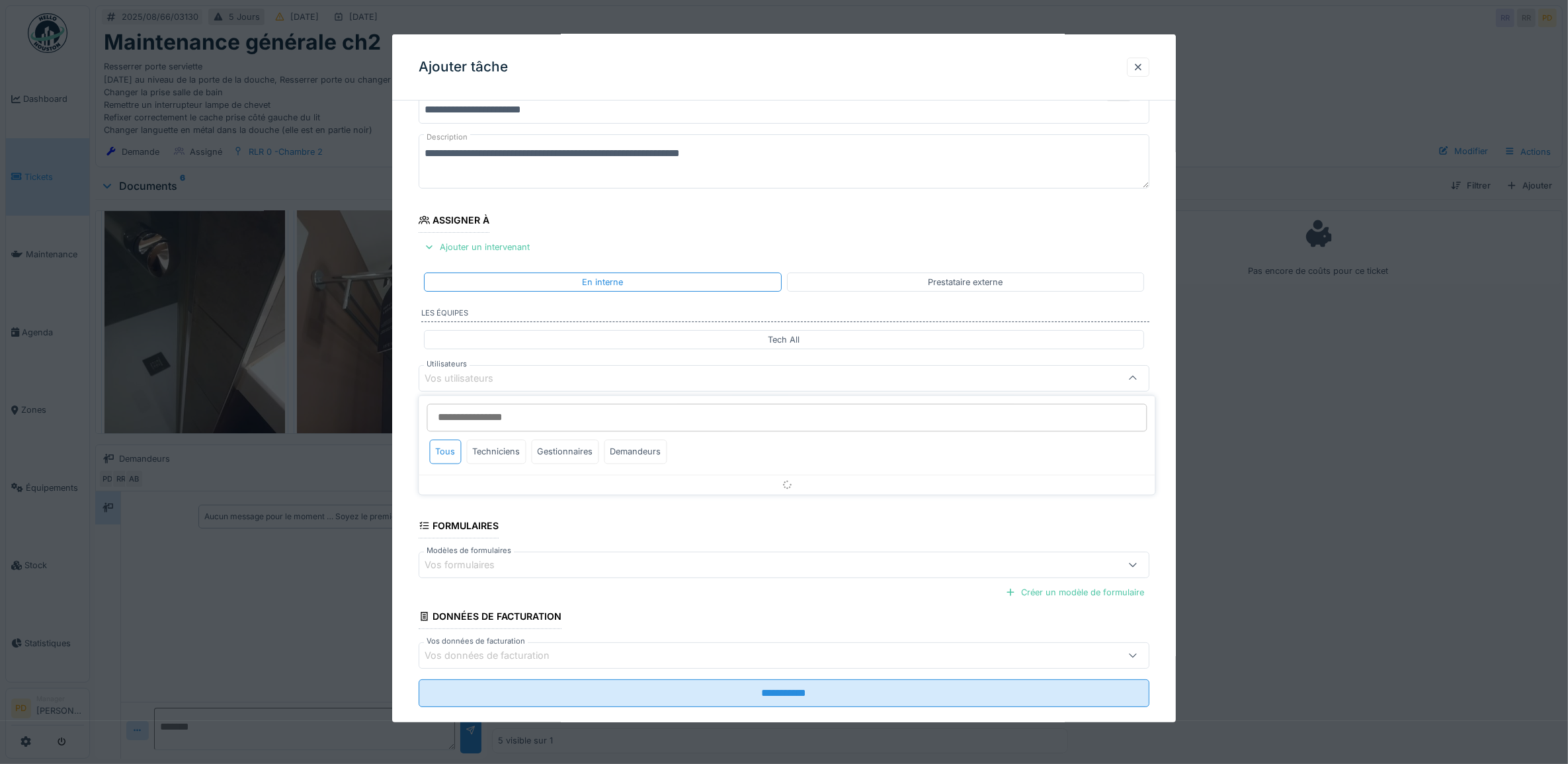
scroll to position [53, 0]
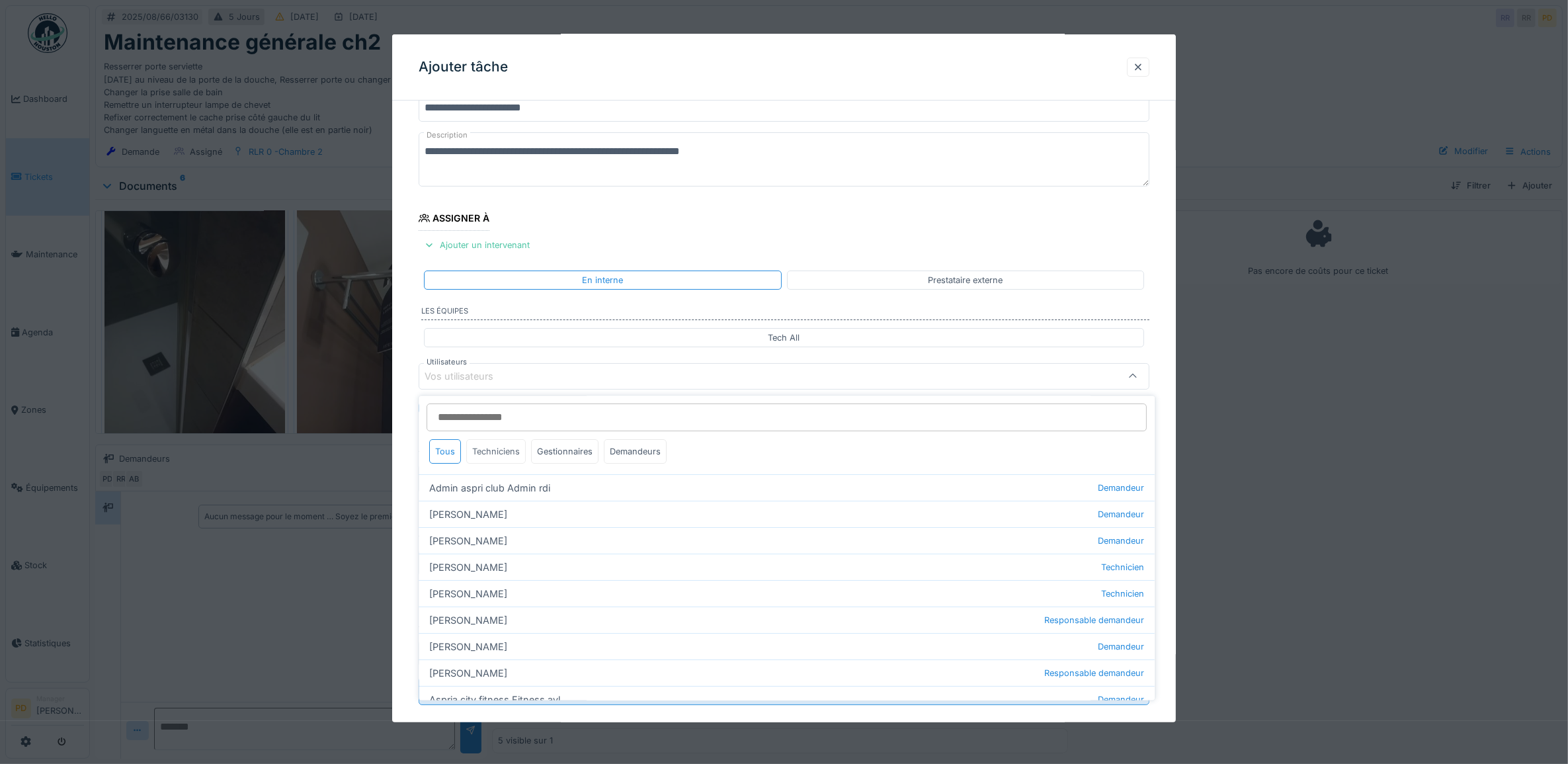
click at [498, 445] on div "Techniciens" at bounding box center [497, 451] width 60 height 25
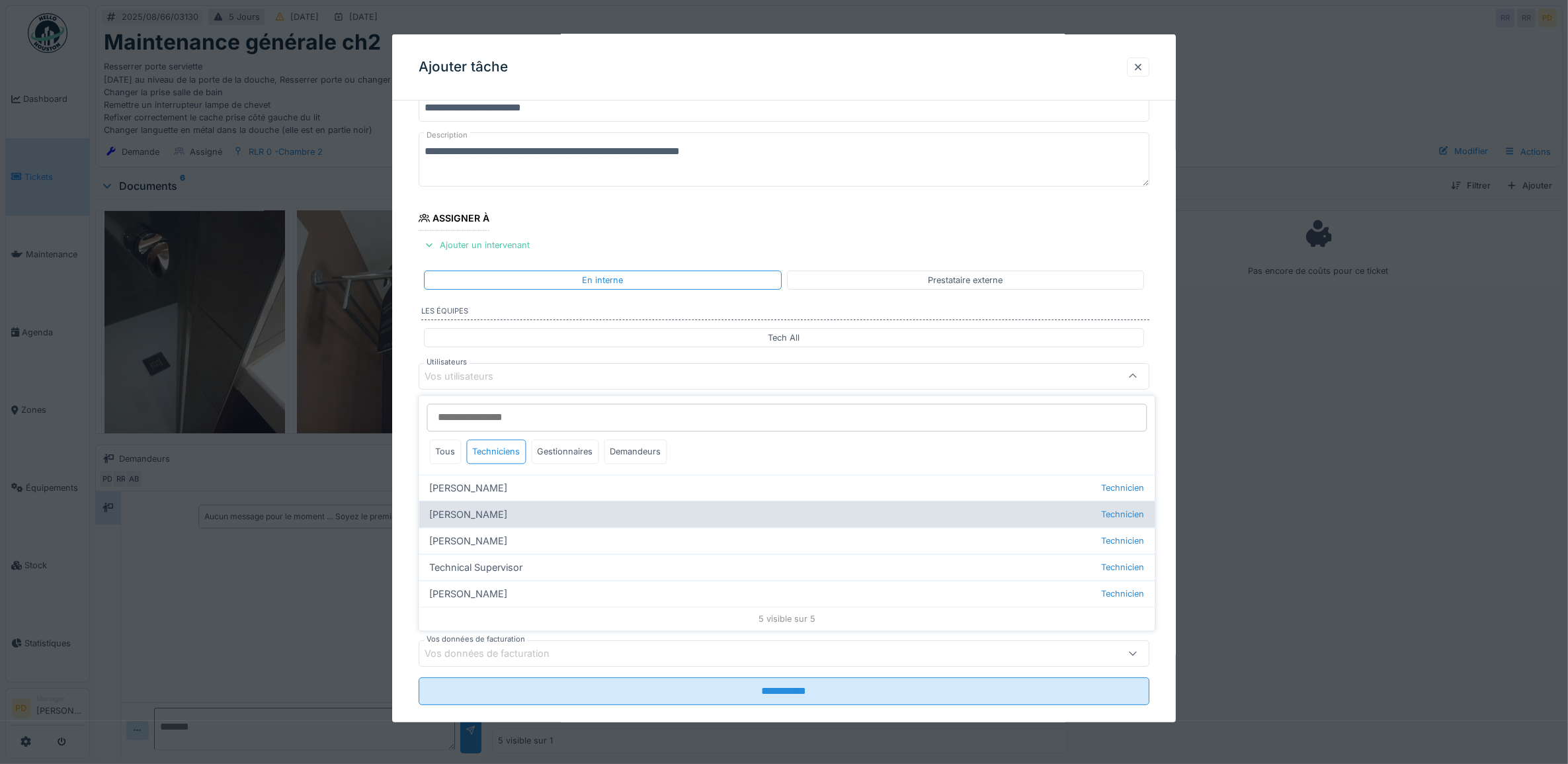
drag, startPoint x: 508, startPoint y: 517, endPoint x: 503, endPoint y: 510, distance: 8.6
click at [507, 517] on div "Alexsander Batista Technicien" at bounding box center [787, 514] width 736 height 26
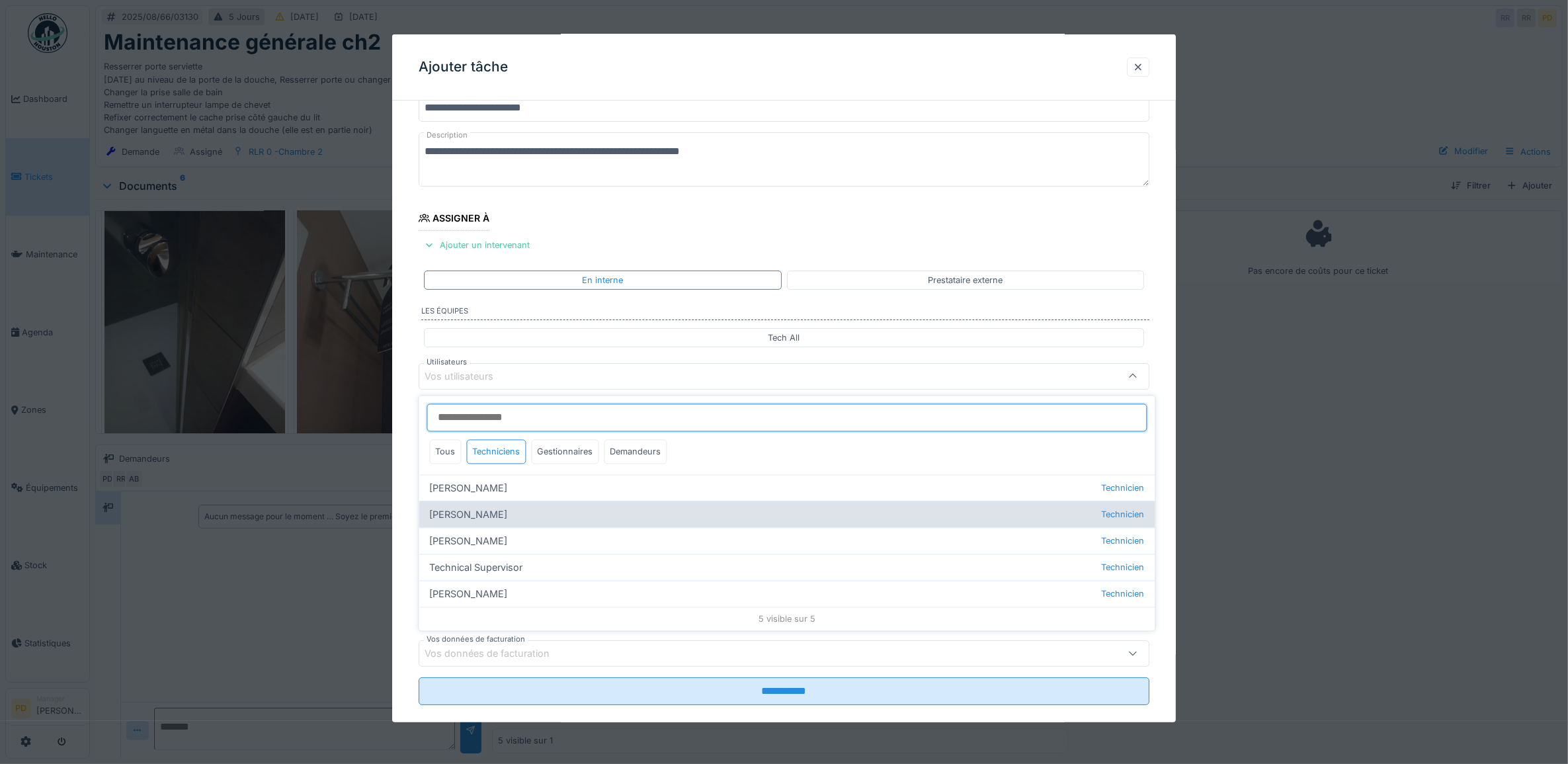
type input "*****"
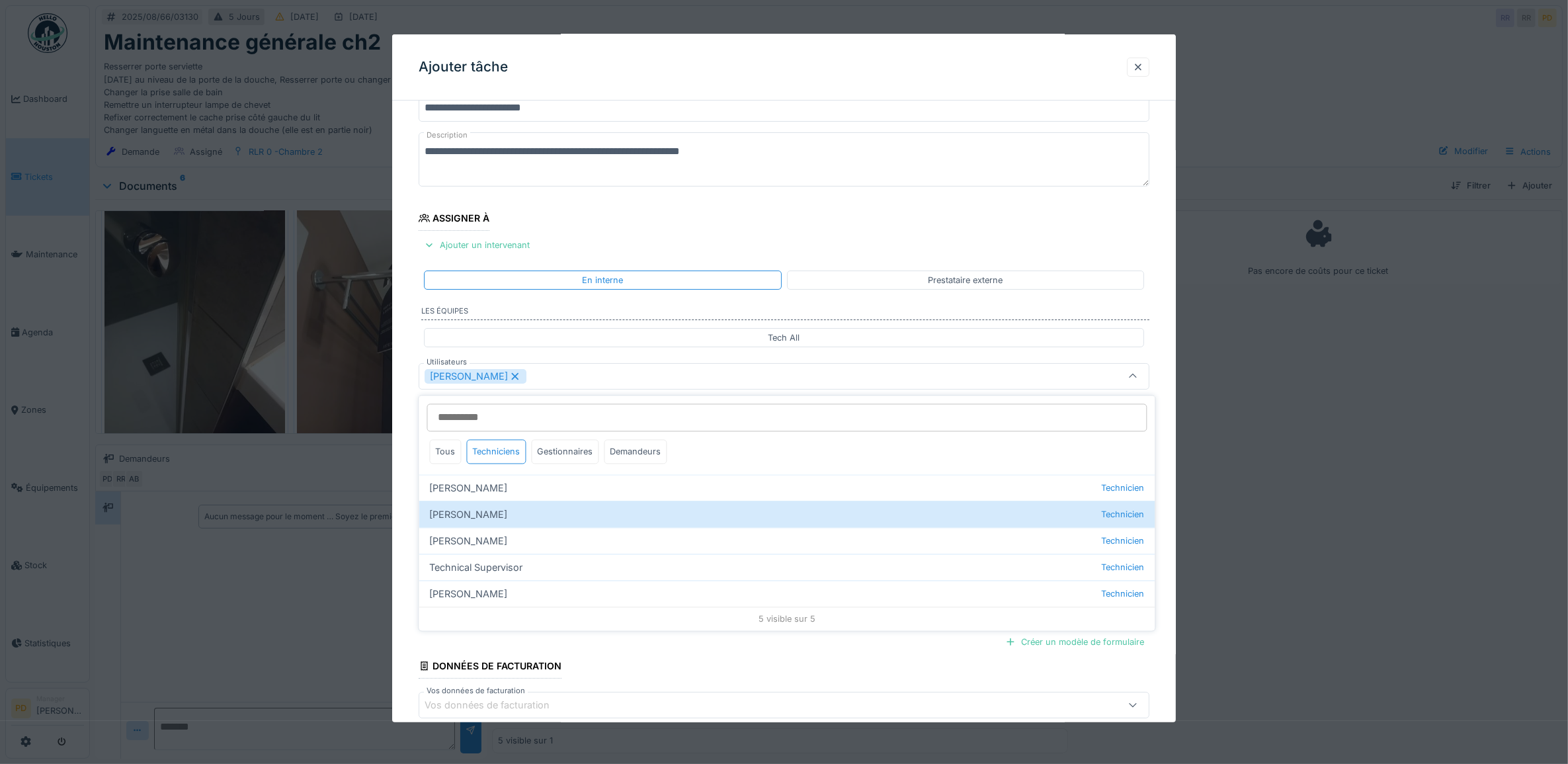
click at [411, 419] on div "**********" at bounding box center [785, 426] width 785 height 735
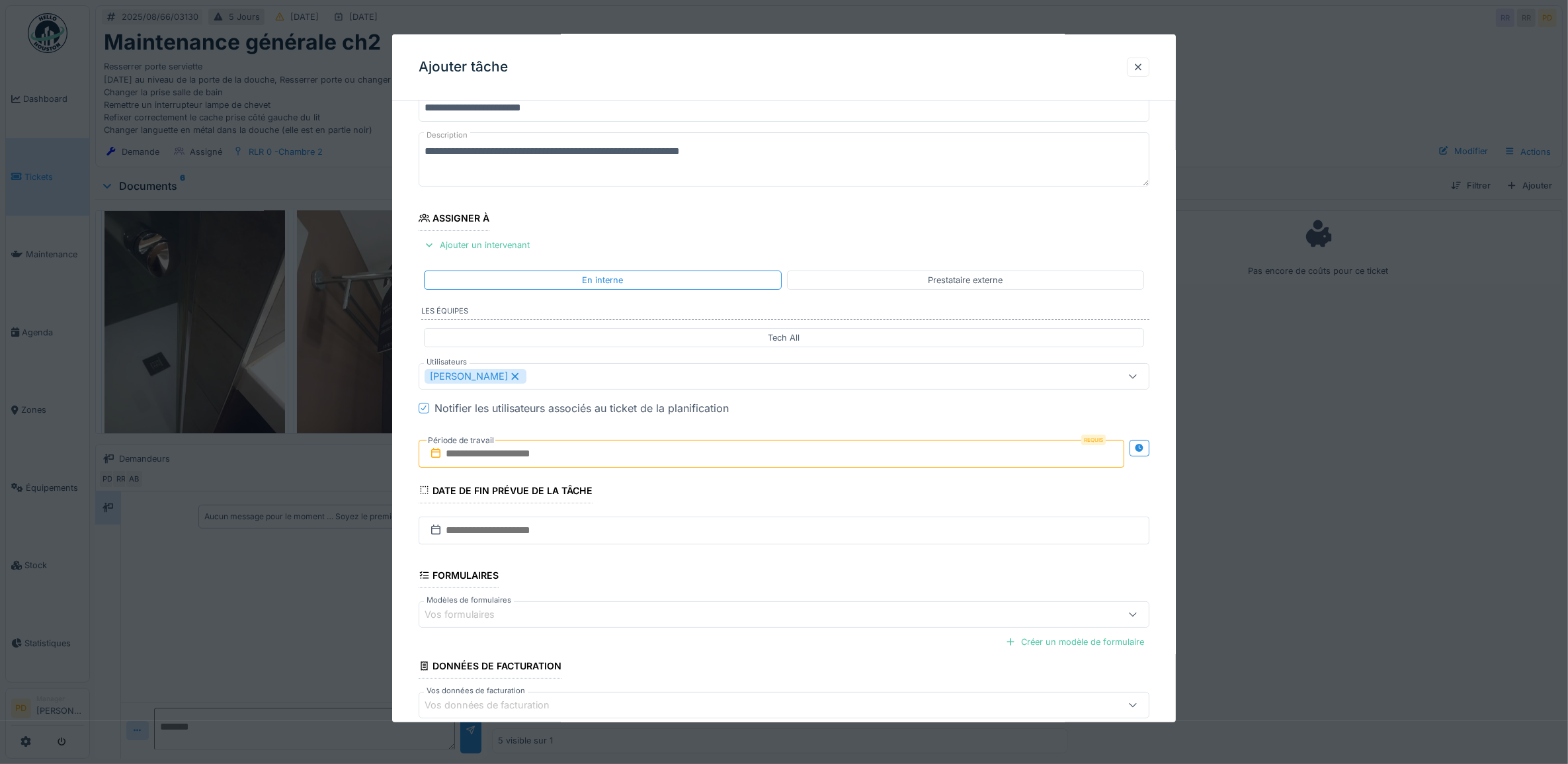
click at [487, 465] on input "text" at bounding box center [772, 453] width 706 height 27
click at [775, 608] on div "21" at bounding box center [775, 604] width 18 height 18
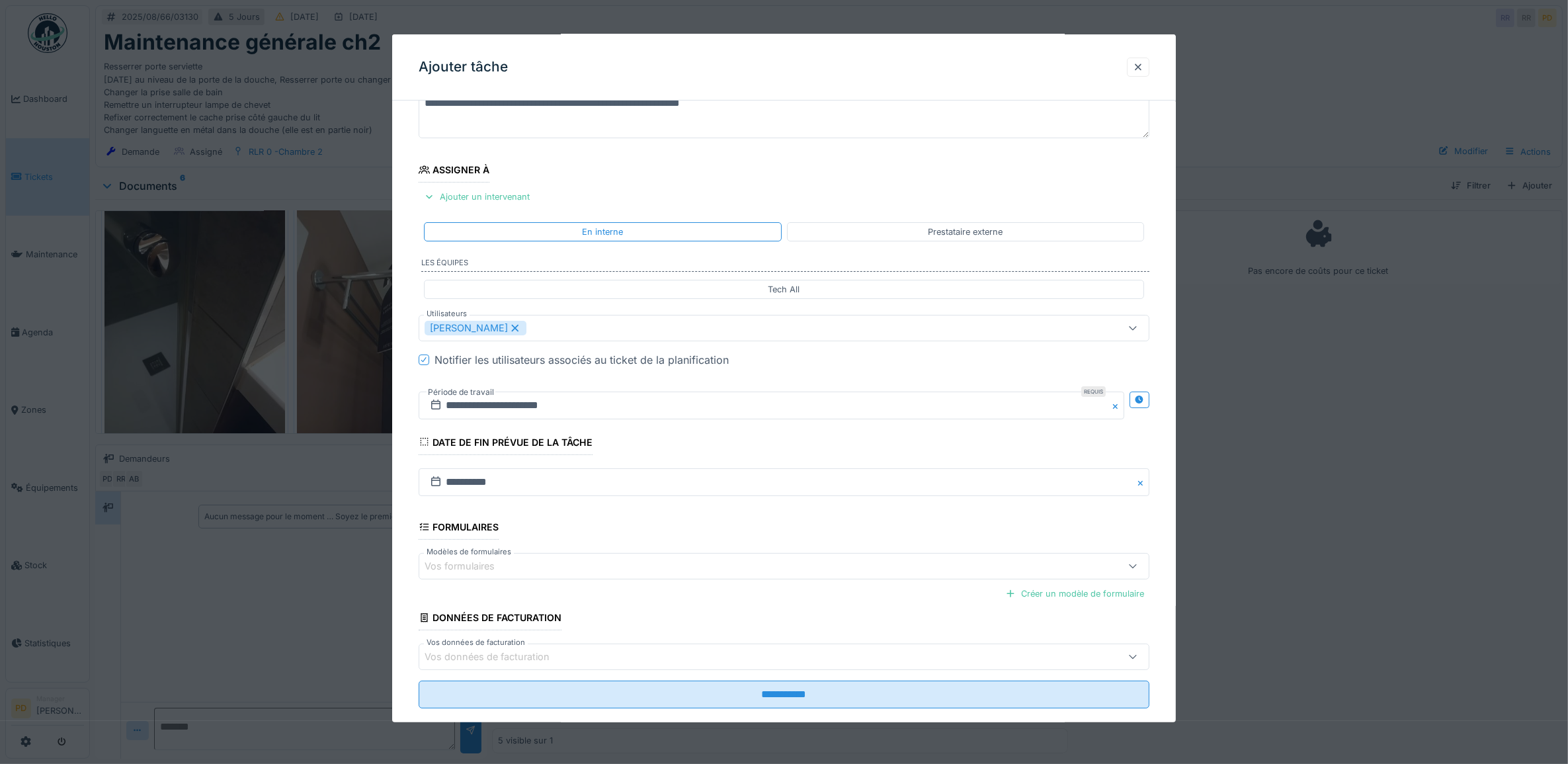
scroll to position [127, 0]
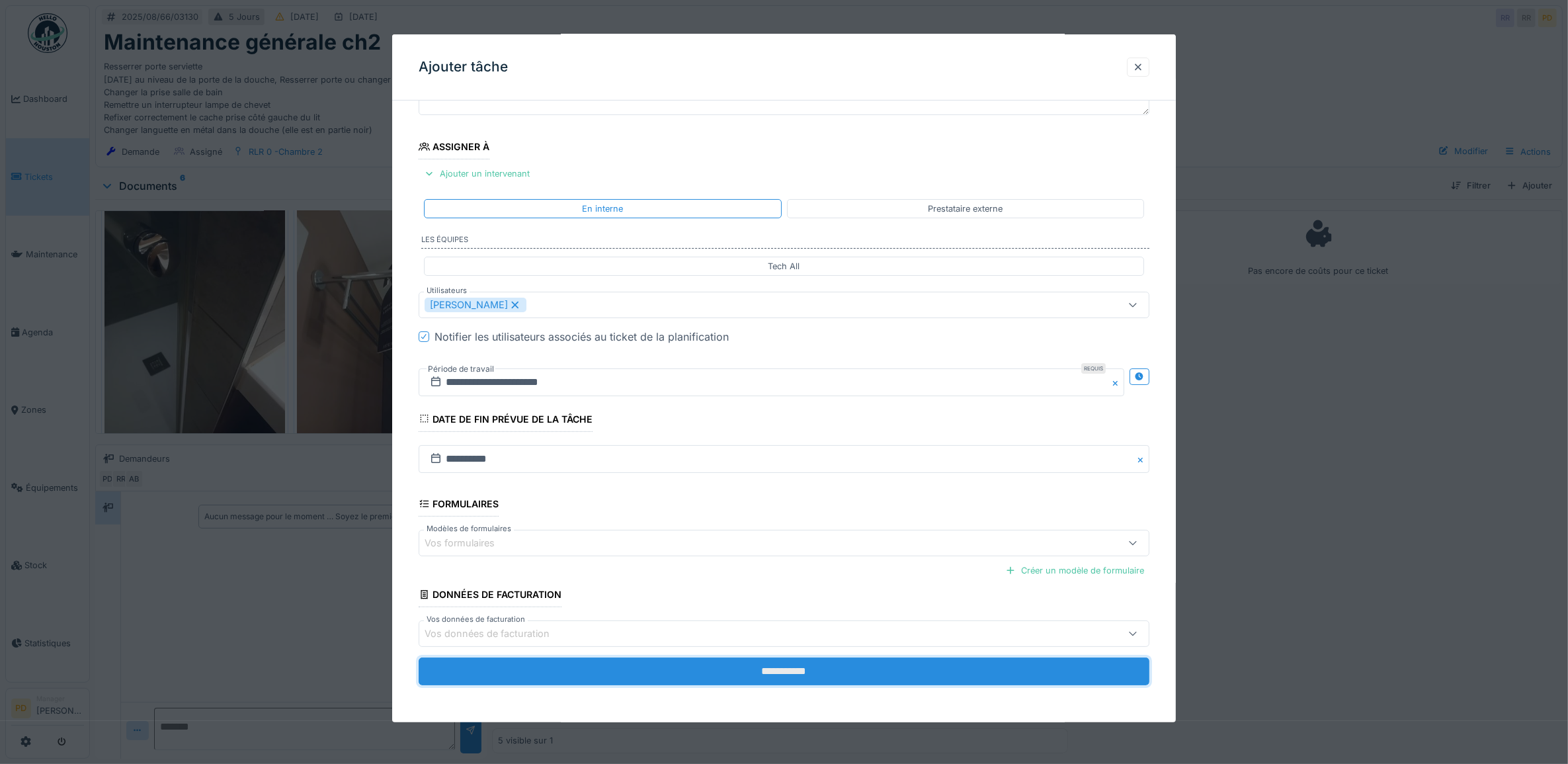
click at [765, 667] on input "**********" at bounding box center [785, 671] width 732 height 27
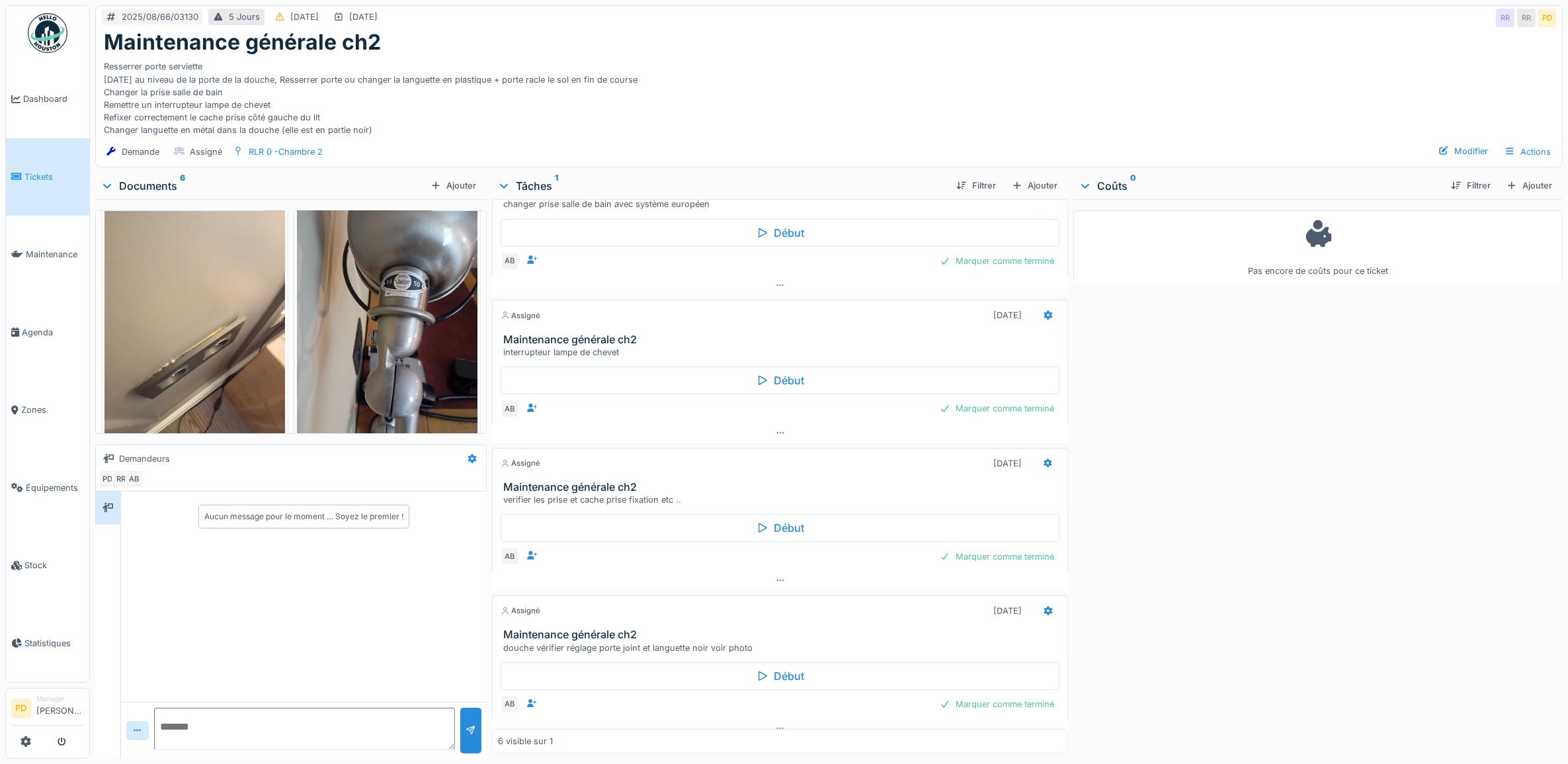
scroll to position [0, 0]
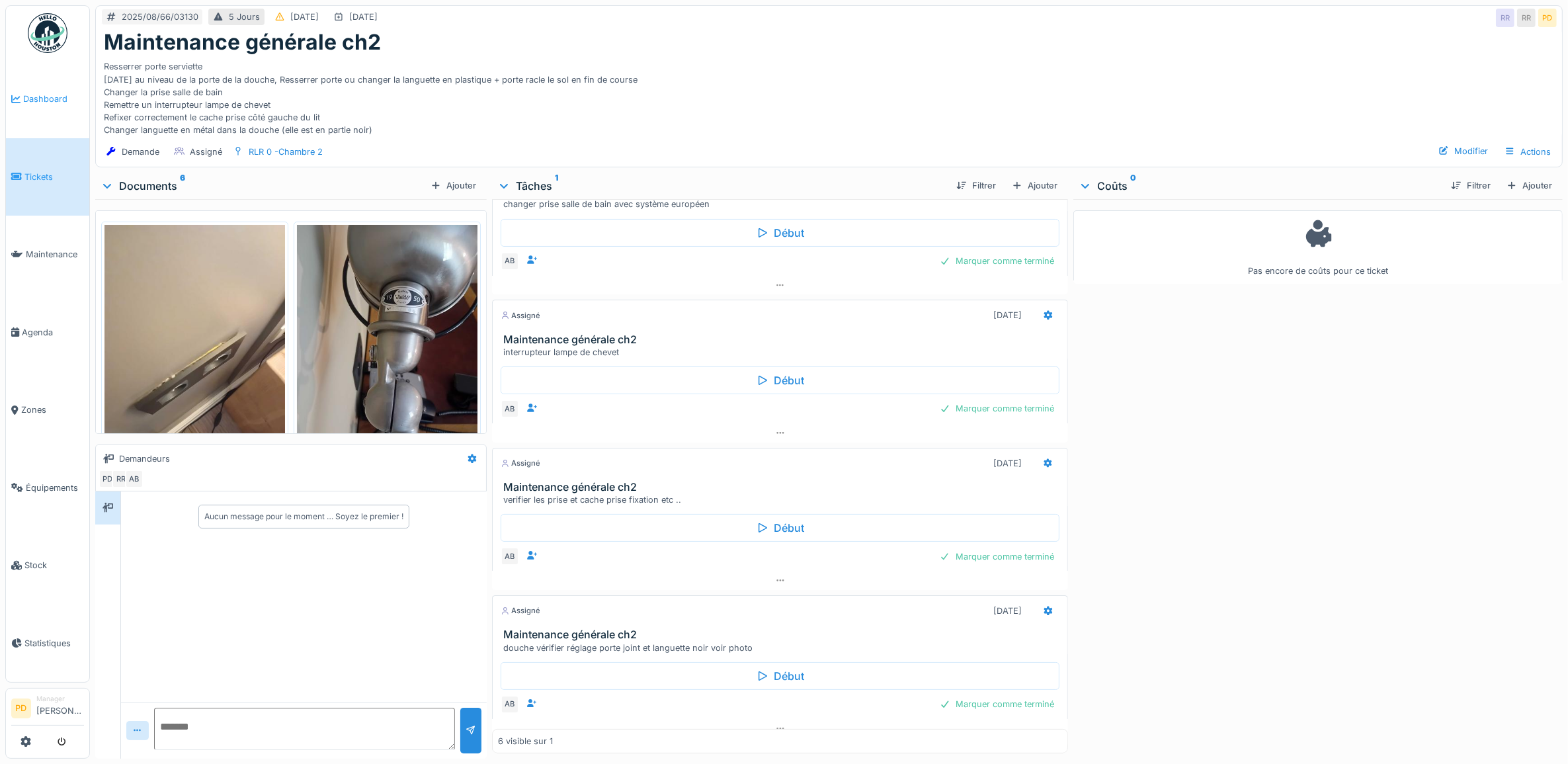
click at [53, 101] on span "Dashboard" at bounding box center [53, 98] width 61 height 13
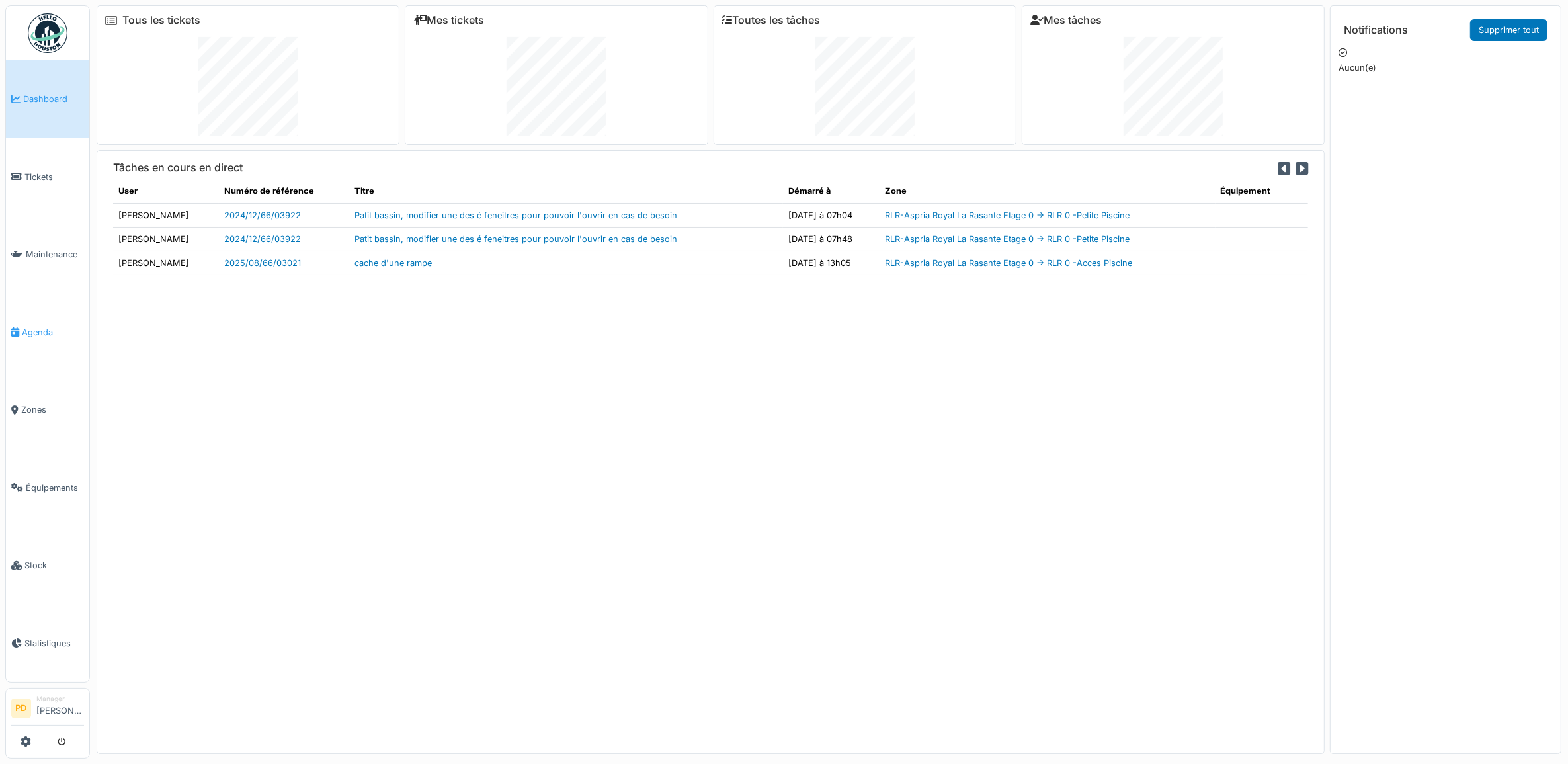
click at [44, 326] on span "Agenda" at bounding box center [53, 332] width 62 height 13
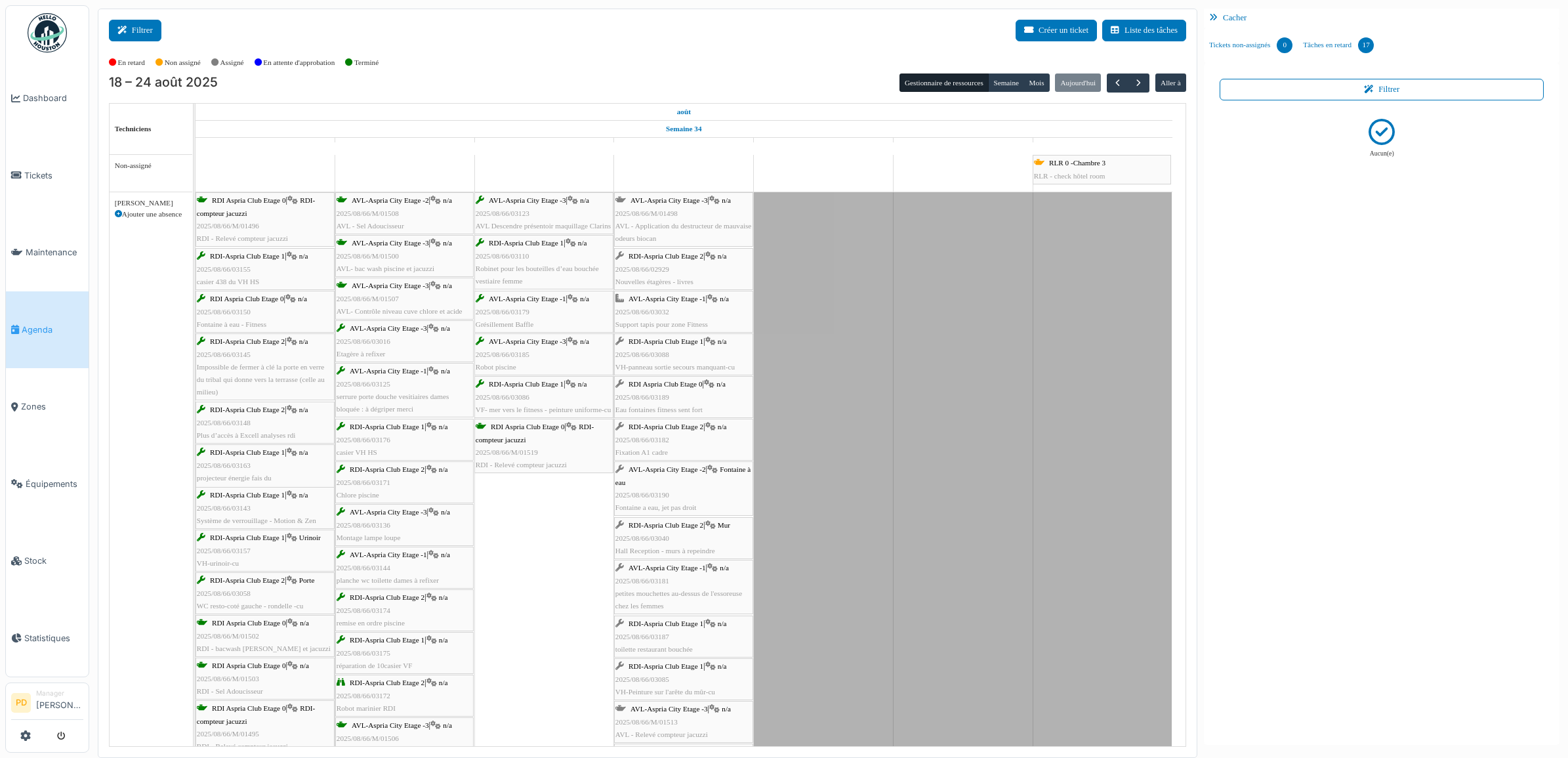
click at [146, 26] on button "Filtrer" at bounding box center [135, 31] width 53 height 22
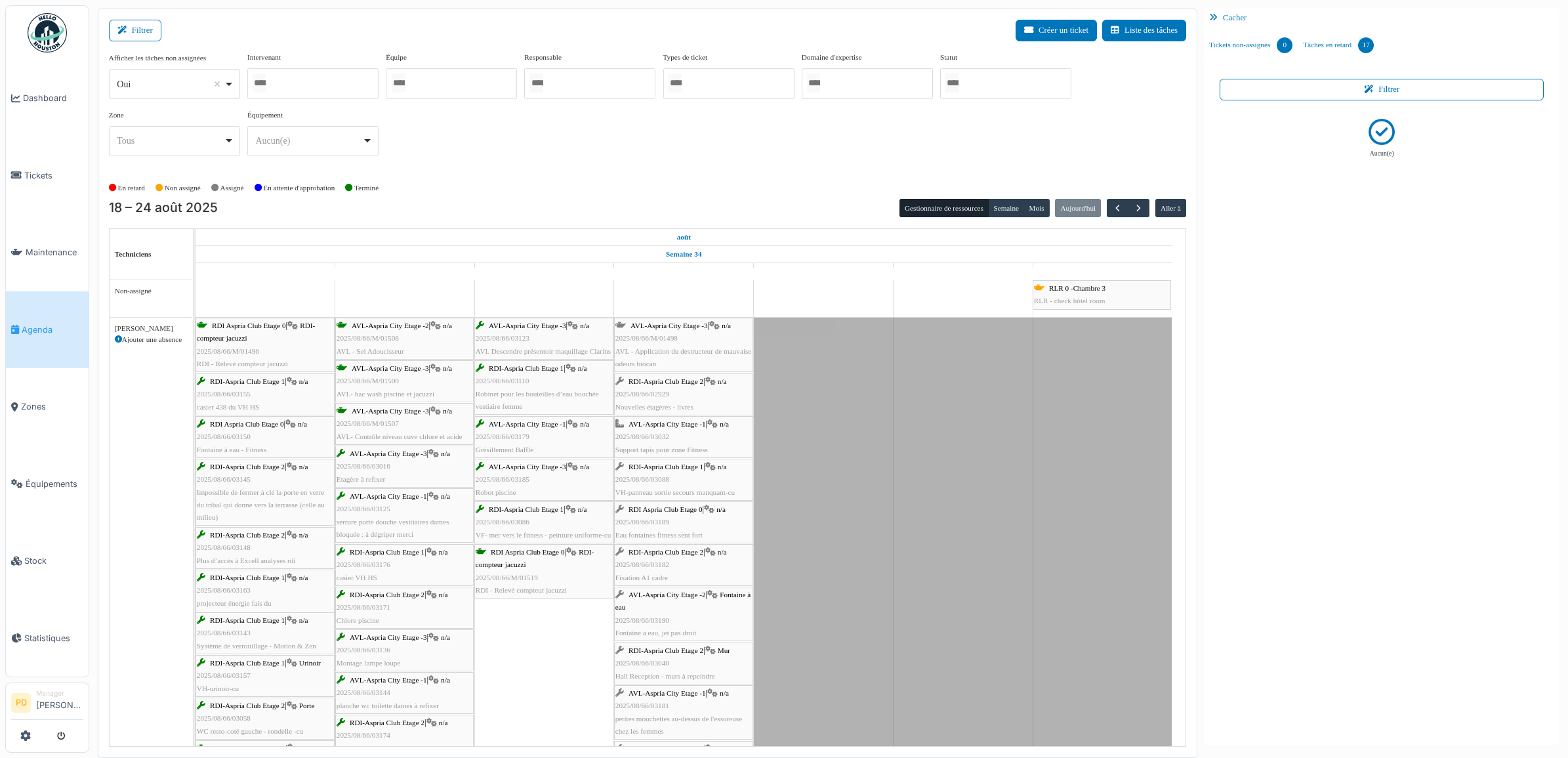
click at [958, 76] on input "Tous" at bounding box center [951, 83] width 13 height 19
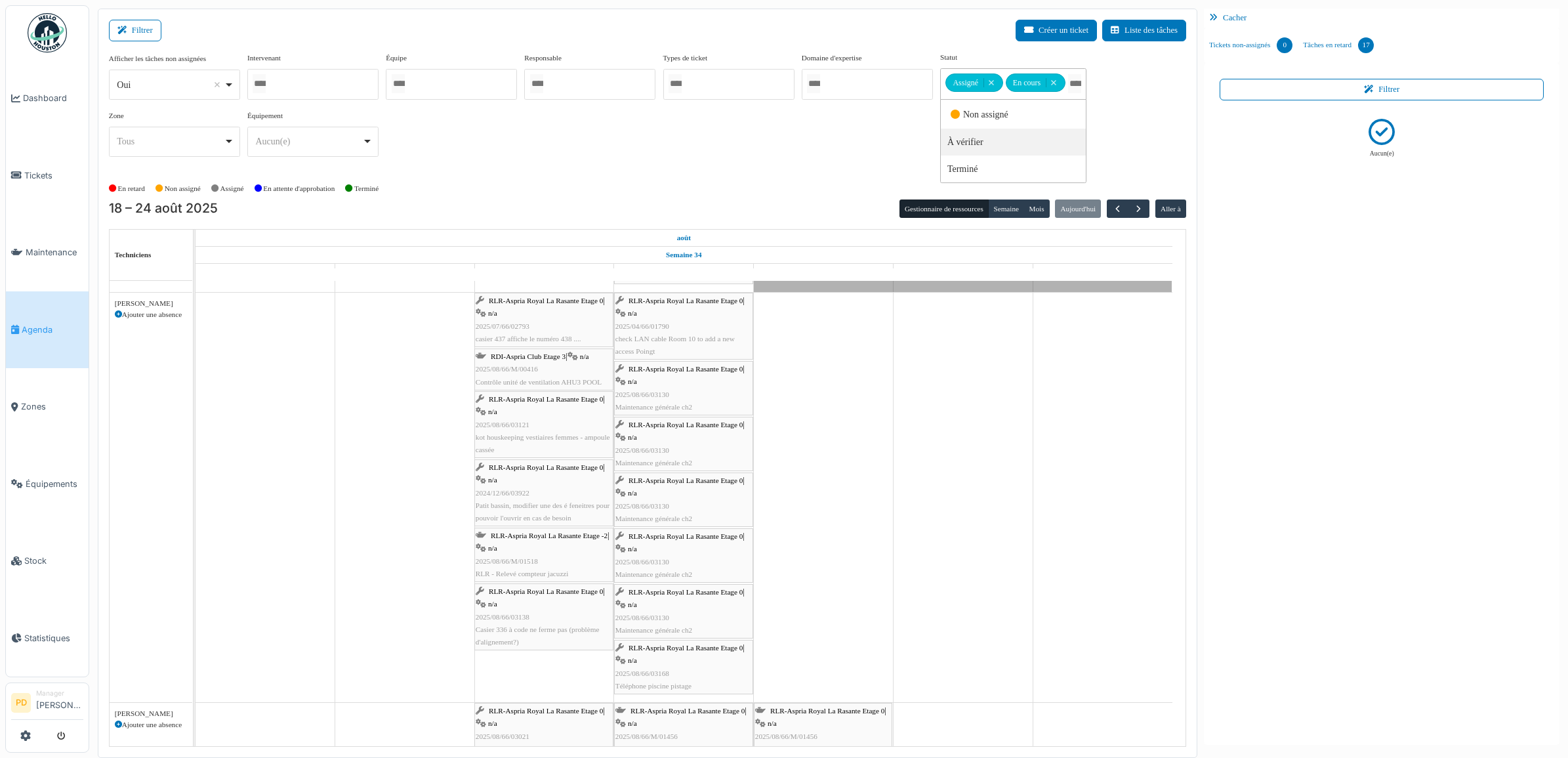
scroll to position [692, 0]
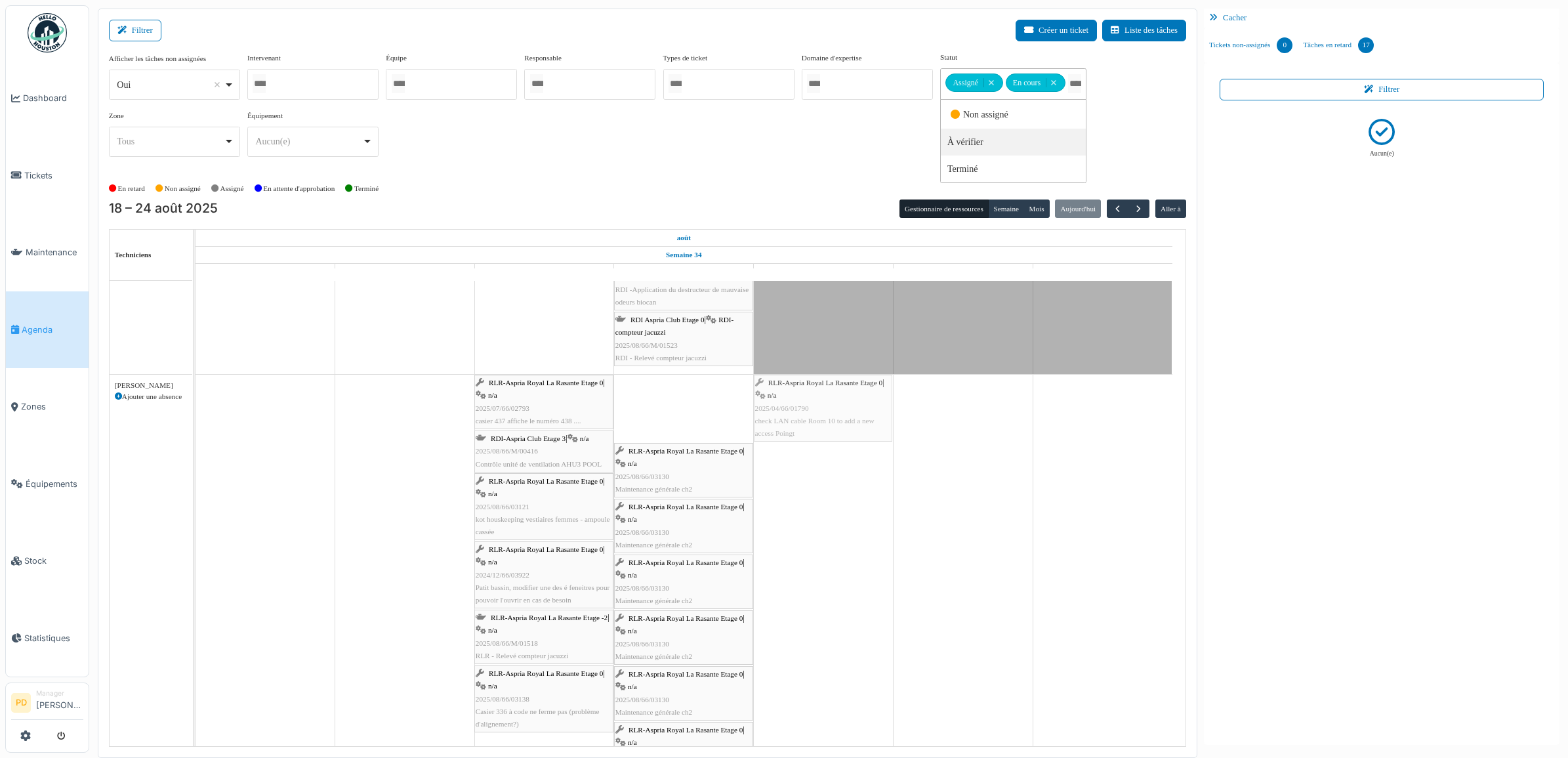
drag, startPoint x: 662, startPoint y: 402, endPoint x: 851, endPoint y: 410, distance: 189.2
click at [196, 410] on div "RLR-Aspria Royal La Rasante Etage 0 | n/a 2025/07/66/02793 casier 437 affiche l…" at bounding box center [196, 579] width 0 height 410
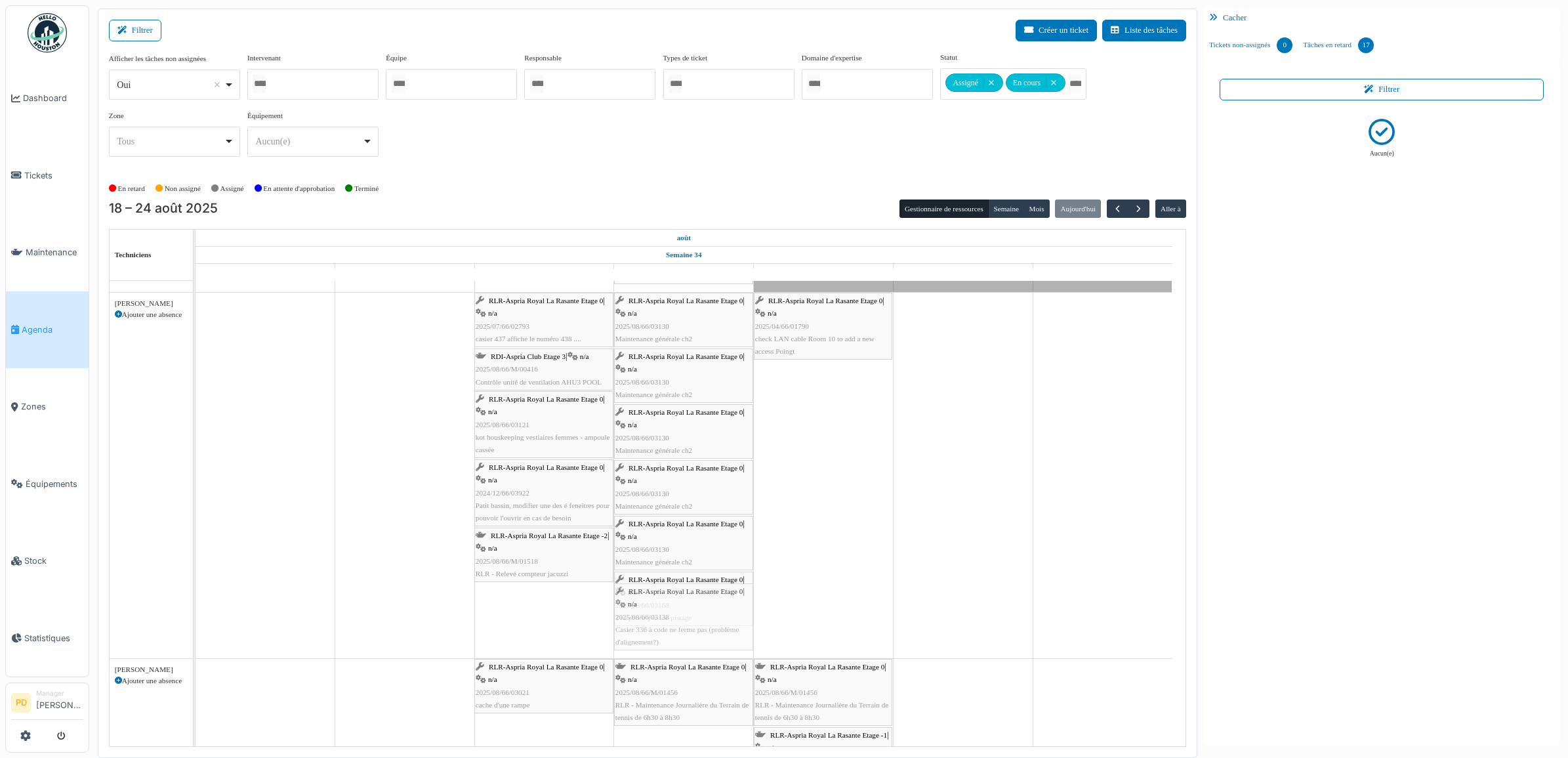
drag, startPoint x: 570, startPoint y: 618, endPoint x: 642, endPoint y: 613, distance: 72.2
click at [196, 621] on div "RLR-Aspria Royal La Rasante Etage 0 | n/a 2025/07/66/02793 casier 437 affiche l…" at bounding box center [196, 475] width 0 height 365
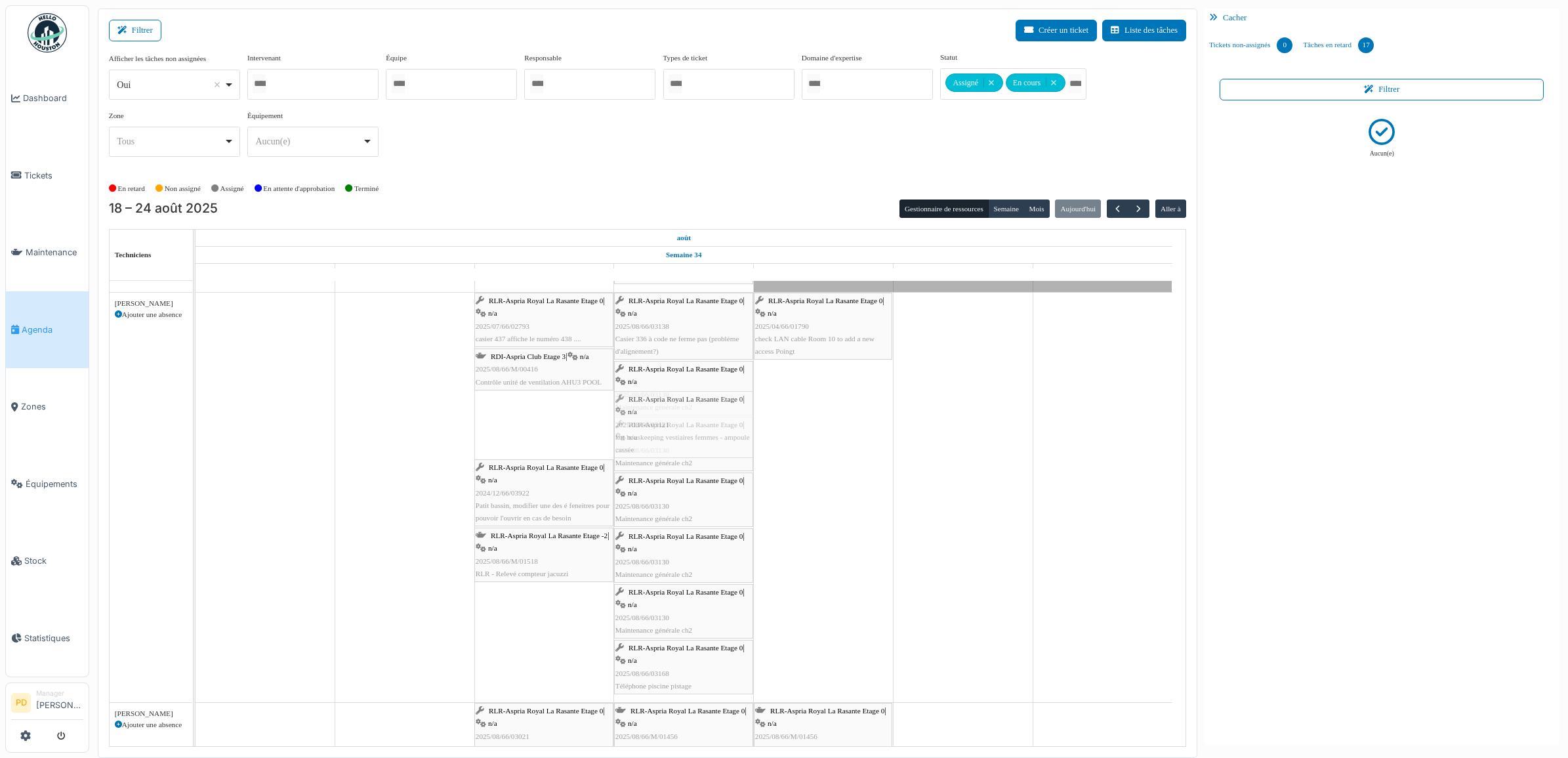
drag, startPoint x: 550, startPoint y: 433, endPoint x: 654, endPoint y: 433, distance: 104.0
click at [196, 433] on div "RLR-Aspria Royal La Rasante Etage 0 | n/a 2025/07/66/02793 casier 437 affiche l…" at bounding box center [196, 497] width 0 height 410
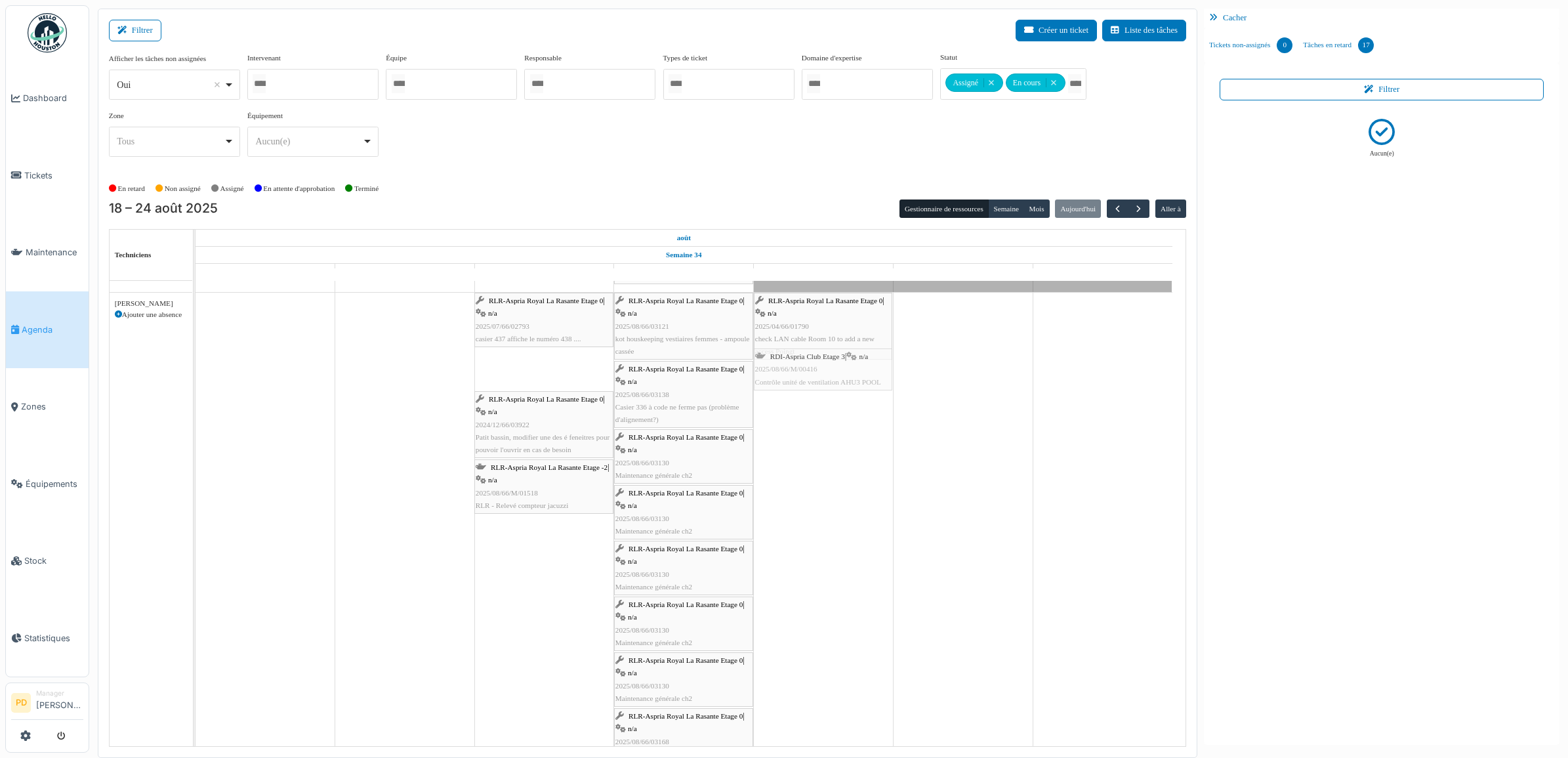
drag, startPoint x: 550, startPoint y: 366, endPoint x: 851, endPoint y: 384, distance: 301.5
click at [196, 384] on div "RLR-Aspria Royal La Rasante Etage 0 | n/a 2025/07/66/02793 casier 437 affiche l…" at bounding box center [196, 531] width 0 height 477
drag, startPoint x: 560, startPoint y: 328, endPoint x: 636, endPoint y: 326, distance: 76.0
click at [196, 326] on div "RLR-Aspria Royal La Rasante Etage 0 | n/a 2025/07/66/02793 casier 437 affiche l…" at bounding box center [196, 531] width 0 height 477
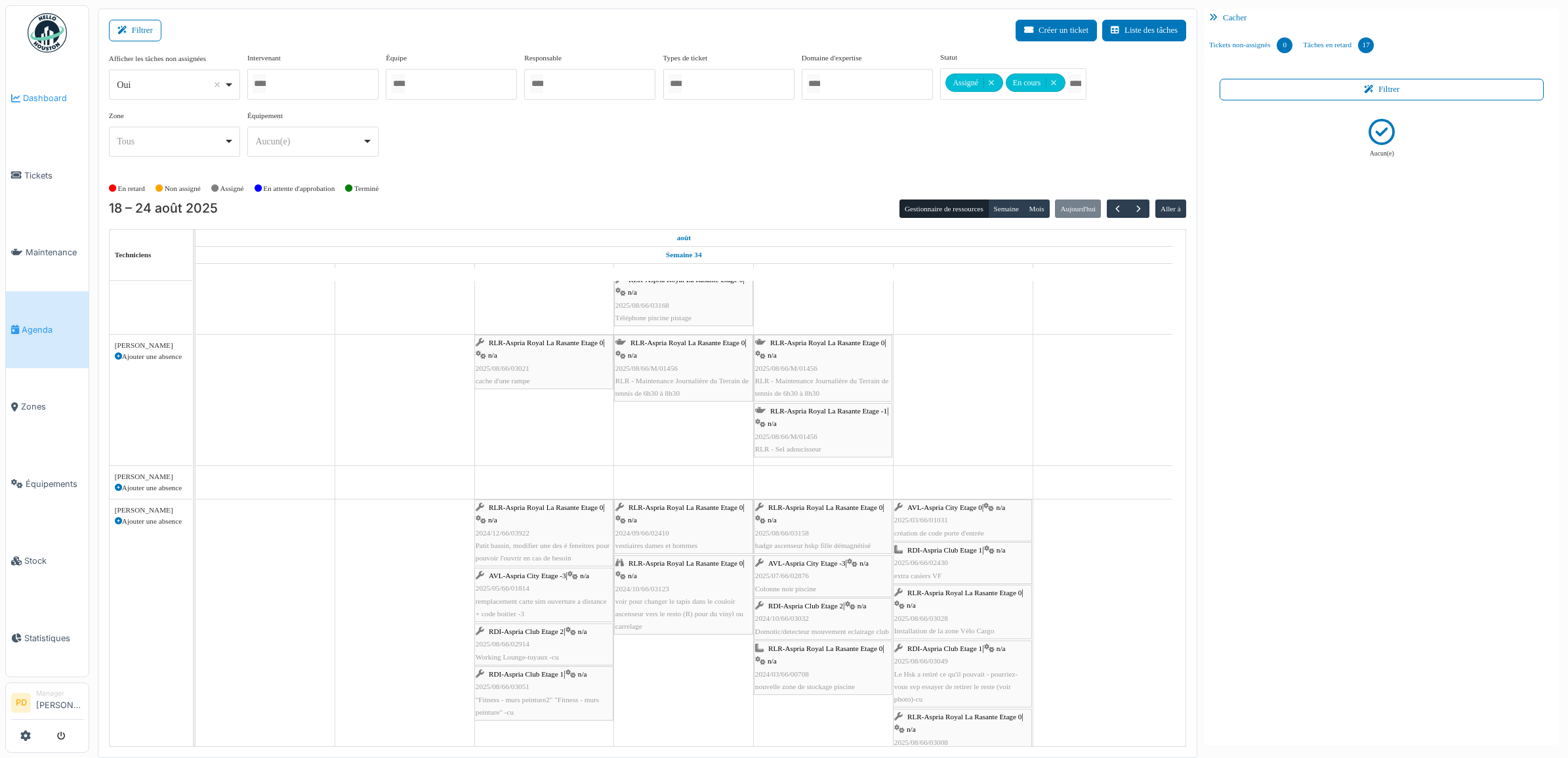
click at [62, 97] on span "Dashboard" at bounding box center [53, 98] width 60 height 13
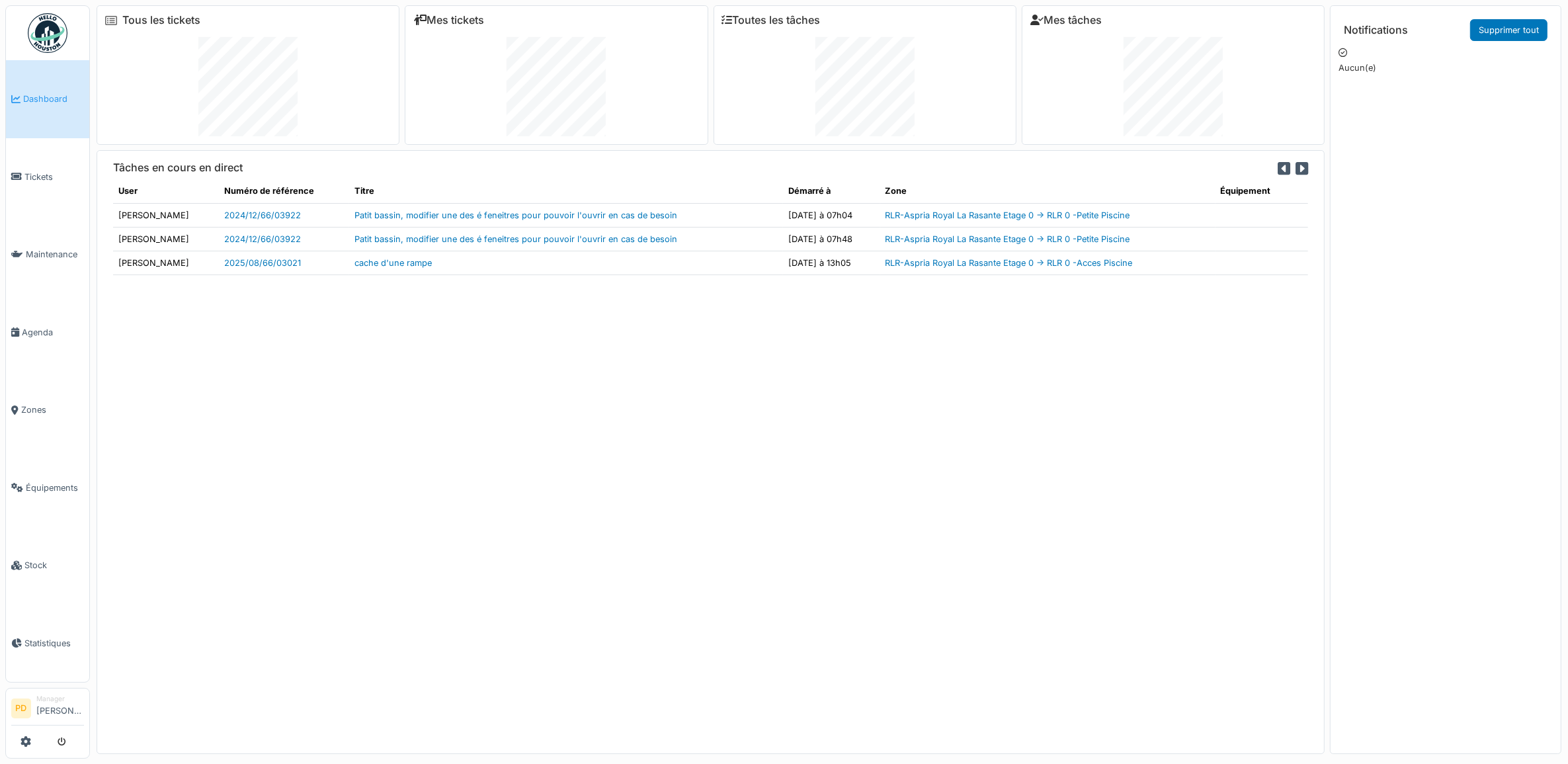
click at [37, 96] on span "Dashboard" at bounding box center [53, 98] width 61 height 13
click at [46, 171] on span "Tickets" at bounding box center [55, 177] width 60 height 13
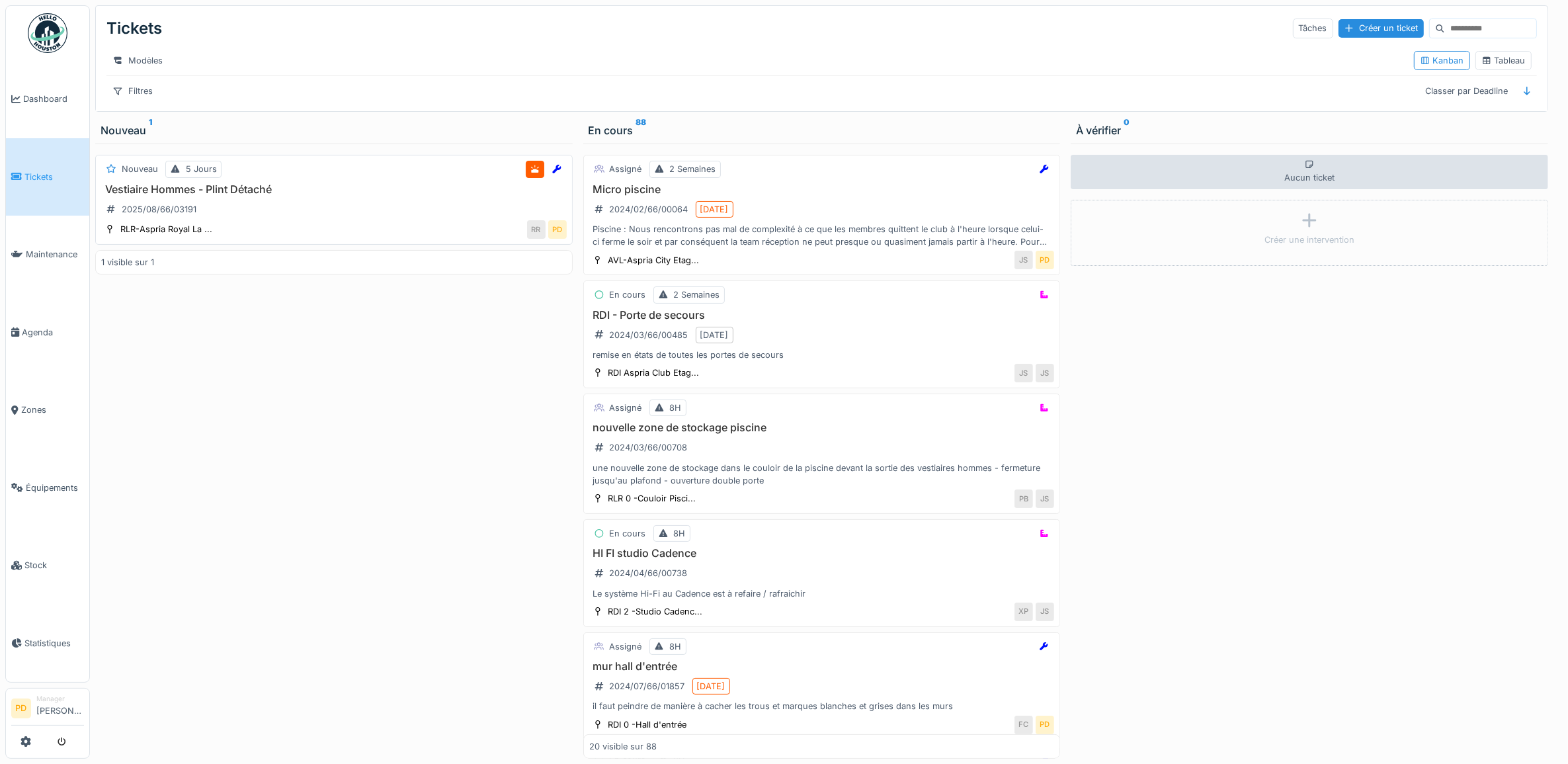
click at [345, 196] on h3 "Vestiaire Hommes - Plint Détaché" at bounding box center [333, 189] width 466 height 13
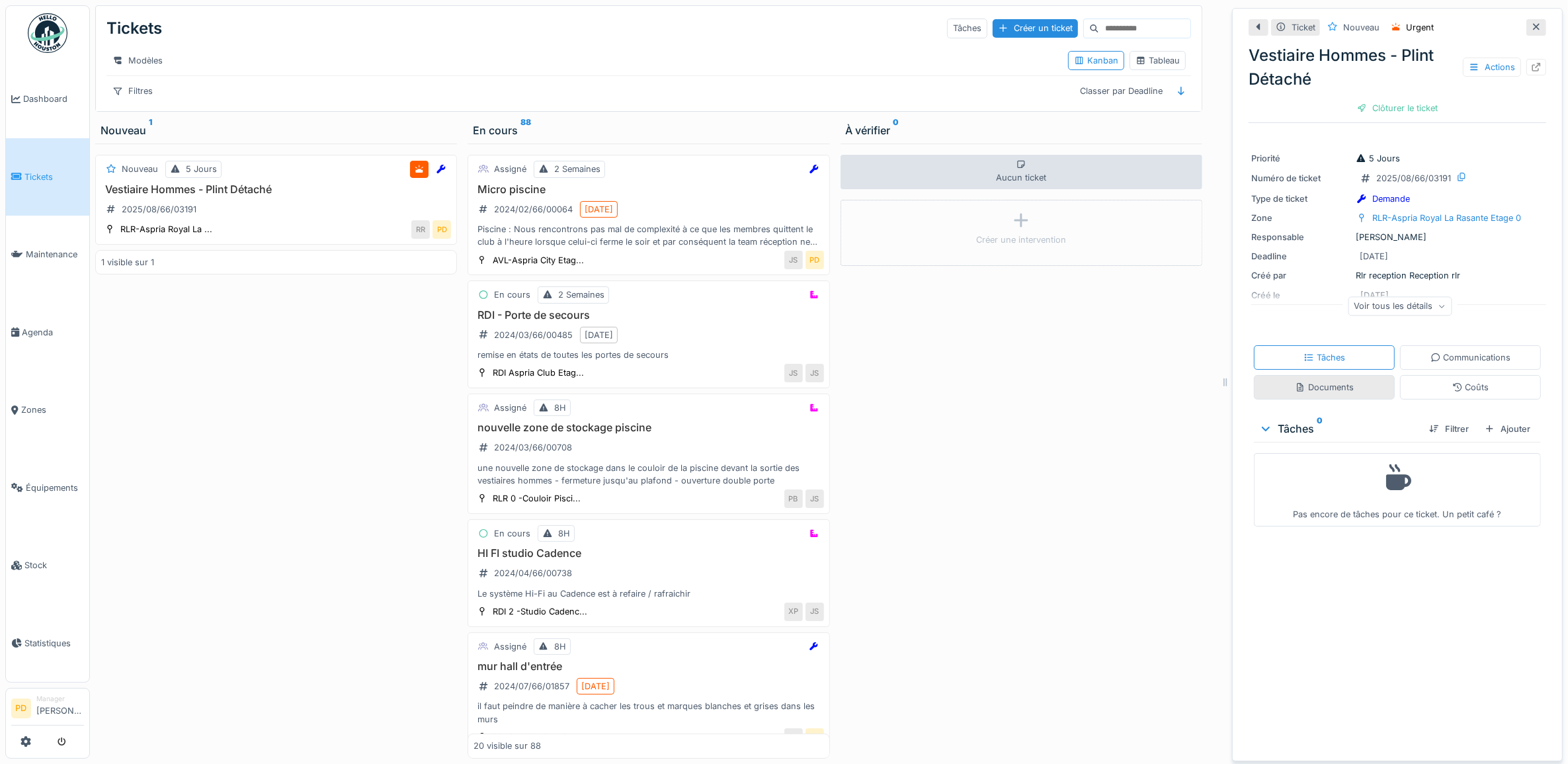
click at [1344, 388] on div "Documents" at bounding box center [1324, 387] width 141 height 25
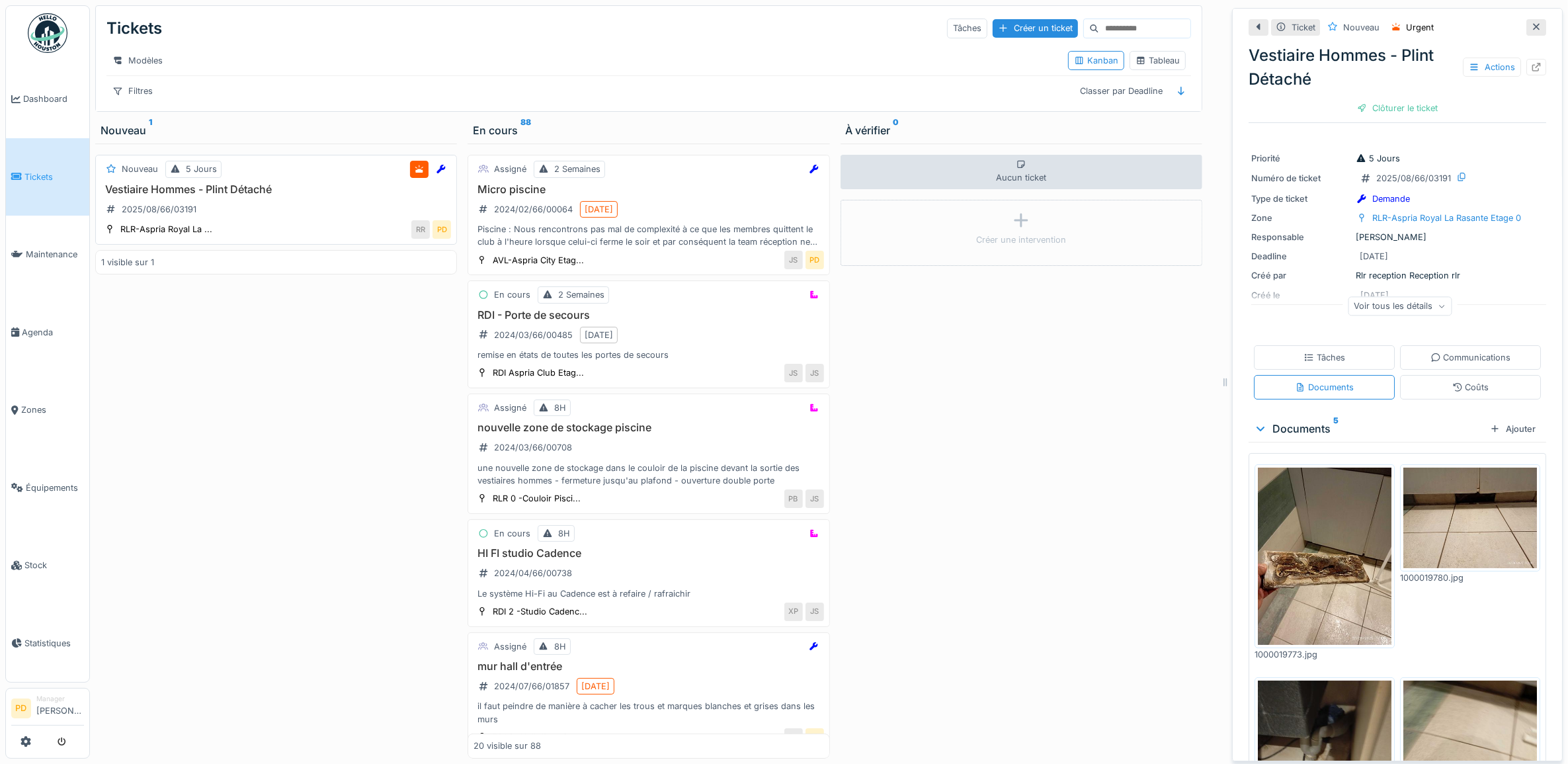
click at [283, 203] on div "Vestiaire Hommes - Plint Détaché 2025/08/66/03191" at bounding box center [275, 201] width 350 height 37
click at [1512, 420] on div "Ajouter" at bounding box center [1513, 428] width 56 height 18
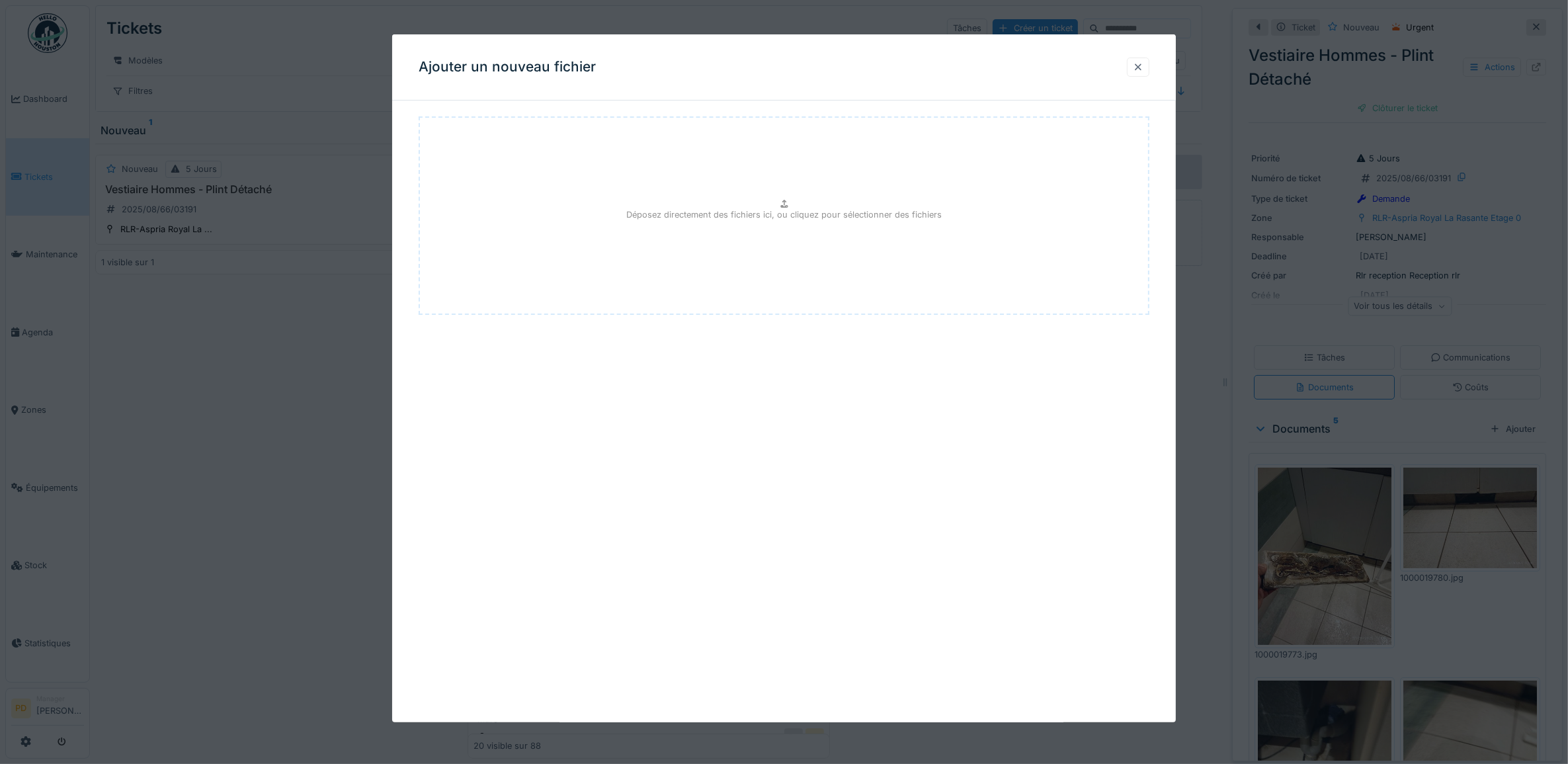
click at [1138, 67] on div at bounding box center [1138, 67] width 22 height 19
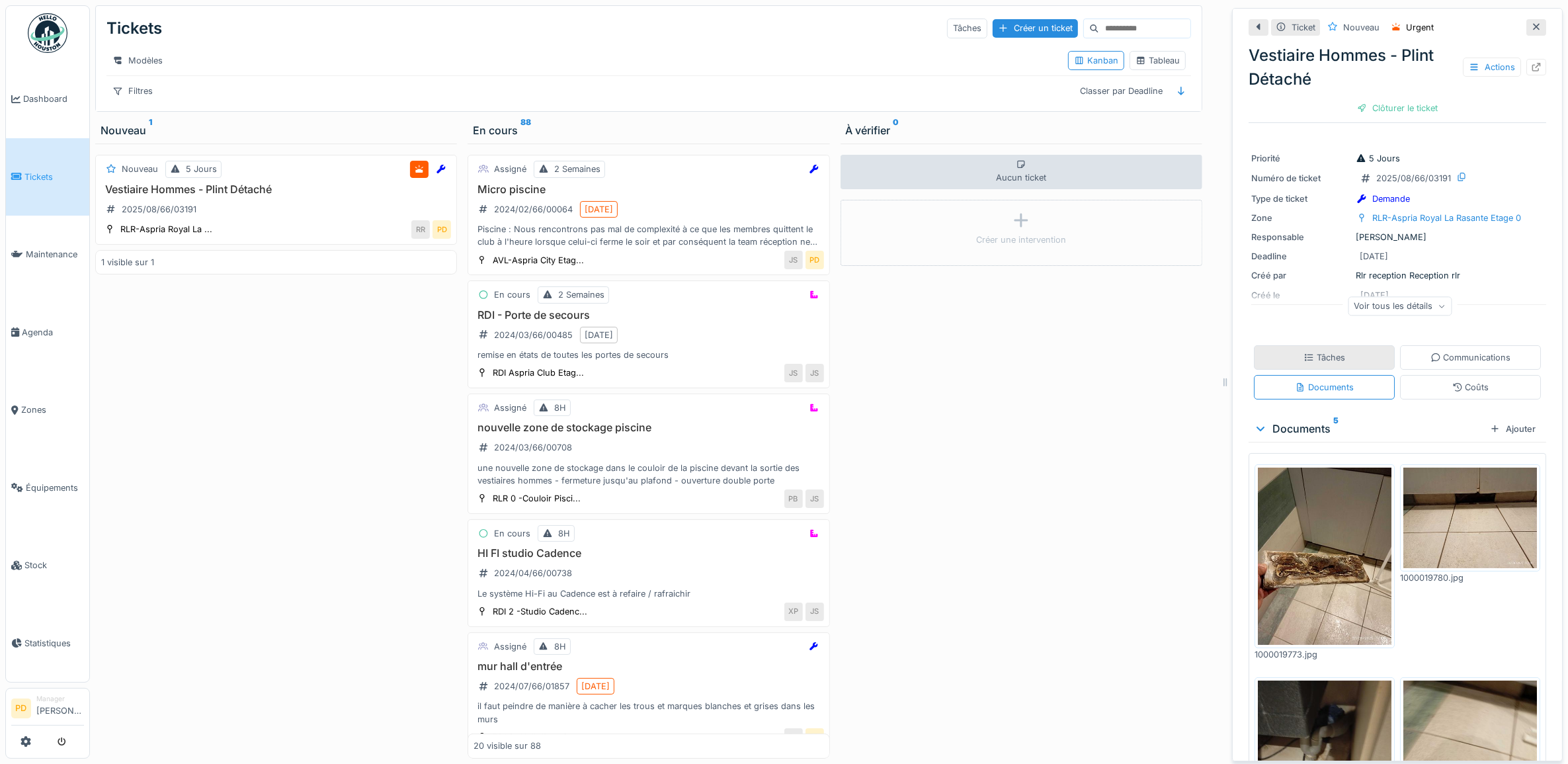
click at [1304, 353] on icon at bounding box center [1309, 357] width 10 height 9
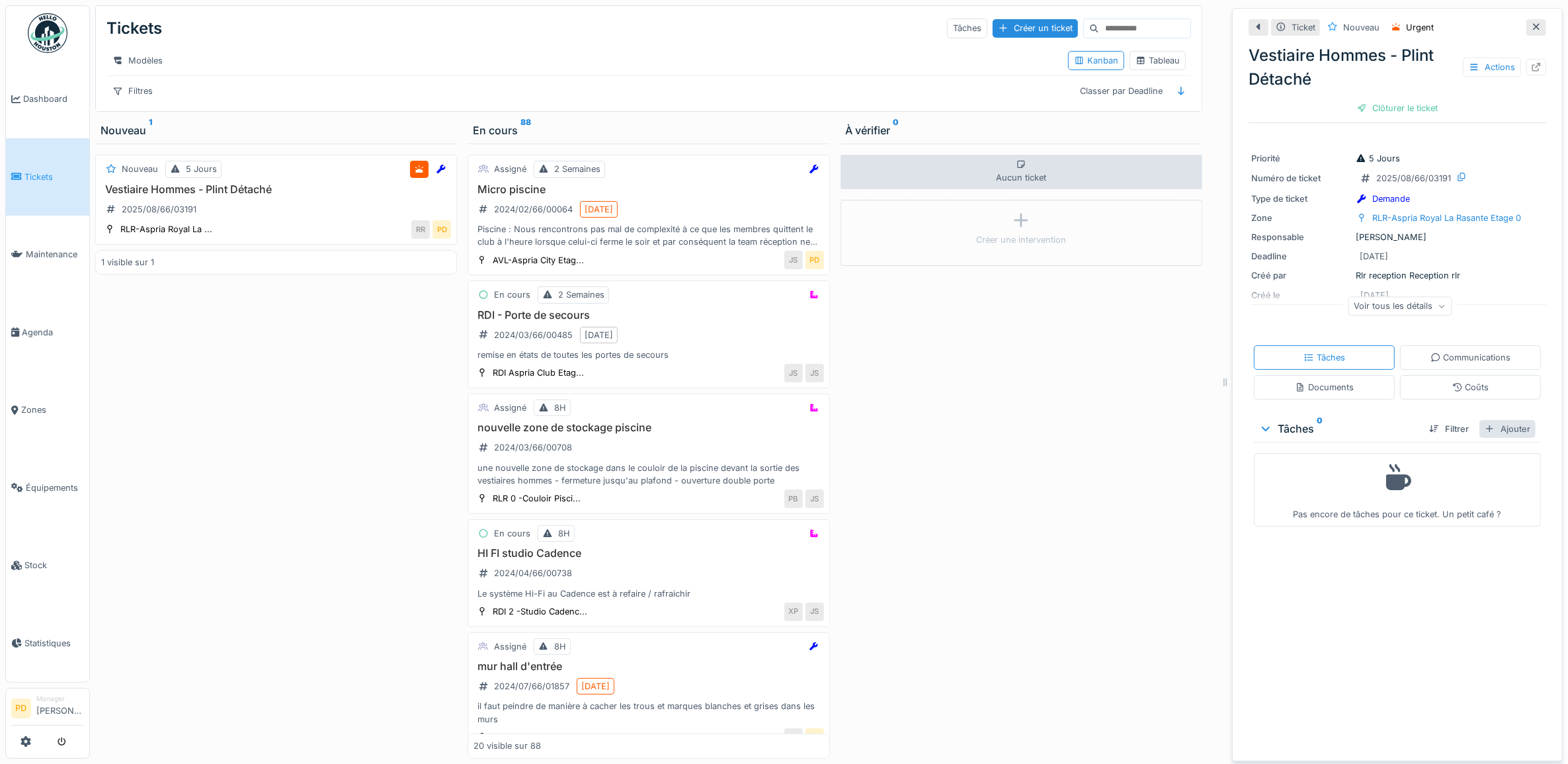
click at [1503, 421] on div "Ajouter" at bounding box center [1508, 428] width 56 height 18
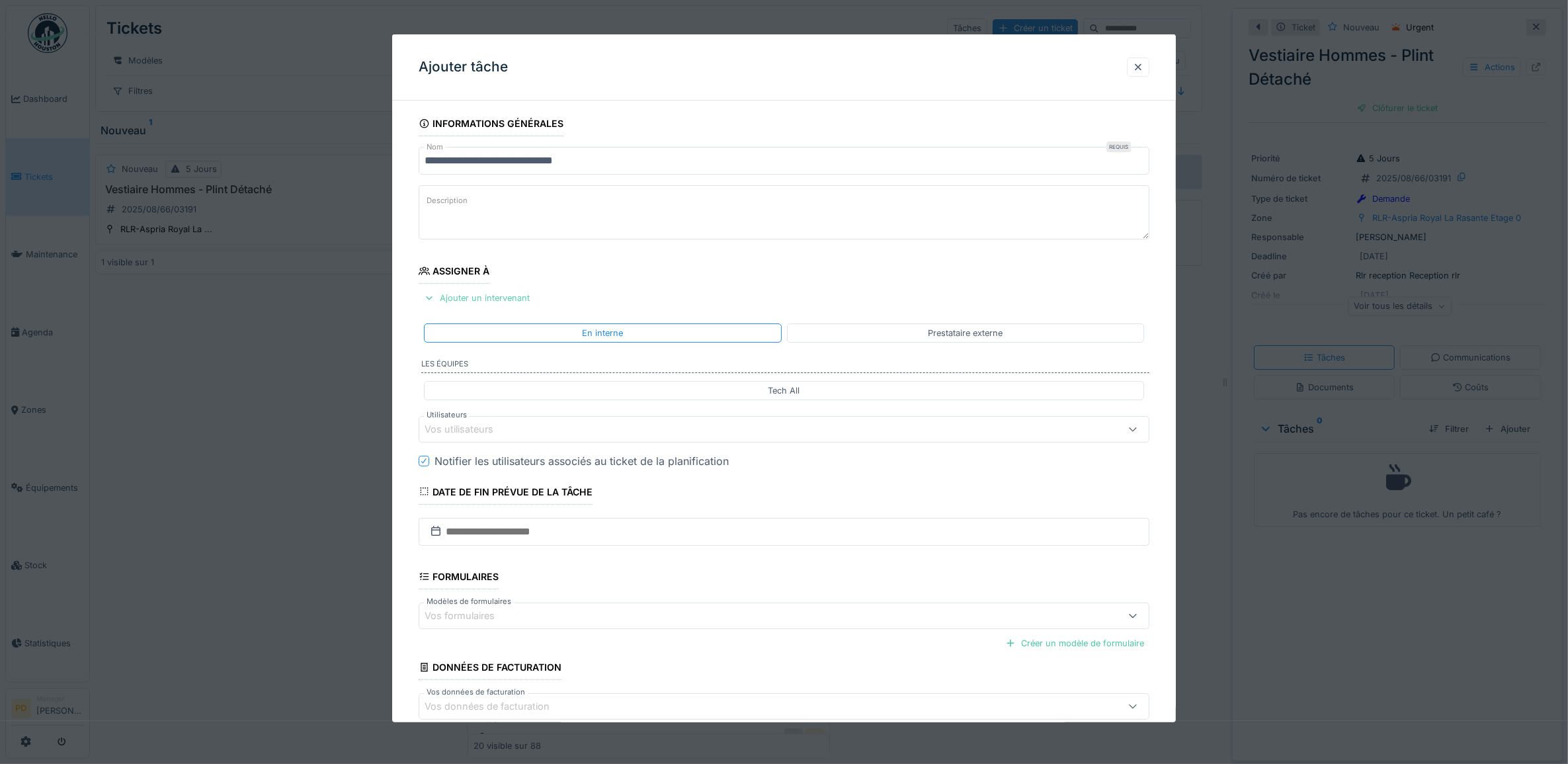
click at [500, 297] on div "Ajouter un intervenant" at bounding box center [477, 297] width 116 height 18
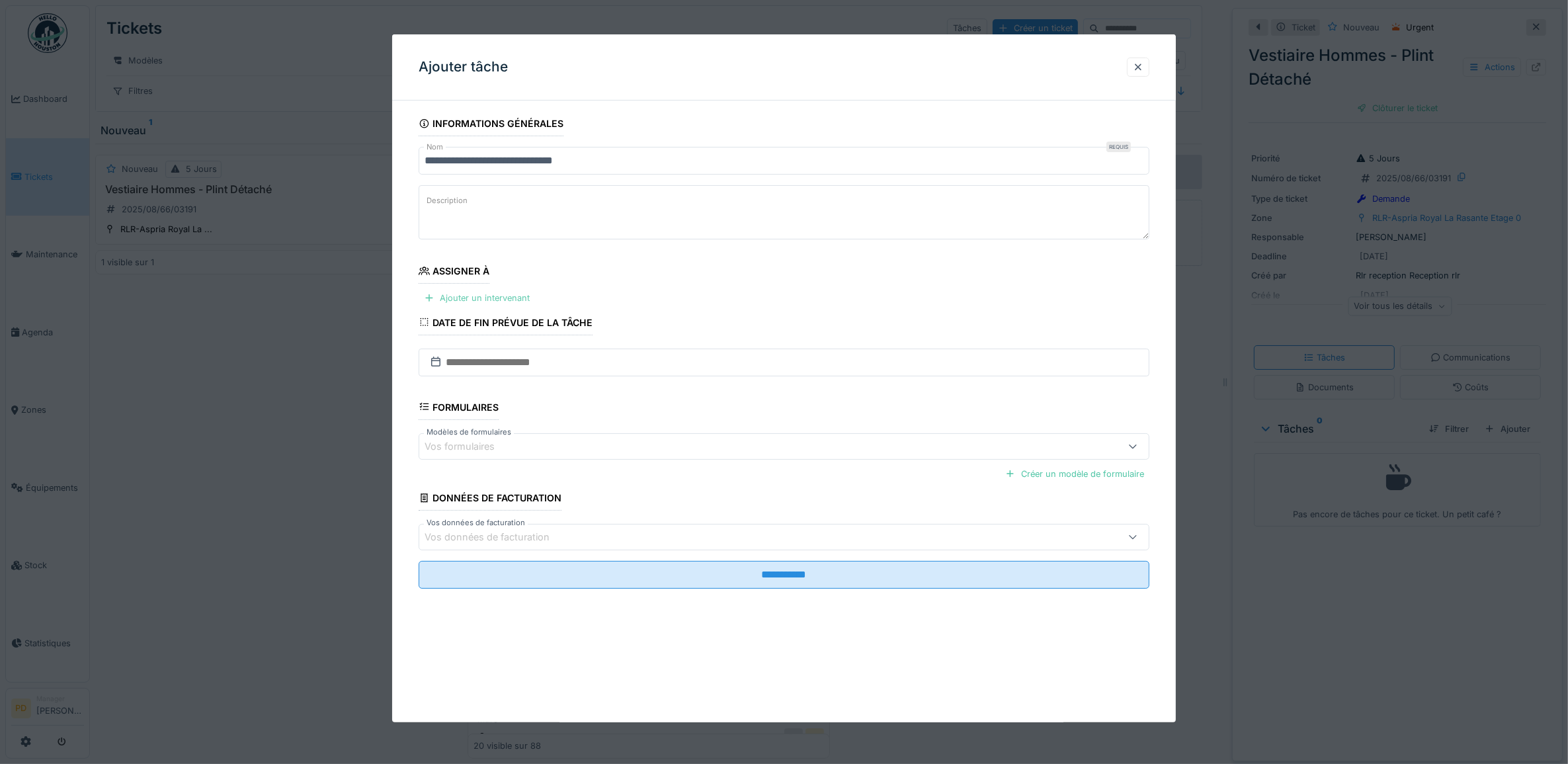
click at [499, 298] on div "Ajouter un intervenant" at bounding box center [477, 297] width 116 height 18
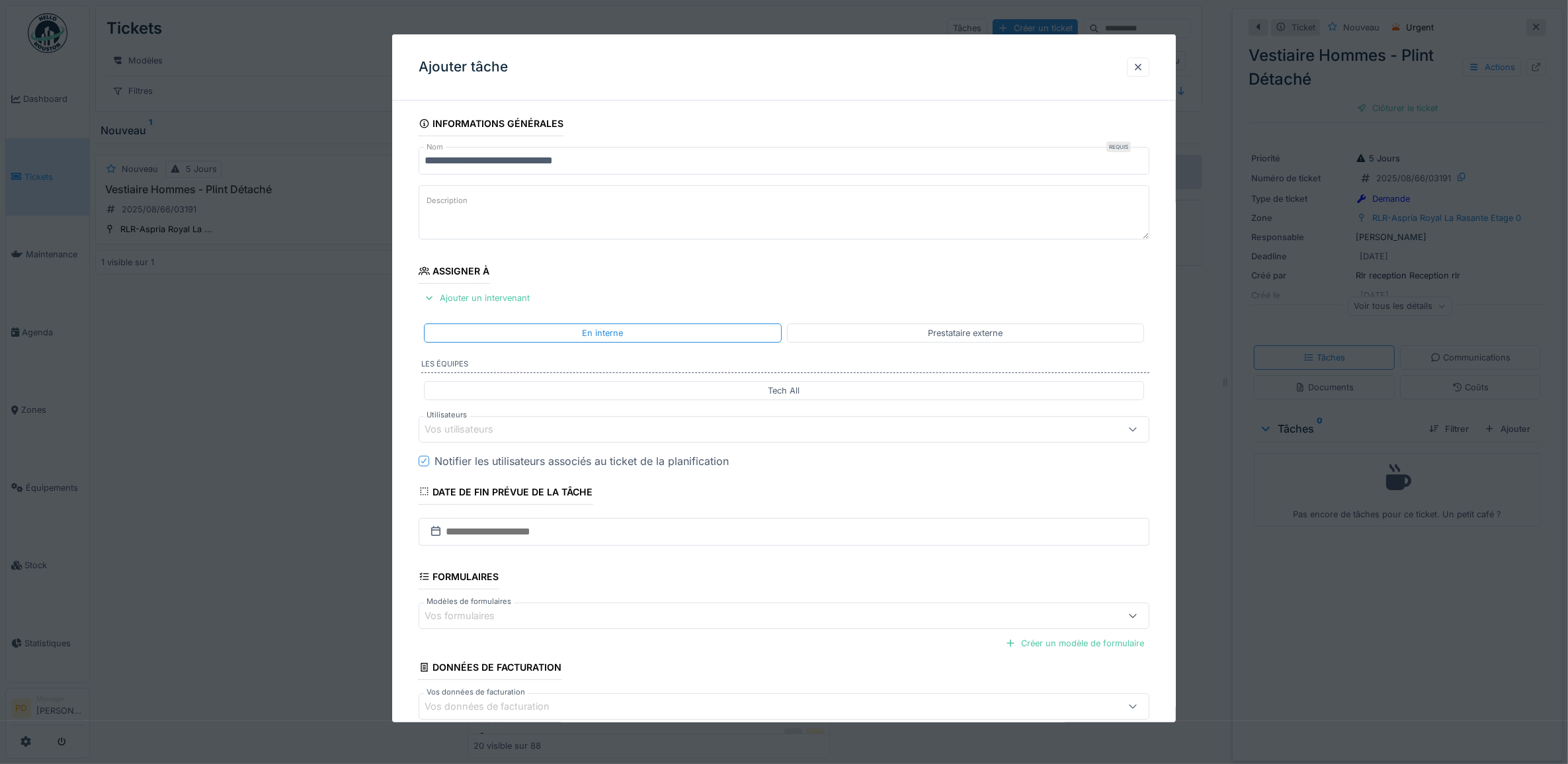
click at [508, 432] on div "Vos utilisateurs" at bounding box center [469, 429] width 87 height 15
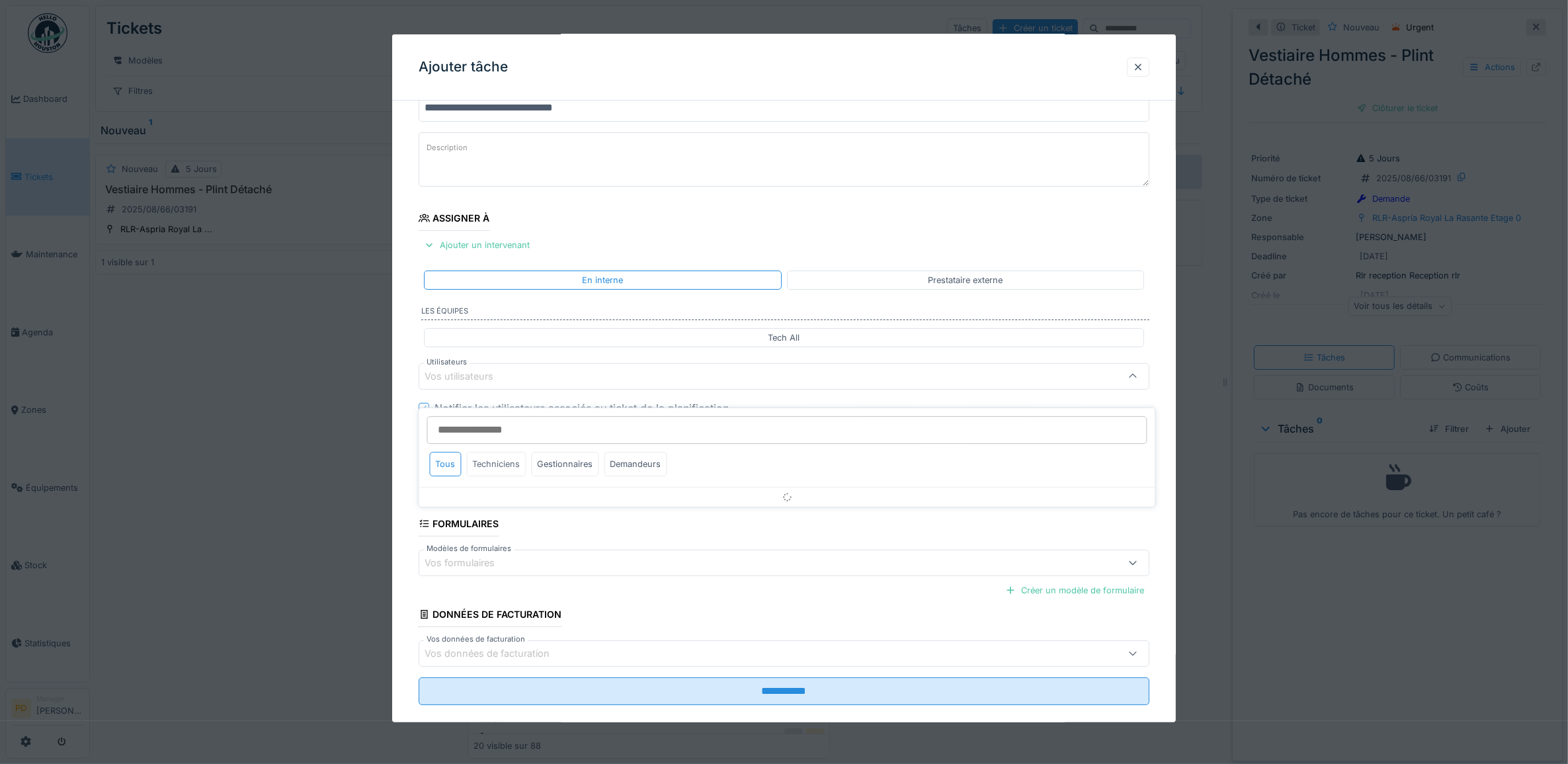
click at [504, 451] on div "Techniciens" at bounding box center [497, 463] width 60 height 25
click at [405, 433] on div "**********" at bounding box center [785, 400] width 785 height 684
click at [488, 373] on div "Vos utilisateurs" at bounding box center [469, 376] width 87 height 15
click at [504, 451] on div "Techniciens" at bounding box center [497, 463] width 60 height 25
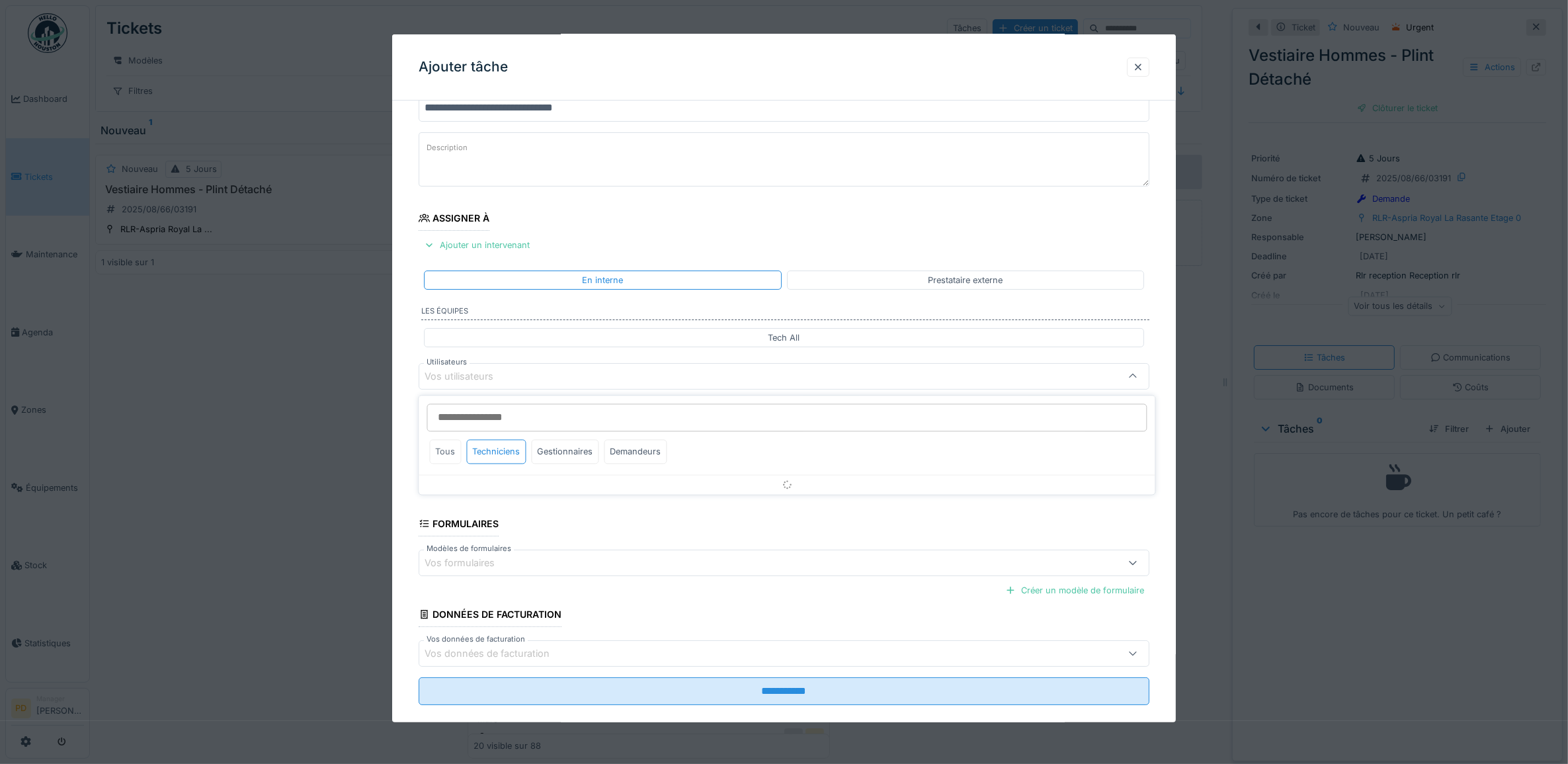
click at [440, 451] on div "Tous" at bounding box center [445, 451] width 32 height 25
click at [477, 373] on div "Vos utilisateurs" at bounding box center [469, 376] width 87 height 15
click at [492, 246] on div "Ajouter un intervenant" at bounding box center [477, 244] width 116 height 18
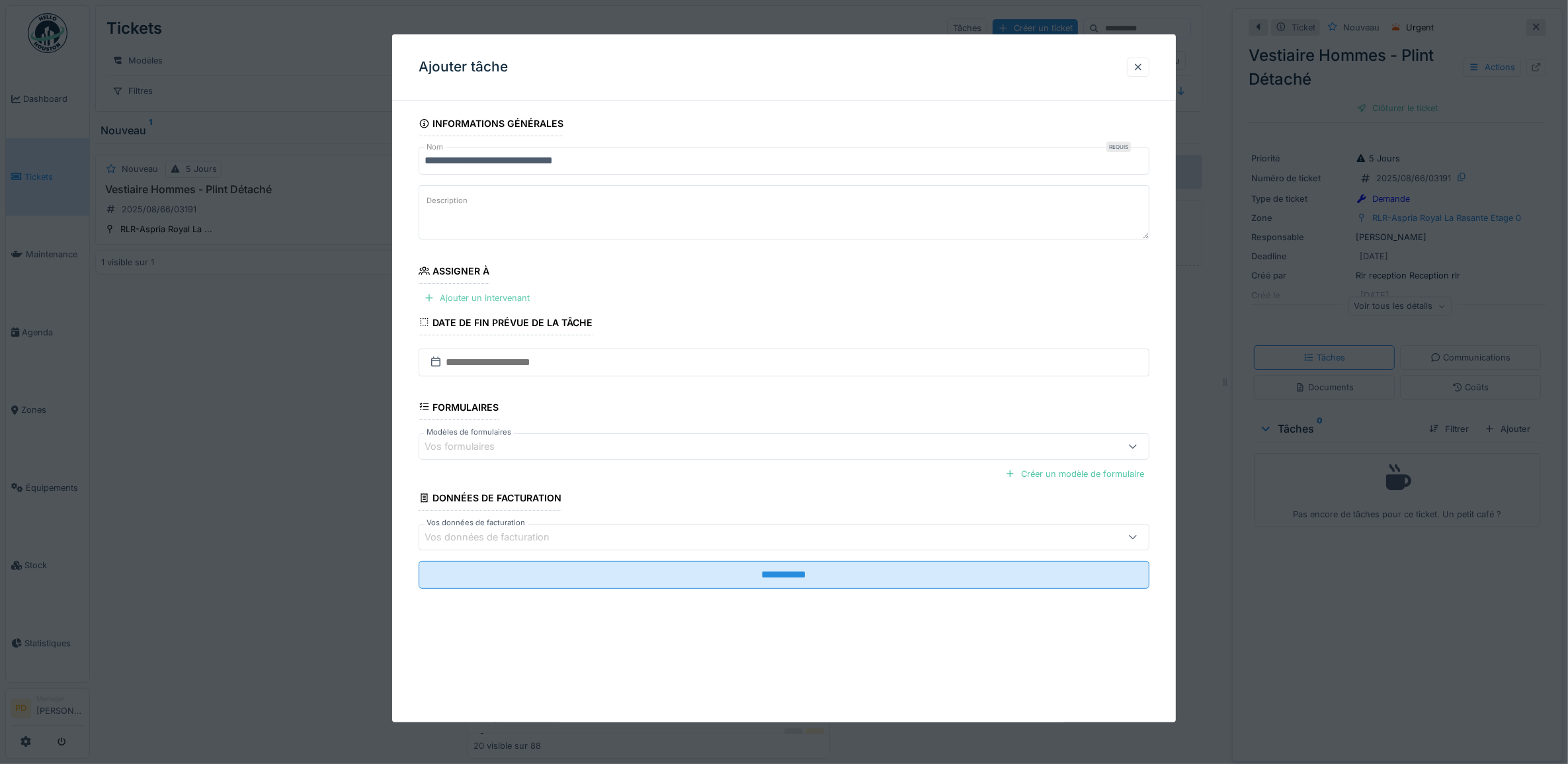
click at [492, 301] on div "Ajouter un intervenant" at bounding box center [477, 297] width 116 height 18
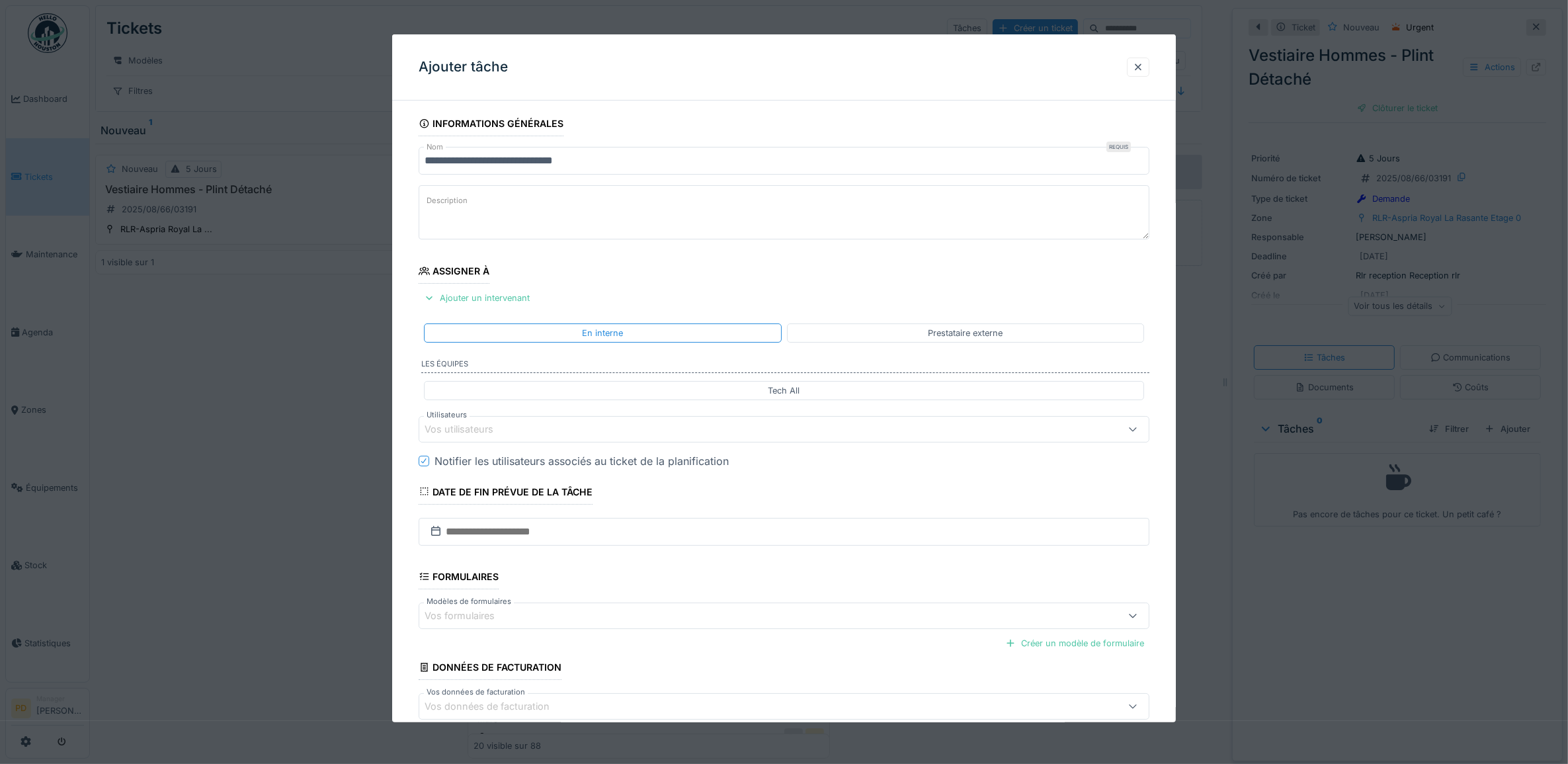
click at [494, 430] on div "Vos utilisateurs" at bounding box center [469, 429] width 87 height 15
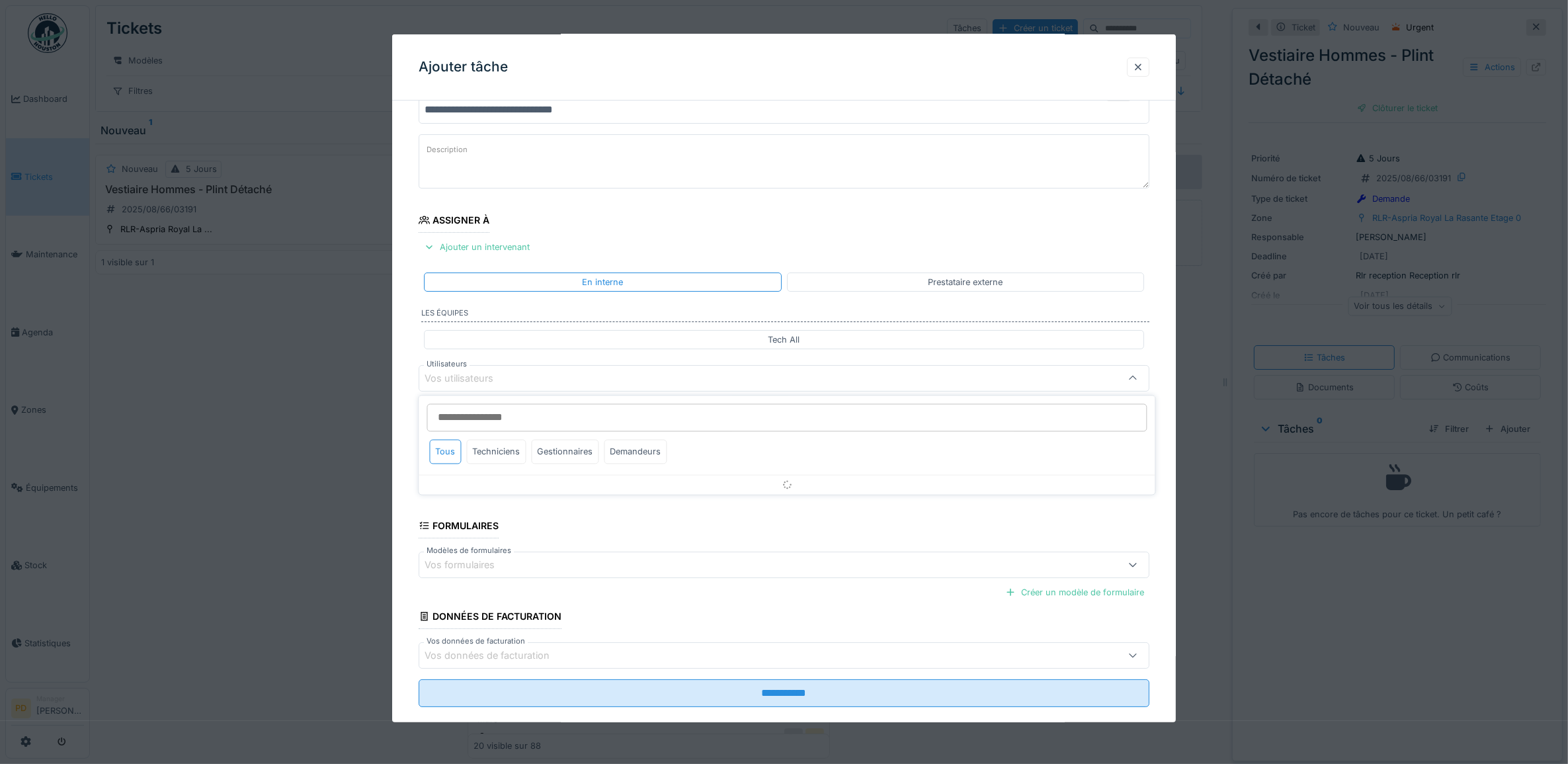
scroll to position [53, 0]
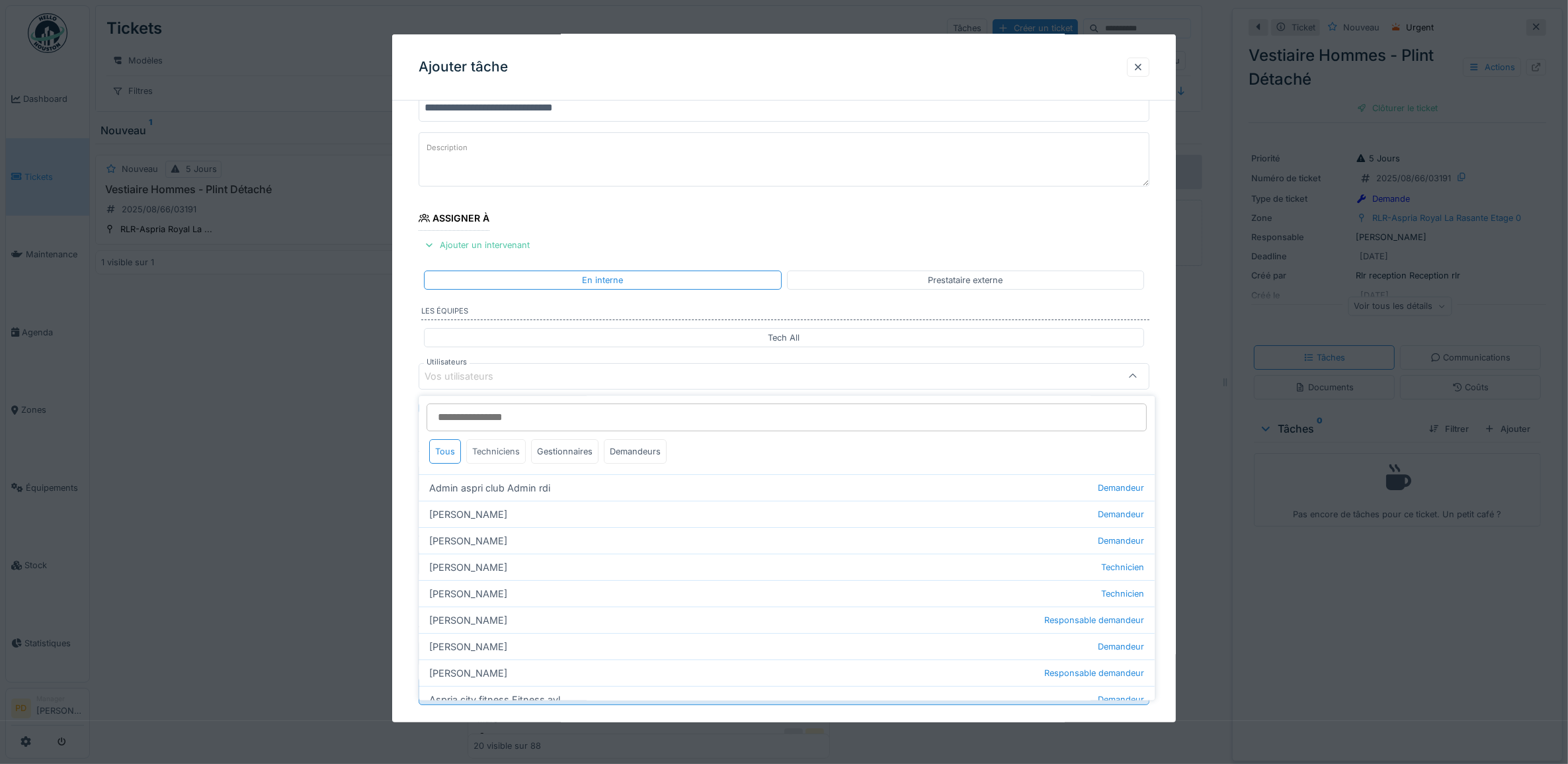
click at [494, 451] on div "Techniciens" at bounding box center [497, 451] width 60 height 25
click at [504, 451] on div "Techniciens" at bounding box center [497, 451] width 60 height 25
click at [559, 450] on div "Gestionnaires" at bounding box center [565, 451] width 68 height 25
click at [507, 445] on div "Techniciens" at bounding box center [497, 451] width 60 height 25
click at [510, 410] on input "Utilisateurs" at bounding box center [787, 418] width 720 height 27
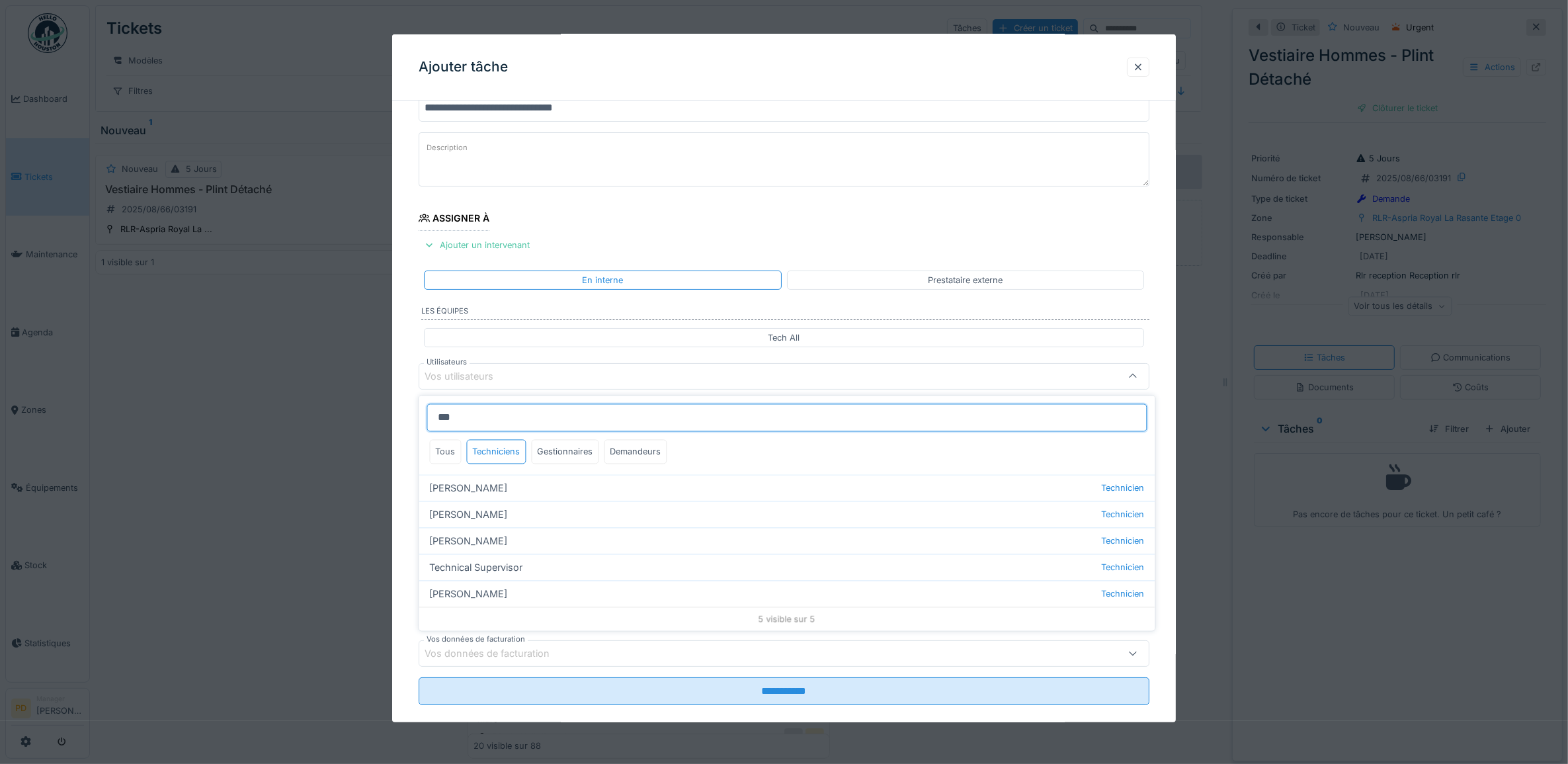
type input "***"
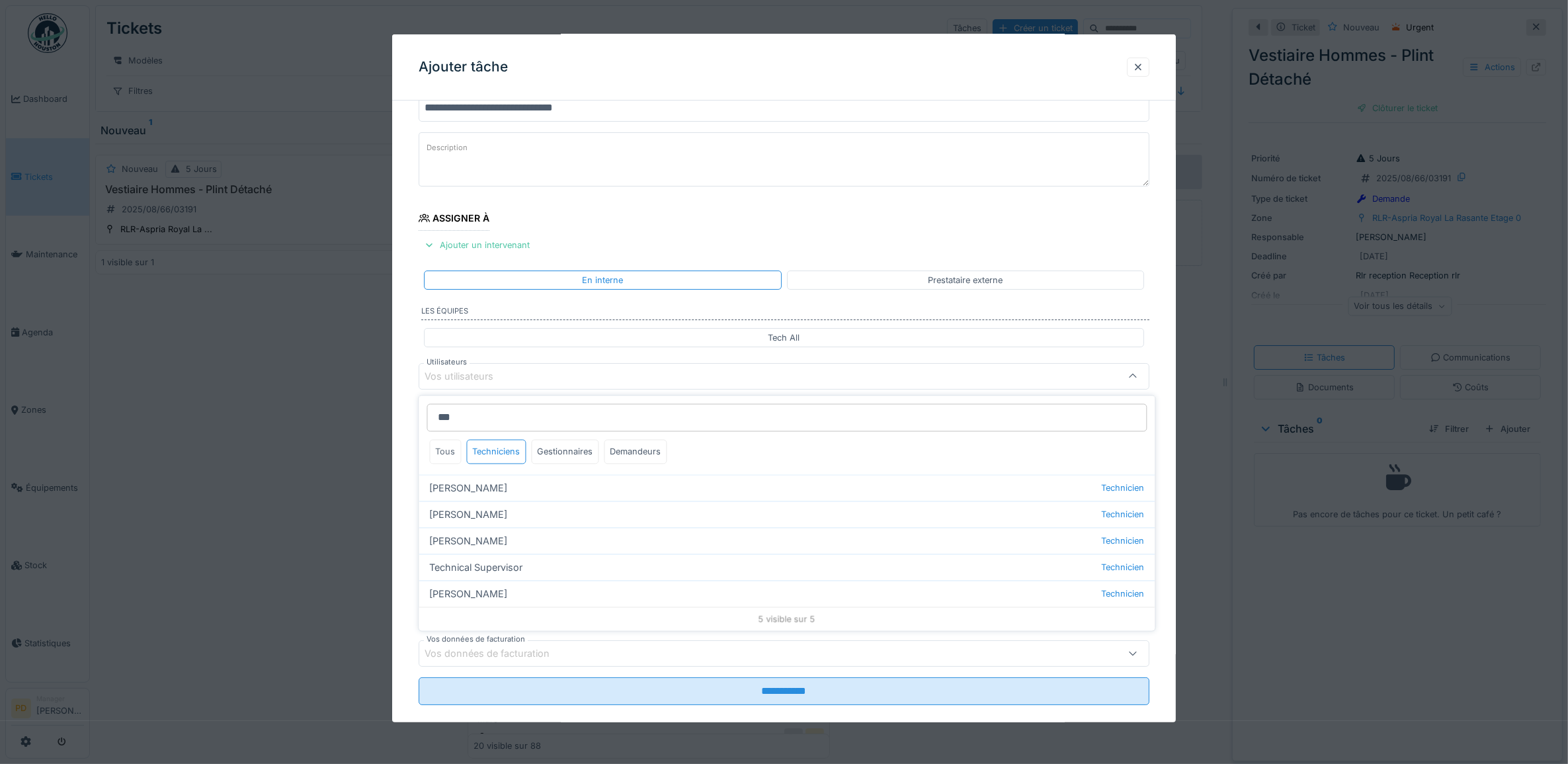
click at [451, 456] on div "Tous" at bounding box center [445, 451] width 32 height 25
click at [451, 451] on div "Tous" at bounding box center [445, 451] width 32 height 25
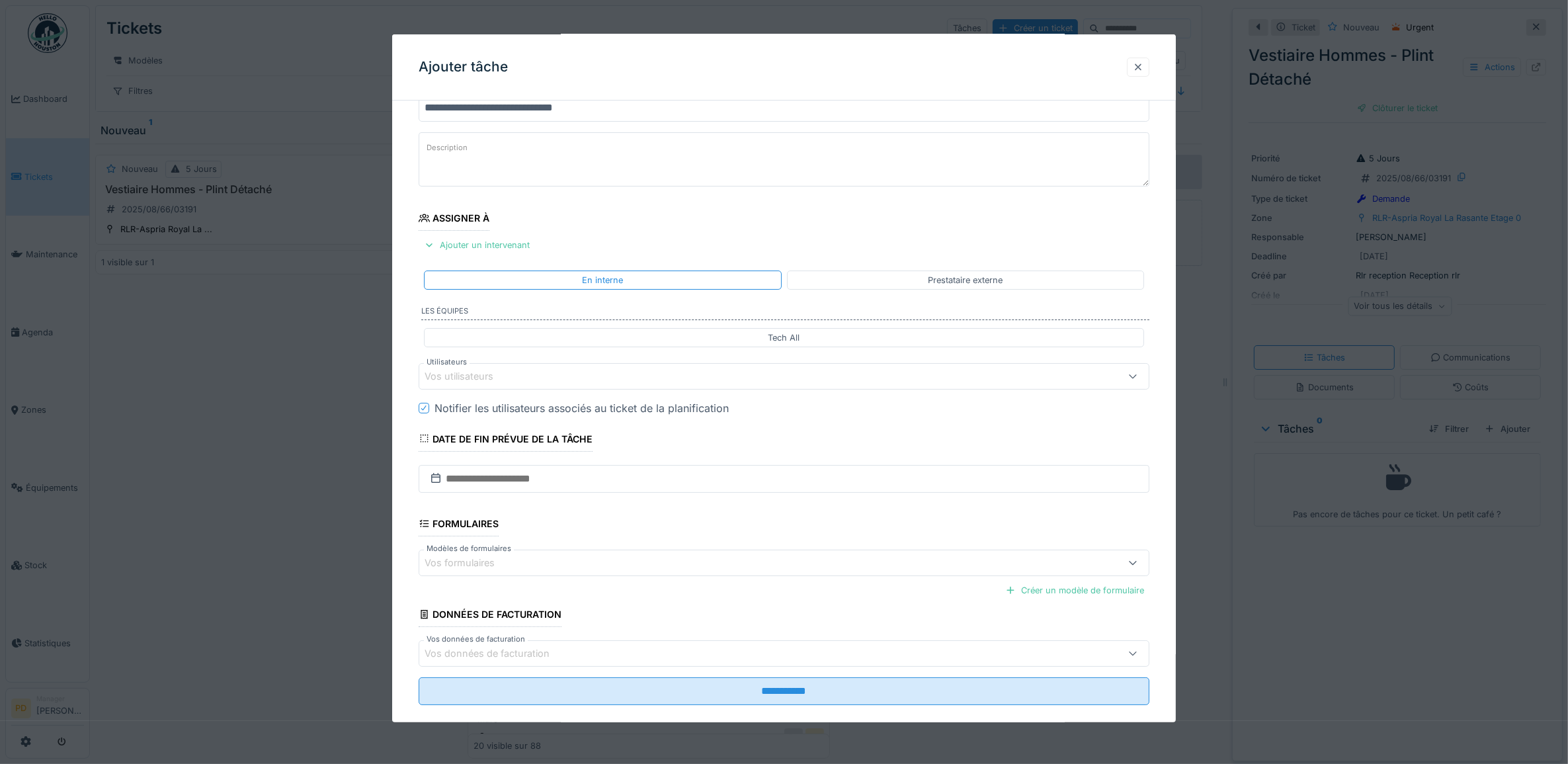
click at [1150, 71] on div at bounding box center [1138, 67] width 22 height 19
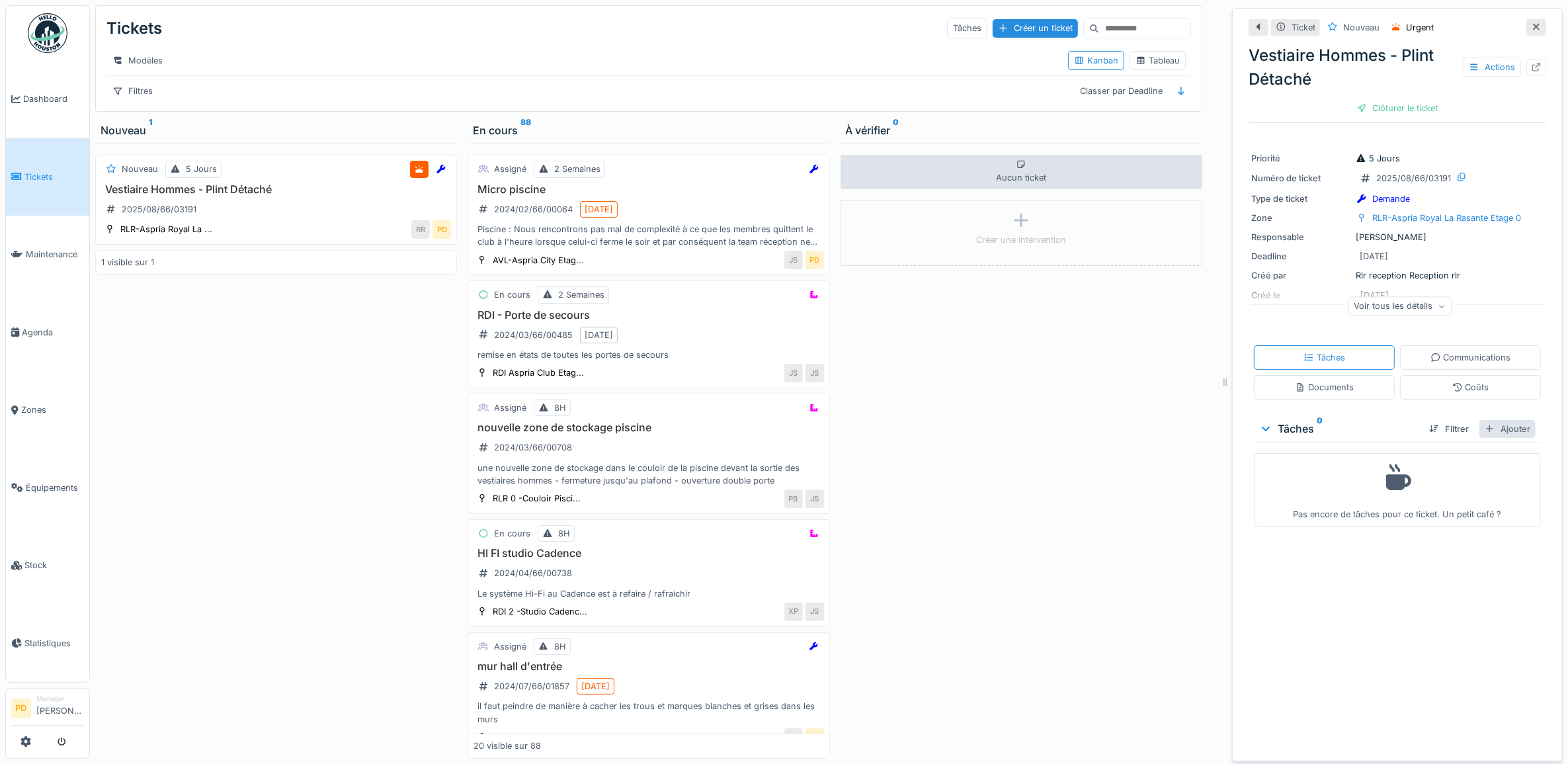
click at [1495, 428] on div "Ajouter" at bounding box center [1508, 428] width 56 height 18
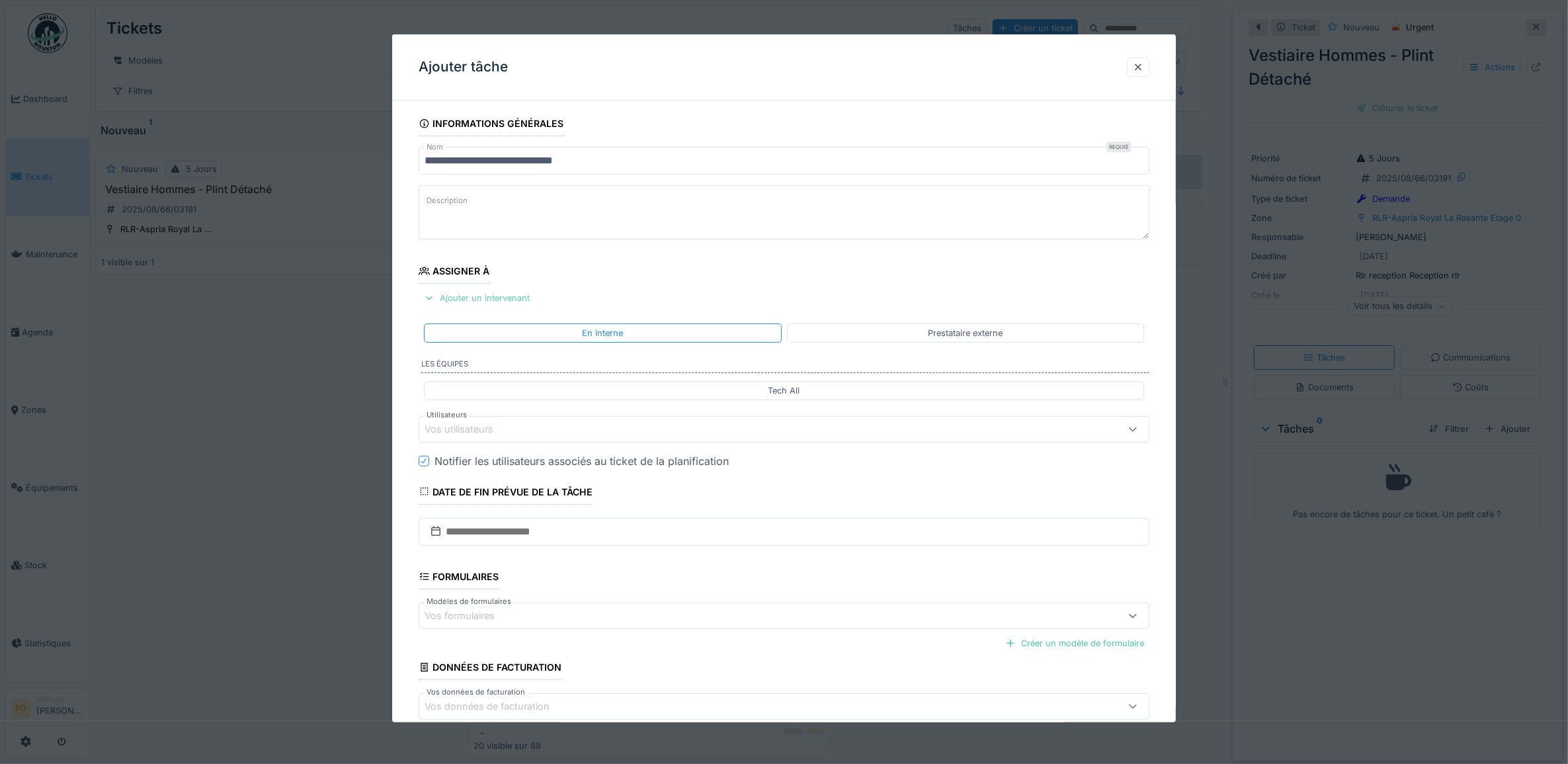
click at [497, 298] on div "Ajouter un intervenant" at bounding box center [477, 297] width 116 height 18
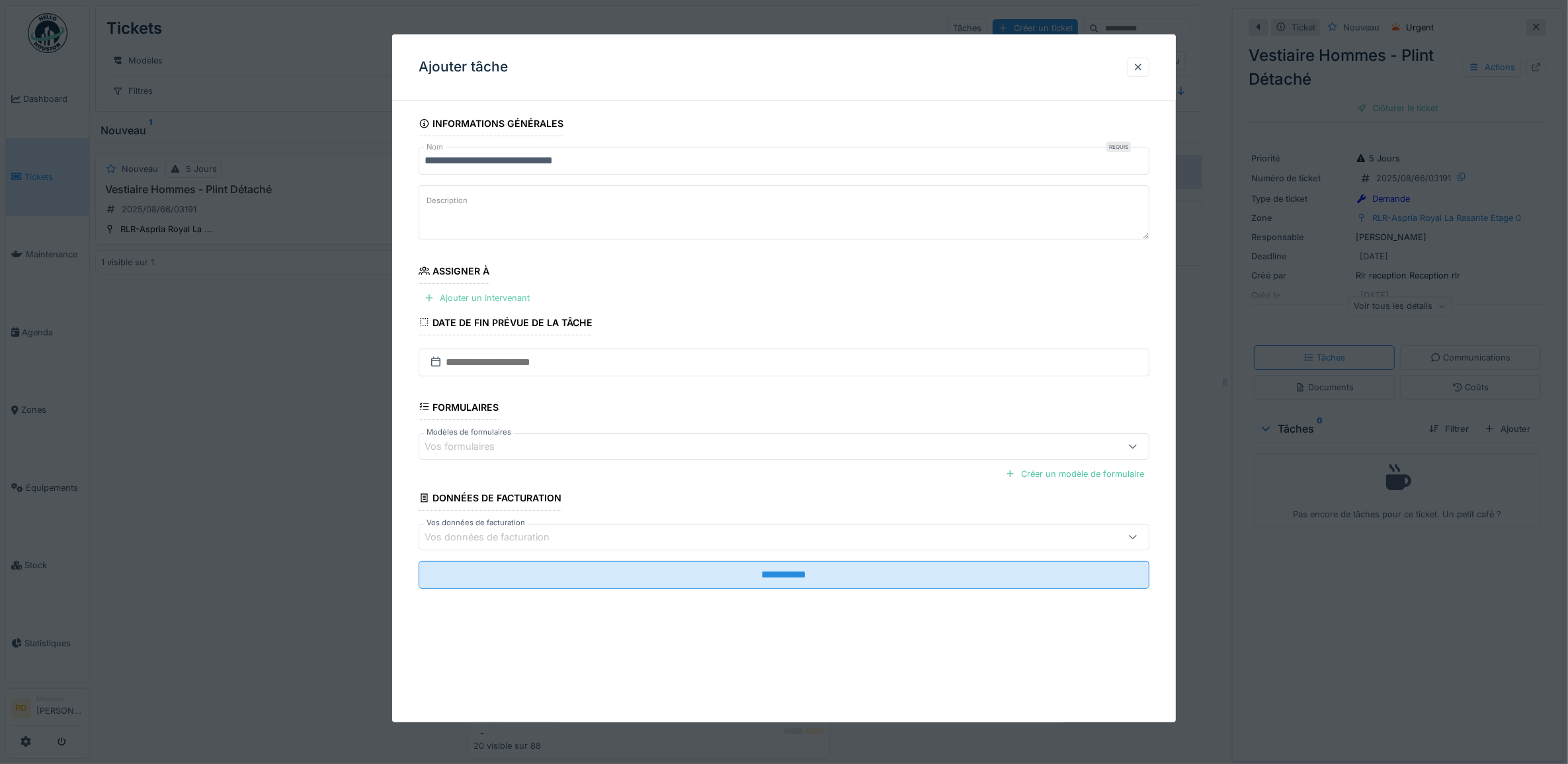
click at [498, 298] on div "Ajouter un intervenant" at bounding box center [477, 297] width 116 height 18
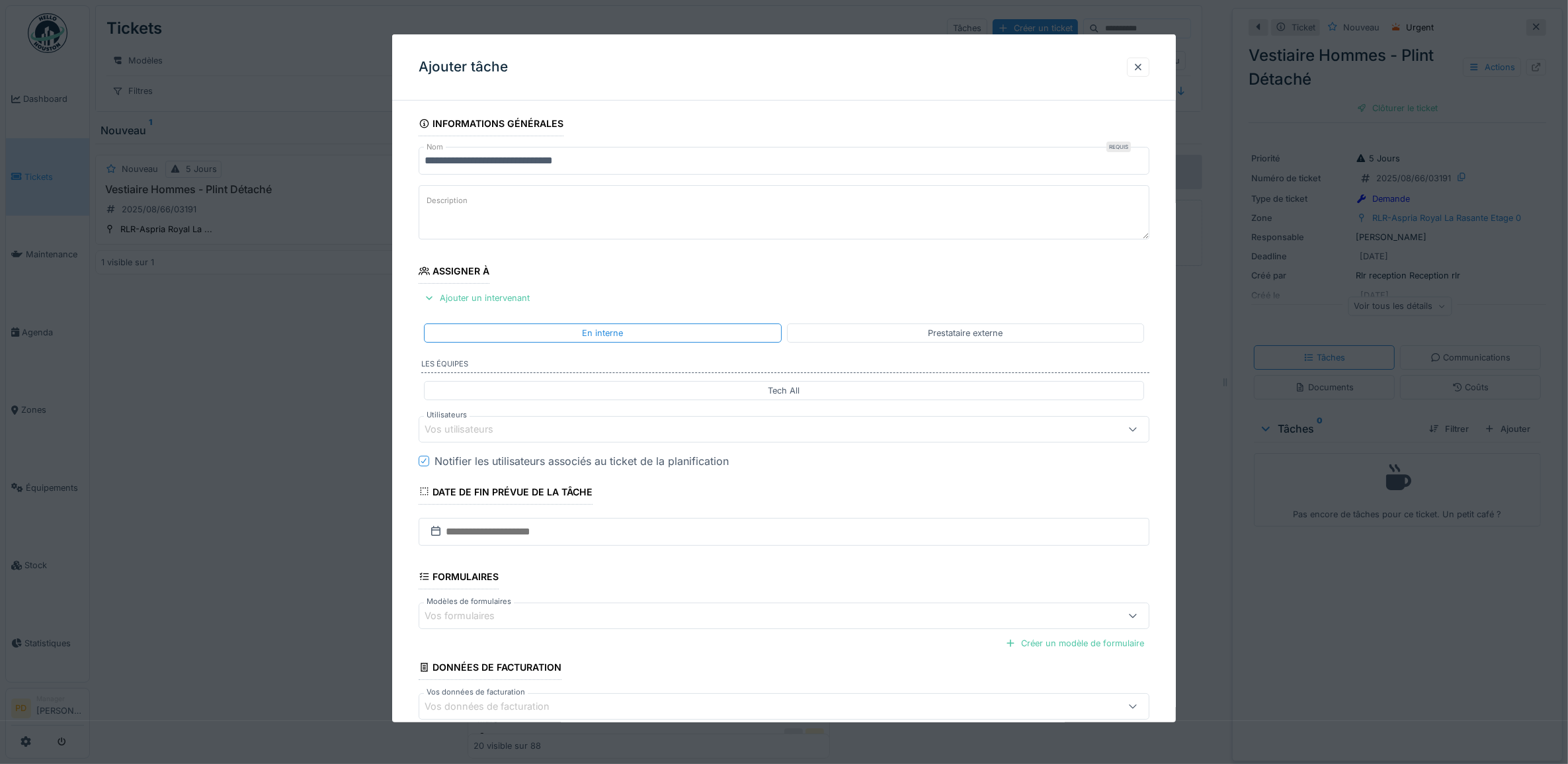
click at [504, 431] on div "Vos utilisateurs" at bounding box center [469, 429] width 87 height 15
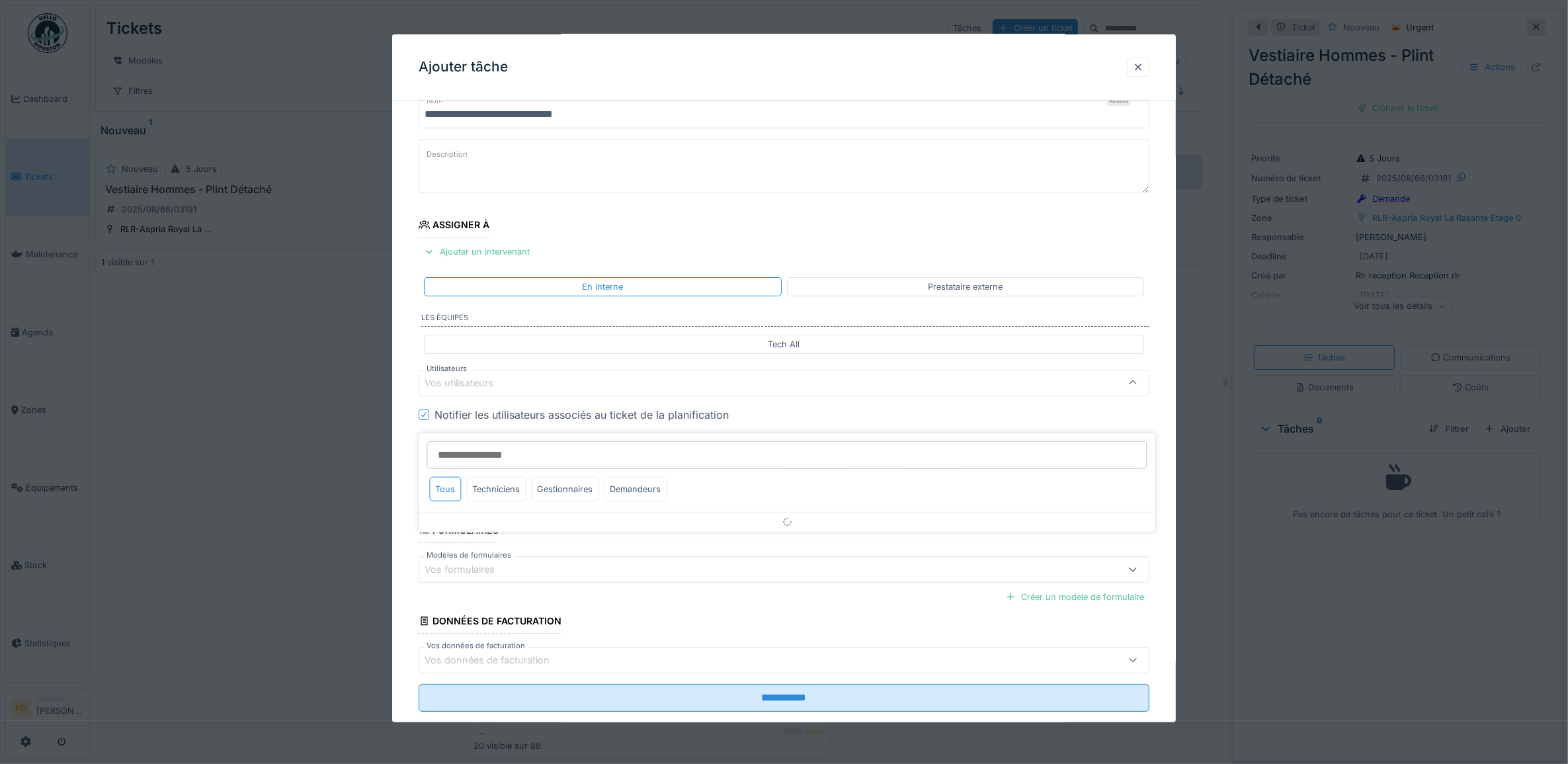
scroll to position [53, 0]
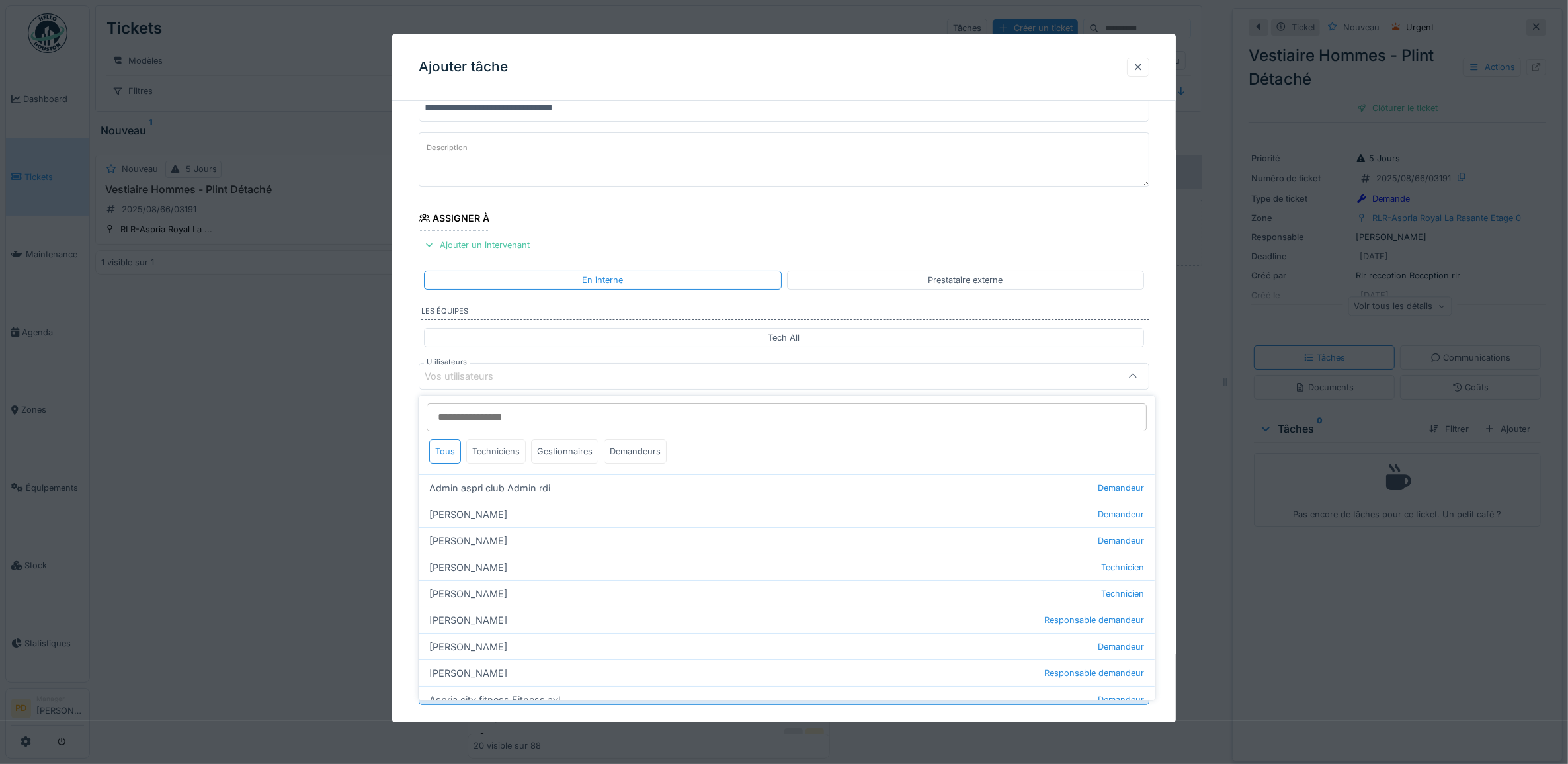
click at [500, 451] on div "Techniciens" at bounding box center [497, 451] width 60 height 25
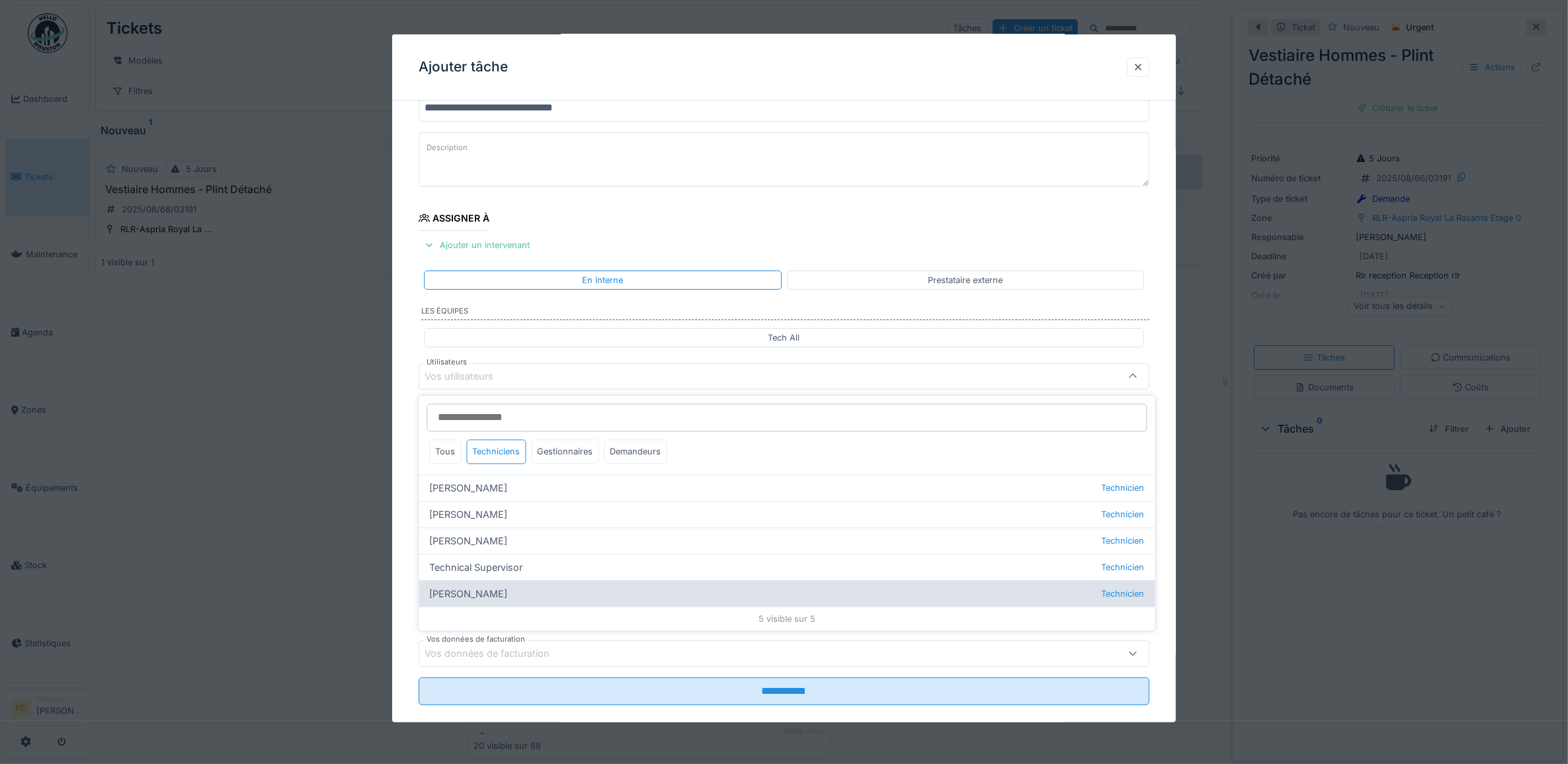
click at [519, 596] on div "Wojciech Wierozebski Technicien" at bounding box center [787, 593] width 736 height 26
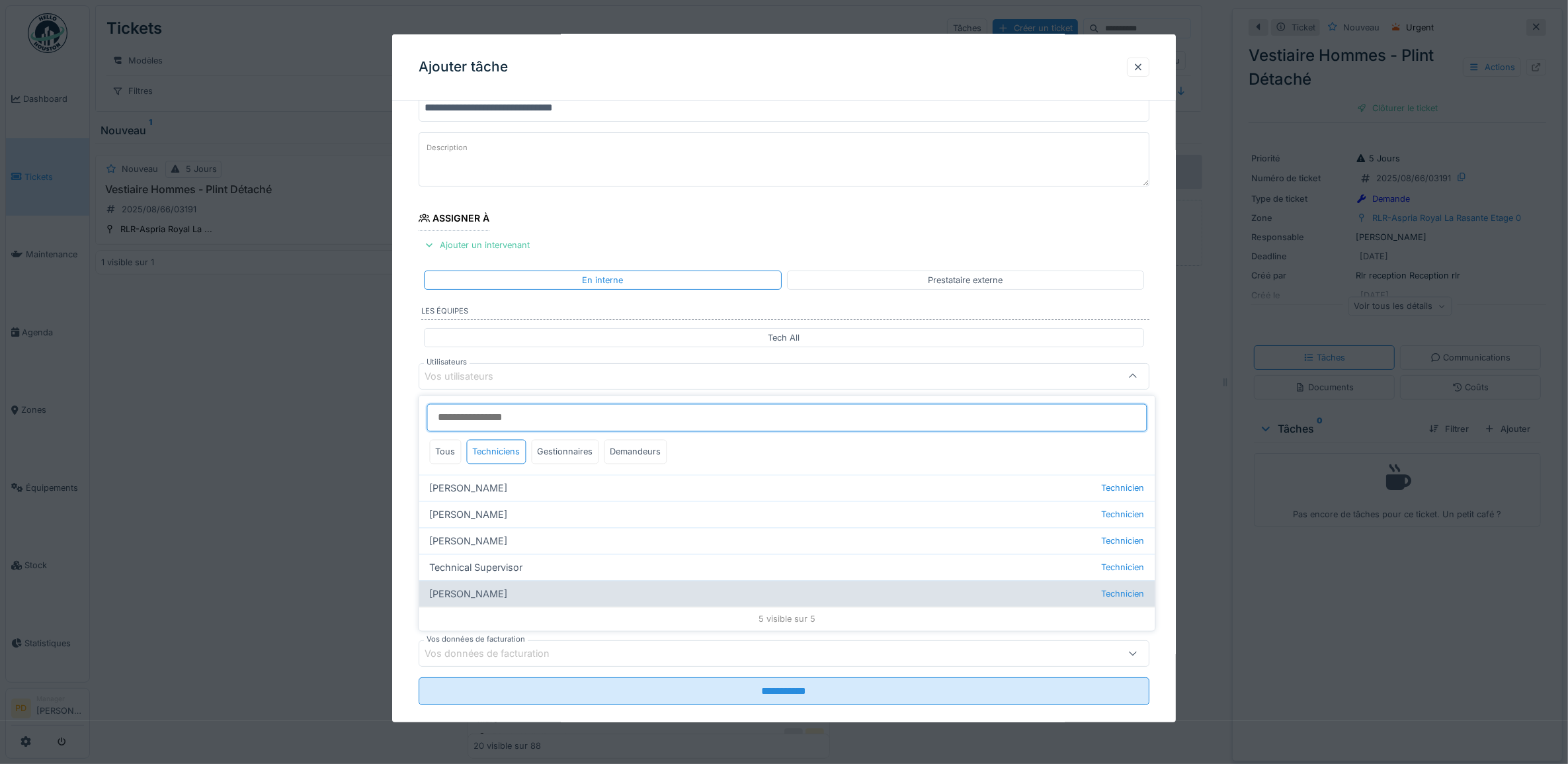
type input "****"
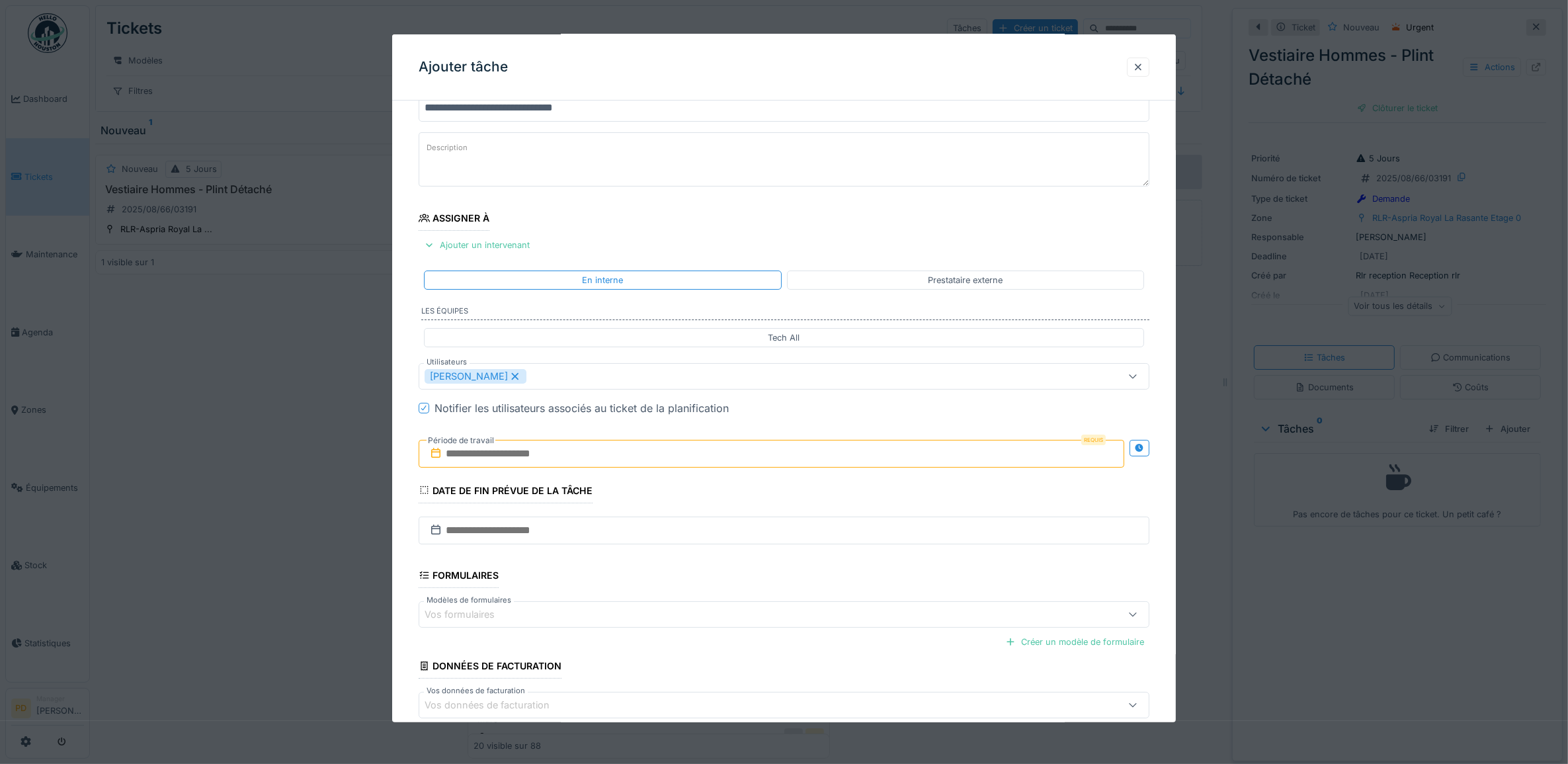
drag, startPoint x: 415, startPoint y: 420, endPoint x: 437, endPoint y: 439, distance: 29.1
click at [415, 419] on div "**********" at bounding box center [785, 426] width 785 height 735
click at [538, 460] on input "text" at bounding box center [772, 453] width 706 height 27
click at [773, 608] on div "21" at bounding box center [775, 604] width 18 height 18
click at [775, 609] on div "21" at bounding box center [775, 604] width 18 height 18
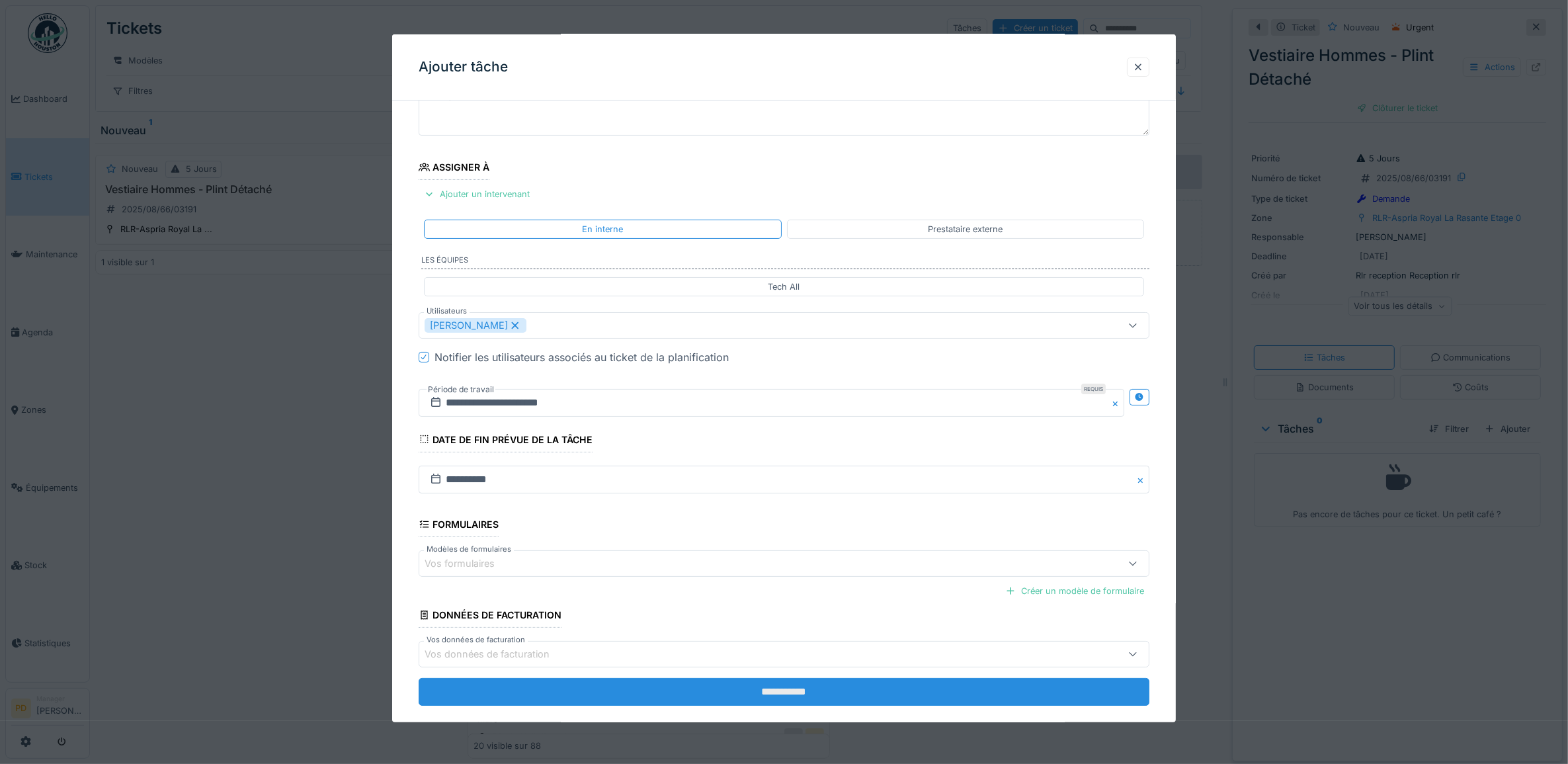
scroll to position [127, 0]
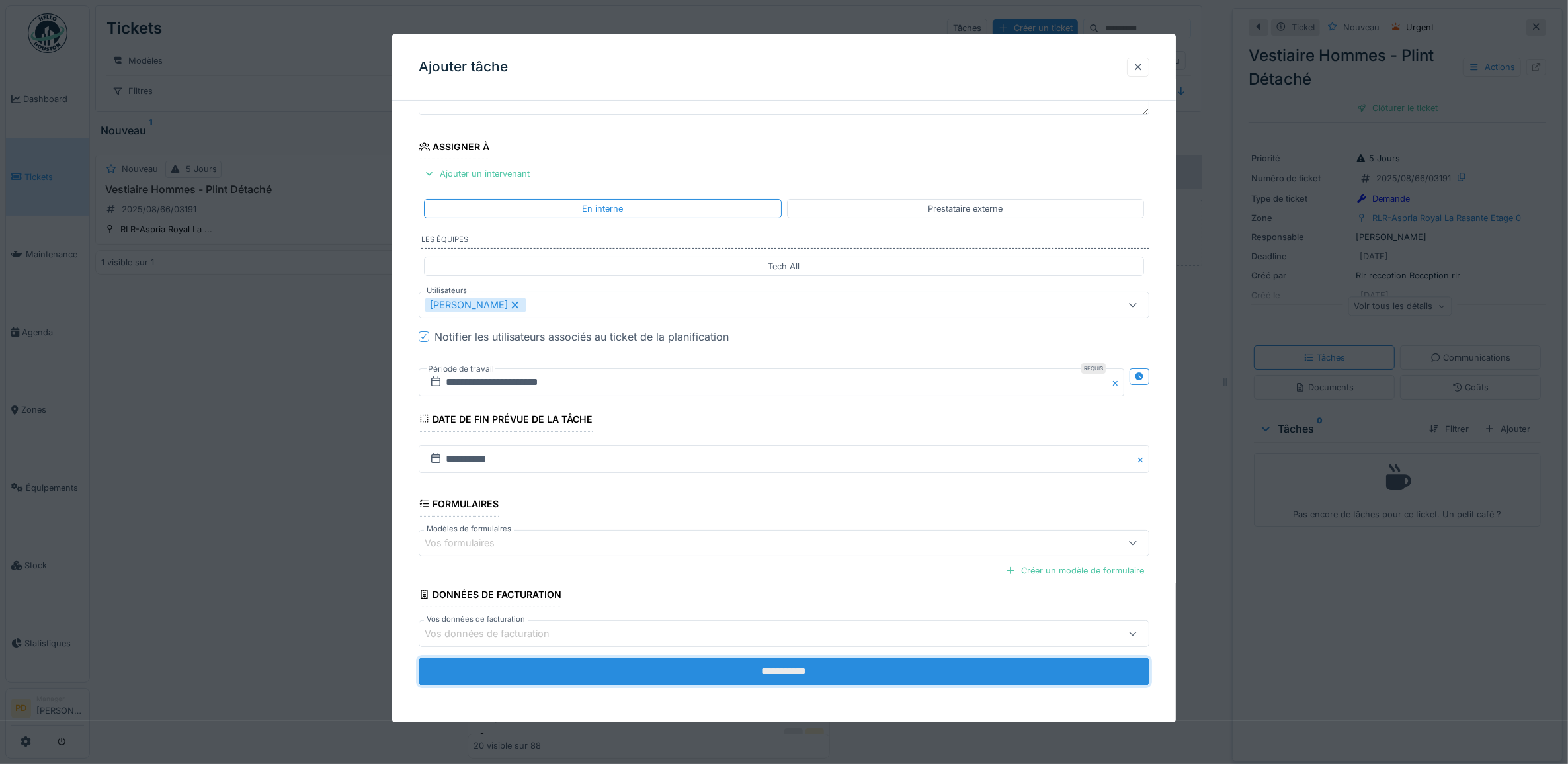
click at [757, 672] on input "**********" at bounding box center [785, 671] width 732 height 27
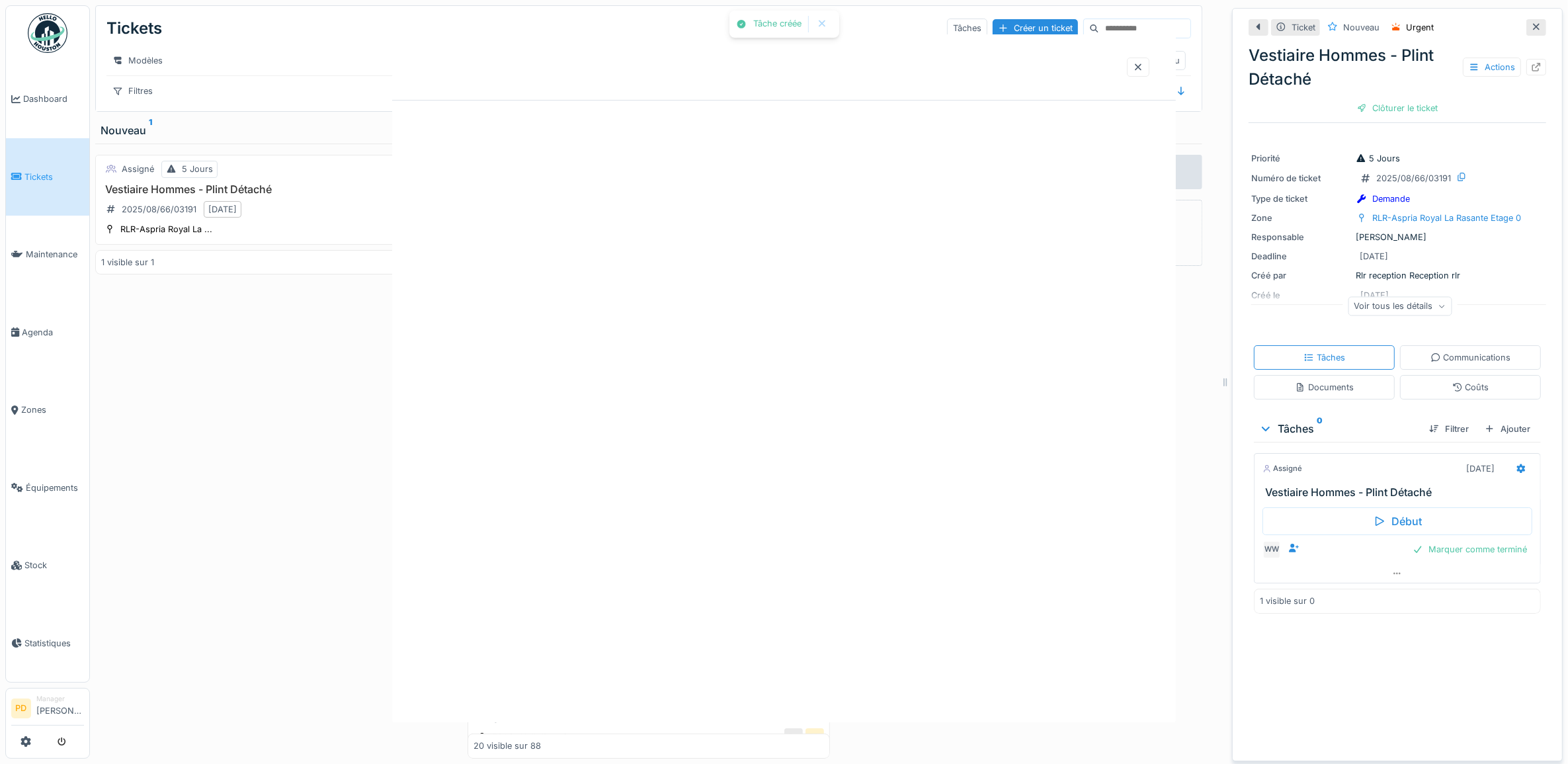
scroll to position [0, 0]
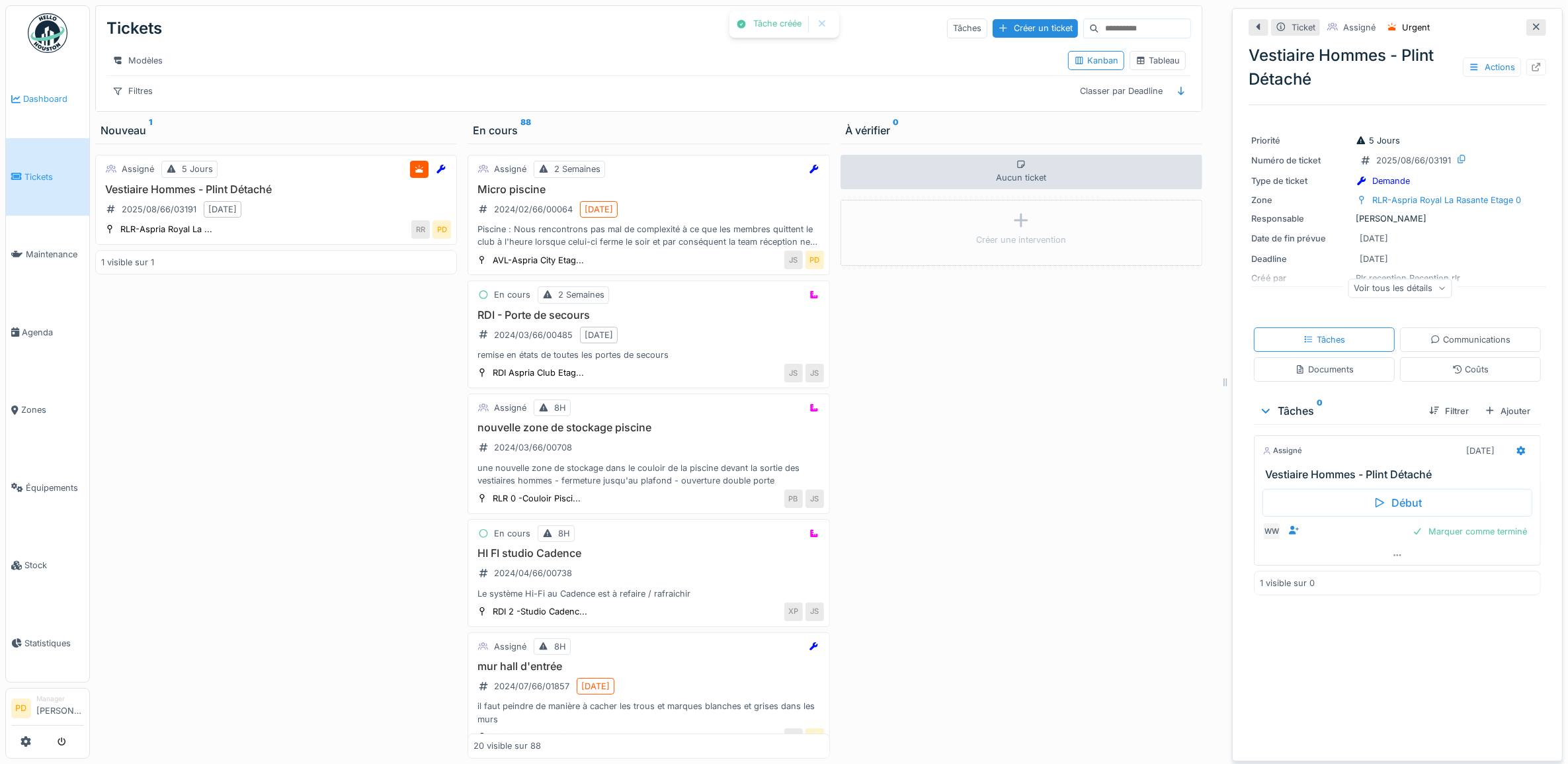
click at [54, 97] on span "Dashboard" at bounding box center [53, 98] width 61 height 13
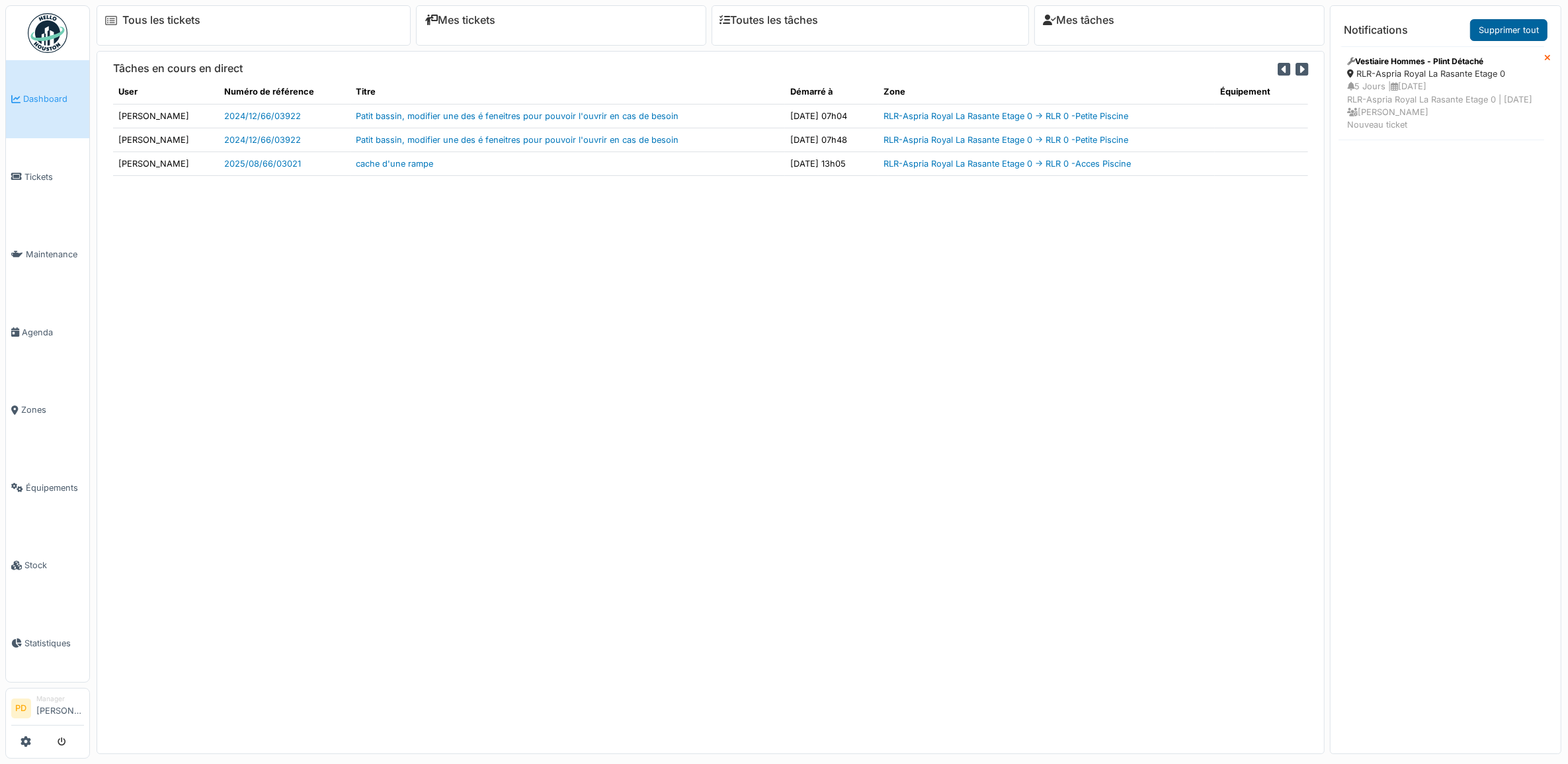
click at [1506, 37] on link "Supprimer tout" at bounding box center [1509, 30] width 78 height 22
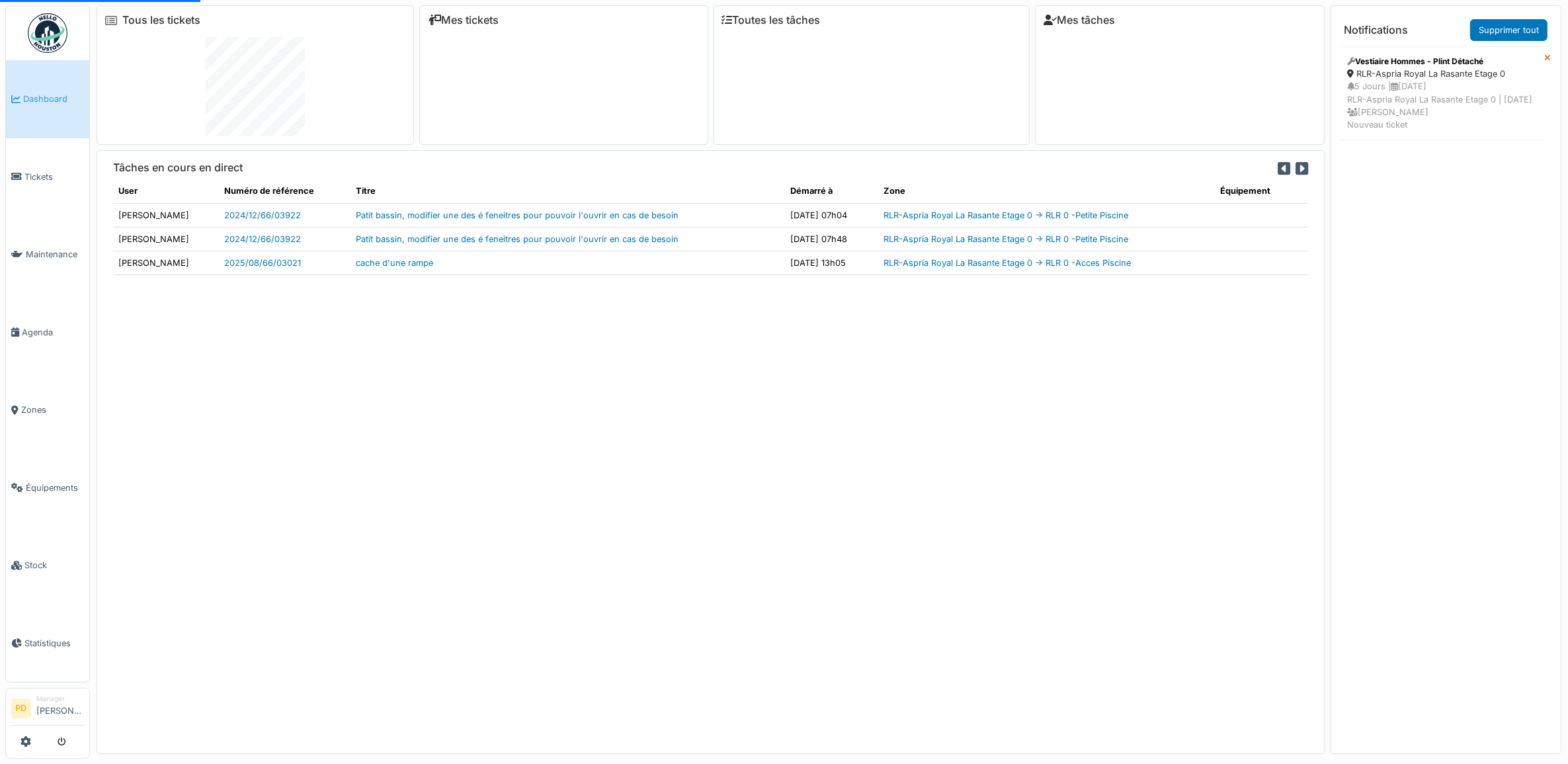
click at [57, 94] on span "Dashboard" at bounding box center [53, 98] width 61 height 13
